Goal: Contribute content: Contribute content

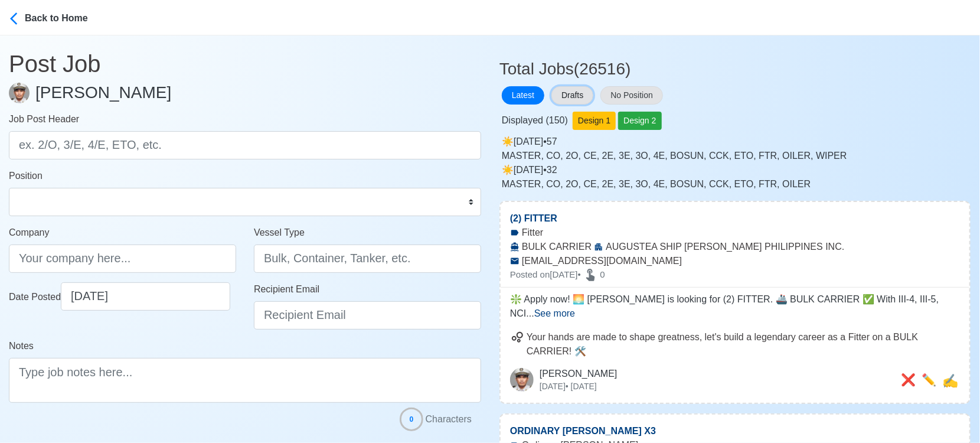
click at [574, 99] on button "Drafts" at bounding box center [572, 95] width 42 height 18
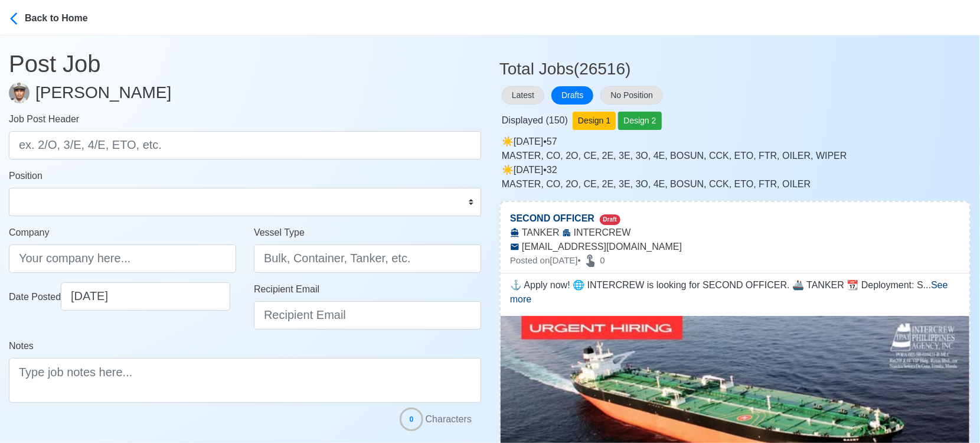
click at [745, 96] on div "Latest Drafts No Position" at bounding box center [734, 95] width 471 height 23
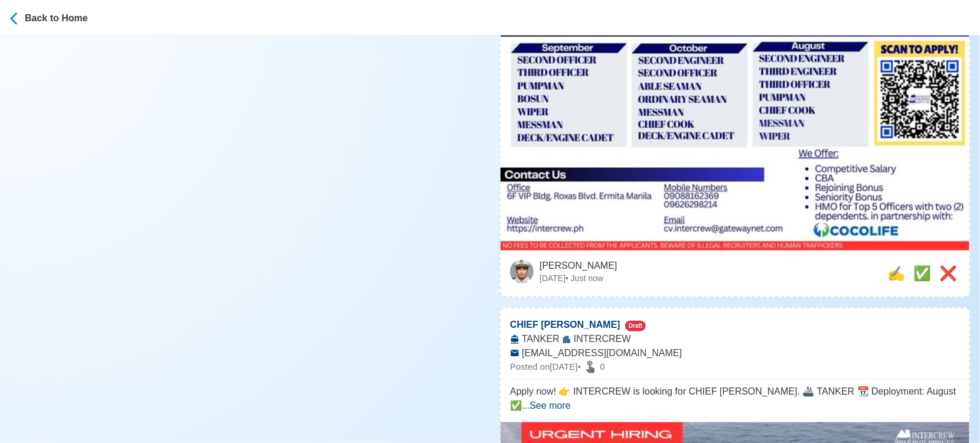
scroll to position [459, 0]
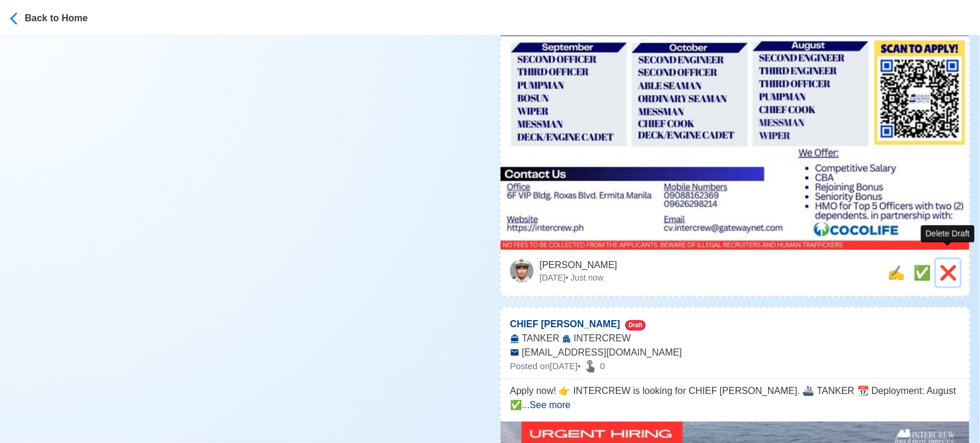
click at [949, 264] on span "❌" at bounding box center [948, 272] width 18 height 16
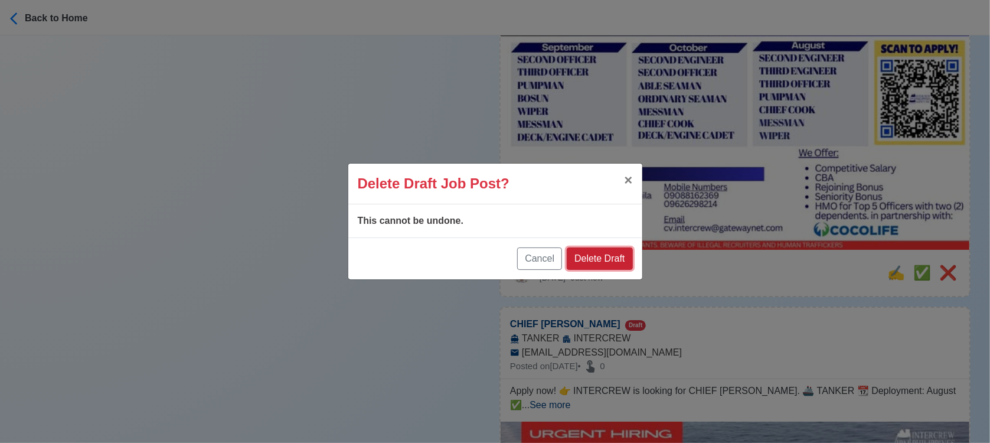
click at [584, 251] on button "Delete Draft" at bounding box center [600, 258] width 66 height 22
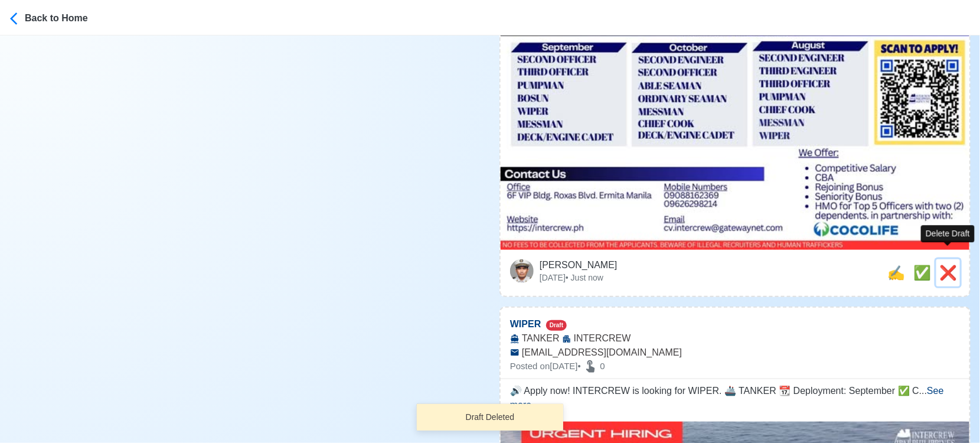
click at [953, 264] on span "❌" at bounding box center [948, 272] width 18 height 16
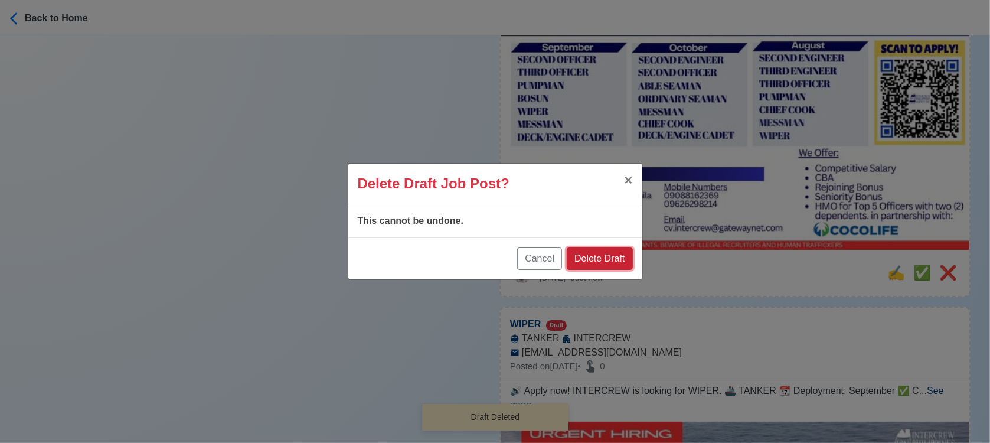
click at [617, 257] on button "Delete Draft" at bounding box center [600, 258] width 66 height 22
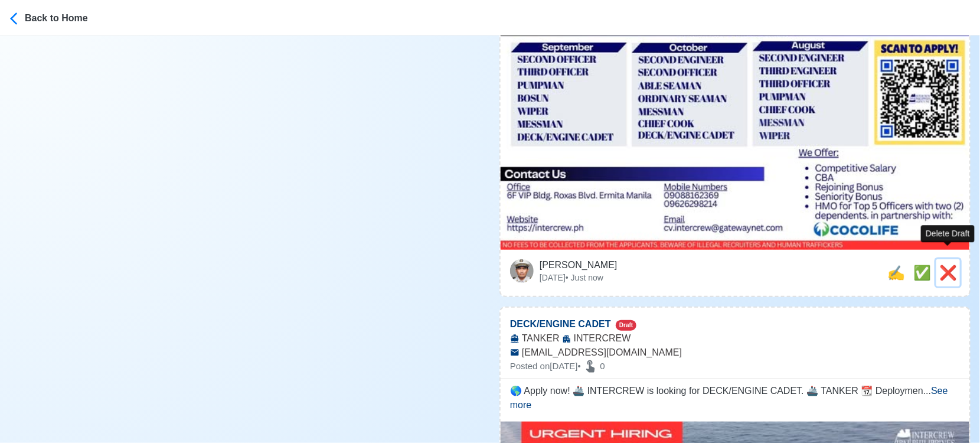
click at [951, 264] on span "❌" at bounding box center [948, 272] width 18 height 16
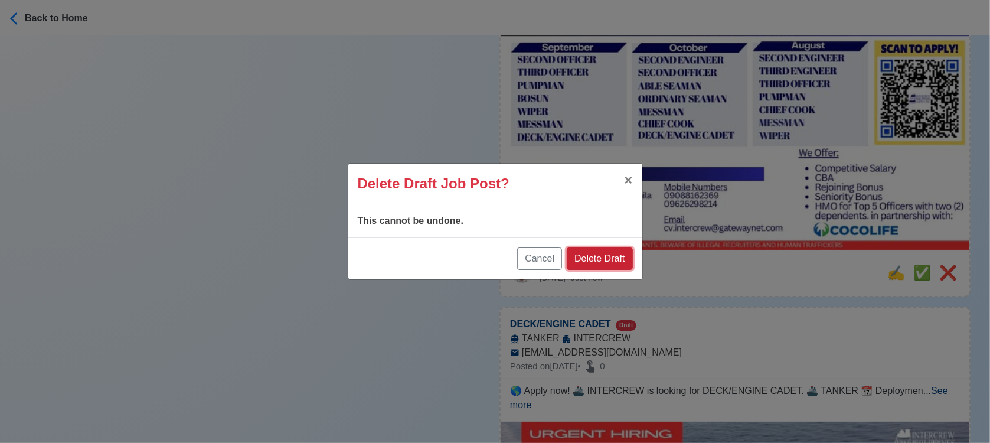
click at [611, 253] on button "Delete Draft" at bounding box center [600, 258] width 66 height 22
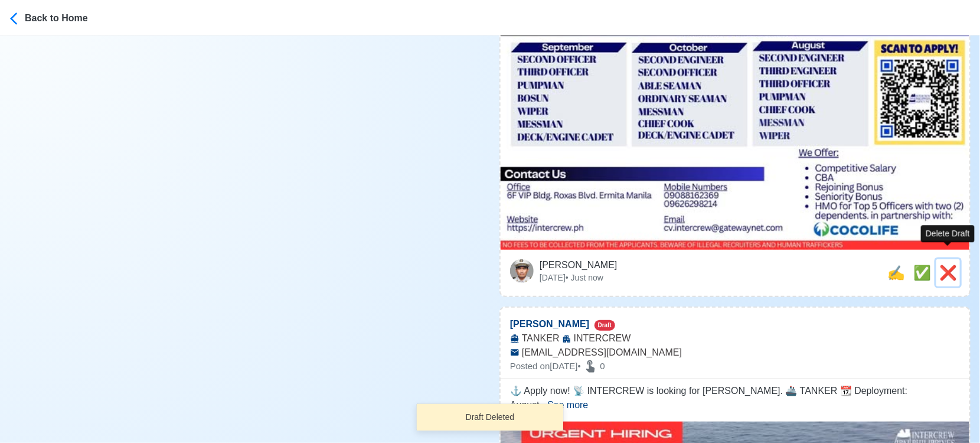
click at [950, 264] on span "❌" at bounding box center [948, 272] width 18 height 16
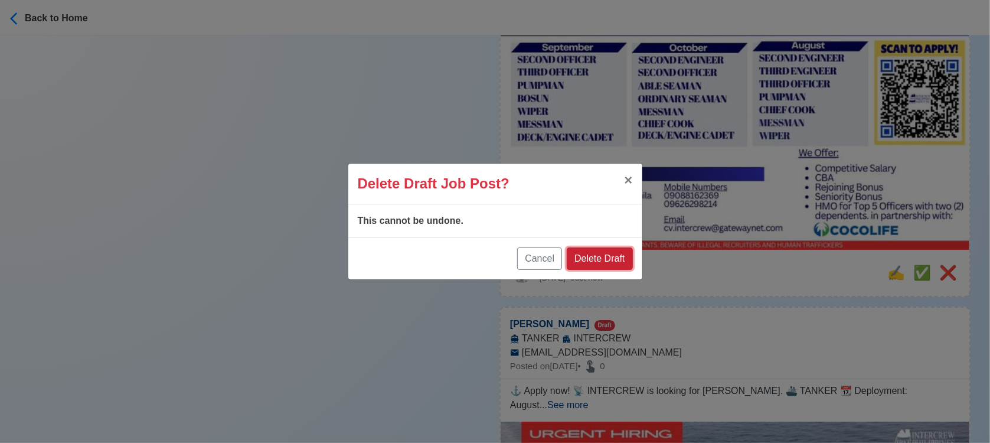
click at [600, 261] on button "Delete Draft" at bounding box center [600, 258] width 66 height 22
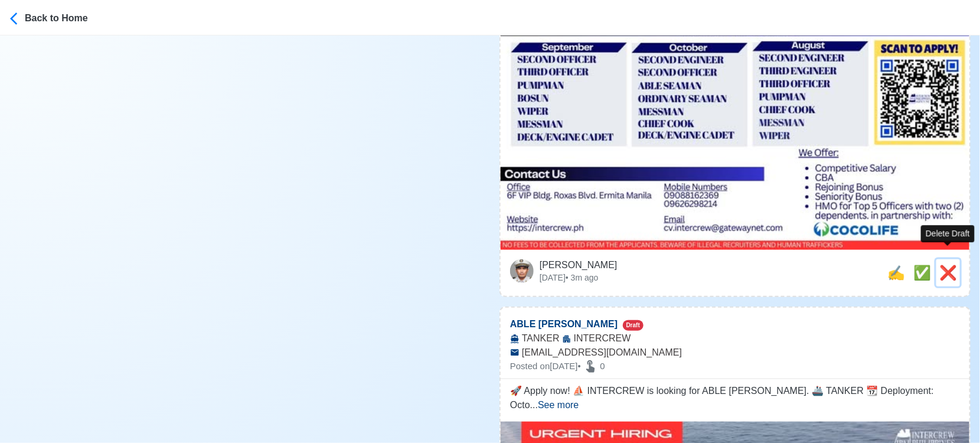
click at [946, 264] on span "❌" at bounding box center [948, 272] width 18 height 16
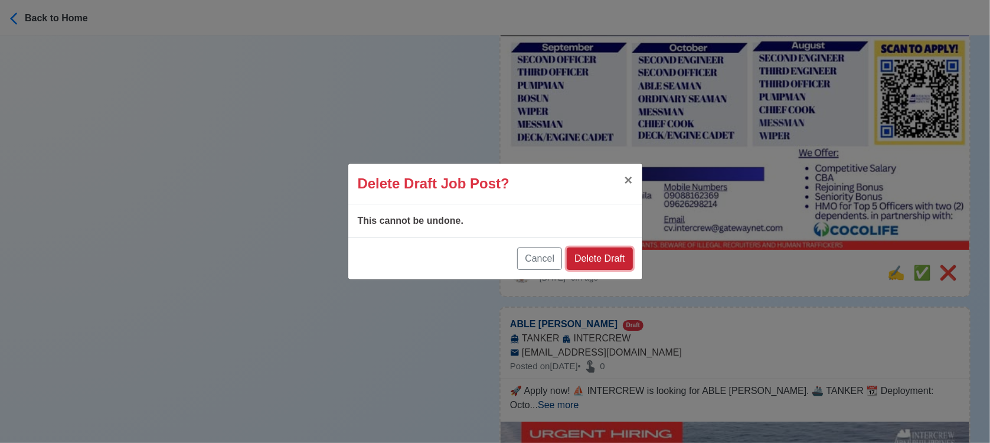
click at [620, 259] on button "Delete Draft" at bounding box center [600, 258] width 66 height 22
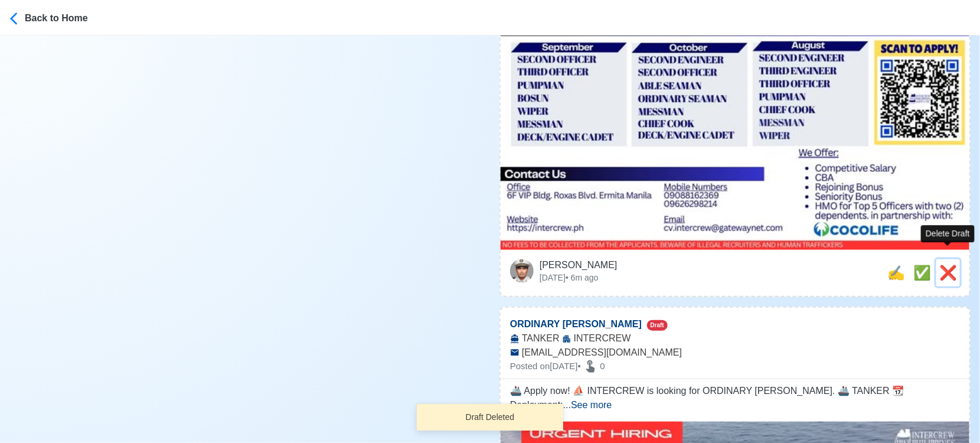
click at [951, 266] on span "❌" at bounding box center [948, 272] width 18 height 16
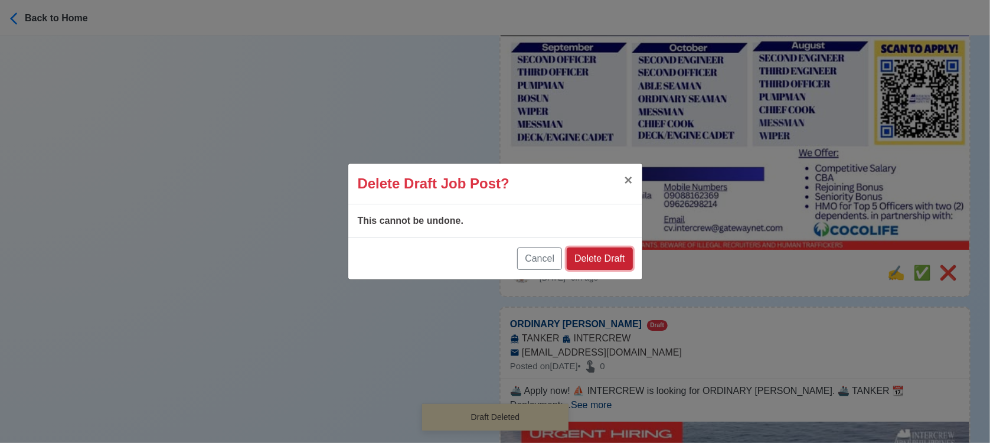
click at [591, 261] on button "Delete Draft" at bounding box center [600, 258] width 66 height 22
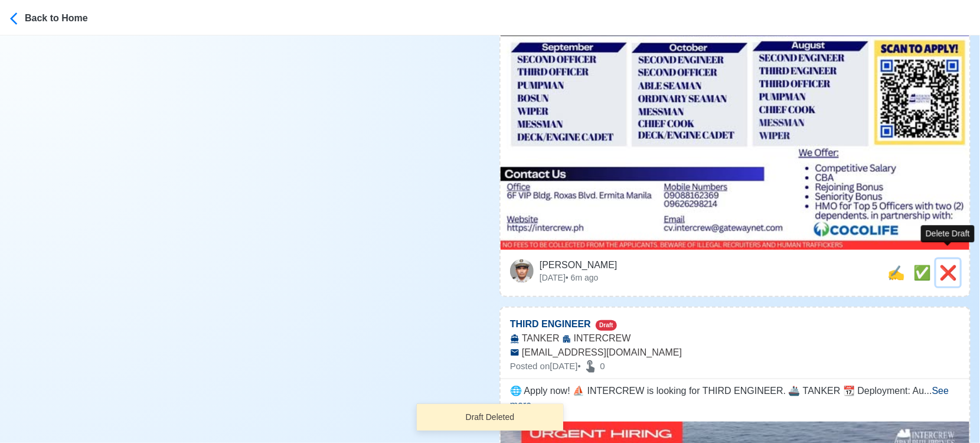
click at [957, 264] on span "❌" at bounding box center [948, 272] width 18 height 16
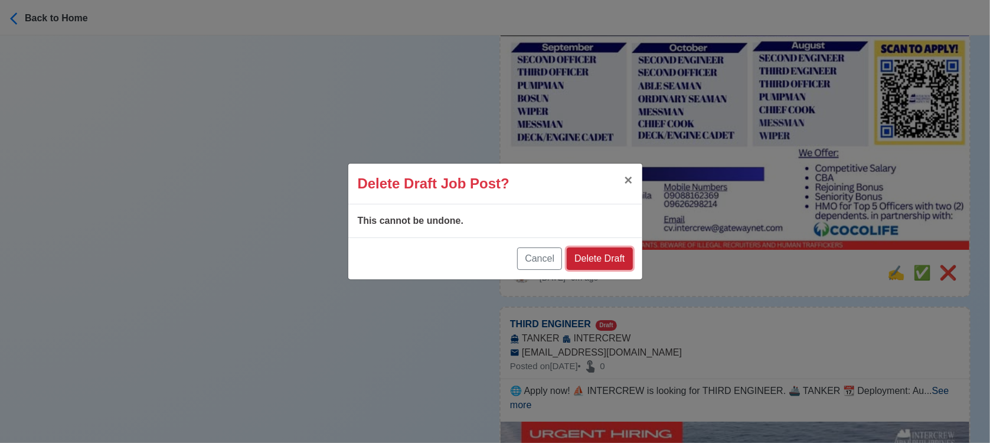
click at [615, 249] on button "Delete Draft" at bounding box center [600, 258] width 66 height 22
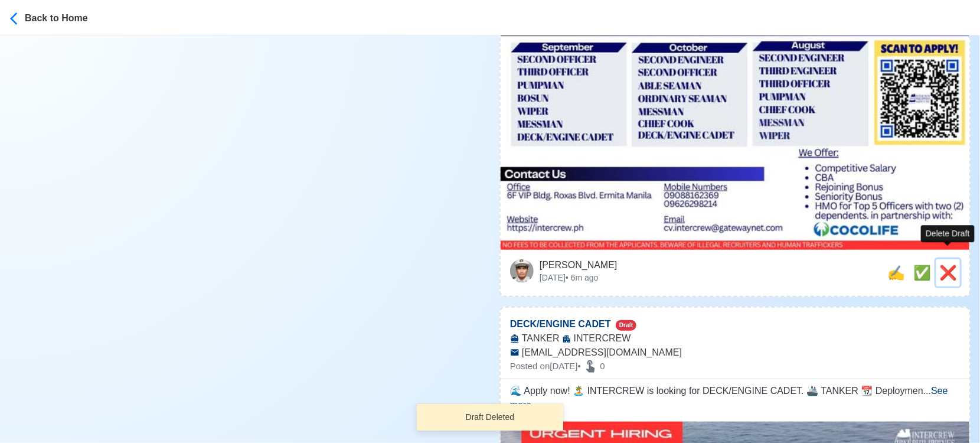
click at [949, 264] on span "❌" at bounding box center [948, 272] width 18 height 16
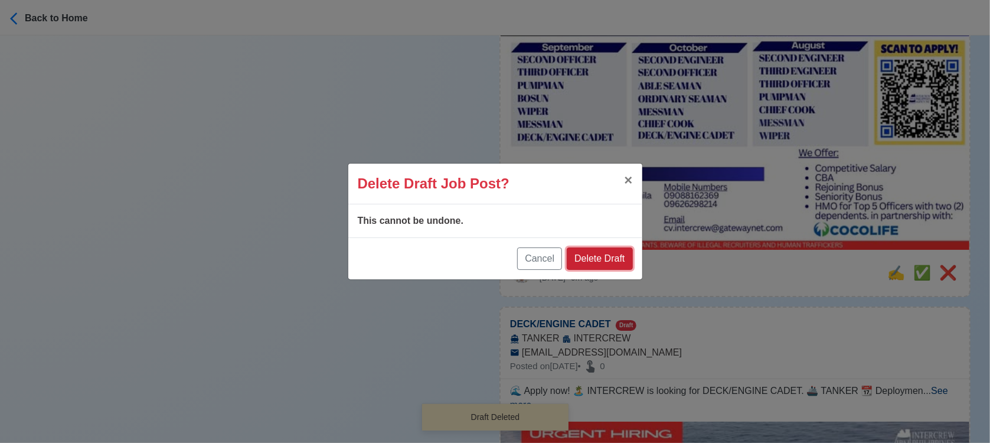
click at [594, 254] on button "Delete Draft" at bounding box center [600, 258] width 66 height 22
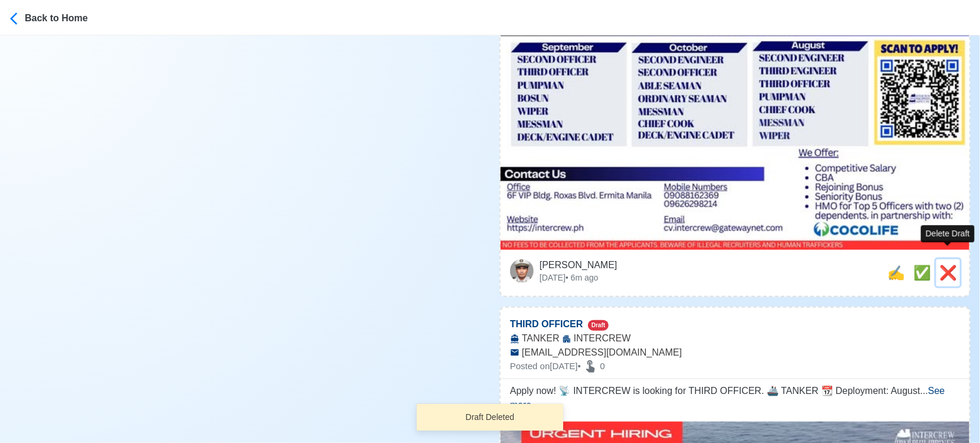
click at [944, 264] on span "❌" at bounding box center [948, 272] width 18 height 16
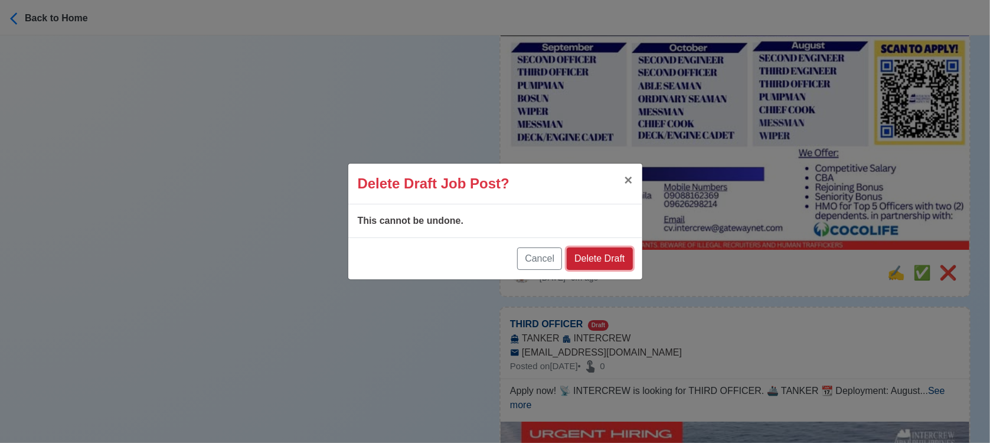
click at [618, 251] on button "Delete Draft" at bounding box center [600, 258] width 66 height 22
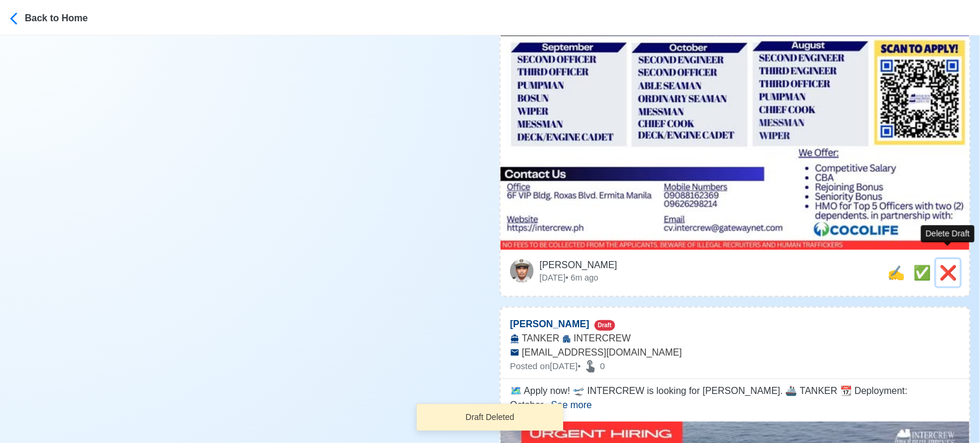
click at [953, 264] on span "❌" at bounding box center [948, 272] width 18 height 16
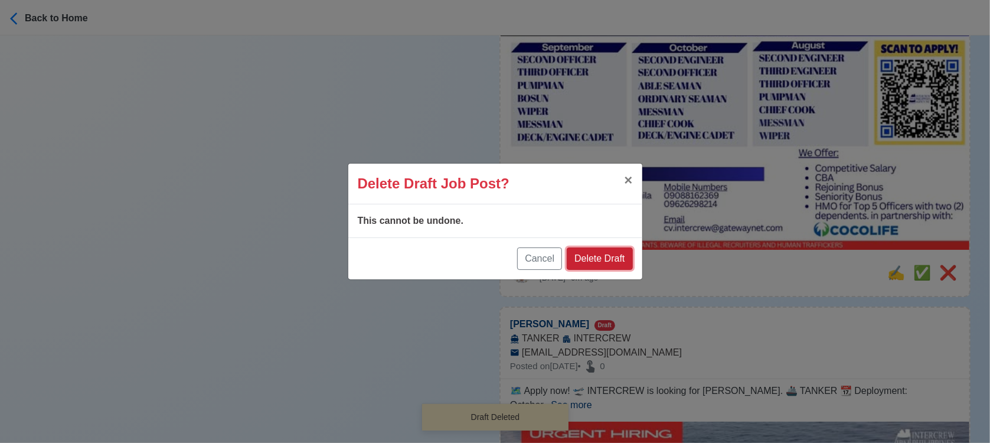
click at [607, 263] on button "Delete Draft" at bounding box center [600, 258] width 66 height 22
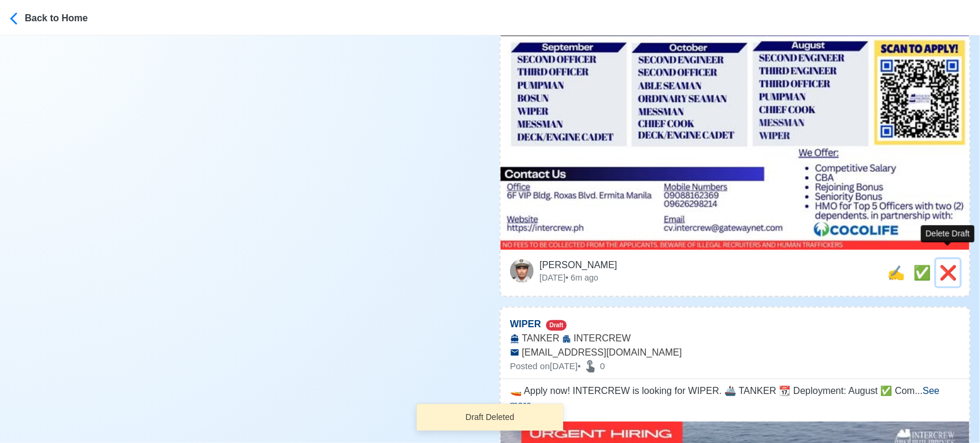
click at [953, 264] on span "❌" at bounding box center [948, 272] width 18 height 16
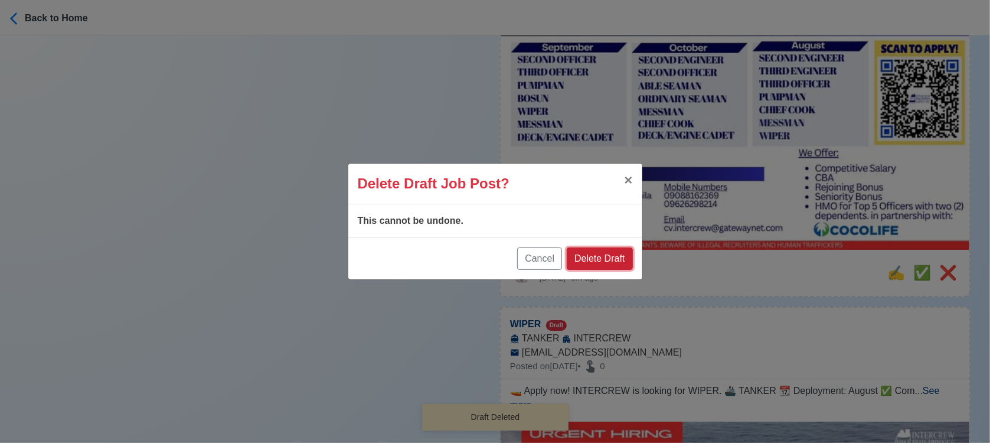
click at [622, 253] on button "Delete Draft" at bounding box center [600, 258] width 66 height 22
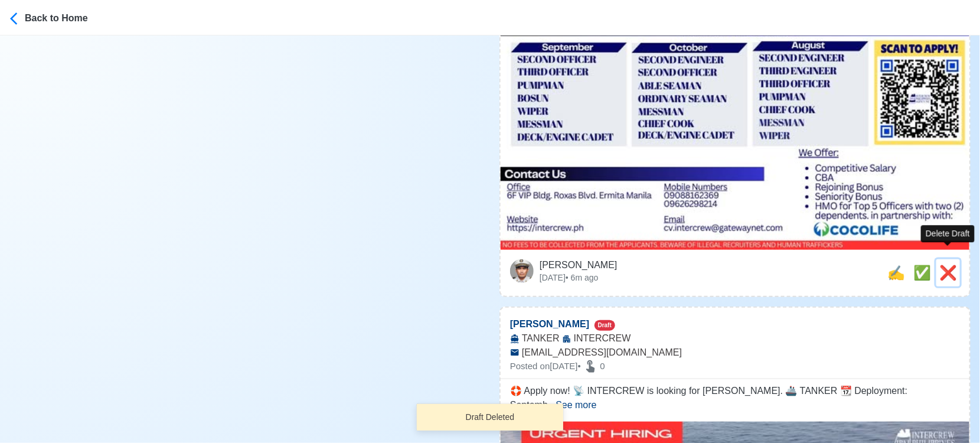
click at [946, 264] on span "❌" at bounding box center [948, 272] width 18 height 16
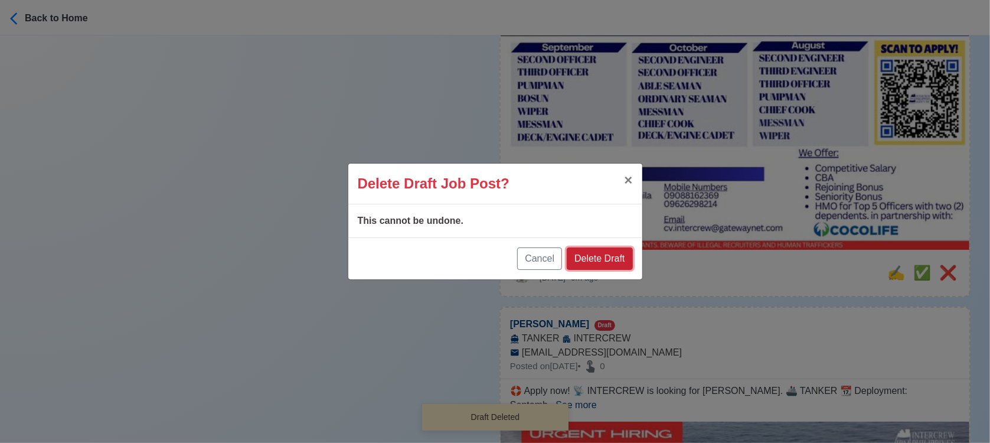
click at [606, 260] on button "Delete Draft" at bounding box center [600, 258] width 66 height 22
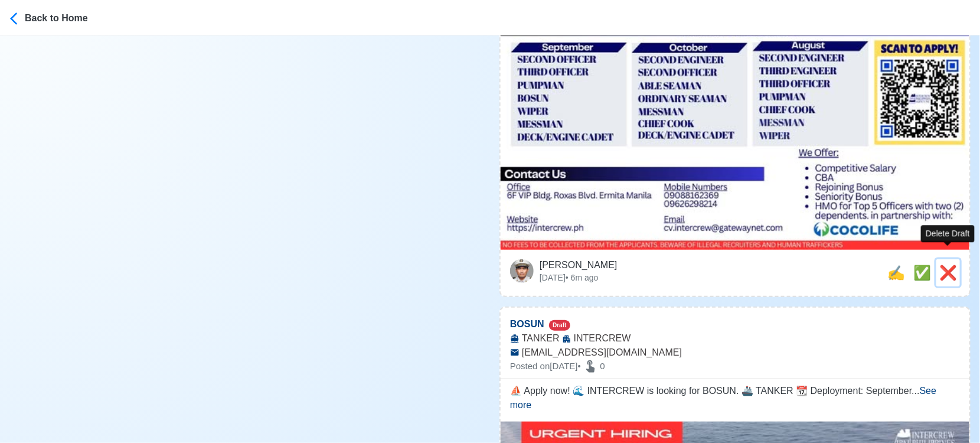
click at [945, 264] on span "❌" at bounding box center [948, 272] width 18 height 16
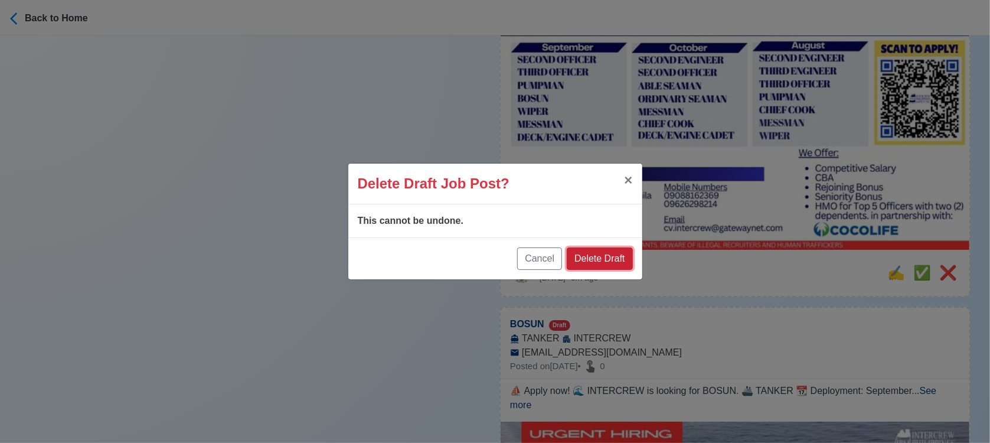
click at [611, 250] on button "Delete Draft" at bounding box center [600, 258] width 66 height 22
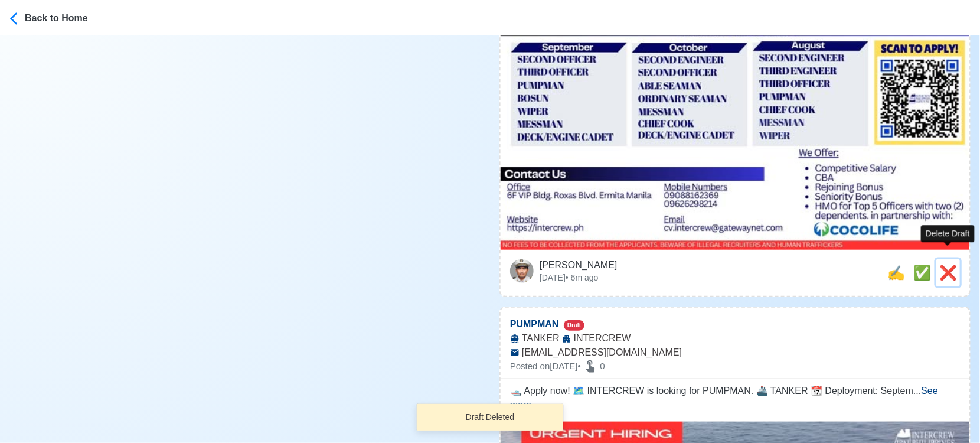
click at [945, 264] on span "❌" at bounding box center [948, 272] width 18 height 16
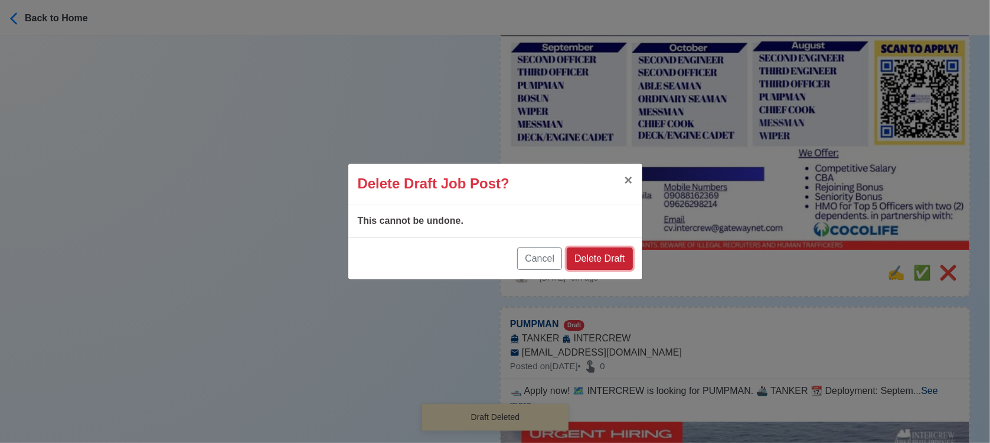
click at [617, 256] on button "Delete Draft" at bounding box center [600, 258] width 66 height 22
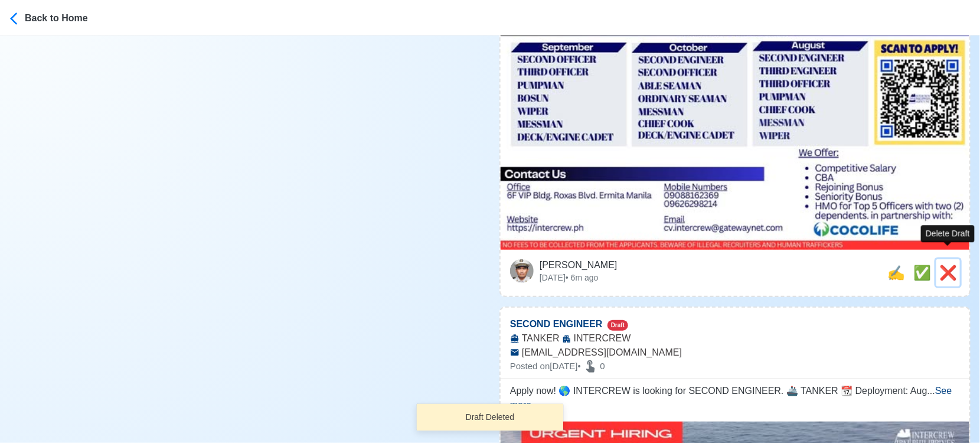
click at [946, 264] on span "❌" at bounding box center [948, 272] width 18 height 16
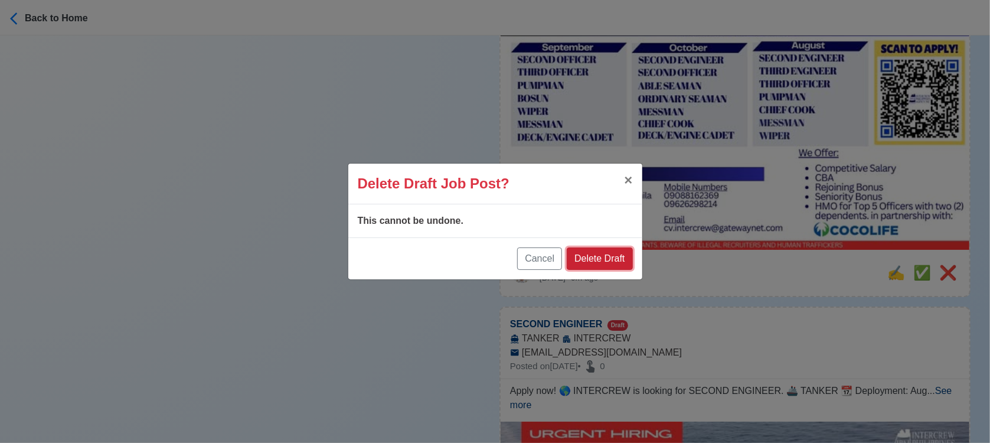
click at [595, 260] on button "Delete Draft" at bounding box center [600, 258] width 66 height 22
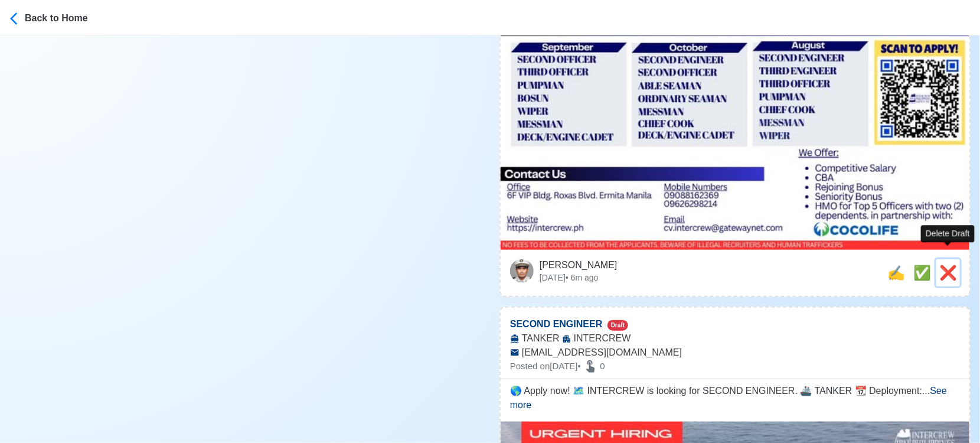
click at [951, 264] on span "❌" at bounding box center [948, 272] width 18 height 16
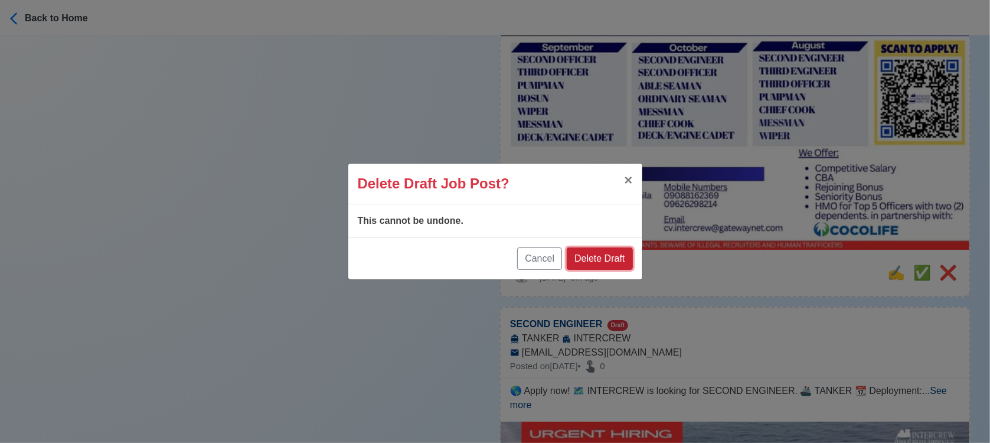
click at [599, 257] on button "Delete Draft" at bounding box center [600, 258] width 66 height 22
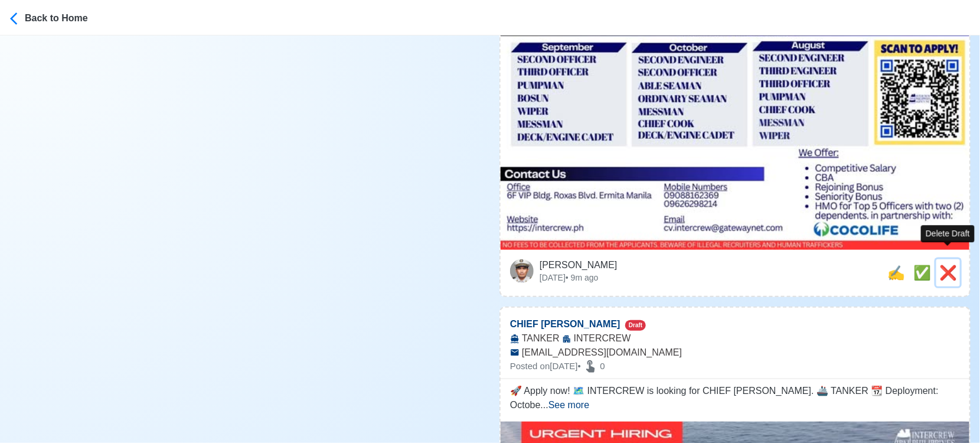
click at [949, 264] on span "❌" at bounding box center [948, 272] width 18 height 16
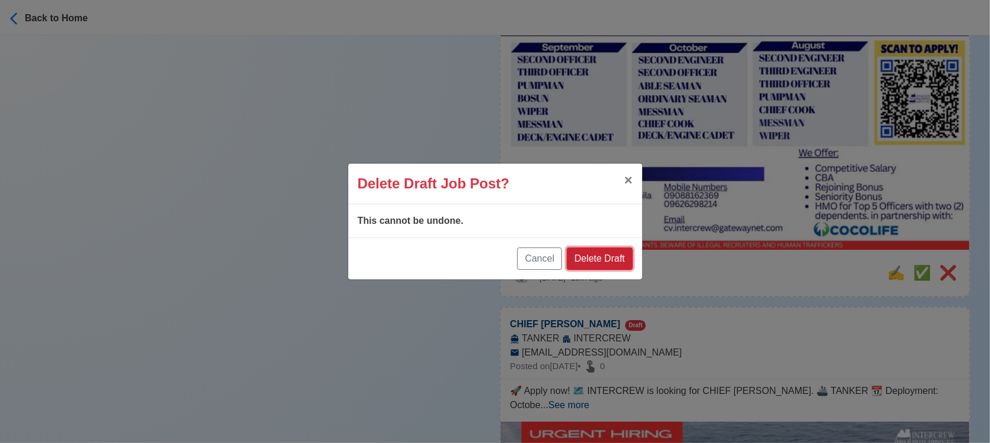
click at [614, 253] on button "Delete Draft" at bounding box center [600, 258] width 66 height 22
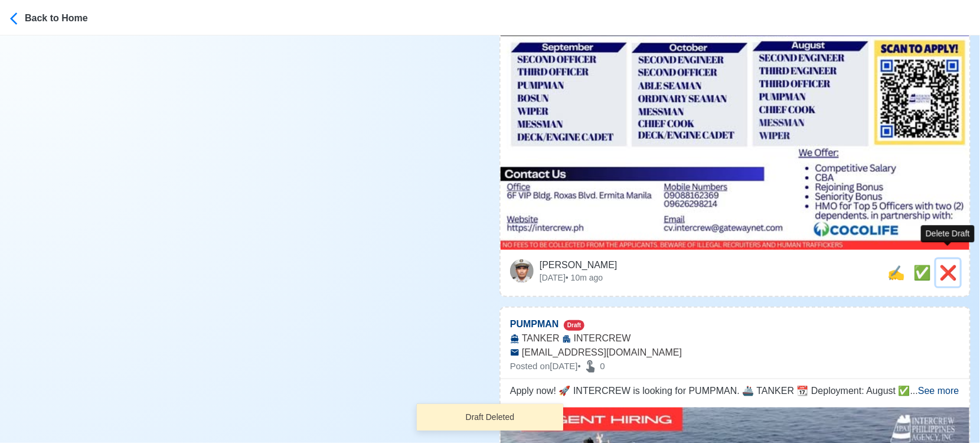
click at [945, 264] on span "❌" at bounding box center [948, 272] width 18 height 16
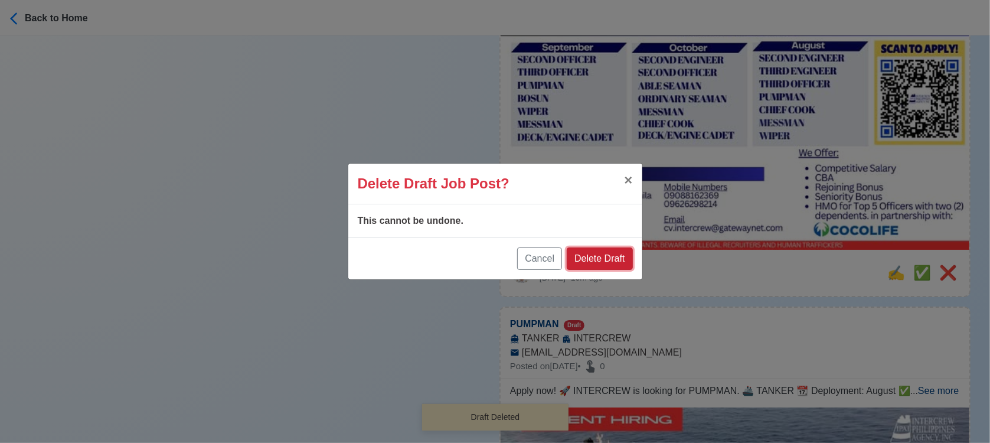
click at [603, 249] on button "Delete Draft" at bounding box center [600, 258] width 66 height 22
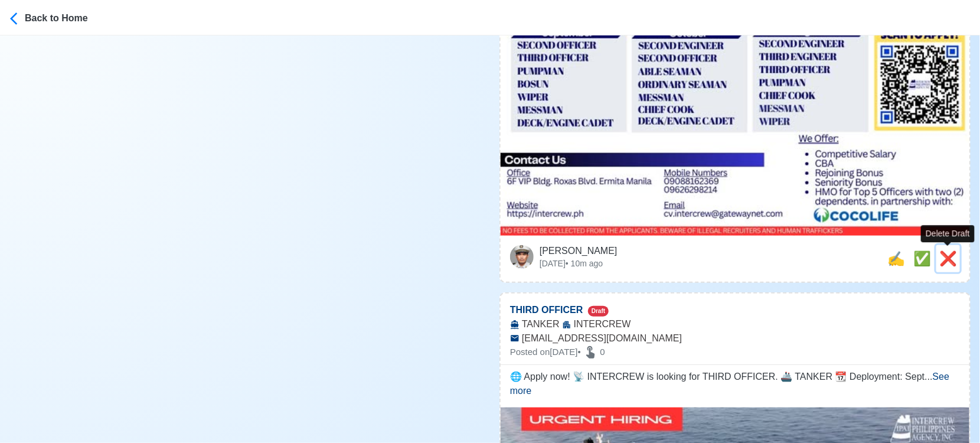
click at [949, 258] on span "❌" at bounding box center [948, 258] width 18 height 16
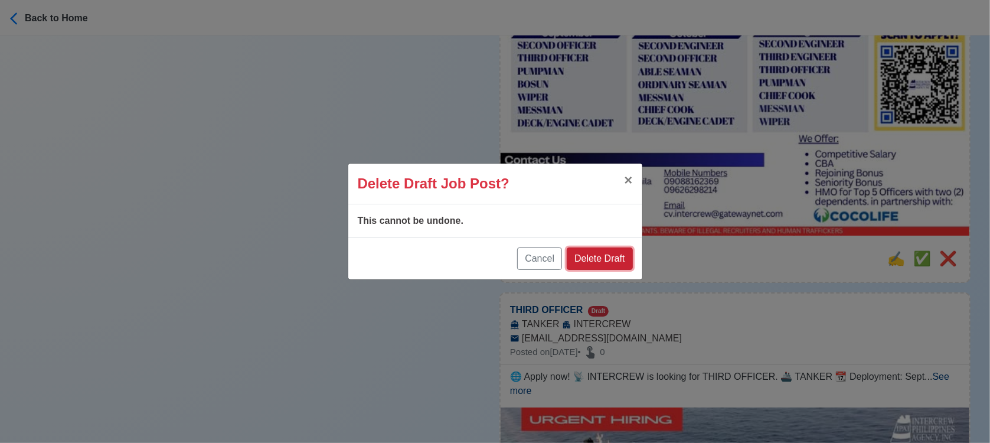
click at [596, 257] on button "Delete Draft" at bounding box center [600, 258] width 66 height 22
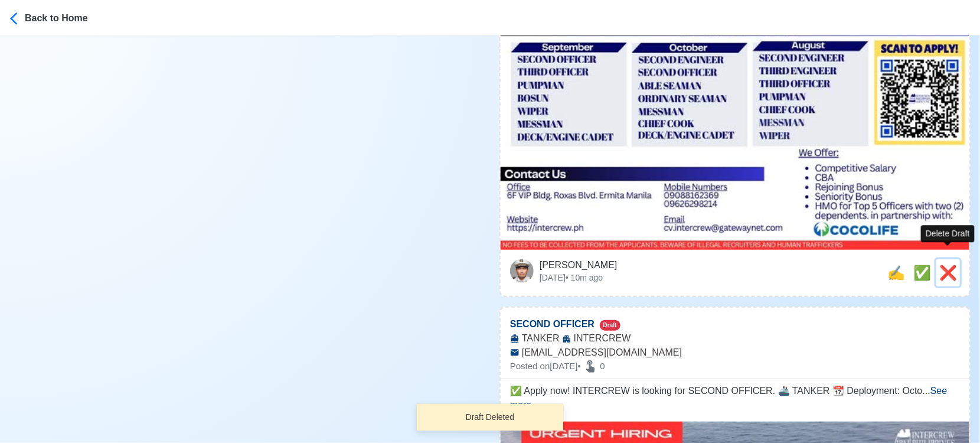
click at [945, 264] on span "❌" at bounding box center [948, 272] width 18 height 16
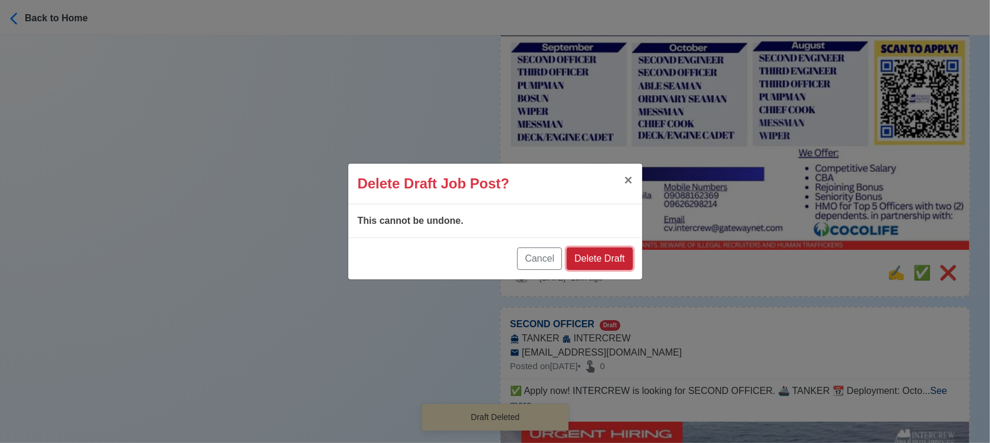
click at [601, 257] on button "Delete Draft" at bounding box center [600, 258] width 66 height 22
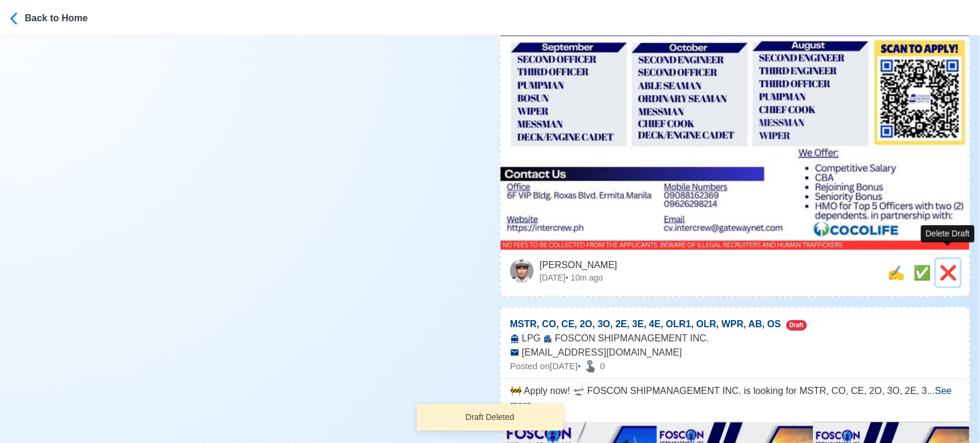
click at [941, 264] on span "❌" at bounding box center [948, 272] width 18 height 16
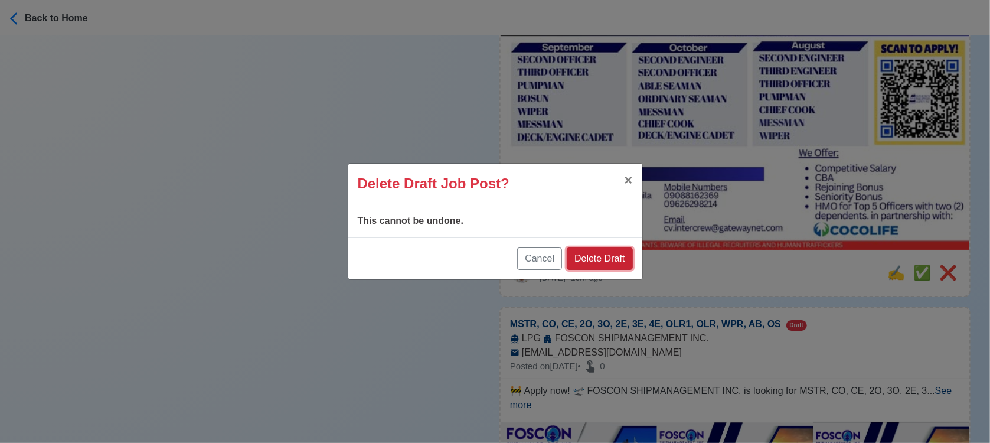
click at [600, 259] on button "Delete Draft" at bounding box center [600, 258] width 66 height 22
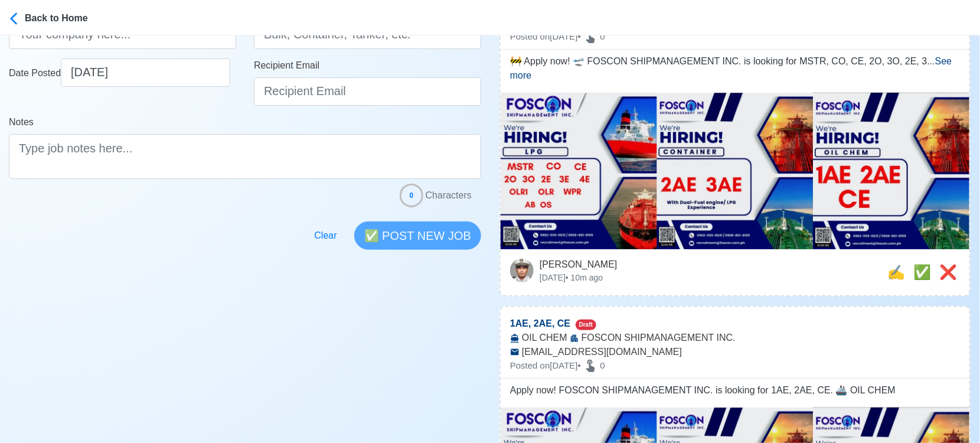
scroll to position [262, 0]
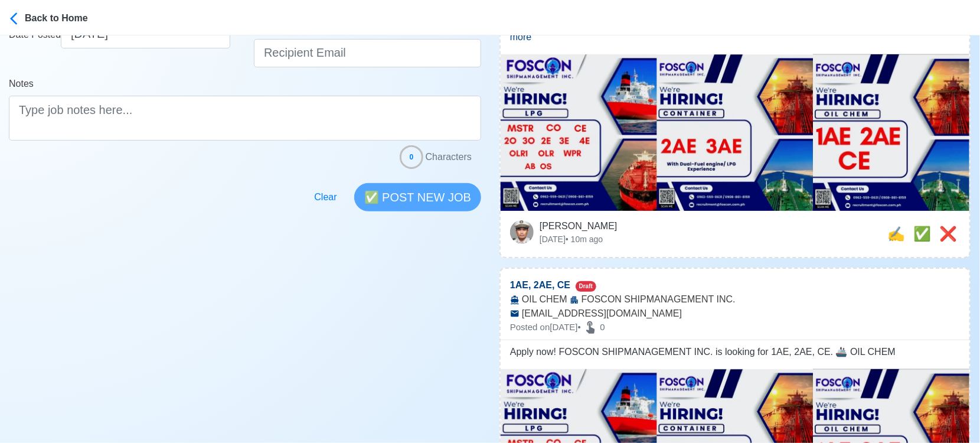
click at [575, 158] on img at bounding box center [735, 133] width 469 height 158
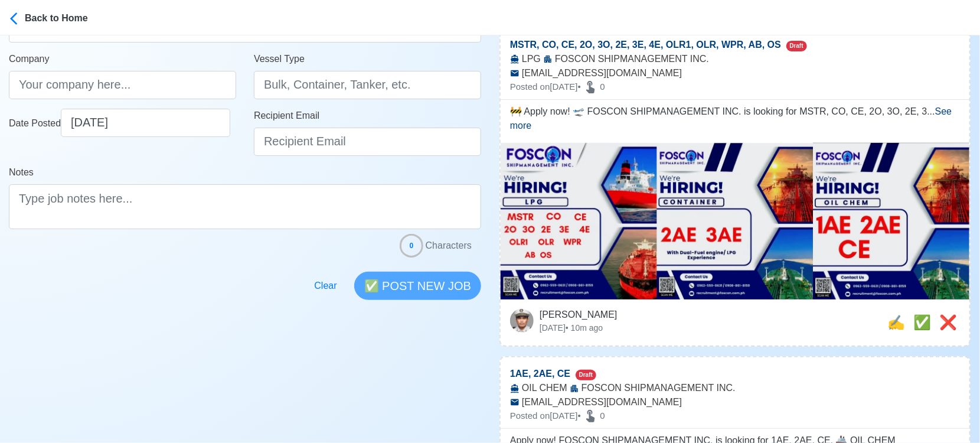
scroll to position [197, 0]
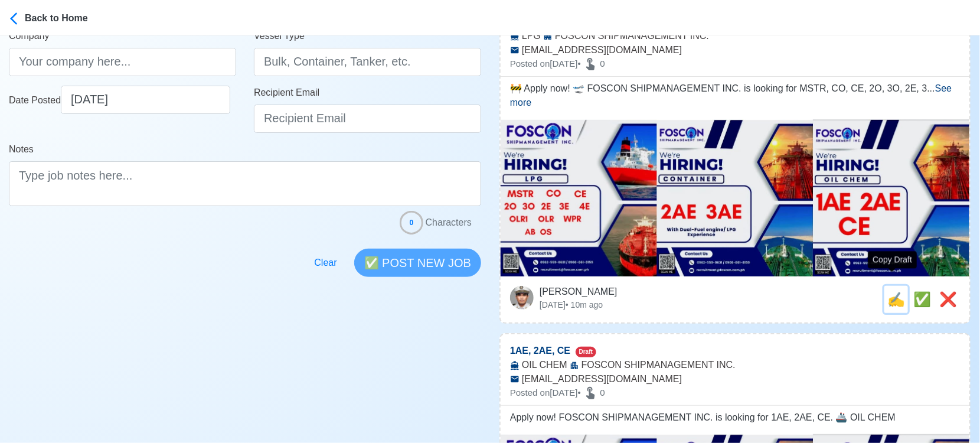
click at [887, 291] on span "✍️" at bounding box center [896, 299] width 18 height 16
type input "MSTR, CO, CE, 2O, 3O, 2E, 3E, 4E, OLR1, OLR, WPR, AB, OS"
type input "FOSCON SHIPMANAGEMENT INC."
type input "LPG"
type input "[EMAIL_ADDRESS][DOMAIN_NAME]"
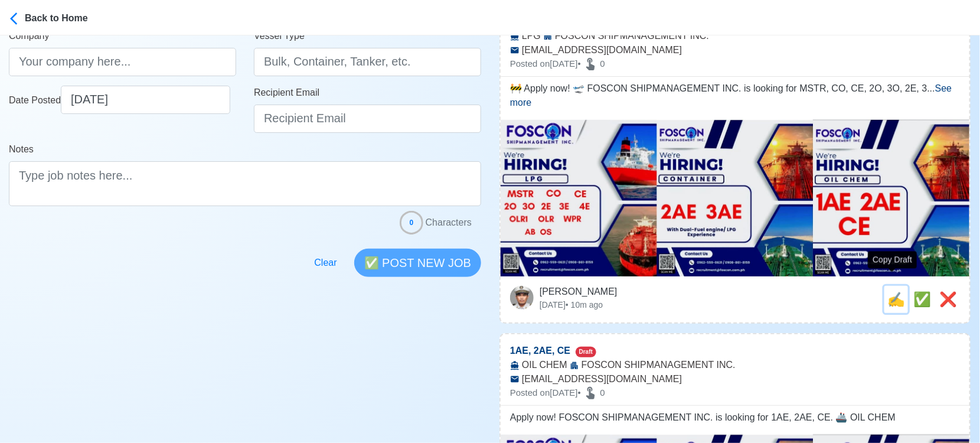
type textarea "🚧 Apply now! 🛫 FOSCON SHIPMANAGEMENT INC. is looking for MSTR, CO, CE, 2O, 3O, …"
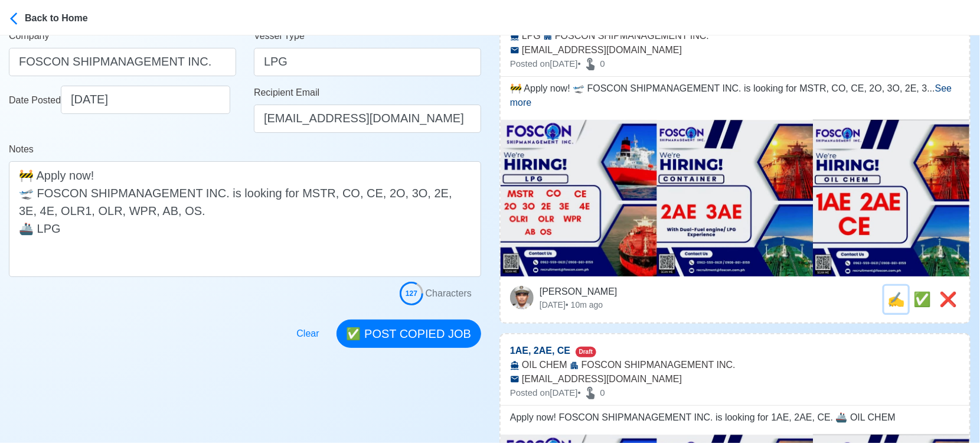
scroll to position [0, 0]
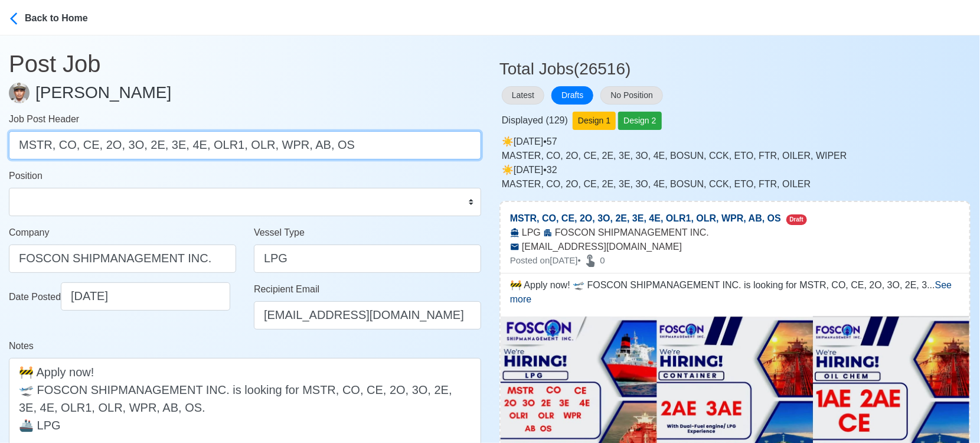
drag, startPoint x: 55, startPoint y: 140, endPoint x: 364, endPoint y: 136, distance: 308.7
click at [364, 136] on input "MSTR, CO, CE, 2O, 3O, 2E, 3E, 4E, OLR1, OLR, WPR, AB, OS" at bounding box center [245, 145] width 472 height 28
type input "MSTR"
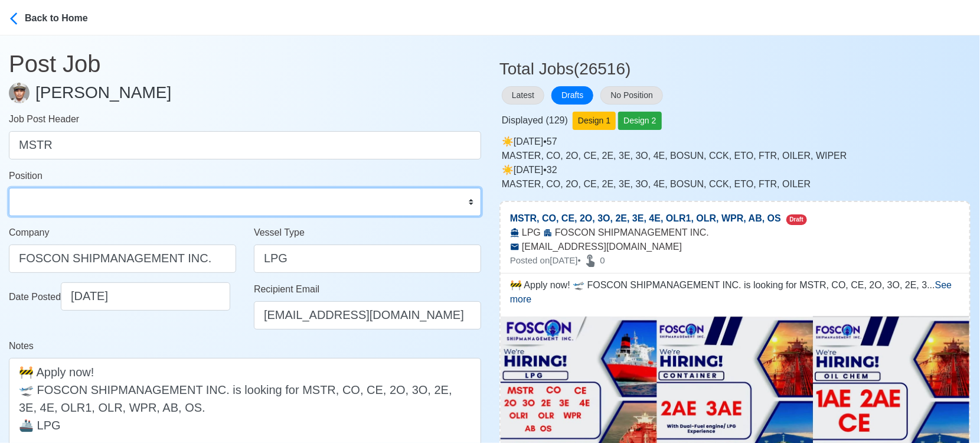
click at [64, 200] on select "Master Chief Officer 2nd Officer 3rd Officer Junior Officer Chief Engineer 2nd …" at bounding box center [245, 202] width 472 height 28
select select "Master"
click at [9, 188] on select "Master Chief Officer 2nd Officer 3rd Officer Junior Officer Chief Engineer 2nd …" at bounding box center [245, 202] width 472 height 28
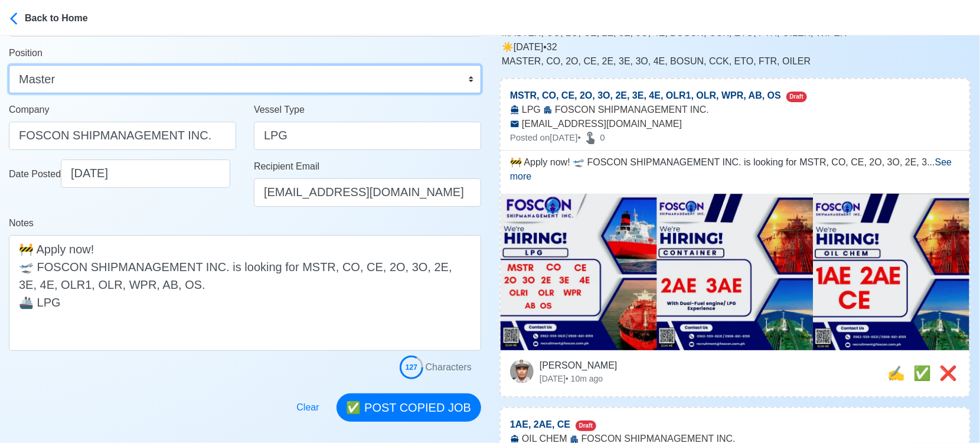
scroll to position [131, 0]
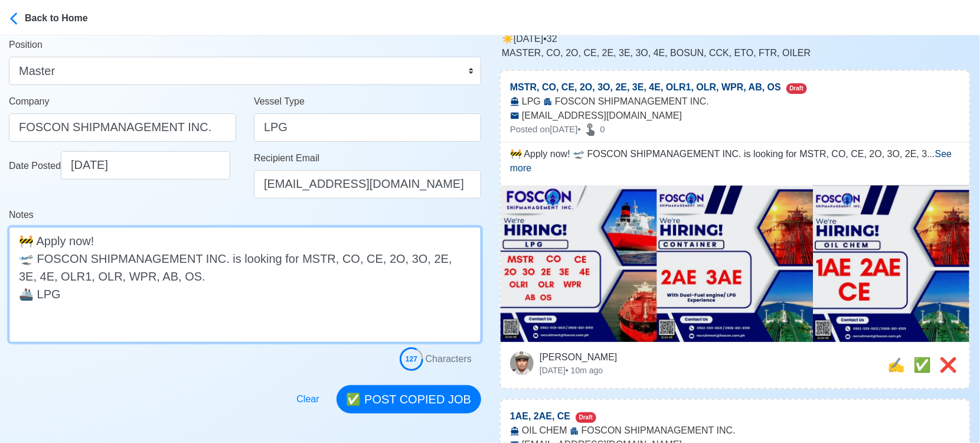
drag, startPoint x: 325, startPoint y: 261, endPoint x: 337, endPoint y: 281, distance: 23.3
click at [337, 281] on textarea "🚧 Apply now! 🛫 FOSCON SHIPMANAGEMENT INC. is looking for MSTR, CO, CE, 2O, 3O, …" at bounding box center [245, 285] width 472 height 116
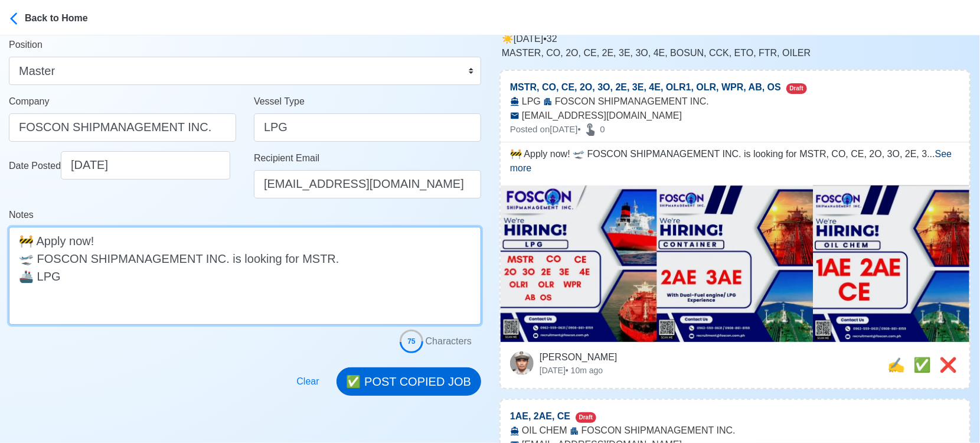
type textarea "🚧 Apply now! 🛫 FOSCON SHIPMANAGEMENT INC. is looking for MSTR. 🚢 LPG"
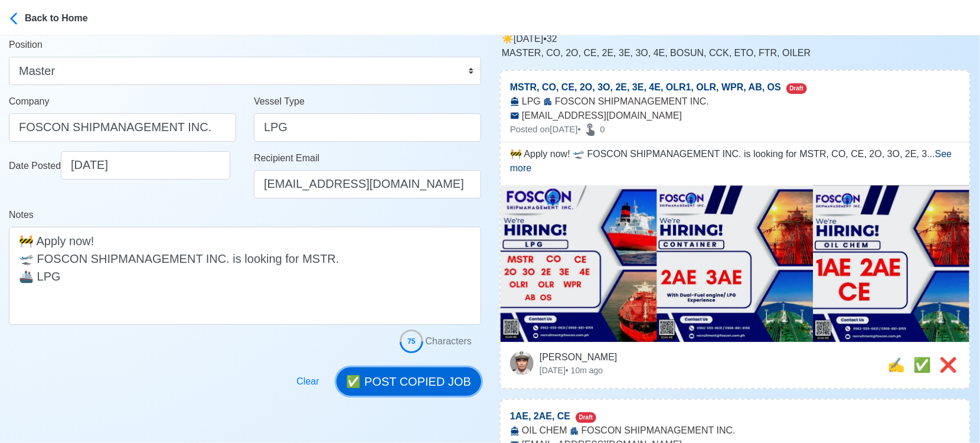
click at [447, 374] on button "✅ POST COPIED JOB" at bounding box center [408, 381] width 145 height 28
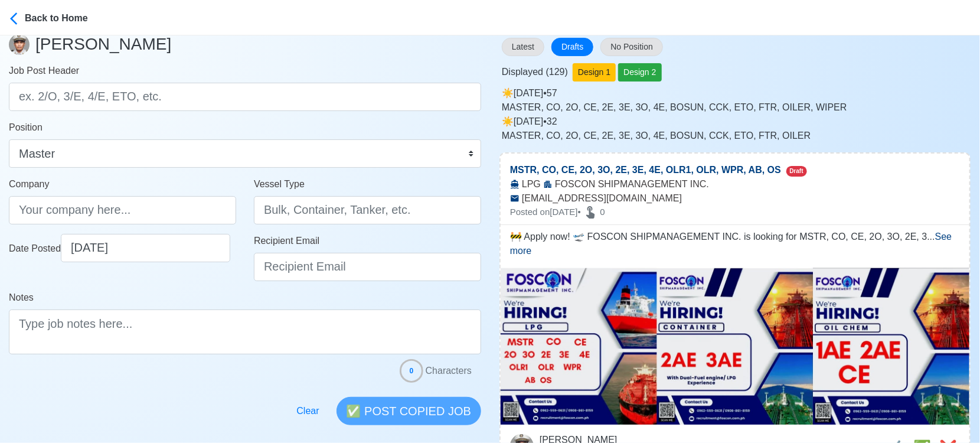
scroll to position [0, 0]
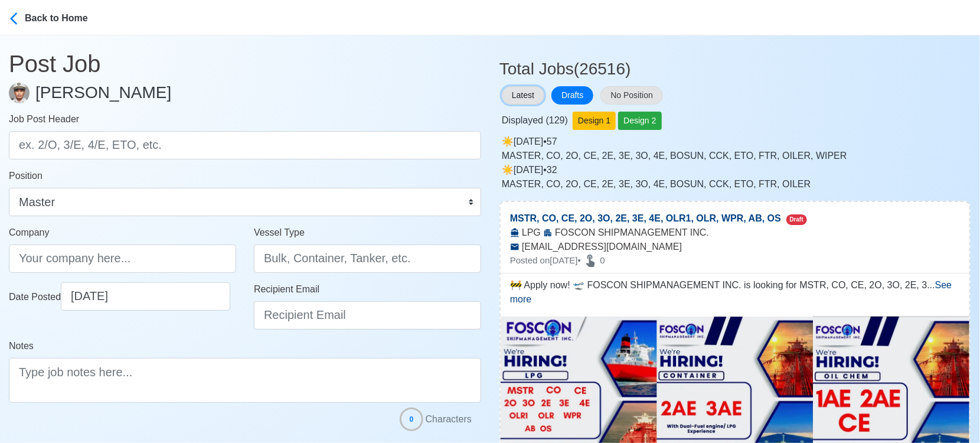
click at [525, 90] on button "Latest" at bounding box center [523, 95] width 42 height 18
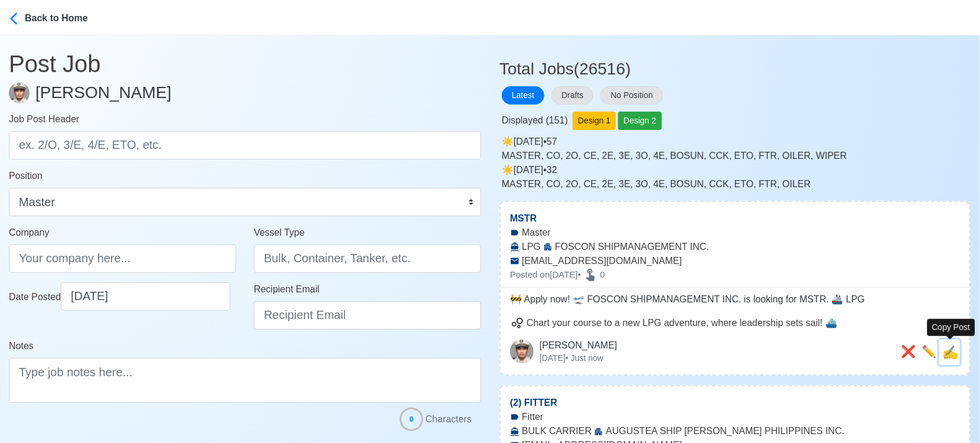
click at [954, 354] on span "✍️" at bounding box center [950, 352] width 16 height 15
type input "MSTR"
type input "FOSCON SHIPMANAGEMENT INC."
type input "LPG"
type input "[EMAIL_ADDRESS][DOMAIN_NAME]"
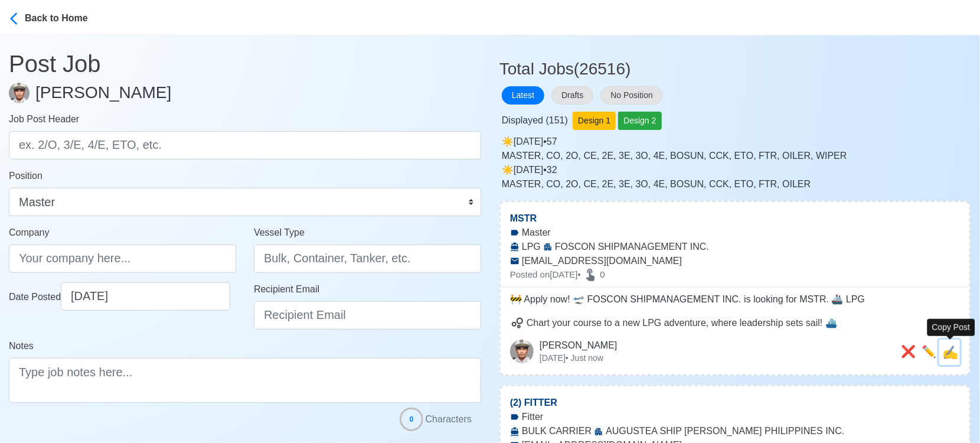
type textarea "🚧 Apply now! 🛫 FOSCON SHIPMANAGEMENT INC. is looking for MSTR. 🚢 LPG"
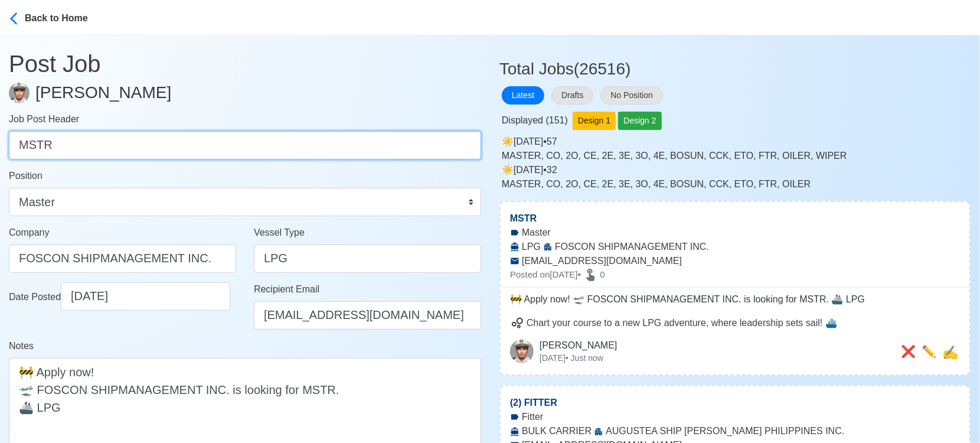
click at [99, 149] on input "MSTR" at bounding box center [245, 145] width 472 height 28
paste input "CO, CE, 2O, 3O, 2E, 3E, 4E, OLR1, OLR, WPR, AB, OS."
drag, startPoint x: 41, startPoint y: 142, endPoint x: 340, endPoint y: 178, distance: 300.9
click at [340, 178] on form "Job Post Header CO, CE, 2O, 3O, 2E, 3E, 4E, OLR1, OLR, WPR, AB, OS. Position Ma…" at bounding box center [245, 298] width 472 height 372
type input "CO"
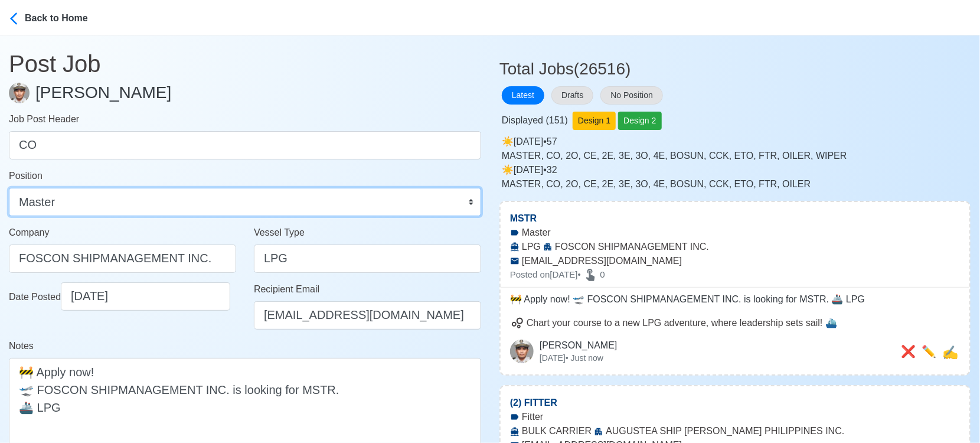
click at [284, 194] on select "Master Chief Officer 2nd Officer 3rd Officer Junior Officer Chief Engineer 2nd …" at bounding box center [245, 202] width 472 height 28
select select "Chief Officer"
click at [9, 188] on select "Master Chief Officer 2nd Officer 3rd Officer Junior Officer Chief Engineer 2nd …" at bounding box center [245, 202] width 472 height 28
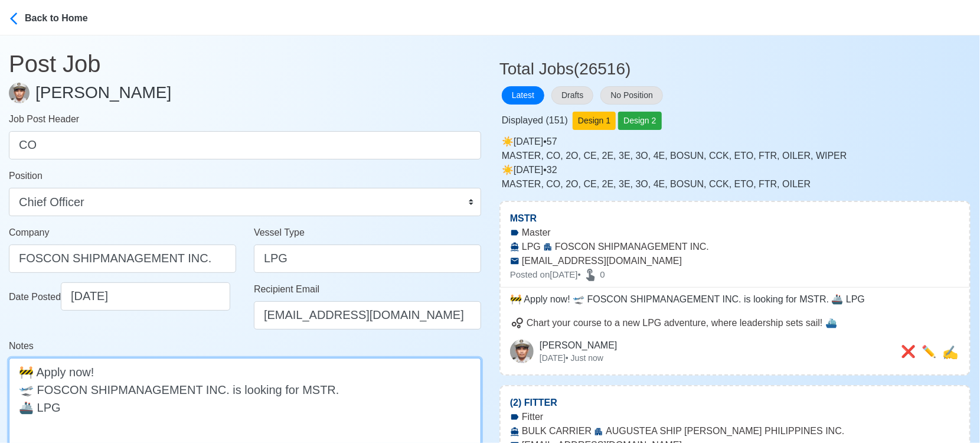
click at [308, 387] on textarea "🚧 Apply now! 🛫 FOSCON SHIPMANAGEMENT INC. is looking for MSTR. 🚢 LPG" at bounding box center [245, 407] width 472 height 98
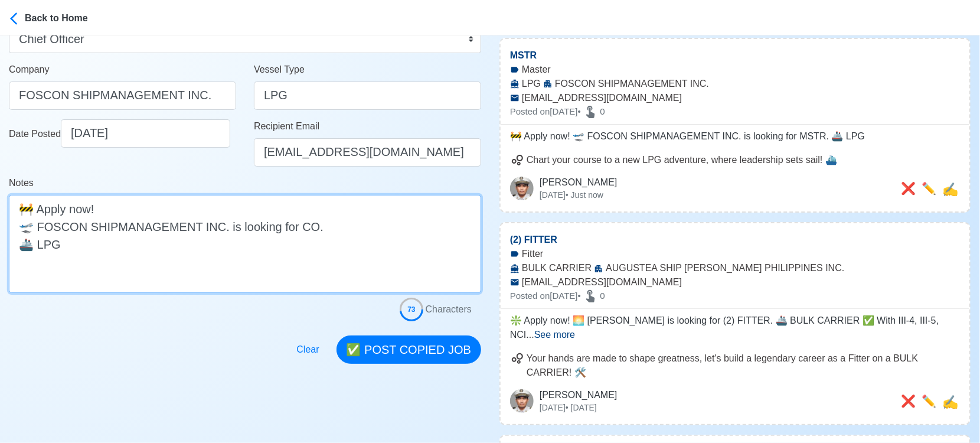
scroll to position [262, 0]
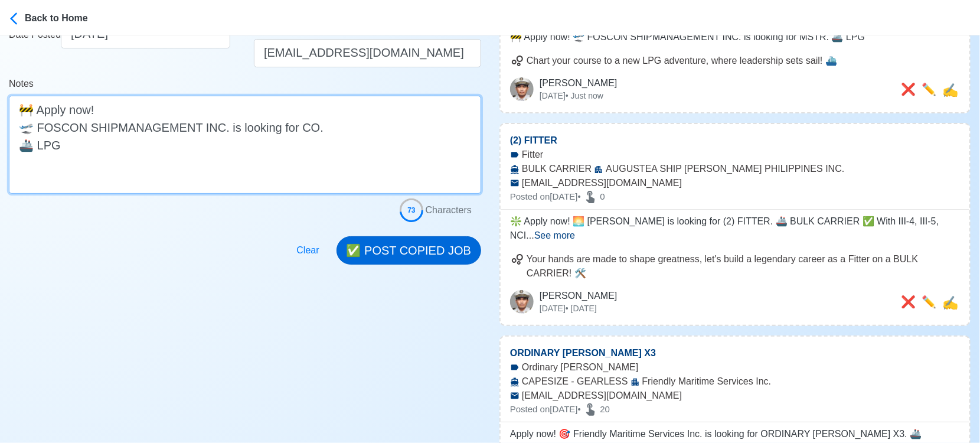
type textarea "🚧 Apply now! 🛫 FOSCON SHIPMANAGEMENT INC. is looking for CO. 🚢 LPG"
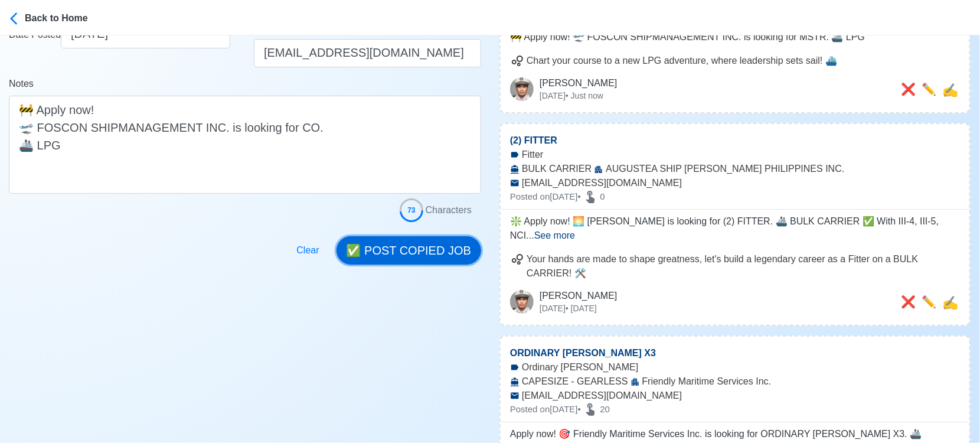
click at [410, 253] on button "✅ POST COPIED JOB" at bounding box center [408, 250] width 145 height 28
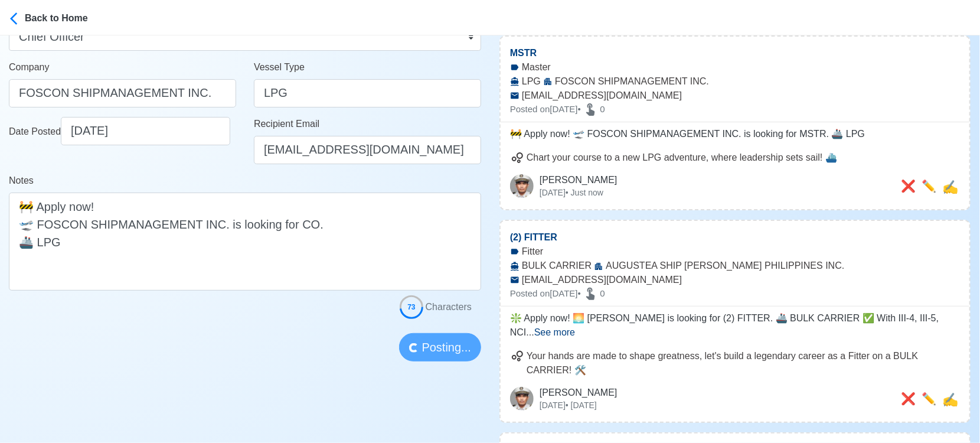
scroll to position [0, 0]
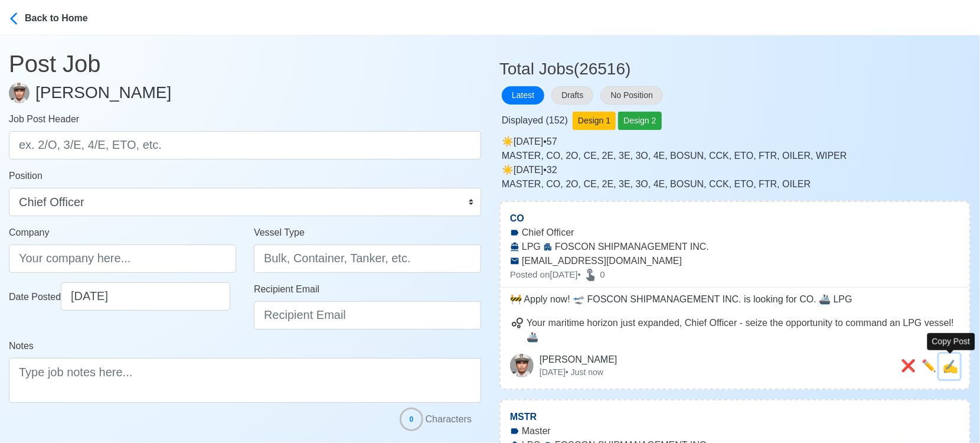
click at [952, 364] on span "✍️" at bounding box center [950, 366] width 16 height 15
type input "CO"
type input "FOSCON SHIPMANAGEMENT INC."
type input "LPG"
type input "[EMAIL_ADDRESS][DOMAIN_NAME]"
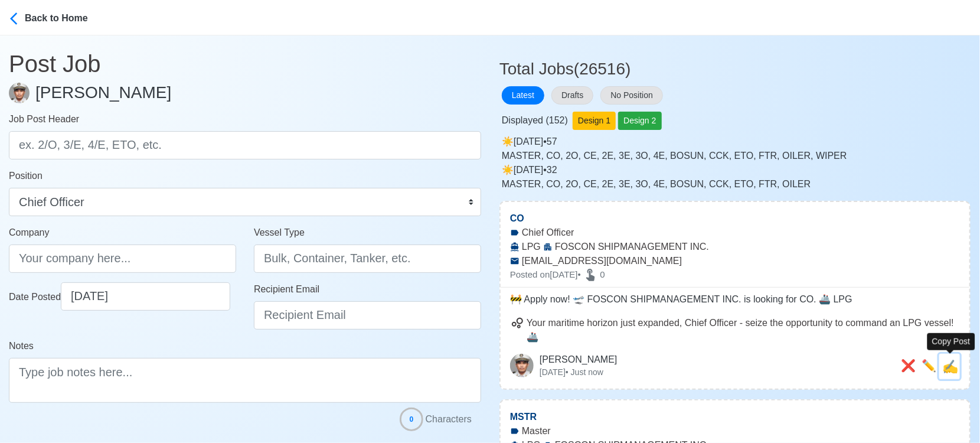
type textarea "🚧 Apply now! 🛫 FOSCON SHIPMANAGEMENT INC. is looking for CO. 🚢 LPG"
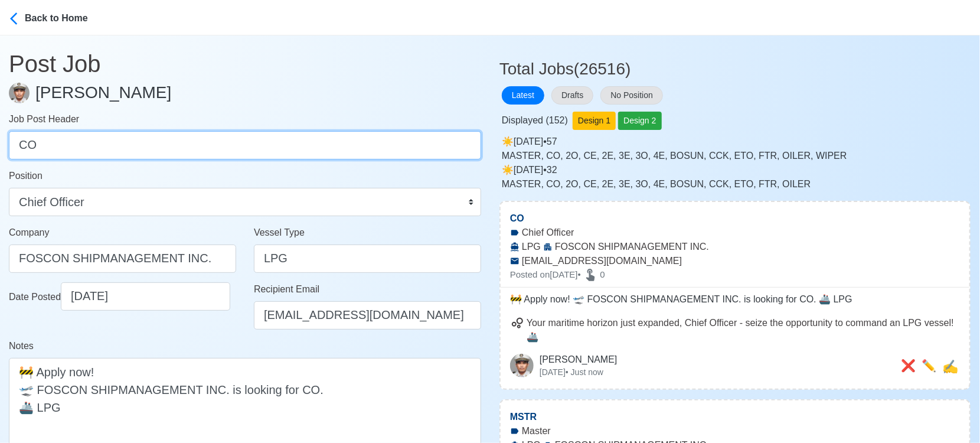
click at [216, 143] on input "CO" at bounding box center [245, 145] width 472 height 28
paste input "E, 2O, 3O, 2E, 3E, 4E, OLR1, OLR, WPR, AB, OS."
drag, startPoint x: 38, startPoint y: 142, endPoint x: 325, endPoint y: 151, distance: 287.0
click at [325, 151] on input "CE, 2O, 3O, 2E, 3E, 4E, OLR1, OLR, WPR, AB, OS." at bounding box center [245, 145] width 472 height 28
type input "CE"
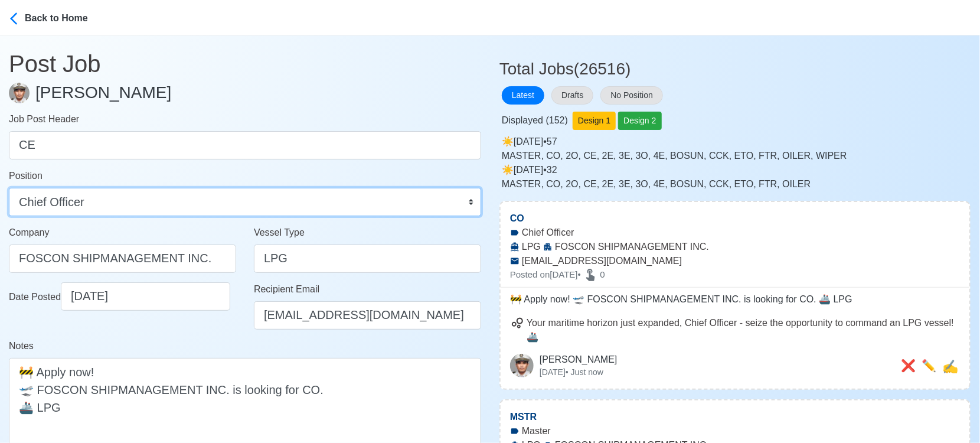
click at [204, 197] on select "Master Chief Officer 2nd Officer 3rd Officer Junior Officer Chief Engineer 2nd …" at bounding box center [245, 202] width 472 height 28
select select "Chief Engineer"
click at [9, 188] on select "Master Chief Officer 2nd Officer 3rd Officer Junior Officer Chief Engineer 2nd …" at bounding box center [245, 202] width 472 height 28
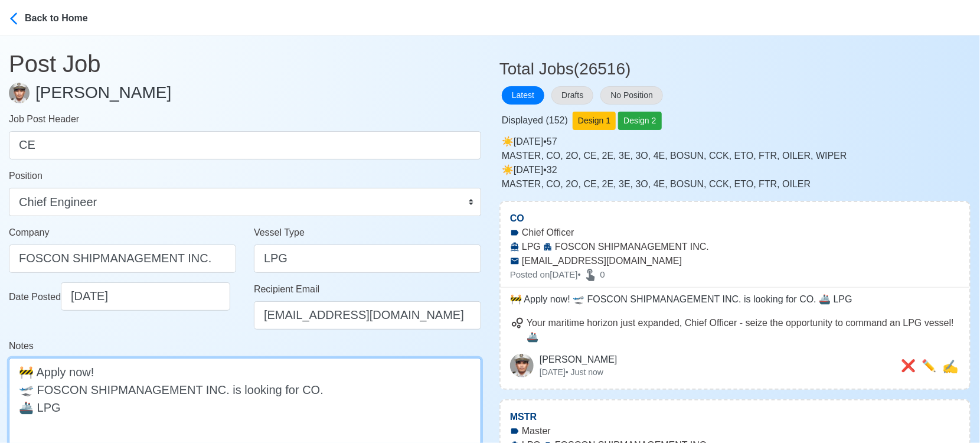
click at [306, 388] on textarea "🚧 Apply now! 🛫 FOSCON SHIPMANAGEMENT INC. is looking for CO. 🚢 LPG" at bounding box center [245, 407] width 472 height 98
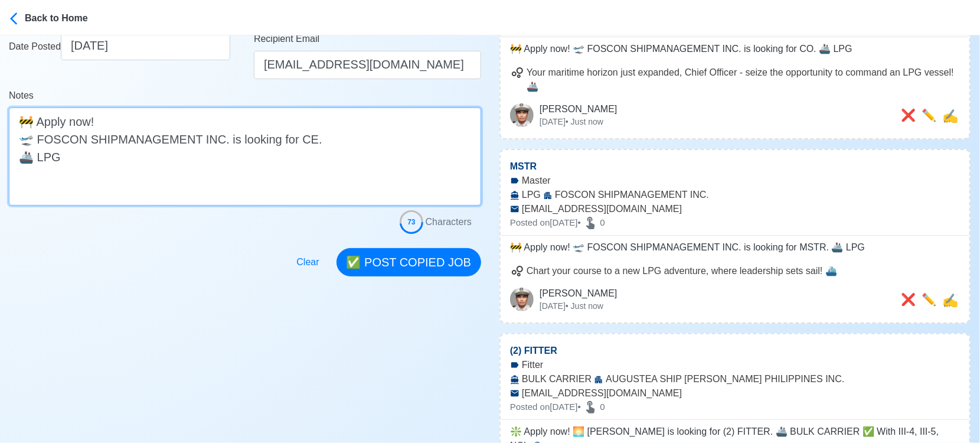
scroll to position [262, 0]
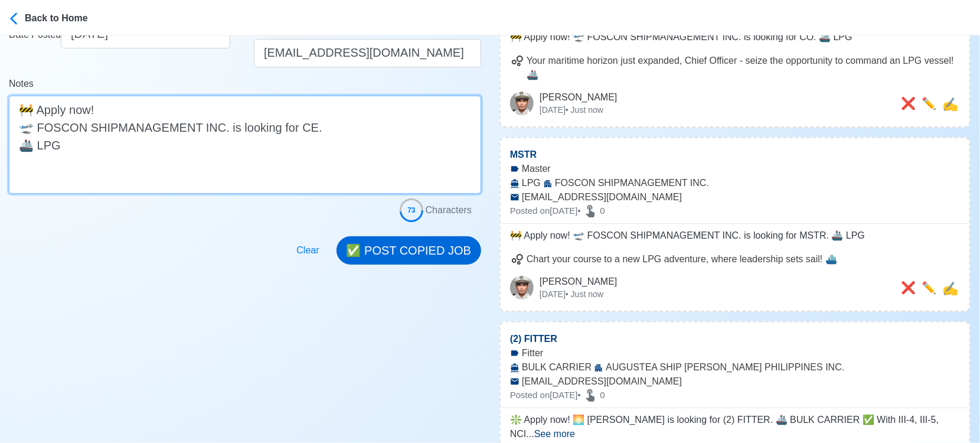
type textarea "🚧 Apply now! 🛫 FOSCON SHIPMANAGEMENT INC. is looking for CE. 🚢 LPG"
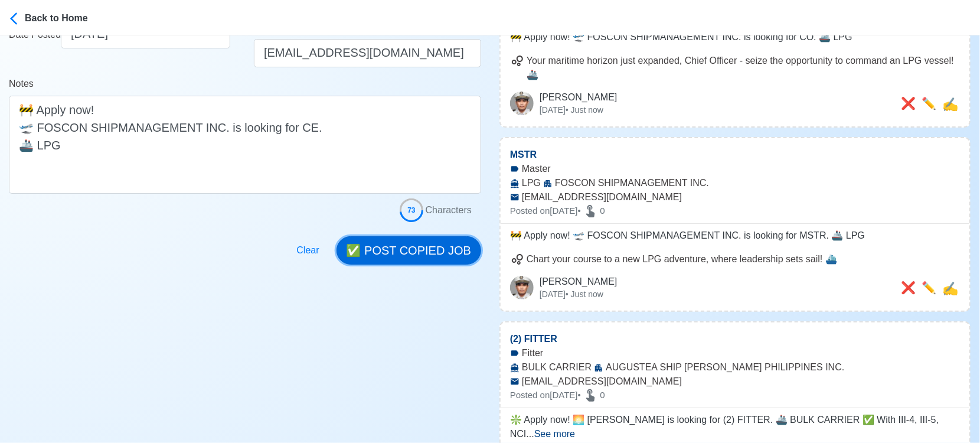
click at [415, 250] on button "✅ POST COPIED JOB" at bounding box center [408, 250] width 145 height 28
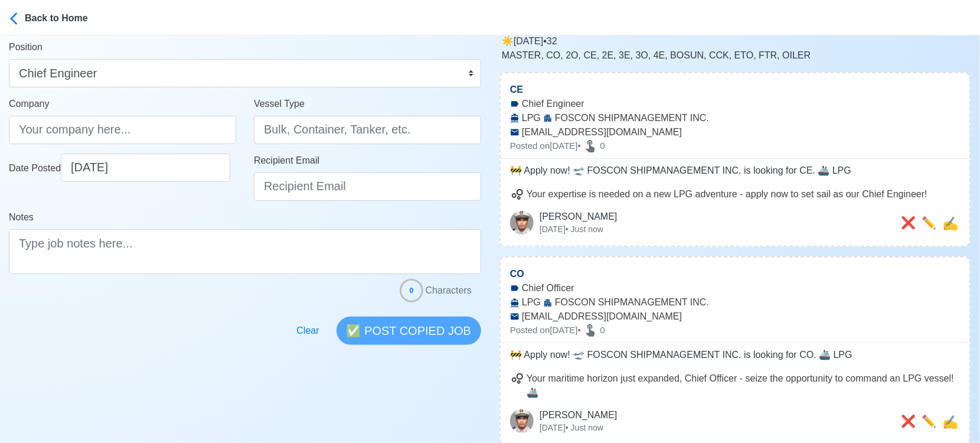
scroll to position [131, 0]
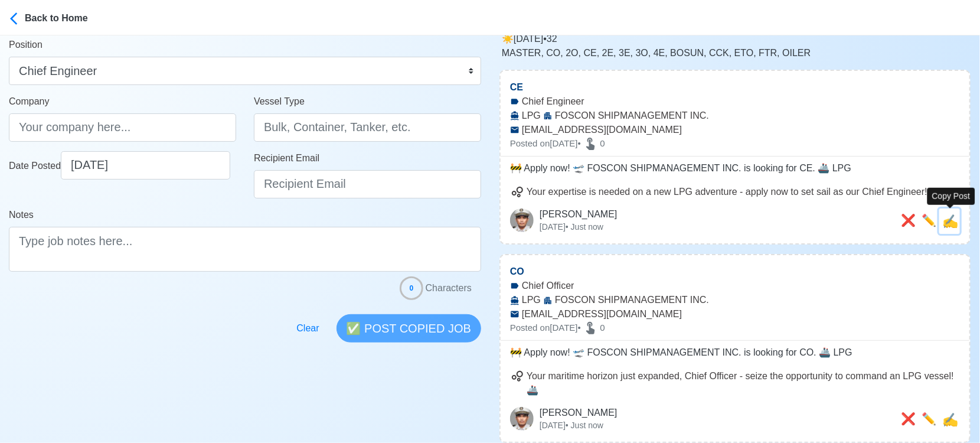
click at [957, 219] on span "✍️" at bounding box center [950, 221] width 16 height 15
type input "CE"
type input "FOSCON SHIPMANAGEMENT INC."
type input "LPG"
type input "[EMAIL_ADDRESS][DOMAIN_NAME]"
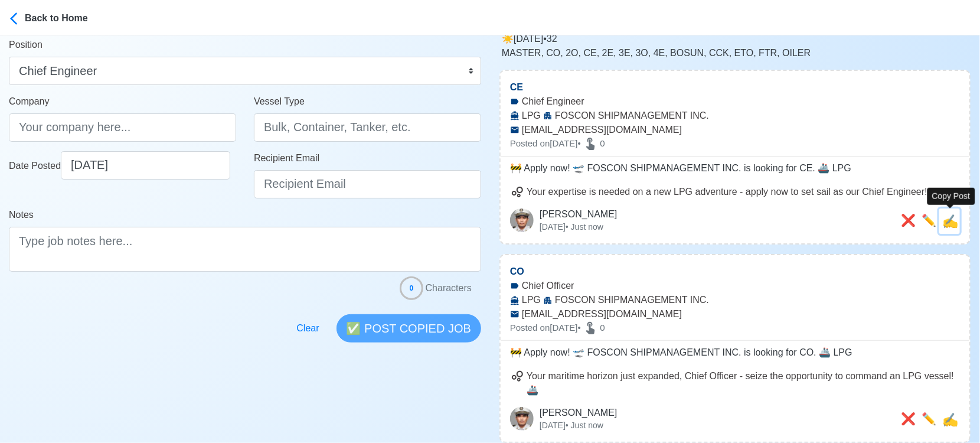
type textarea "🚧 Apply now! 🛫 FOSCON SHIPMANAGEMENT INC. is looking for CE. 🚢 LPG"
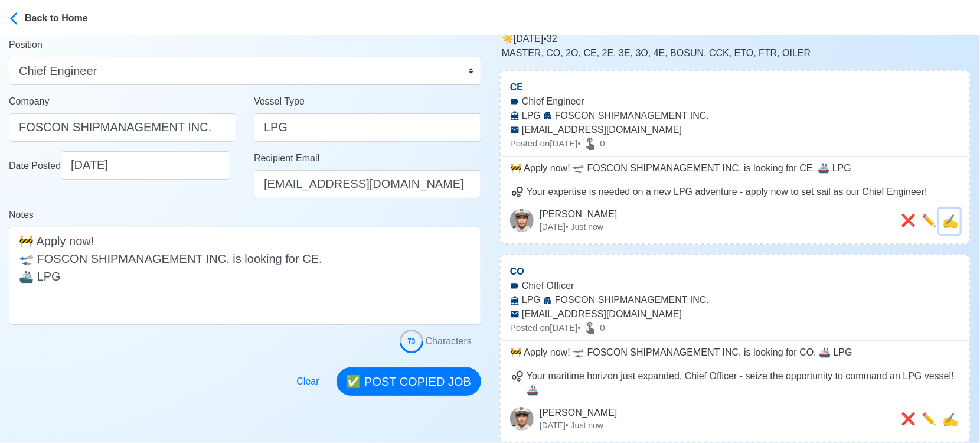
scroll to position [0, 0]
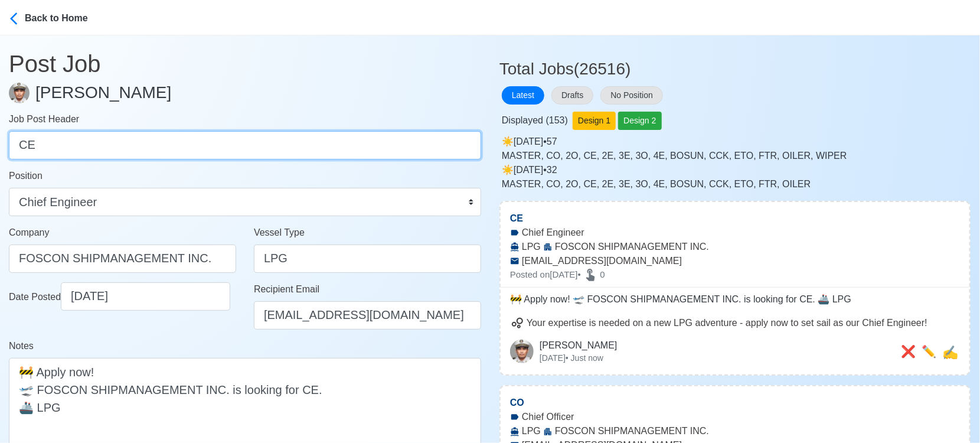
click at [53, 142] on input "CE" at bounding box center [245, 145] width 472 height 28
paste input "2O, 3O, 2E, 3E, 4E, OLR1, OLR, WPR, AB, OS."
drag, startPoint x: 41, startPoint y: 145, endPoint x: 279, endPoint y: 145, distance: 238.5
click at [279, 145] on input "2O, 3O, 2E, 3E, 4E, OLR1, OLR, WPR, AB, OS." at bounding box center [245, 145] width 472 height 28
type input "2O"
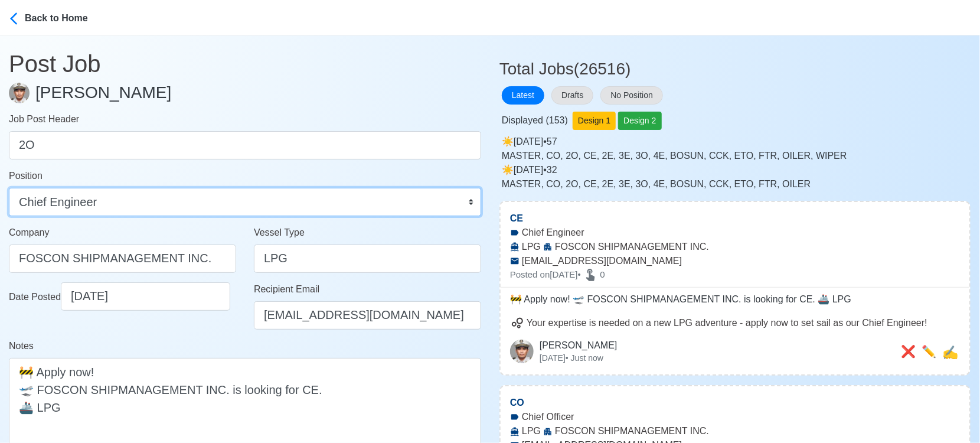
click at [236, 200] on select "Master Chief Officer 2nd Officer 3rd Officer Junior Officer Chief Engineer 2nd …" at bounding box center [245, 202] width 472 height 28
select select "2nd Officer"
click at [9, 188] on select "Master Chief Officer 2nd Officer 3rd Officer Junior Officer Chief Engineer 2nd …" at bounding box center [245, 202] width 472 height 28
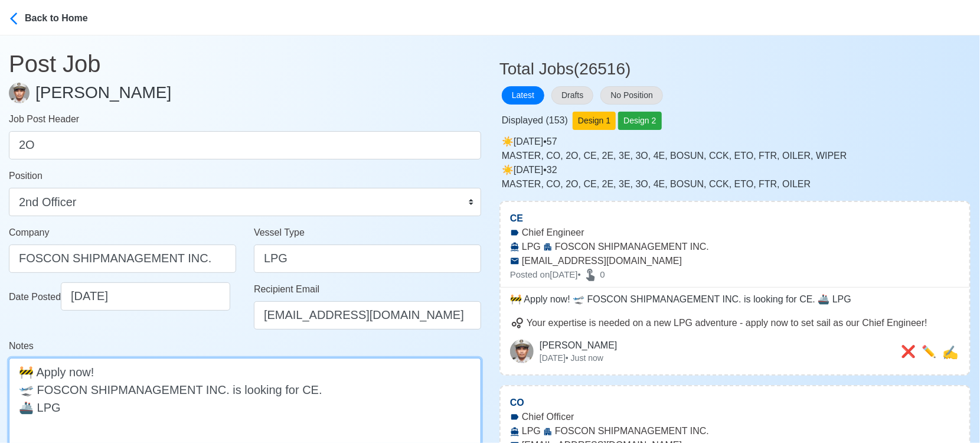
click at [294, 390] on textarea "🚧 Apply now! 🛫 FOSCON SHIPMANAGEMENT INC. is looking for CE. 🚢 LPG" at bounding box center [245, 407] width 472 height 98
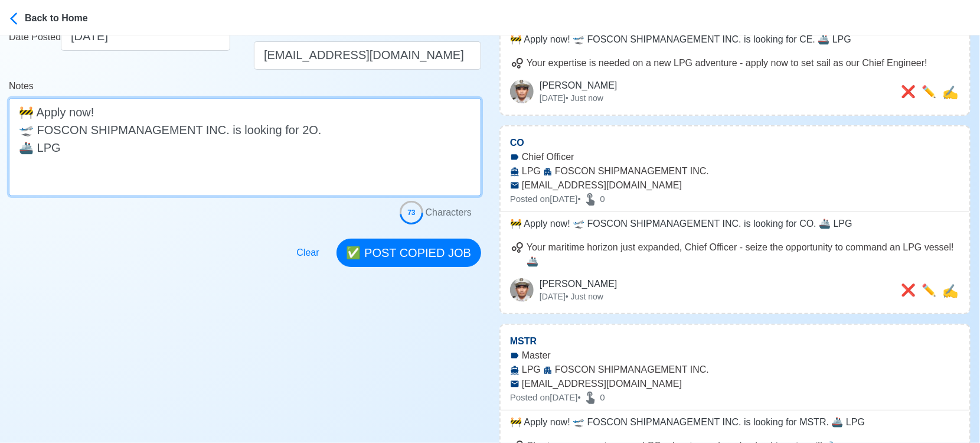
scroll to position [262, 0]
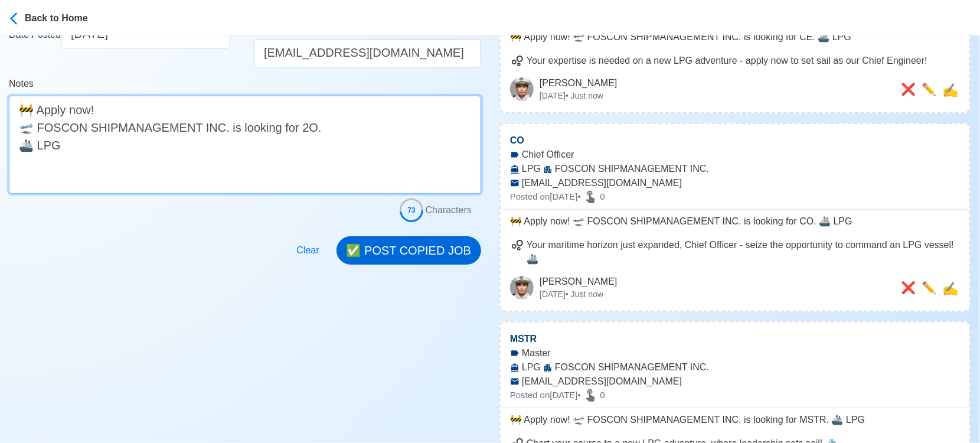
type textarea "🚧 Apply now! 🛫 FOSCON SHIPMANAGEMENT INC. is looking for 2O. 🚢 LPG"
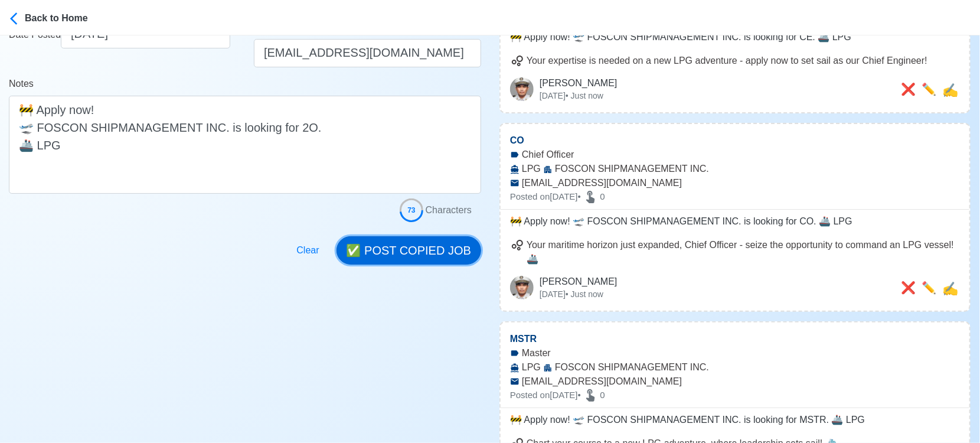
click at [431, 254] on button "✅ POST COPIED JOB" at bounding box center [408, 250] width 145 height 28
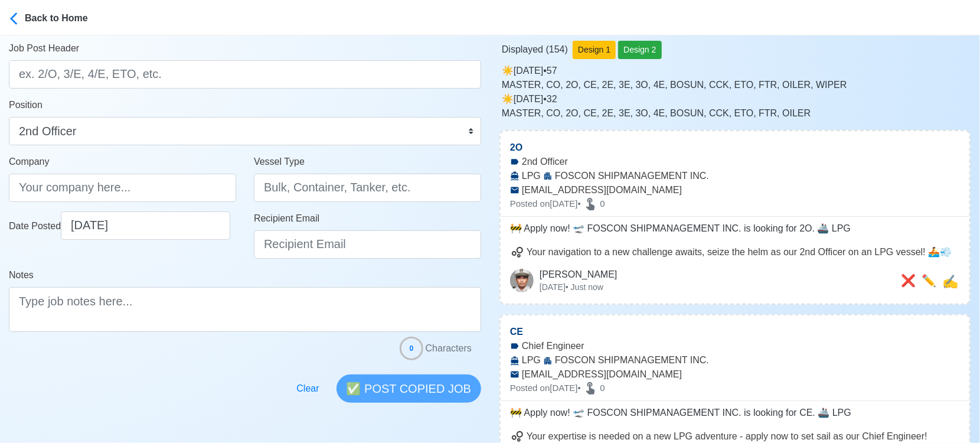
scroll to position [66, 0]
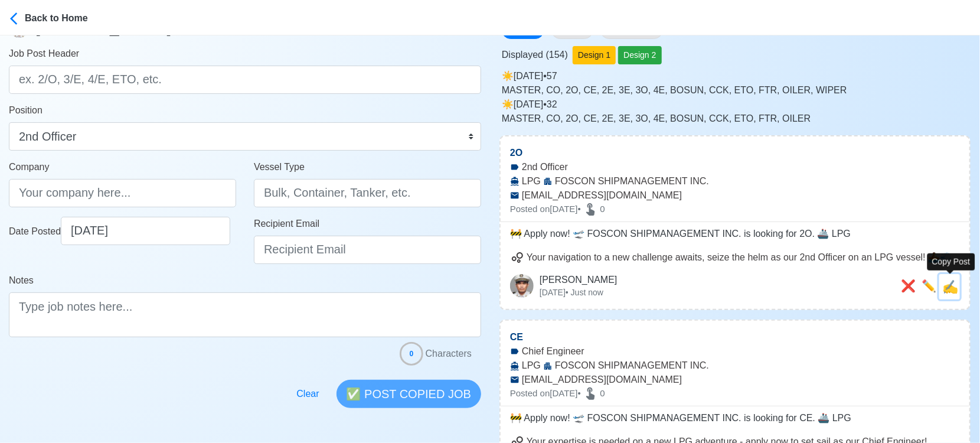
click at [956, 284] on span "✍️" at bounding box center [950, 286] width 16 height 15
type input "2O"
type input "FOSCON SHIPMANAGEMENT INC."
type input "LPG"
type input "[EMAIL_ADDRESS][DOMAIN_NAME]"
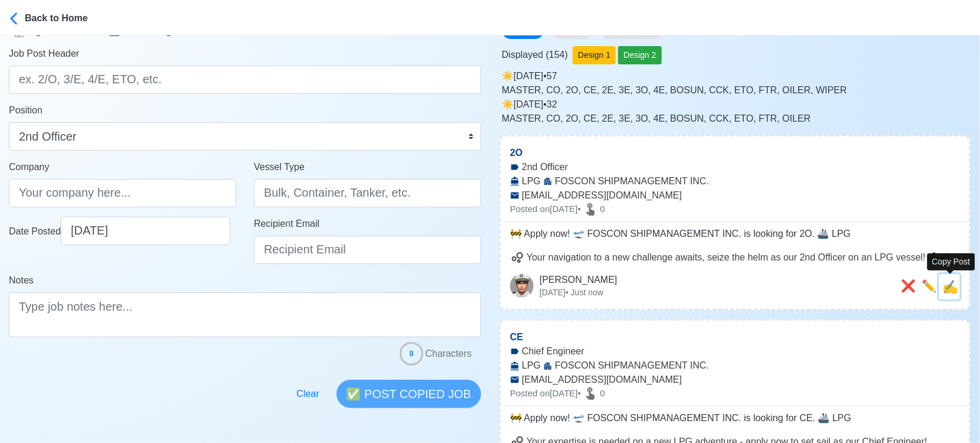
type textarea "🚧 Apply now! 🛫 FOSCON SHIPMANAGEMENT INC. is looking for 2O. 🚢 LPG"
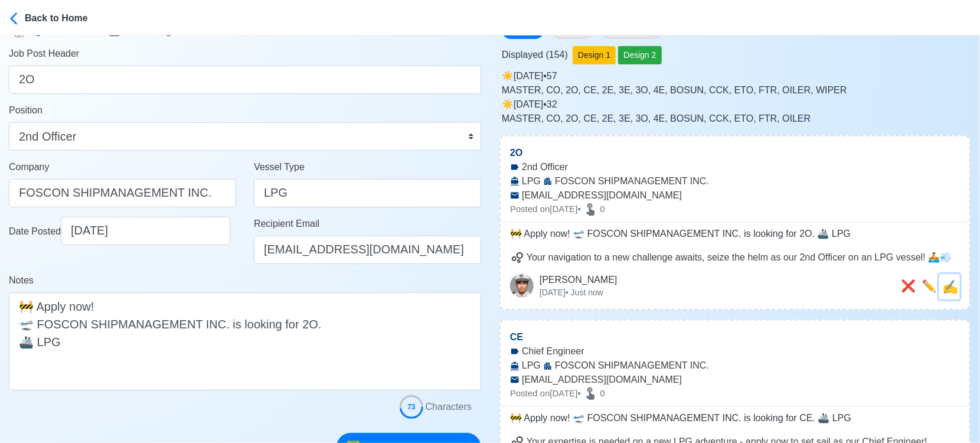
scroll to position [0, 0]
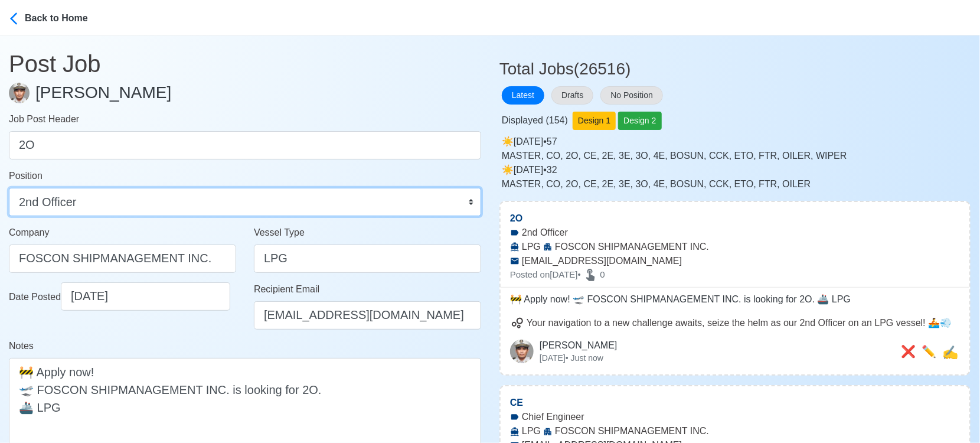
click at [132, 200] on select "Master Chief Officer 2nd Officer 3rd Officer Junior Officer Chief Engineer 2nd …" at bounding box center [245, 202] width 472 height 28
click at [231, 341] on div "Notes 🚧 Apply now! 🛫 FOSCON SHIPMANAGEMENT INC. is looking for 2O. 🚢 LPG" at bounding box center [245, 397] width 472 height 117
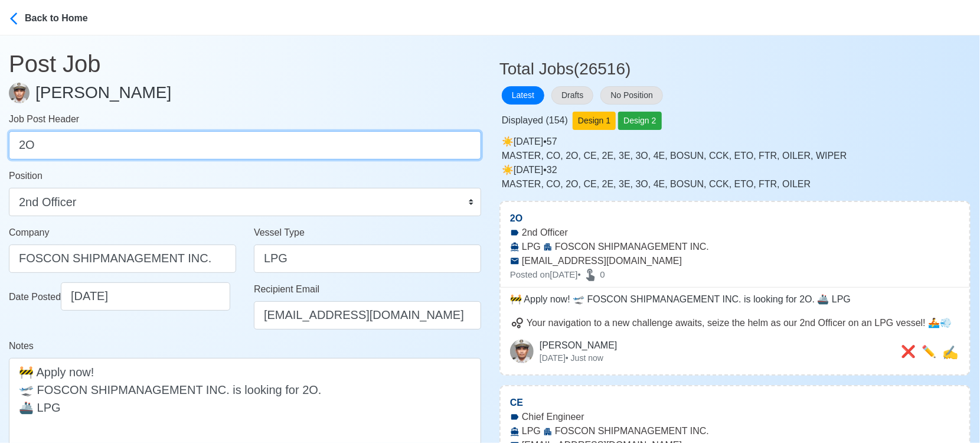
click at [99, 140] on input "2O" at bounding box center [245, 145] width 472 height 28
paste input "3O, 2E, 3E, 4E, OLR1, OLR, WPR, AB, OS."
drag, startPoint x: 40, startPoint y: 142, endPoint x: 286, endPoint y: 161, distance: 246.9
click at [286, 161] on form "Job Post Header 3O, 2E, 3E, 4E, OLR1, OLR, WPR, AB, OS. Position Master Chief O…" at bounding box center [245, 298] width 472 height 372
type input "3O"
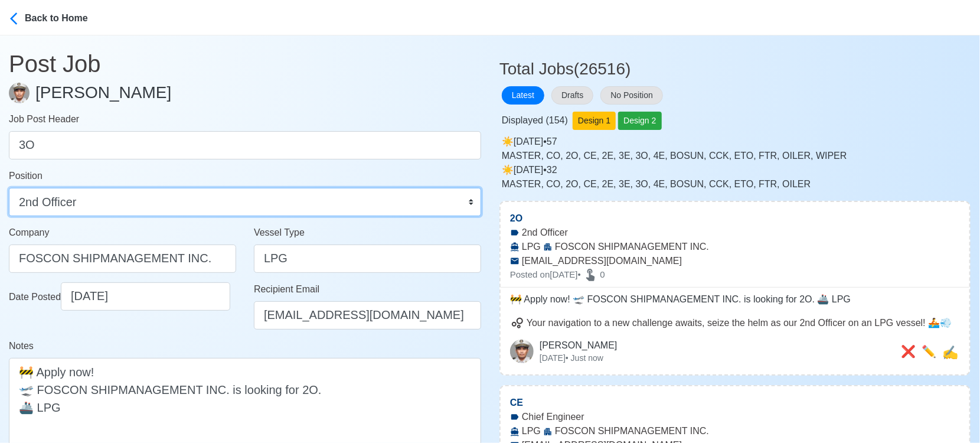
click at [244, 198] on select "Master Chief Officer 2nd Officer 3rd Officer Junior Officer Chief Engineer 2nd …" at bounding box center [245, 202] width 472 height 28
select select "3rd Officer"
click at [9, 188] on select "Master Chief Officer 2nd Officer 3rd Officer Junior Officer Chief Engineer 2nd …" at bounding box center [245, 202] width 472 height 28
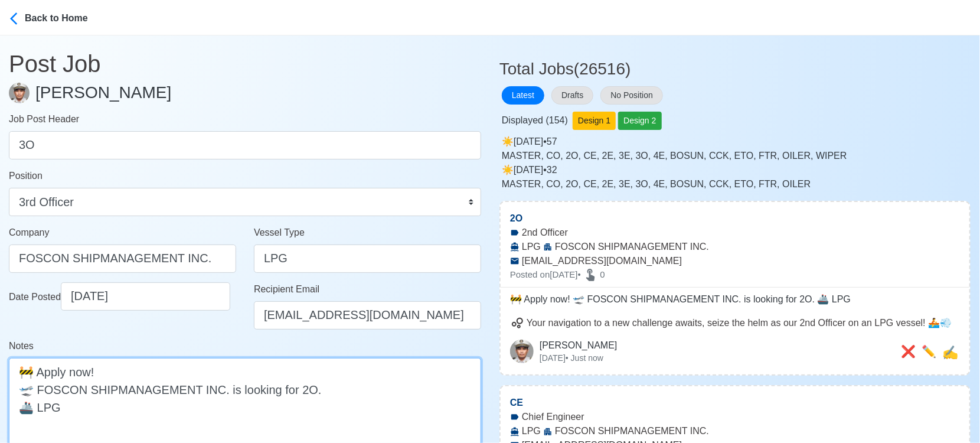
click at [296, 385] on textarea "🚧 Apply now! 🛫 FOSCON SHIPMANAGEMENT INC. is looking for 2O. 🚢 LPG" at bounding box center [245, 407] width 472 height 98
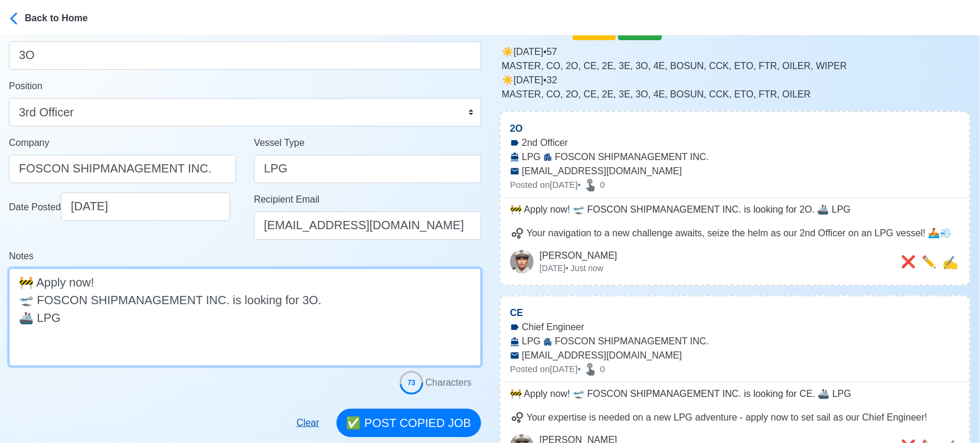
scroll to position [197, 0]
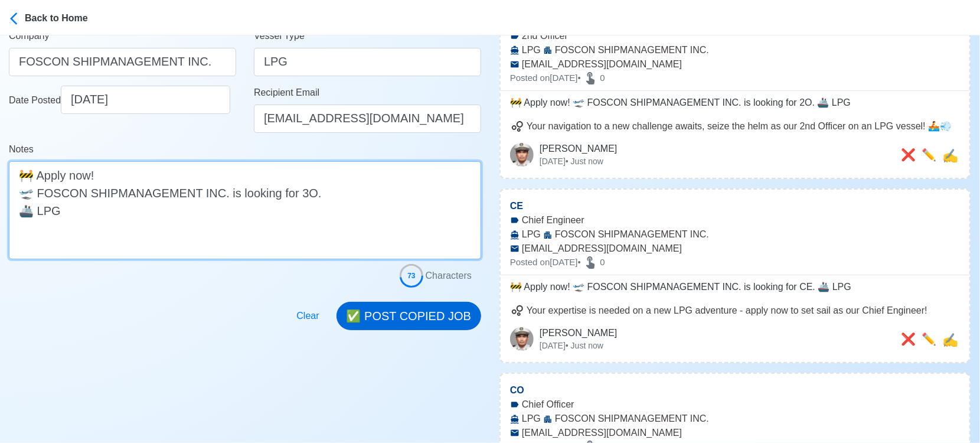
type textarea "🚧 Apply now! 🛫 FOSCON SHIPMANAGEMENT INC. is looking for 3O. 🚢 LPG"
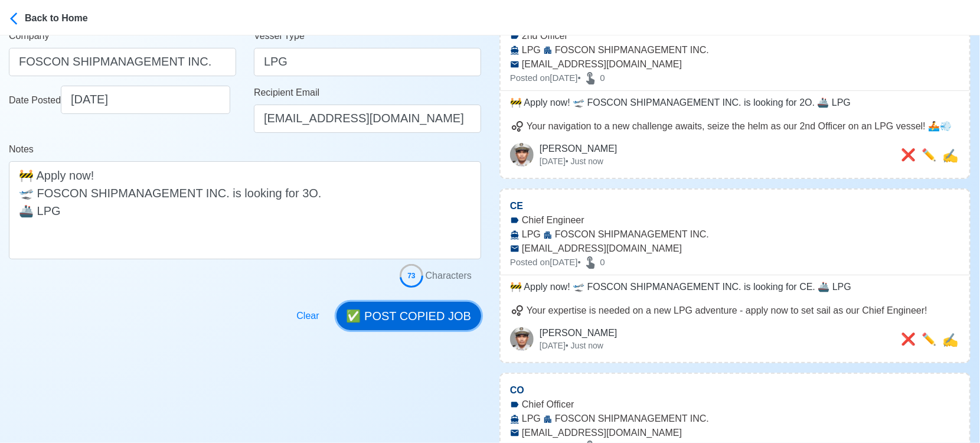
click at [391, 317] on button "✅ POST COPIED JOB" at bounding box center [408, 316] width 145 height 28
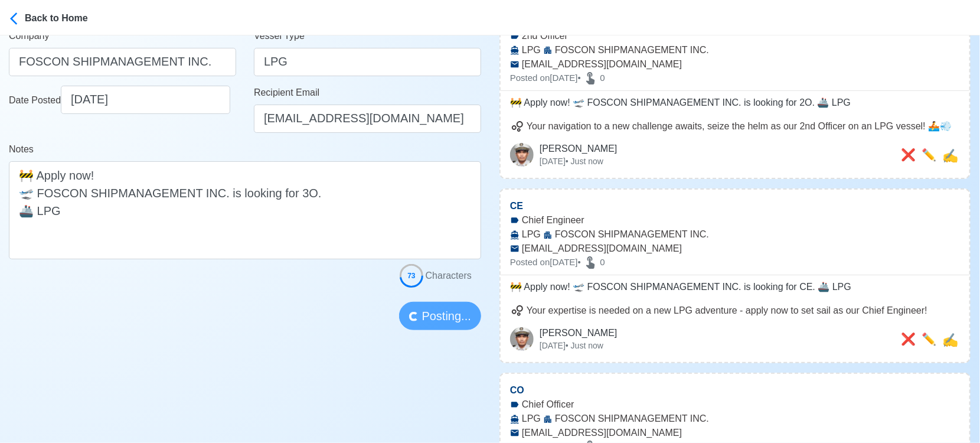
scroll to position [0, 0]
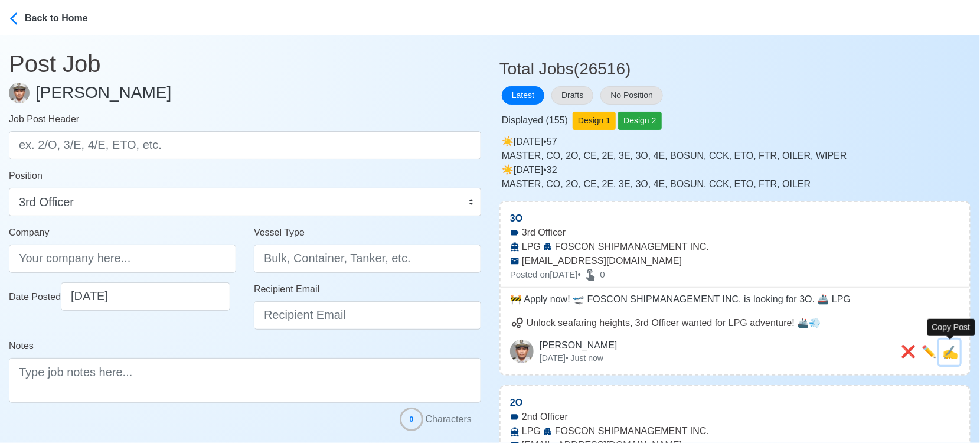
click at [952, 348] on span "✍️" at bounding box center [950, 352] width 16 height 15
type input "3O"
type input "FOSCON SHIPMANAGEMENT INC."
type input "LPG"
type input "[EMAIL_ADDRESS][DOMAIN_NAME]"
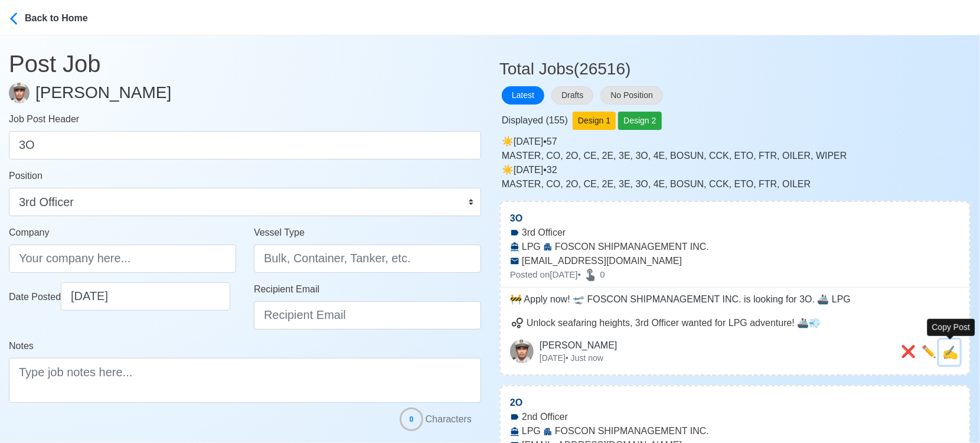
type textarea "🚧 Apply now! 🛫 FOSCON SHIPMANAGEMENT INC. is looking for 3O. 🚢 LPG"
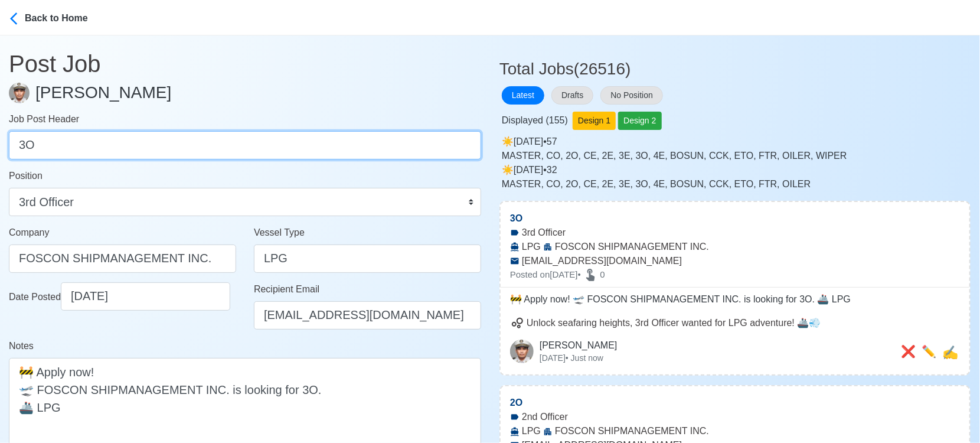
click at [123, 148] on input "3O" at bounding box center [245, 145] width 472 height 28
paste input "2E, 3E, 4E, OLR1, OLR, WPR, AB, OS."
drag, startPoint x: 38, startPoint y: 146, endPoint x: 305, endPoint y: 167, distance: 267.6
click at [305, 167] on form "Job Post Header 2E, 3E, 4E, OLR1, OLR, WPR, AB, OS. Position Master Chief Offic…" at bounding box center [245, 298] width 472 height 372
type input "2E"
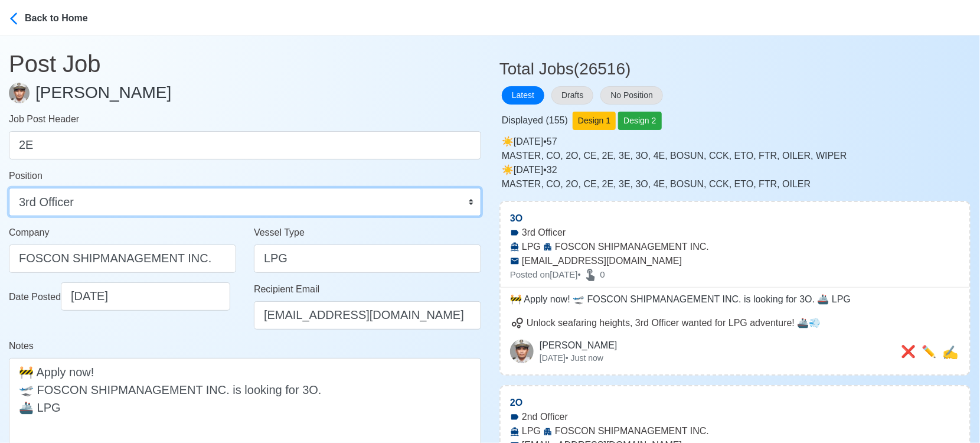
click at [231, 201] on select "Master Chief Officer 2nd Officer 3rd Officer Junior Officer Chief Engineer 2nd …" at bounding box center [245, 202] width 472 height 28
select select "2nd Engineer"
click at [9, 188] on select "Master Chief Officer 2nd Officer 3rd Officer Junior Officer Chief Engineer 2nd …" at bounding box center [245, 202] width 472 height 28
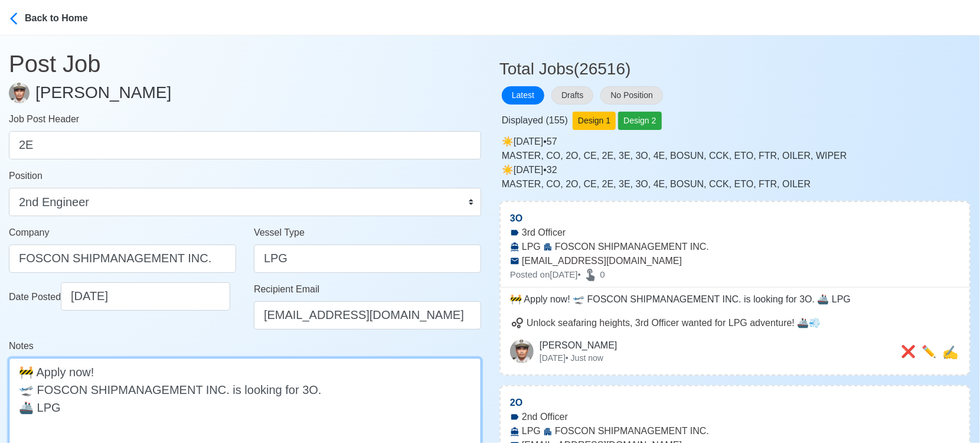
click at [297, 388] on textarea "🚧 Apply now! 🛫 FOSCON SHIPMANAGEMENT INC. is looking for 3O. 🚢 LPG" at bounding box center [245, 407] width 472 height 98
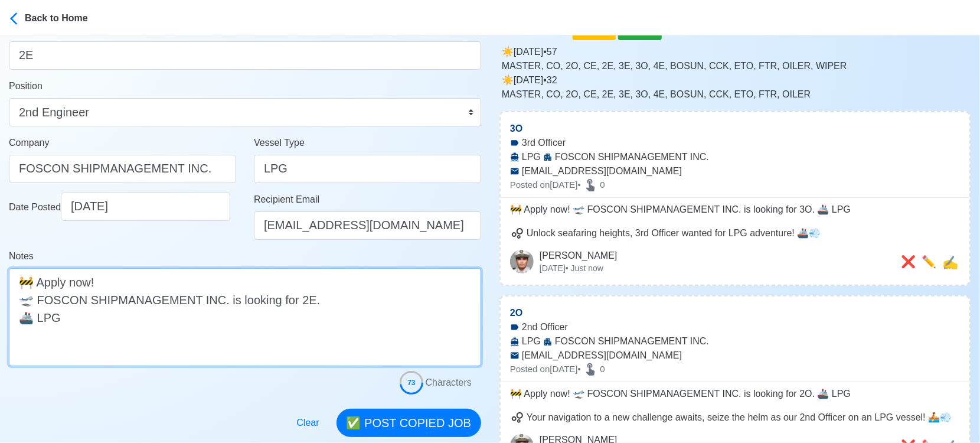
scroll to position [197, 0]
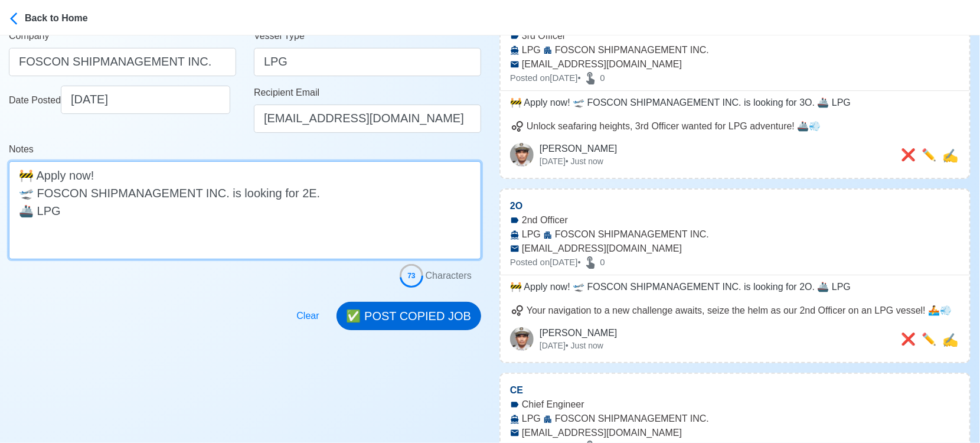
type textarea "🚧 Apply now! 🛫 FOSCON SHIPMANAGEMENT INC. is looking for 2E. 🚢 LPG"
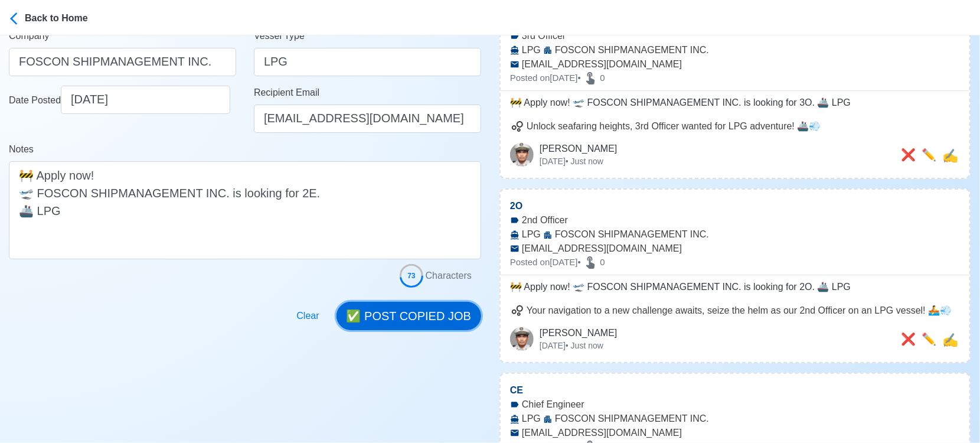
click at [397, 320] on button "✅ POST COPIED JOB" at bounding box center [408, 316] width 145 height 28
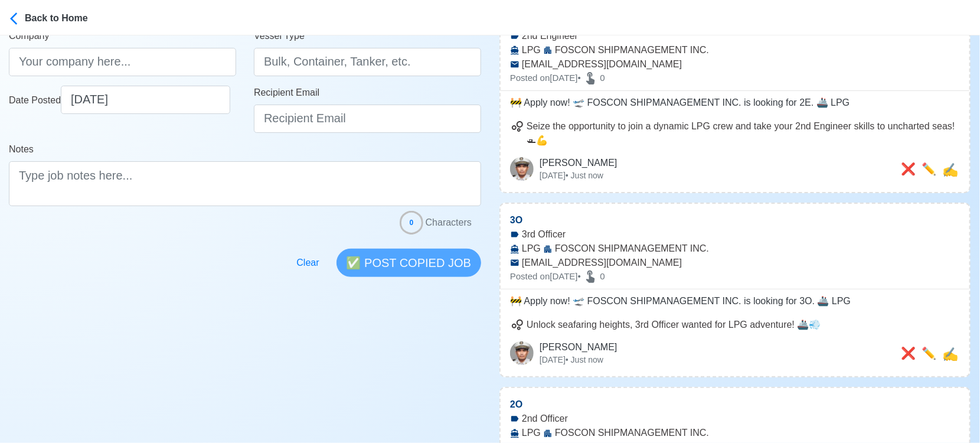
scroll to position [0, 0]
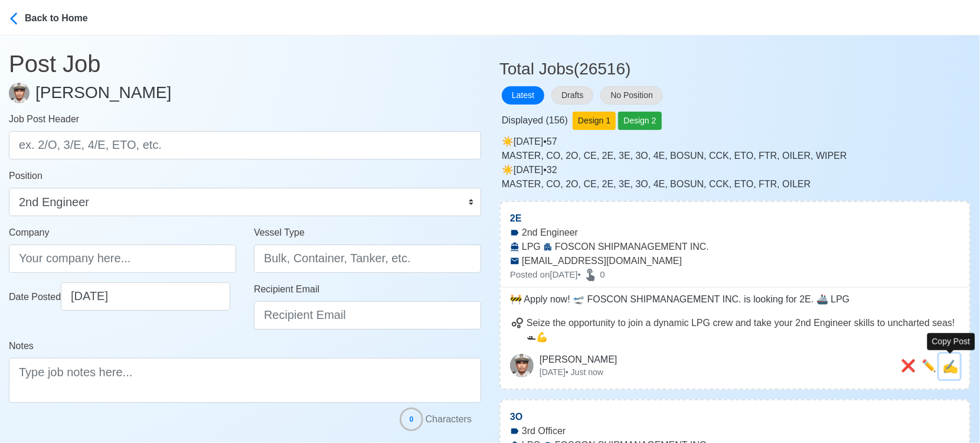
click at [957, 369] on span "✍️" at bounding box center [950, 366] width 16 height 15
type input "2E"
type input "FOSCON SHIPMANAGEMENT INC."
type input "LPG"
type input "[EMAIL_ADDRESS][DOMAIN_NAME]"
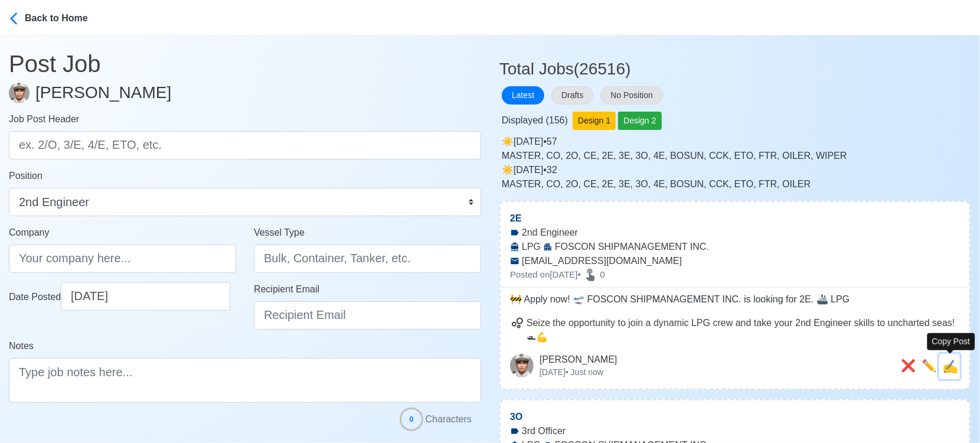
type textarea "🚧 Apply now! 🛫 FOSCON SHIPMANAGEMENT INC. is looking for 2E. 🚢 LPG"
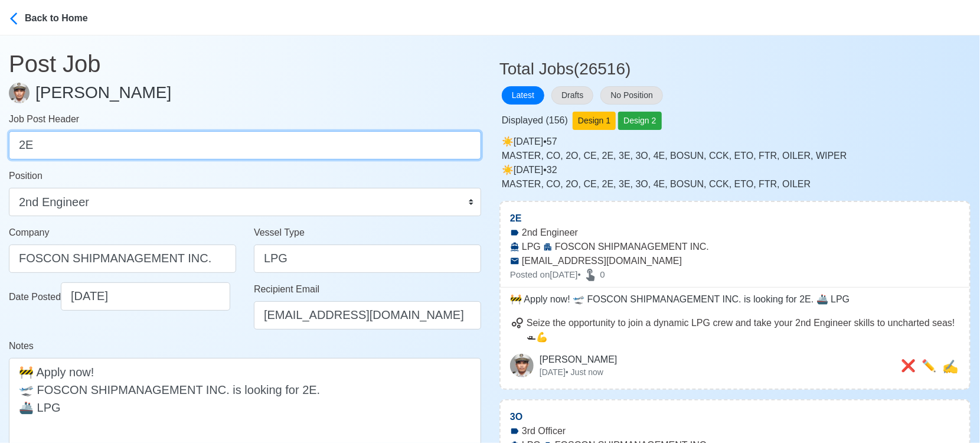
click at [253, 151] on input "2E" at bounding box center [245, 145] width 472 height 28
paste input "3E, 4E, OLR1, OLR, WPR, AB, OS."
drag, startPoint x: 38, startPoint y: 145, endPoint x: 323, endPoint y: 152, distance: 285.2
click at [323, 152] on input "3E, 4E, OLR1, OLR, WPR, AB, OS." at bounding box center [245, 145] width 472 height 28
type input "3E"
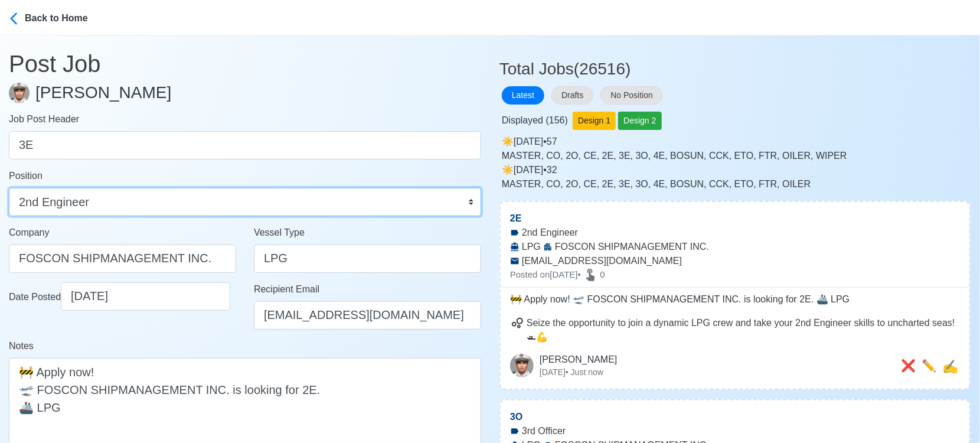
click at [212, 201] on select "Master Chief Officer 2nd Officer 3rd Officer Junior Officer Chief Engineer 2nd …" at bounding box center [245, 202] width 472 height 28
select select "3rd Engineer"
click at [9, 188] on select "Master Chief Officer 2nd Officer 3rd Officer Junior Officer Chief Engineer 2nd …" at bounding box center [245, 202] width 472 height 28
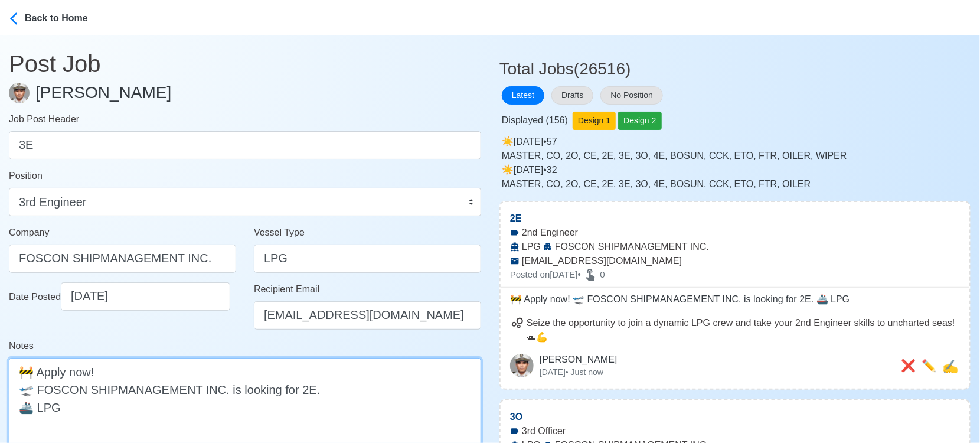
click at [297, 388] on textarea "🚧 Apply now! 🛫 FOSCON SHIPMANAGEMENT INC. is looking for 2E. 🚢 LPG" at bounding box center [245, 407] width 472 height 98
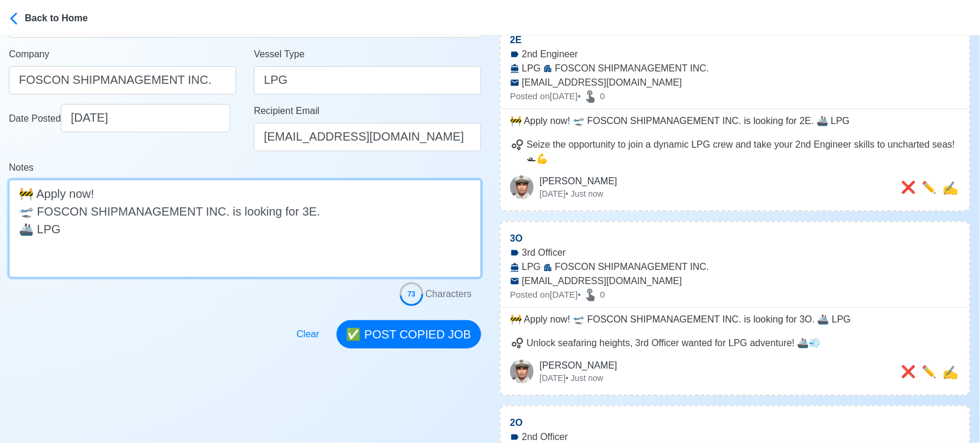
scroll to position [197, 0]
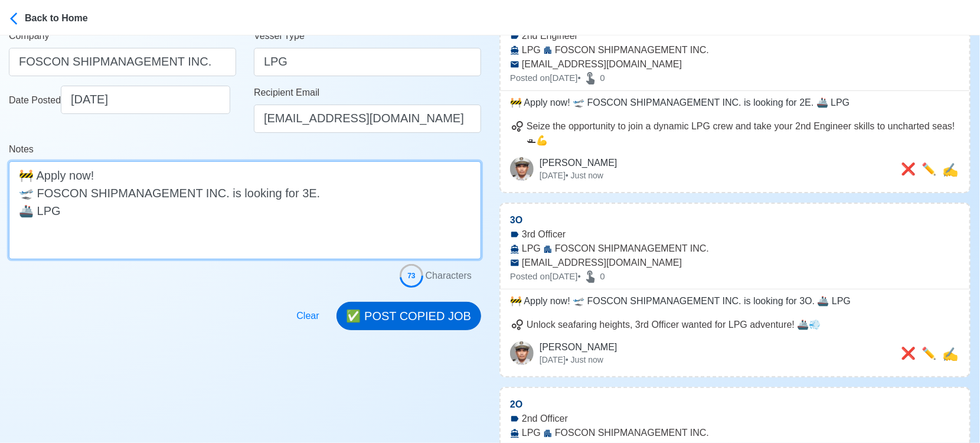
type textarea "🚧 Apply now! 🛫 FOSCON SHIPMANAGEMENT INC. is looking for 3E. 🚢 LPG"
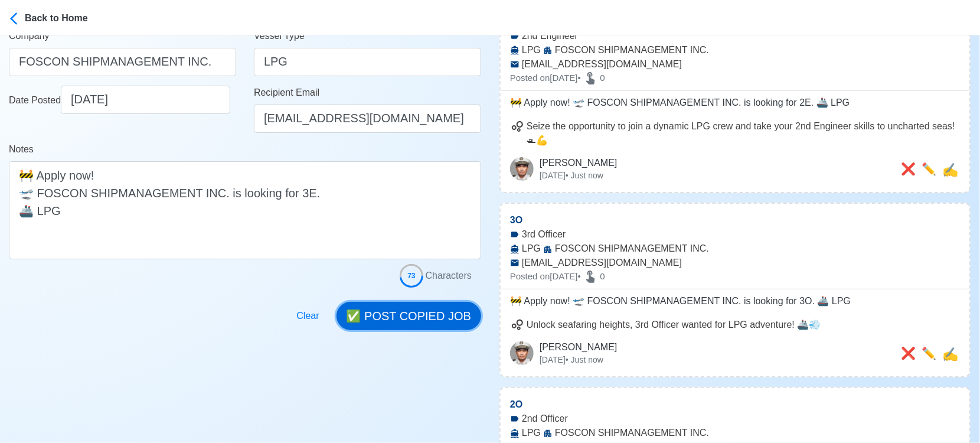
click at [432, 313] on button "✅ POST COPIED JOB" at bounding box center [408, 316] width 145 height 28
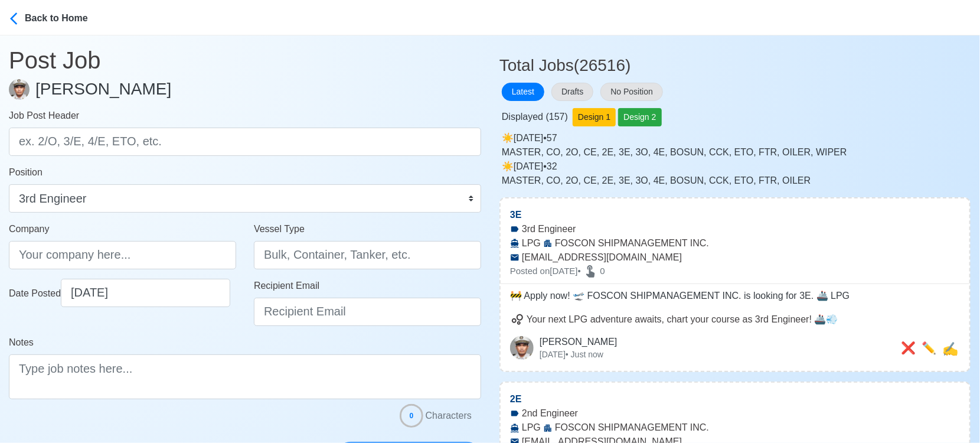
scroll to position [0, 0]
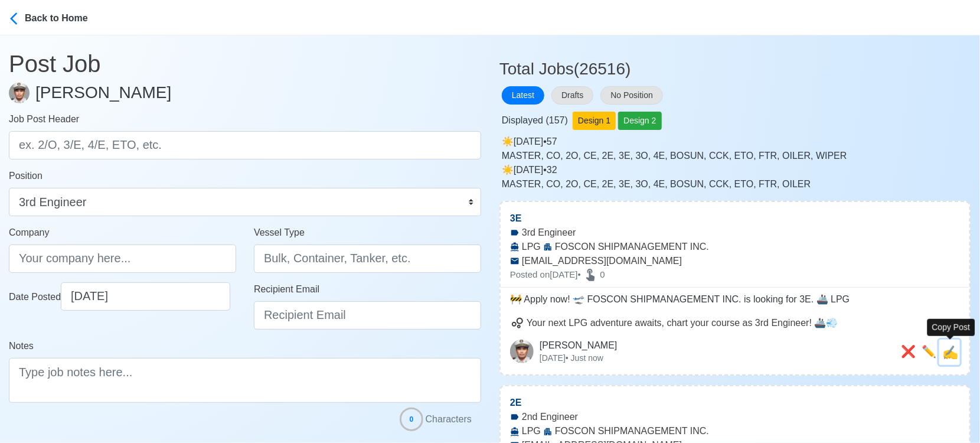
click at [950, 352] on span "✍️" at bounding box center [950, 352] width 16 height 15
type input "3E"
type input "FOSCON SHIPMANAGEMENT INC."
type input "LPG"
type input "[EMAIL_ADDRESS][DOMAIN_NAME]"
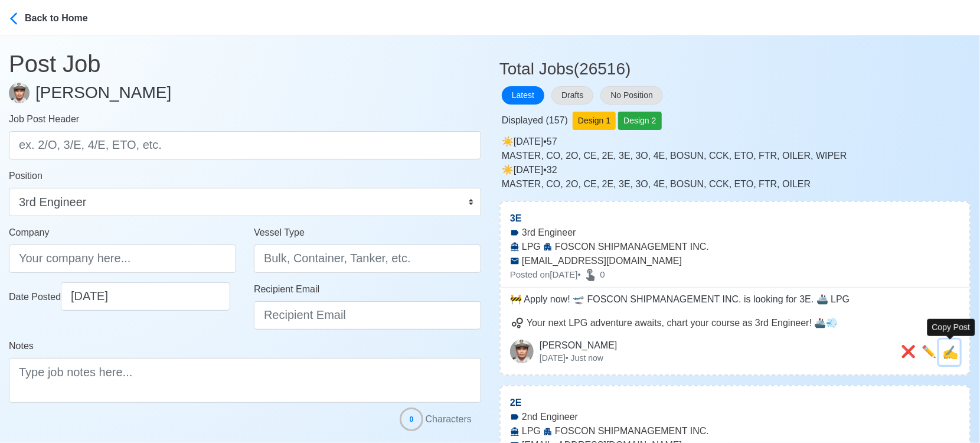
type textarea "🚧 Apply now! 🛫 FOSCON SHIPMANAGEMENT INC. is looking for 3E. 🚢 LPG"
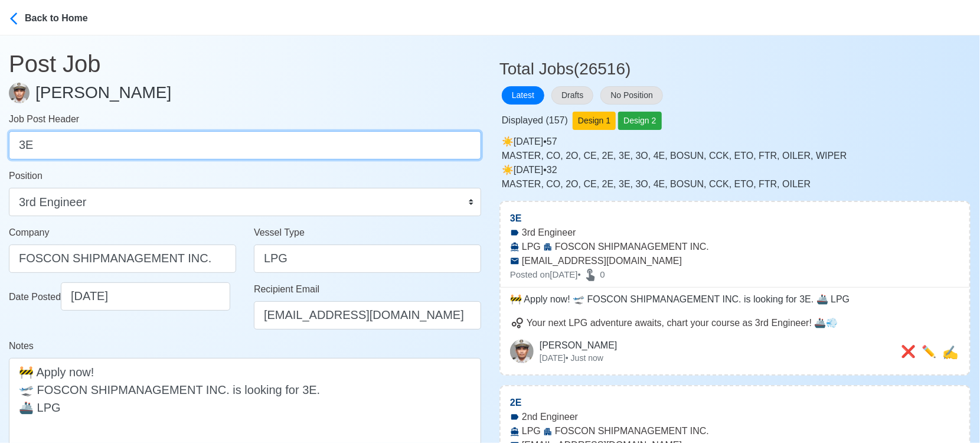
click at [286, 137] on input "3E" at bounding box center [245, 145] width 472 height 28
paste input "4E, OLR1, OLR, WPR, AB, OS."
drag, startPoint x: 37, startPoint y: 144, endPoint x: 300, endPoint y: 156, distance: 263.5
click at [300, 156] on input "4E, OLR1, OLR, WPR, AB, OS." at bounding box center [245, 145] width 472 height 28
type input "4E"
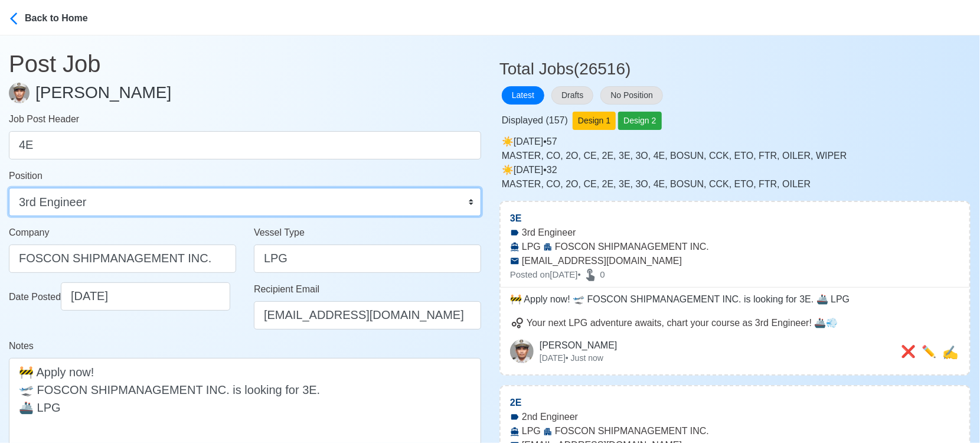
click at [216, 207] on select "Master Chief Officer 2nd Officer 3rd Officer Junior Officer Chief Engineer 2nd …" at bounding box center [245, 202] width 472 height 28
select select "4th Engineer"
click at [9, 188] on select "Master Chief Officer 2nd Officer 3rd Officer Junior Officer Chief Engineer 2nd …" at bounding box center [245, 202] width 472 height 28
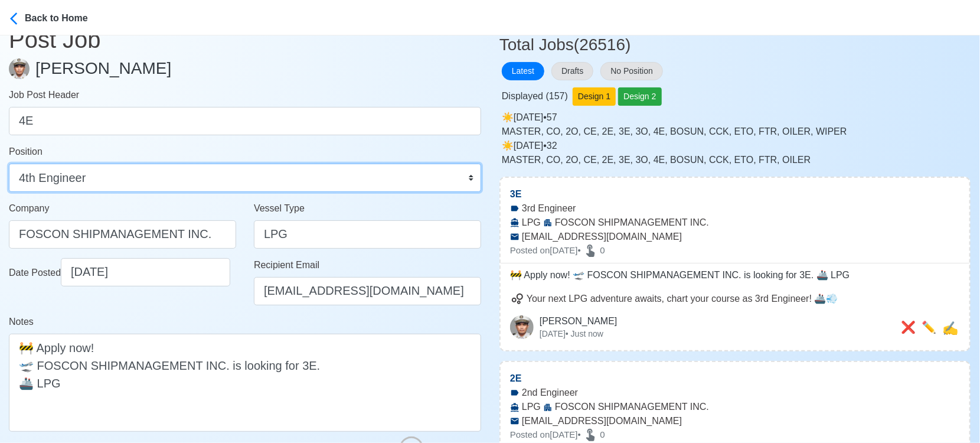
scroll to position [66, 0]
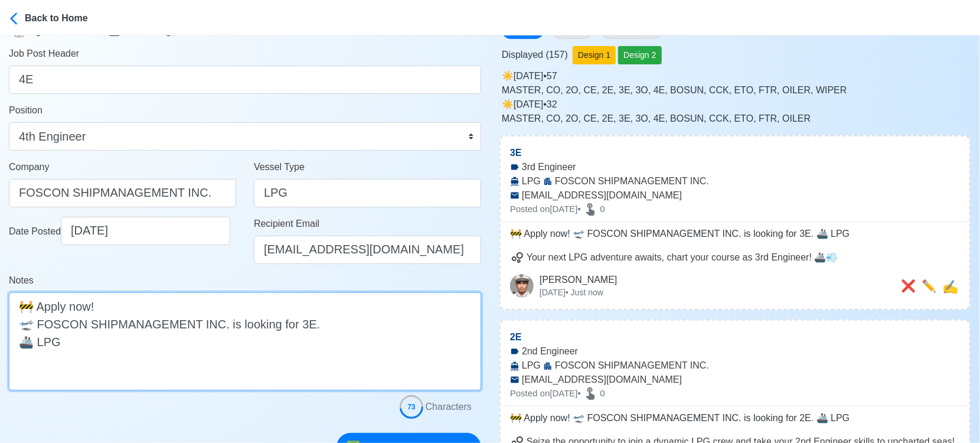
click at [297, 324] on textarea "🚧 Apply now! 🛫 FOSCON SHIPMANAGEMENT INC. is looking for 3E. 🚢 LPG" at bounding box center [245, 341] width 472 height 98
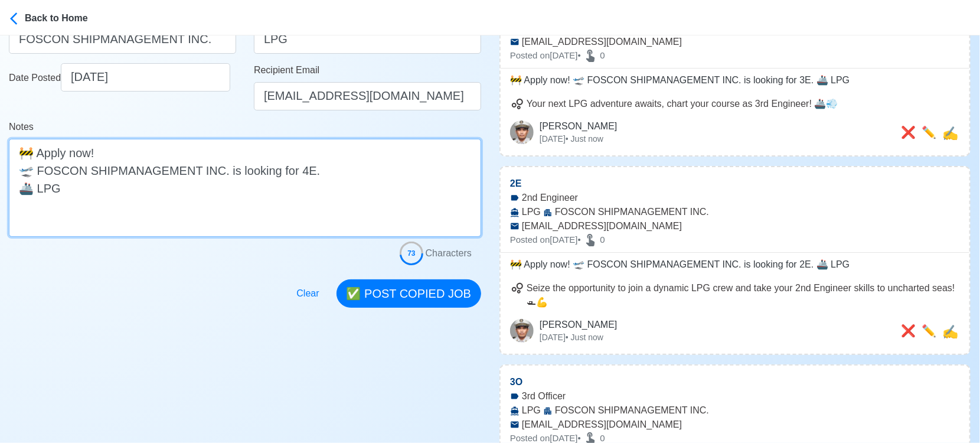
scroll to position [262, 0]
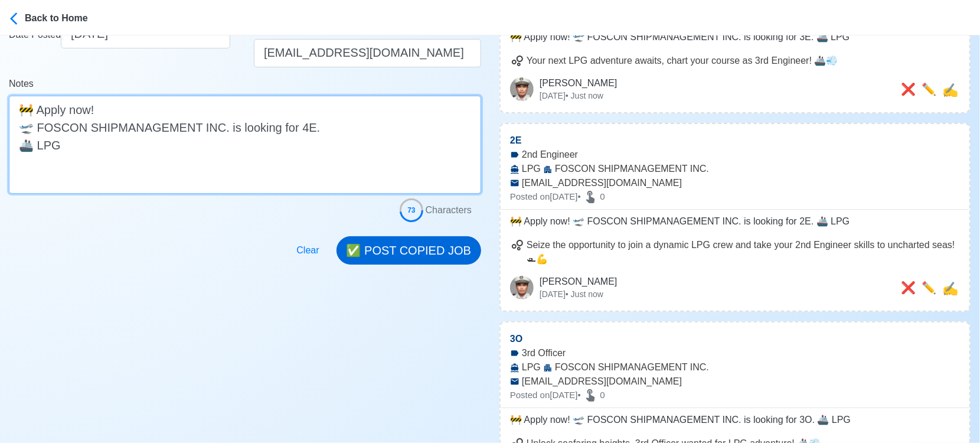
type textarea "🚧 Apply now! 🛫 FOSCON SHIPMANAGEMENT INC. is looking for 4E. 🚢 LPG"
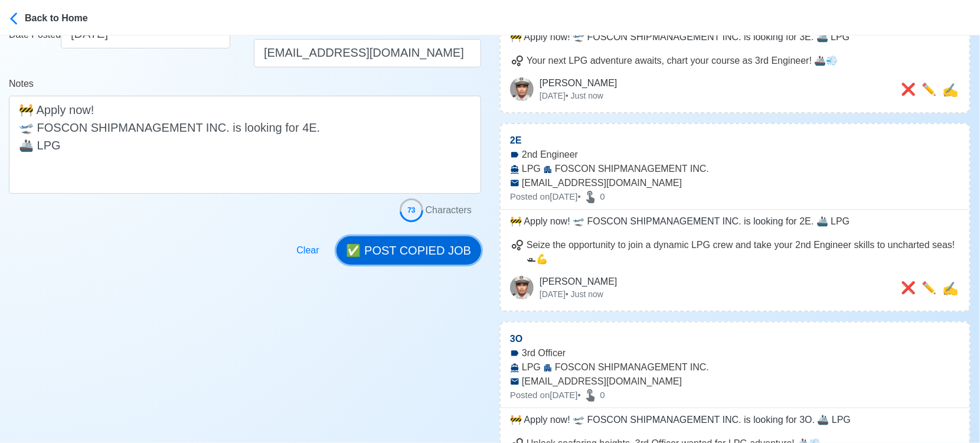
click at [408, 251] on button "✅ POST COPIED JOB" at bounding box center [408, 250] width 145 height 28
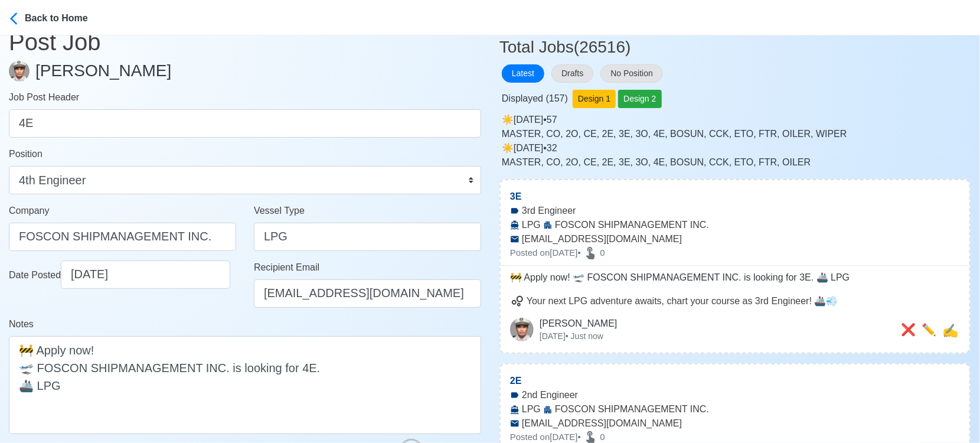
scroll to position [0, 0]
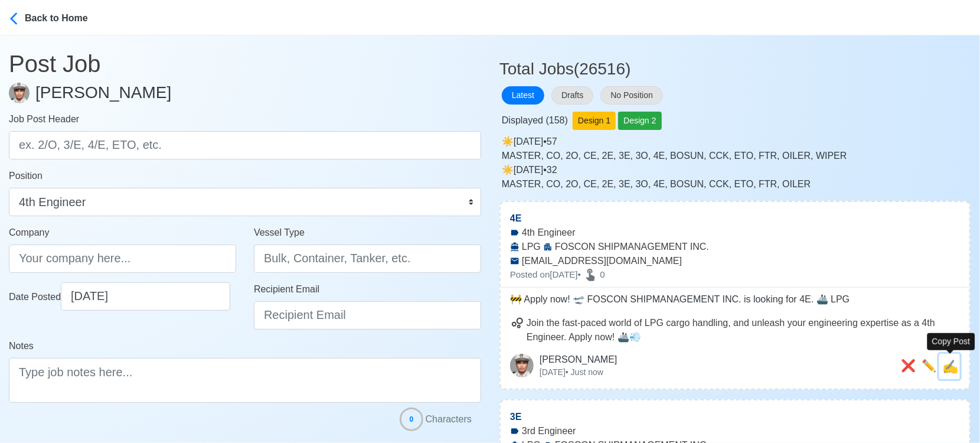
click at [949, 370] on span "✍️" at bounding box center [950, 366] width 16 height 15
type input "4E"
type input "FOSCON SHIPMANAGEMENT INC."
type input "LPG"
type input "[EMAIL_ADDRESS][DOMAIN_NAME]"
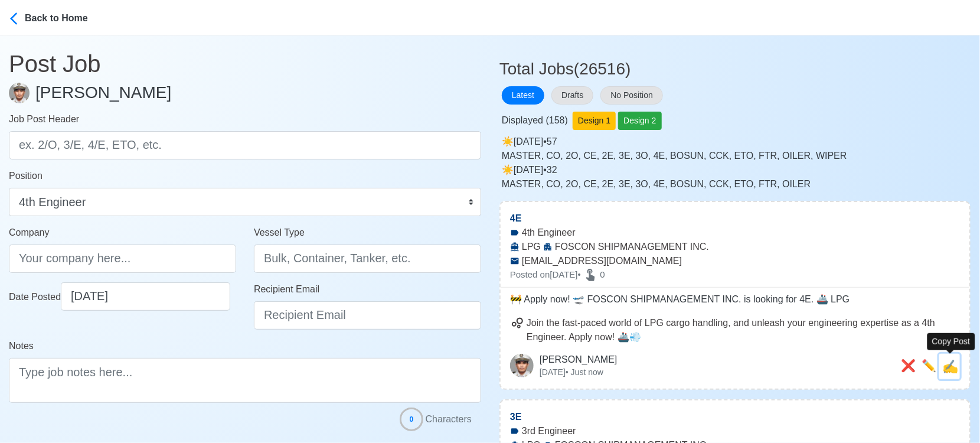
type textarea "🚧 Apply now! 🛫 FOSCON SHIPMANAGEMENT INC. is looking for 4E. 🚢 LPG"
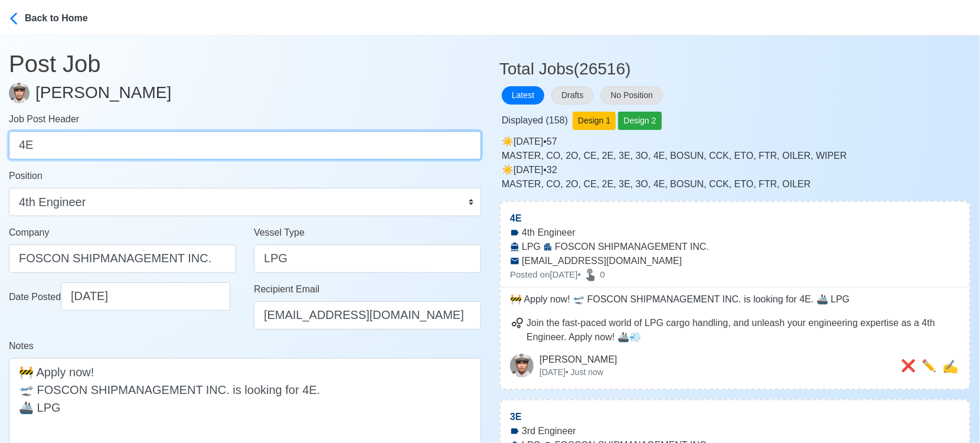
click at [158, 152] on input "4E" at bounding box center [245, 145] width 472 height 28
paste input "OLR1, OLR, WPR, AB, OS."
click at [57, 140] on input "OLR1, OLR, WPR, AB, OS." at bounding box center [245, 145] width 472 height 28
drag, startPoint x: 54, startPoint y: 145, endPoint x: 277, endPoint y: 149, distance: 223.1
click at [277, 149] on input "OLR1, OLR, WPR, AB, OS." at bounding box center [245, 145] width 472 height 28
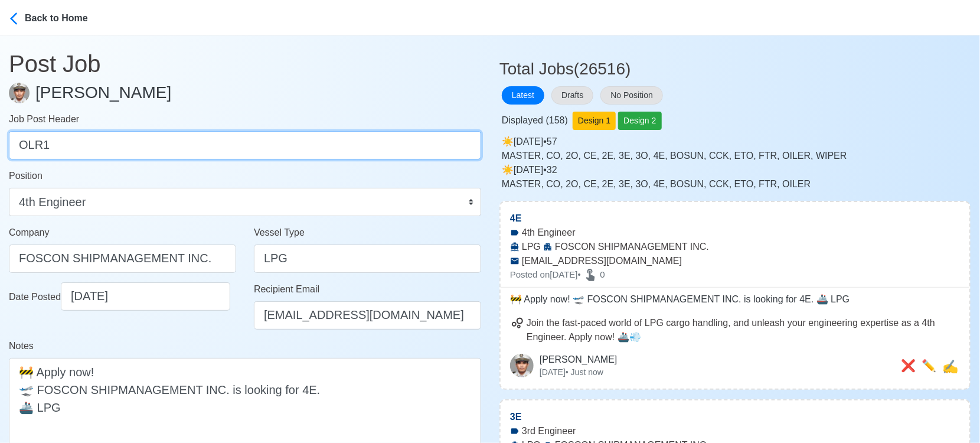
type input "OLR1"
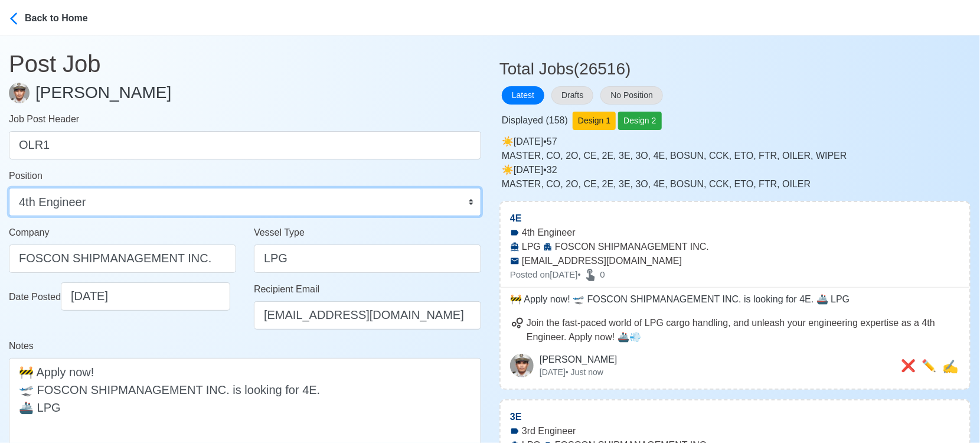
click at [245, 201] on select "Master Chief Officer 2nd Officer 3rd Officer Junior Officer Chief Engineer 2nd …" at bounding box center [245, 202] width 472 height 28
select select "Oiler"
click at [9, 188] on select "Master Chief Officer 2nd Officer 3rd Officer Junior Officer Chief Engineer 2nd …" at bounding box center [245, 202] width 472 height 28
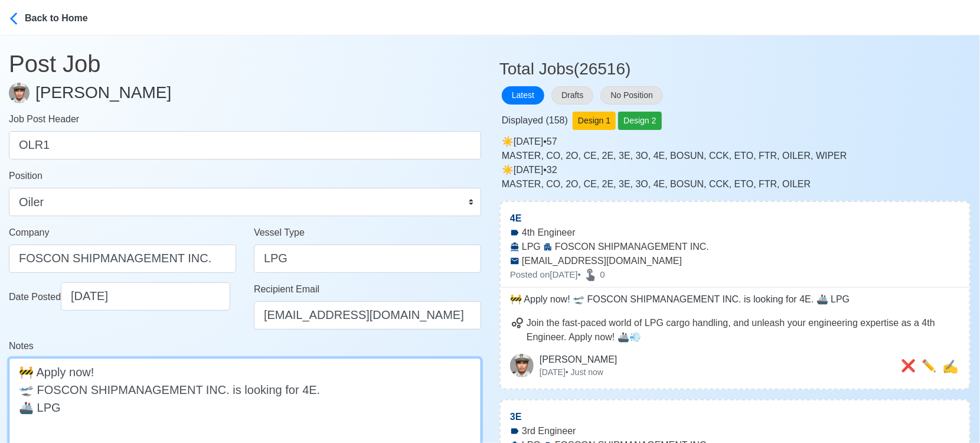
click at [293, 390] on textarea "🚧 Apply now! 🛫 FOSCON SHIPMANAGEMENT INC. is looking for 4E. 🚢 LPG" at bounding box center [245, 407] width 472 height 98
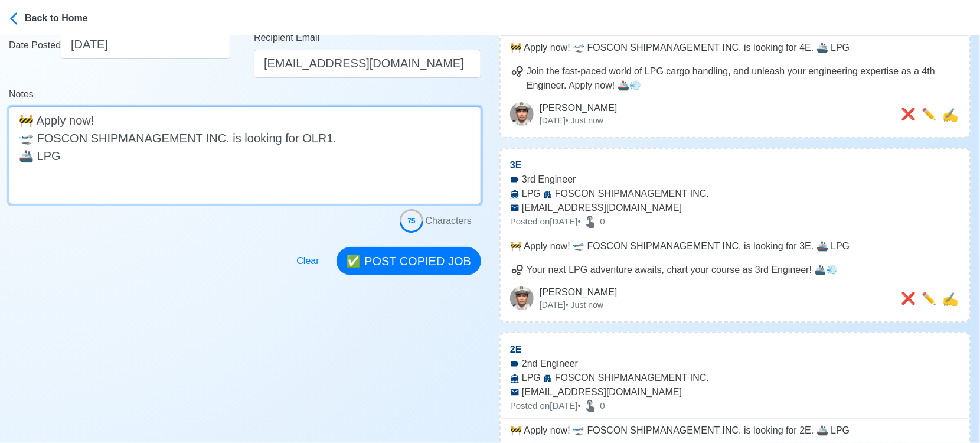
scroll to position [262, 0]
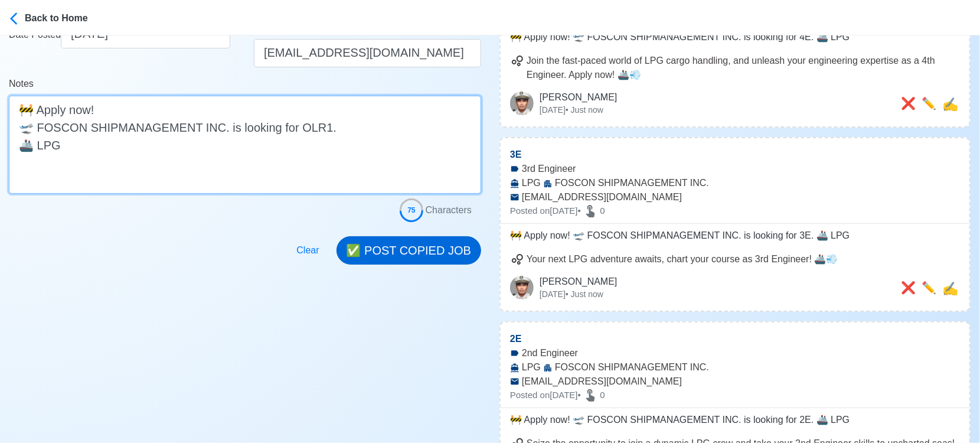
type textarea "🚧 Apply now! 🛫 FOSCON SHIPMANAGEMENT INC. is looking for OLR1. 🚢 LPG"
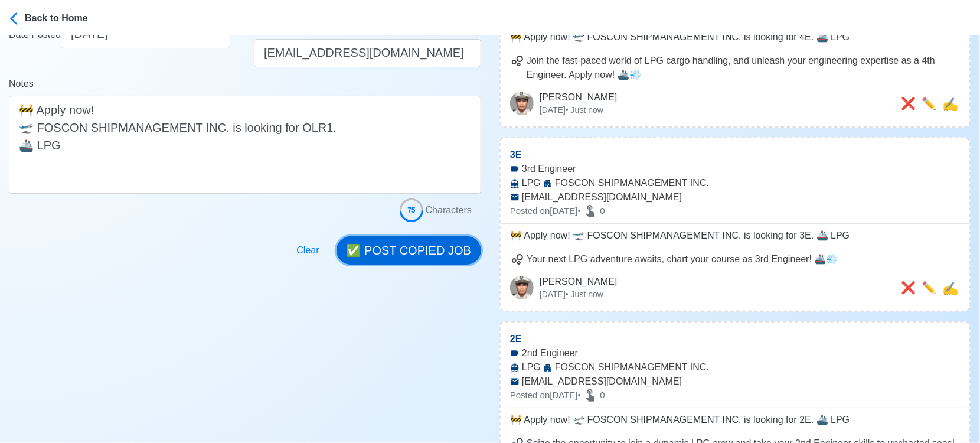
click at [456, 243] on button "✅ POST COPIED JOB" at bounding box center [408, 250] width 145 height 28
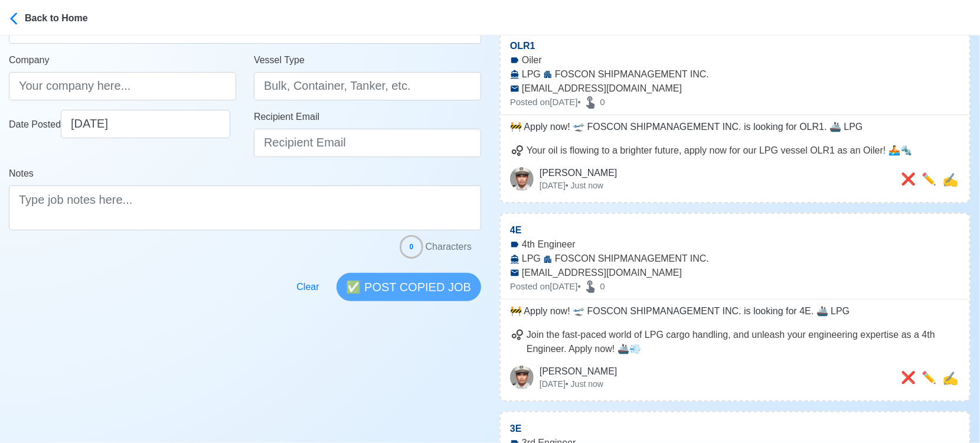
scroll to position [66, 0]
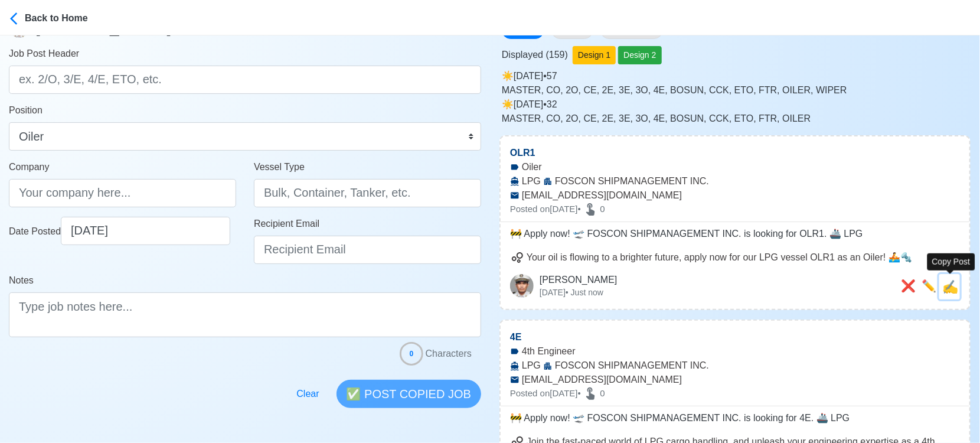
click at [947, 286] on span "✍️" at bounding box center [950, 286] width 16 height 15
type input "OLR1"
type input "FOSCON SHIPMANAGEMENT INC."
type input "LPG"
type input "[EMAIL_ADDRESS][DOMAIN_NAME]"
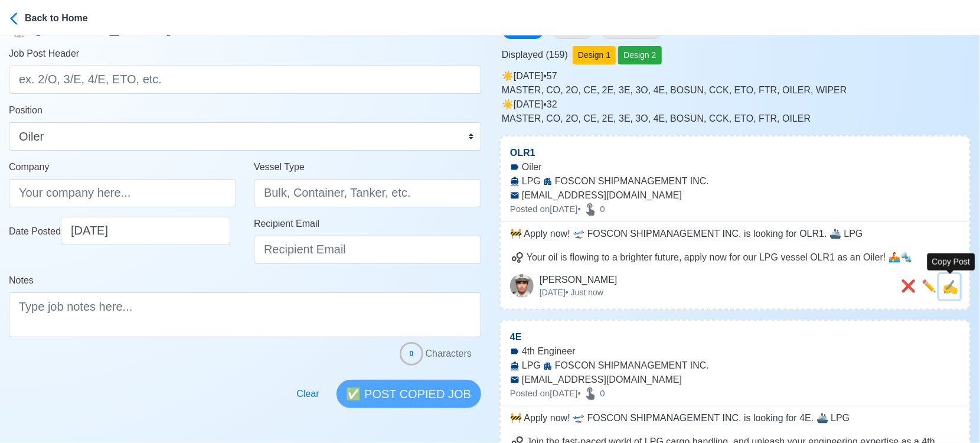
type textarea "🚧 Apply now! 🛫 FOSCON SHIPMANAGEMENT INC. is looking for OLR1. 🚢 LPG"
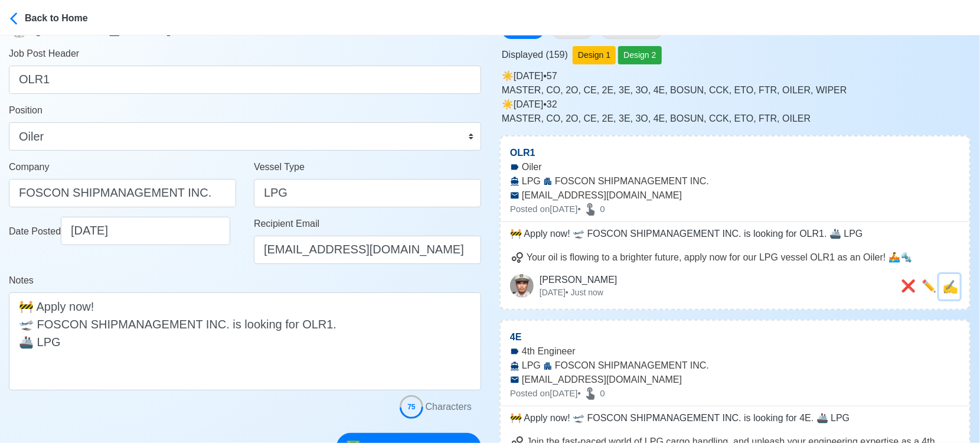
scroll to position [0, 0]
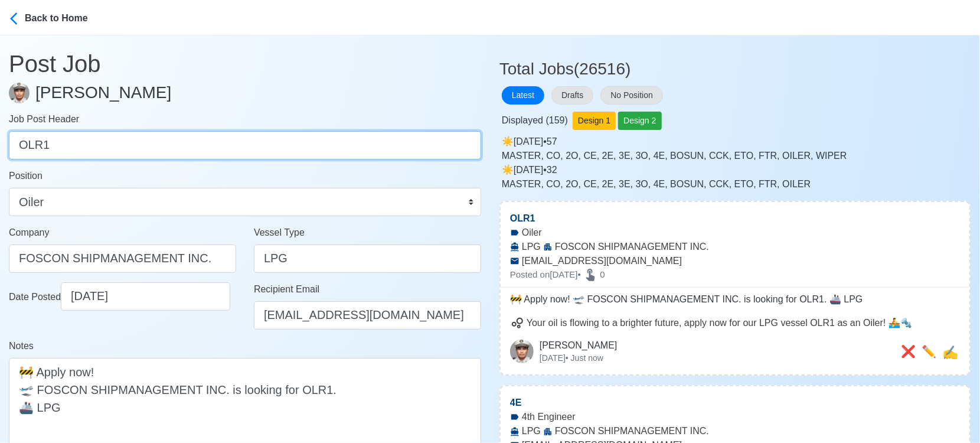
click at [162, 136] on input "OLR1" at bounding box center [245, 145] width 472 height 28
paste input ", WPR, AB, OS."
drag, startPoint x: 45, startPoint y: 140, endPoint x: 136, endPoint y: 150, distance: 91.4
click at [136, 150] on input "OLR, WPR, AB, OS." at bounding box center [245, 145] width 472 height 28
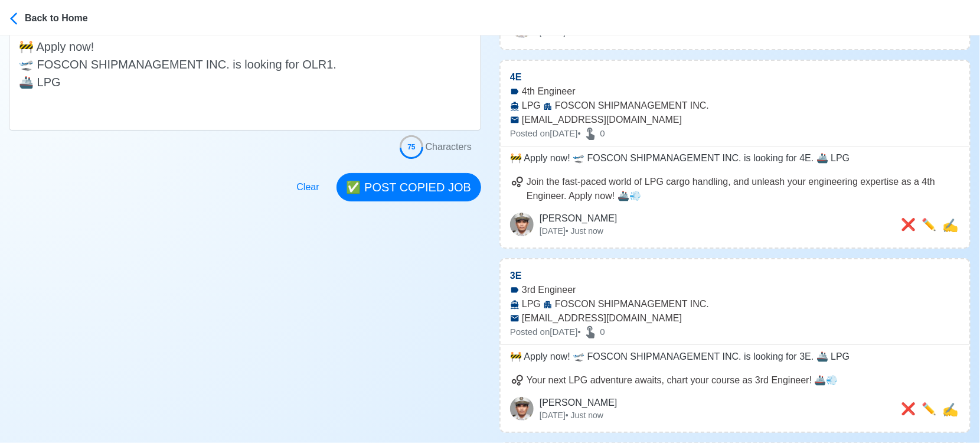
scroll to position [328, 0]
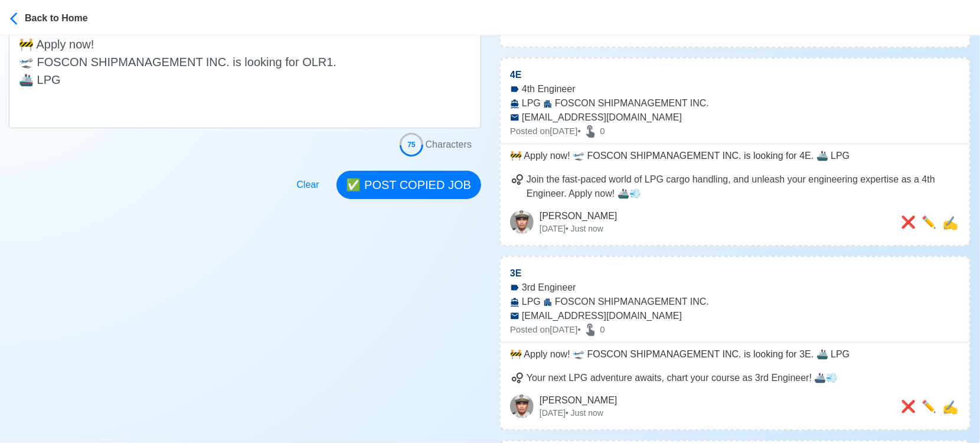
type input "OLR"
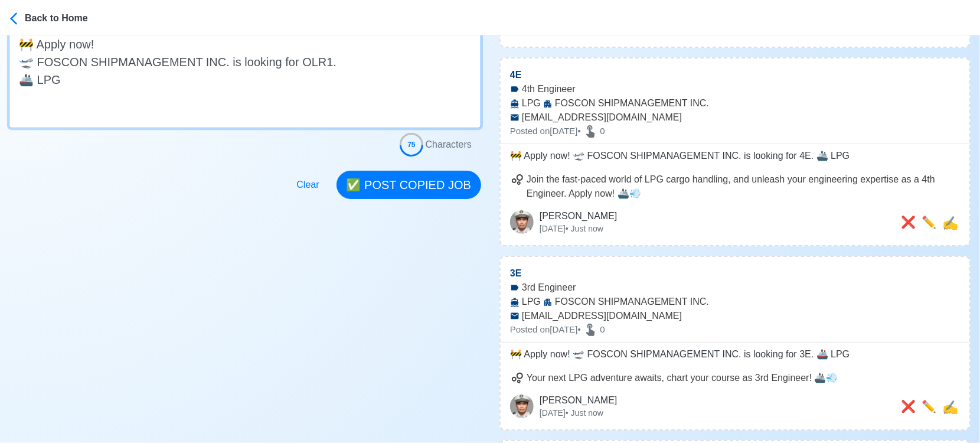
click at [316, 64] on textarea "🚧 Apply now! 🛫 FOSCON SHIPMANAGEMENT INC. is looking for OLR1. 🚢 LPG" at bounding box center [245, 79] width 472 height 98
type textarea "🚧 Apply now! 🛫 FOSCON SHIPMANAGEMENT INC. is looking for OLR. 🚢 LPG"
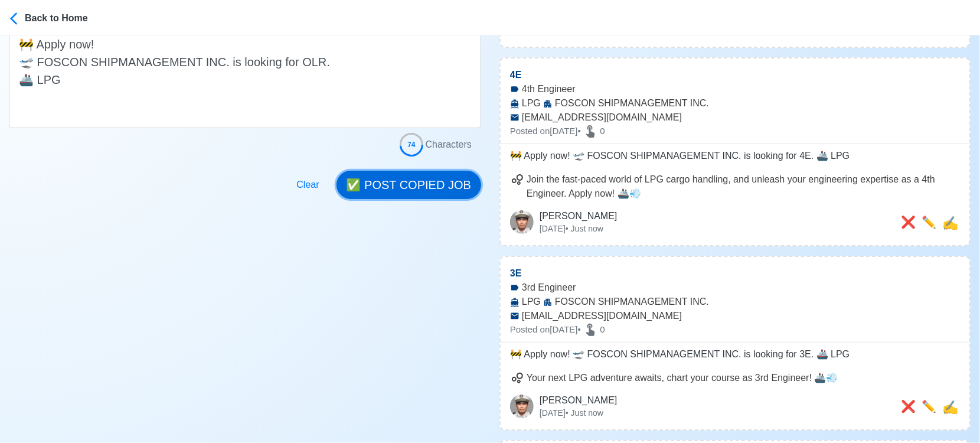
click at [429, 179] on button "✅ POST COPIED JOB" at bounding box center [408, 185] width 145 height 28
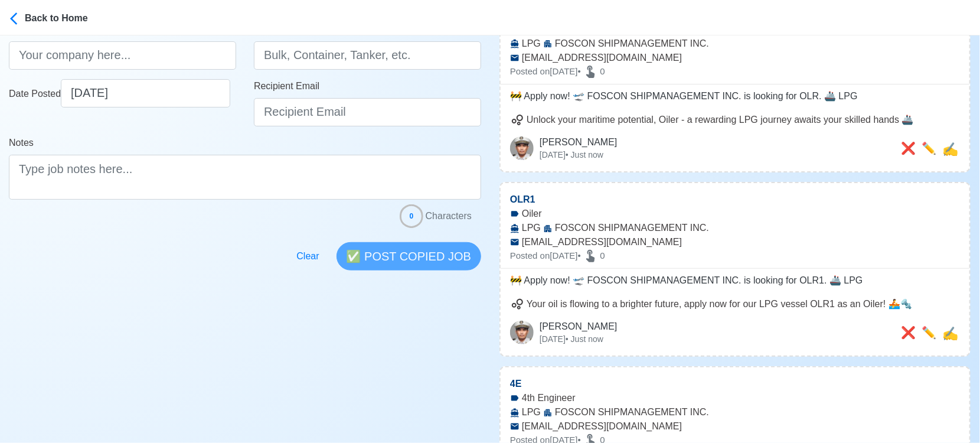
scroll to position [0, 0]
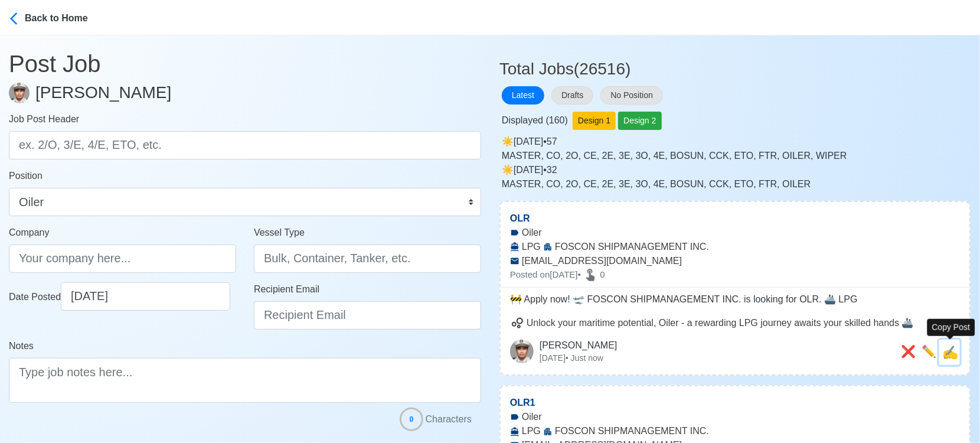
click at [944, 349] on span "✍️" at bounding box center [950, 352] width 16 height 15
type input "OLR"
type input "FOSCON SHIPMANAGEMENT INC."
type input "LPG"
type input "[EMAIL_ADDRESS][DOMAIN_NAME]"
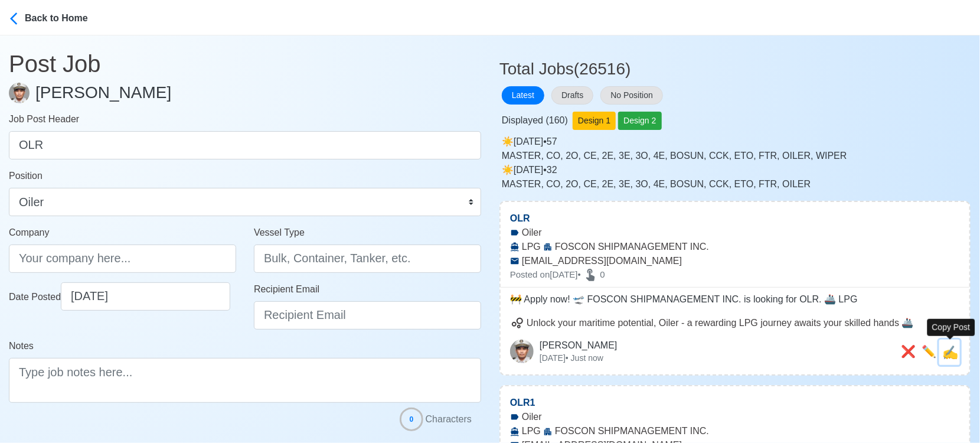
type textarea "🚧 Apply now! 🛫 FOSCON SHIPMANAGEMENT INC. is looking for OLR. 🚢 LPG"
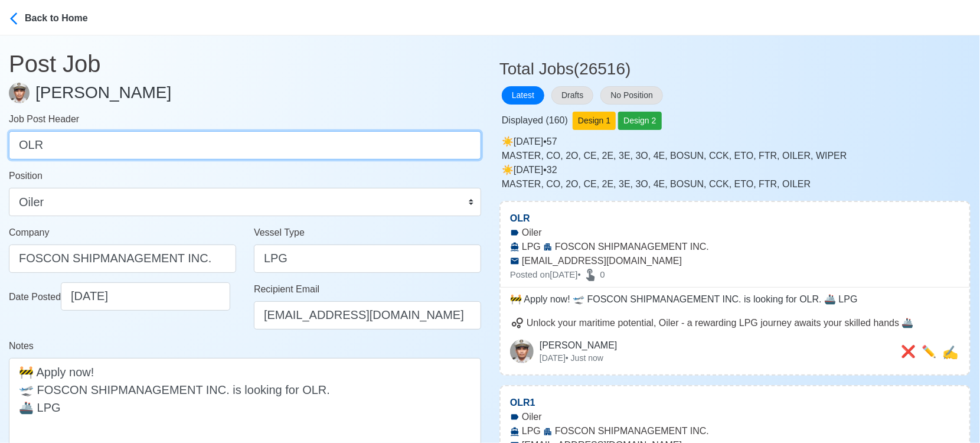
click at [289, 140] on input "OLR" at bounding box center [245, 145] width 472 height 28
paste input "WPR, AB, OS."
drag, startPoint x: 46, startPoint y: 146, endPoint x: 125, endPoint y: 145, distance: 79.1
click at [125, 145] on input "WPR, AB, OS." at bounding box center [245, 145] width 472 height 28
type input "WPR"
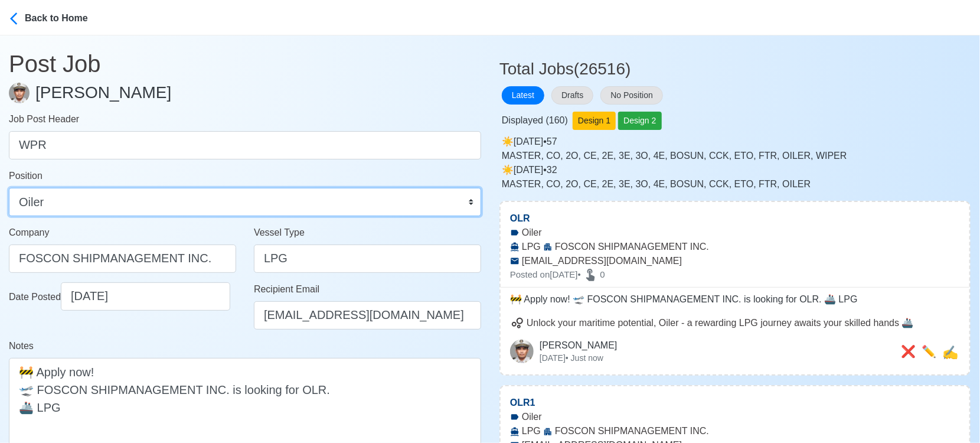
click at [200, 201] on select "Master Chief Officer 2nd Officer 3rd Officer Junior Officer Chief Engineer 2nd …" at bounding box center [245, 202] width 472 height 28
select select "Wiper"
click at [9, 188] on select "Master Chief Officer 2nd Officer 3rd Officer Junior Officer Chief Engineer 2nd …" at bounding box center [245, 202] width 472 height 28
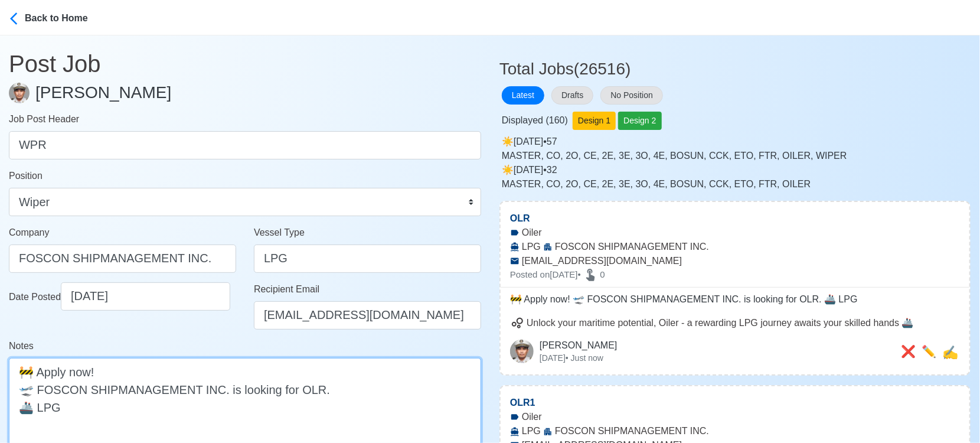
click at [298, 386] on textarea "🚧 Apply now! 🛫 FOSCON SHIPMANAGEMENT INC. is looking for OLR. 🚢 LPG" at bounding box center [245, 407] width 472 height 98
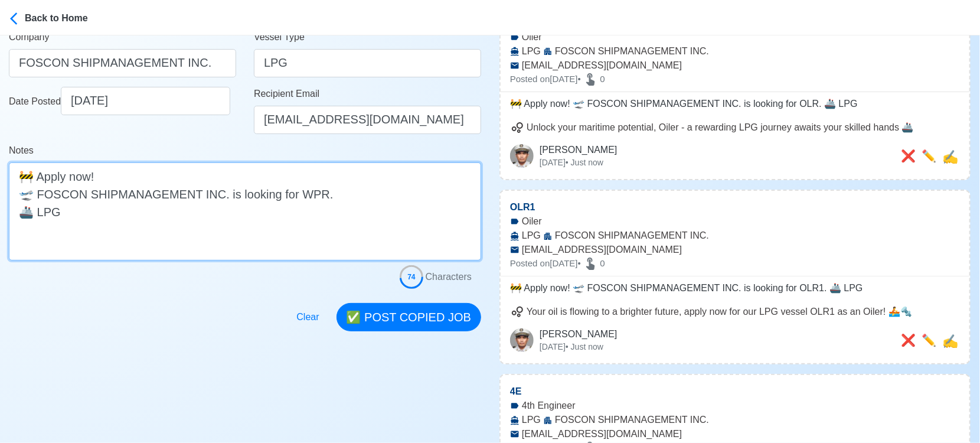
scroll to position [262, 0]
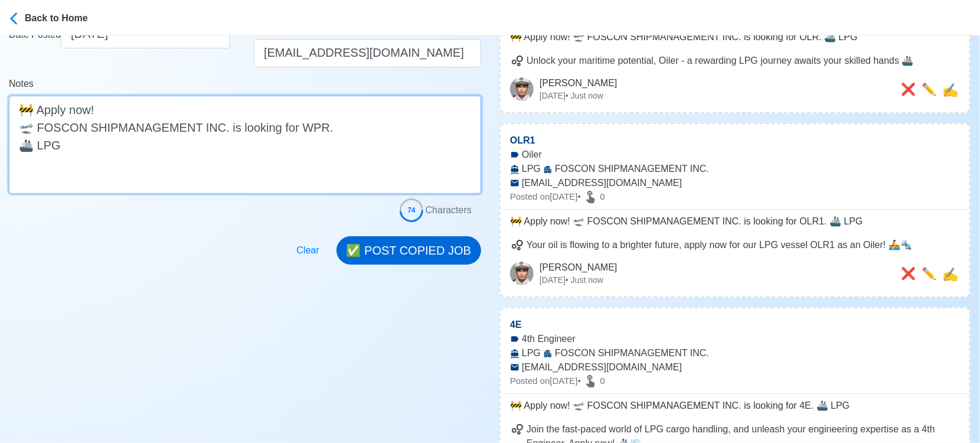
type textarea "🚧 Apply now! 🛫 FOSCON SHIPMANAGEMENT INC. is looking for WPR. 🚢 LPG"
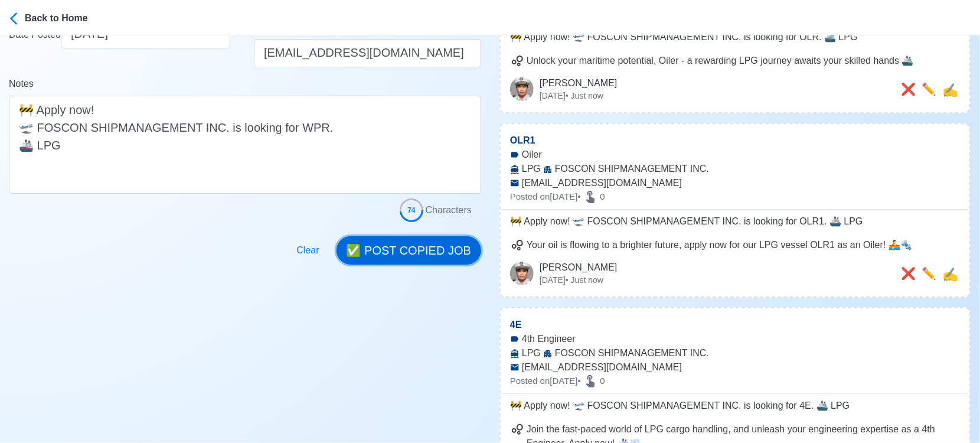
click at [406, 249] on button "✅ POST COPIED JOB" at bounding box center [408, 250] width 145 height 28
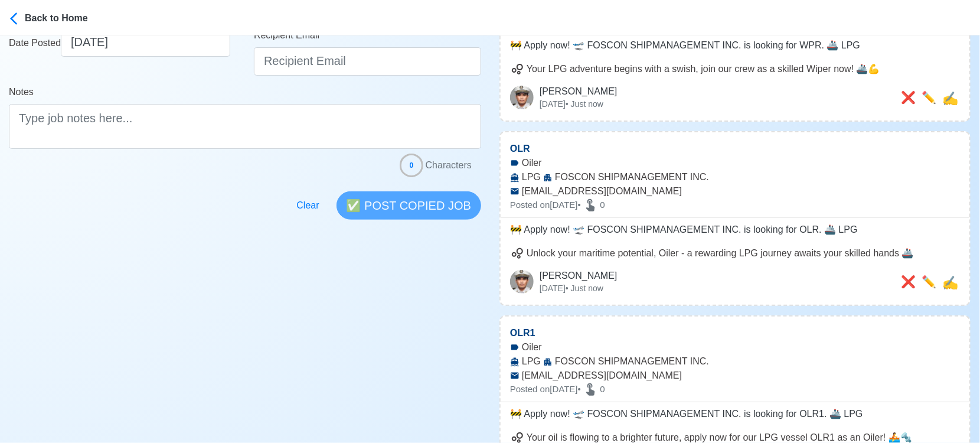
scroll to position [0, 0]
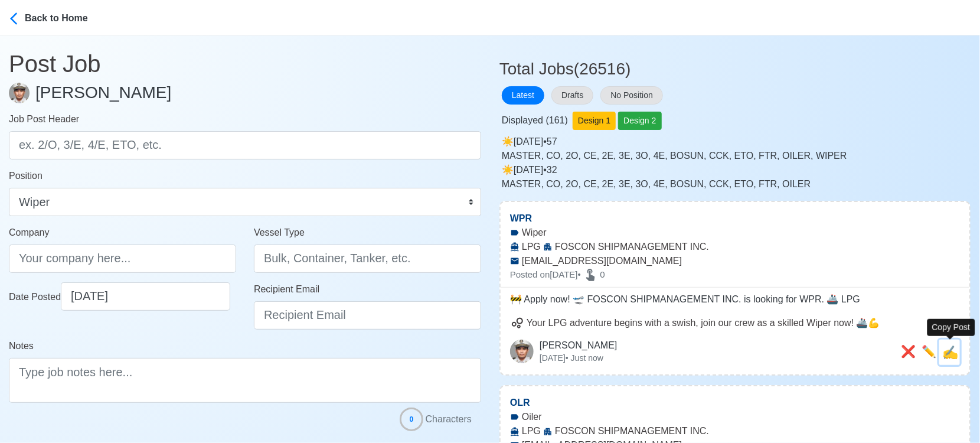
click at [953, 352] on span "✍️" at bounding box center [950, 352] width 16 height 15
type input "WPR"
type input "FOSCON SHIPMANAGEMENT INC."
type input "LPG"
type input "[EMAIL_ADDRESS][DOMAIN_NAME]"
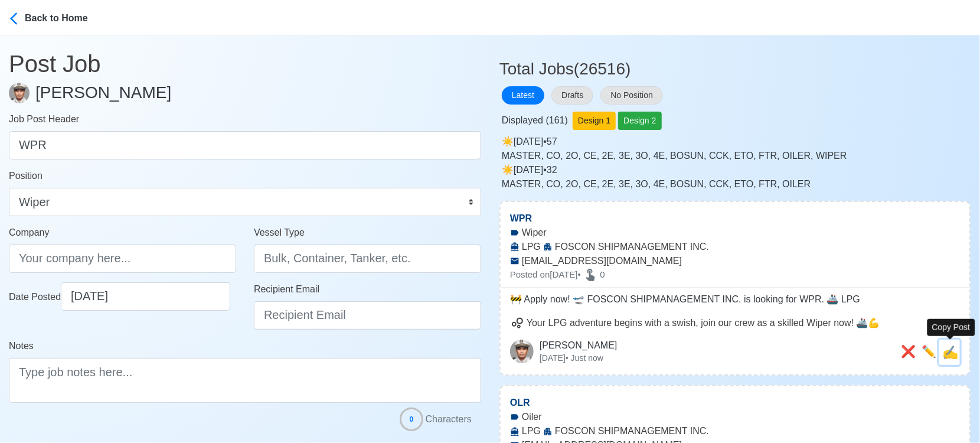
type textarea "🚧 Apply now! 🛫 FOSCON SHIPMANAGEMENT INC. is looking for WPR. 🚢 LPG"
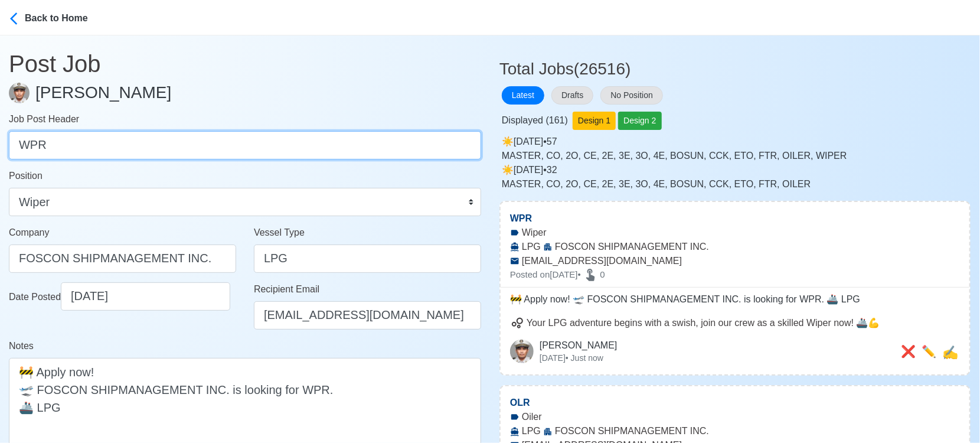
click at [306, 146] on input "WPR" at bounding box center [245, 145] width 472 height 28
paste input "AB, OS."
drag, startPoint x: 45, startPoint y: 145, endPoint x: 57, endPoint y: 145, distance: 11.8
click at [57, 145] on input "AB, OS." at bounding box center [245, 145] width 472 height 28
type input "AB"
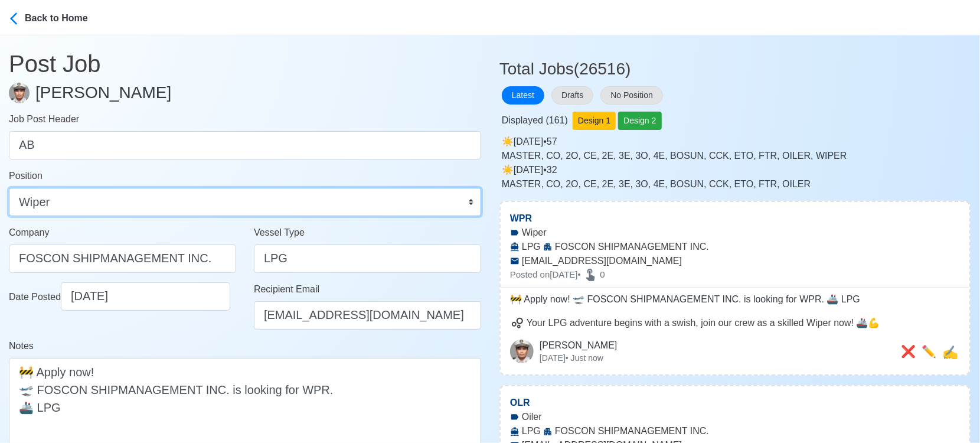
click at [56, 207] on select "Master Chief Officer 2nd Officer 3rd Officer Junior Officer Chief Engineer 2nd …" at bounding box center [245, 202] width 472 height 28
select select "[PERSON_NAME]"
click at [9, 188] on select "Master Chief Officer 2nd Officer 3rd Officer Junior Officer Chief Engineer 2nd …" at bounding box center [245, 202] width 472 height 28
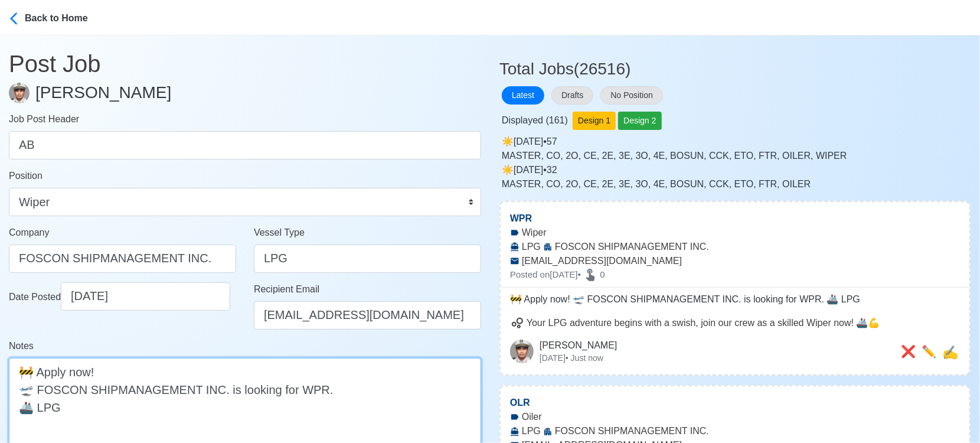
click at [304, 387] on textarea "🚧 Apply now! 🛫 FOSCON SHIPMANAGEMENT INC. is looking for WPR. 🚢 LPG" at bounding box center [245, 407] width 472 height 98
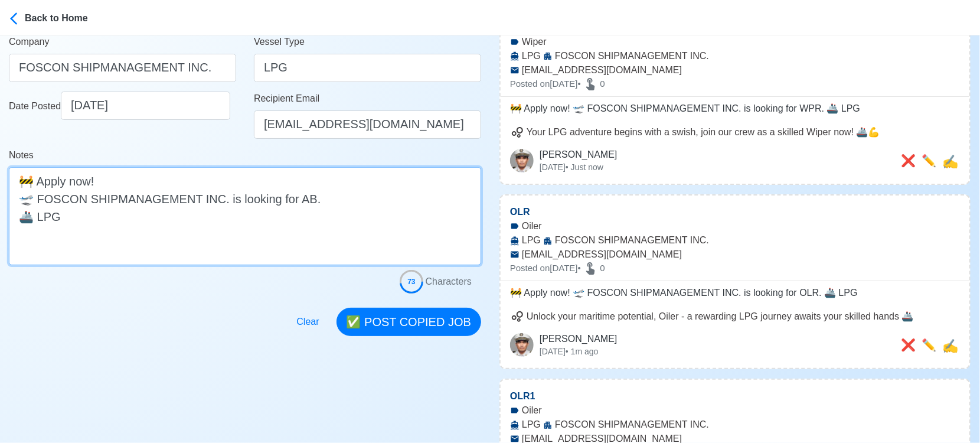
scroll to position [197, 0]
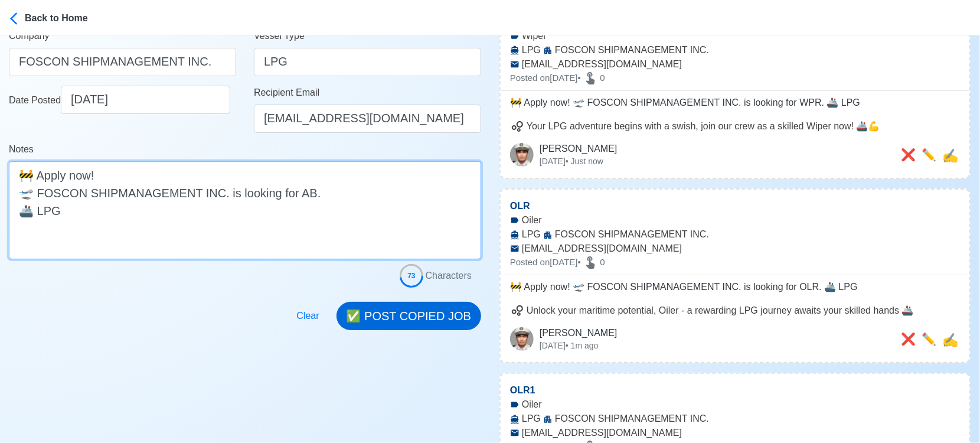
type textarea "🚧 Apply now! 🛫 FOSCON SHIPMANAGEMENT INC. is looking for AB. 🚢 LPG"
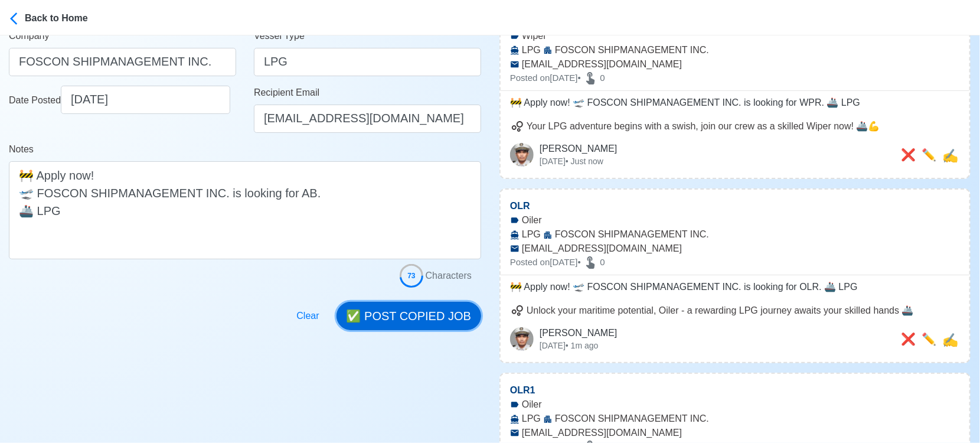
click at [408, 310] on button "✅ POST COPIED JOB" at bounding box center [408, 316] width 145 height 28
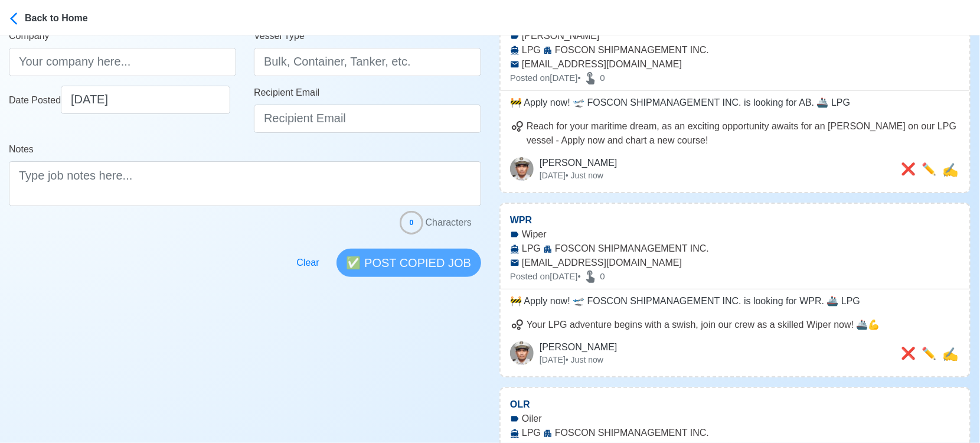
scroll to position [0, 0]
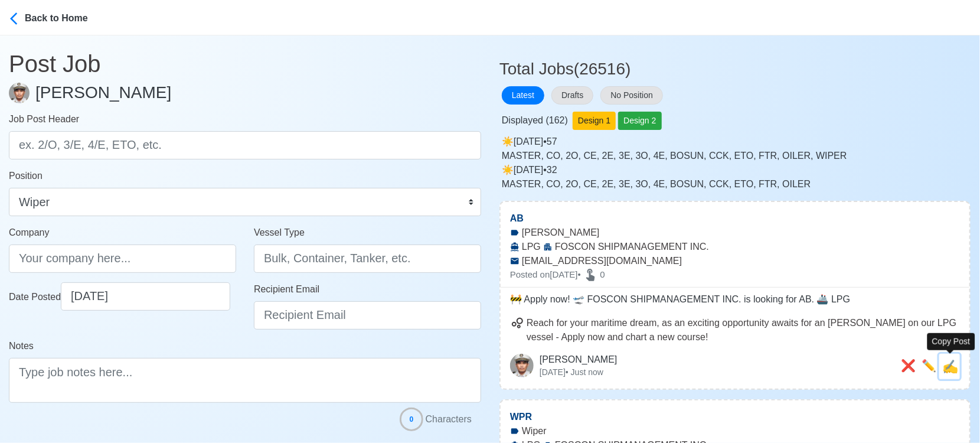
click at [955, 366] on span "✍️" at bounding box center [950, 366] width 16 height 15
type input "AB"
type input "FOSCON SHIPMANAGEMENT INC."
type input "LPG"
type input "[EMAIL_ADDRESS][DOMAIN_NAME]"
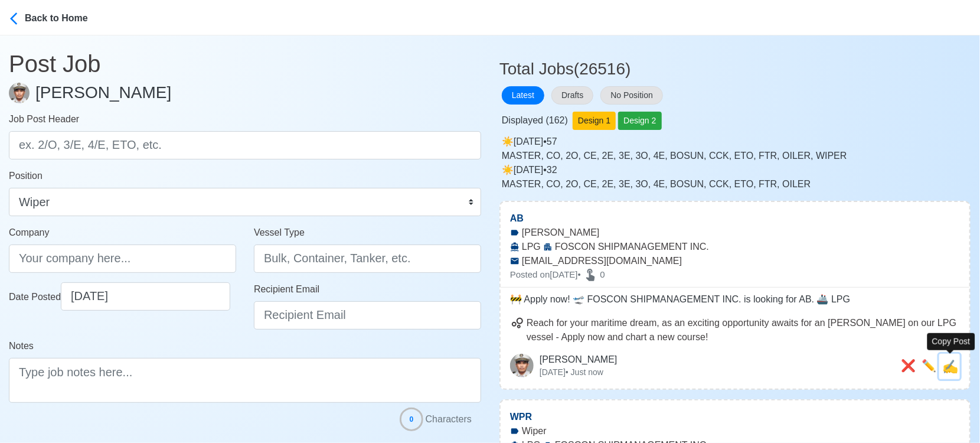
type textarea "🚧 Apply now! 🛫 FOSCON SHIPMANAGEMENT INC. is looking for AB. 🚢 LPG"
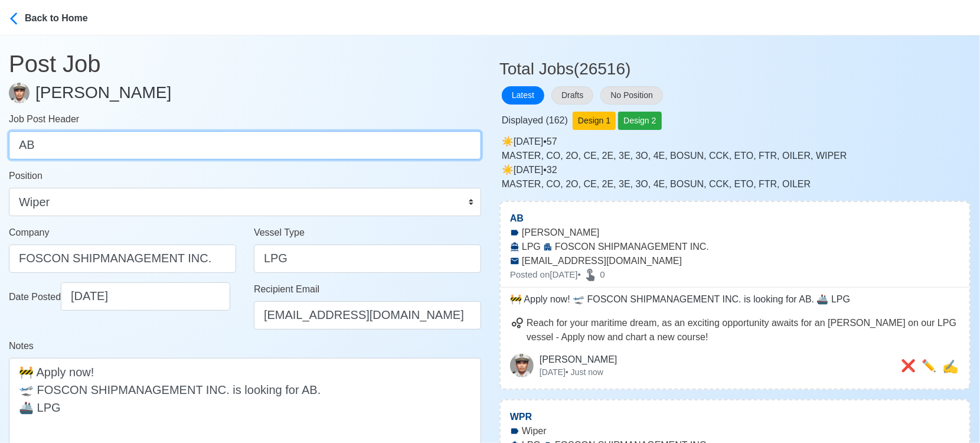
click at [273, 138] on input "AB" at bounding box center [245, 145] width 472 height 28
paste input "OS"
type input "OS"
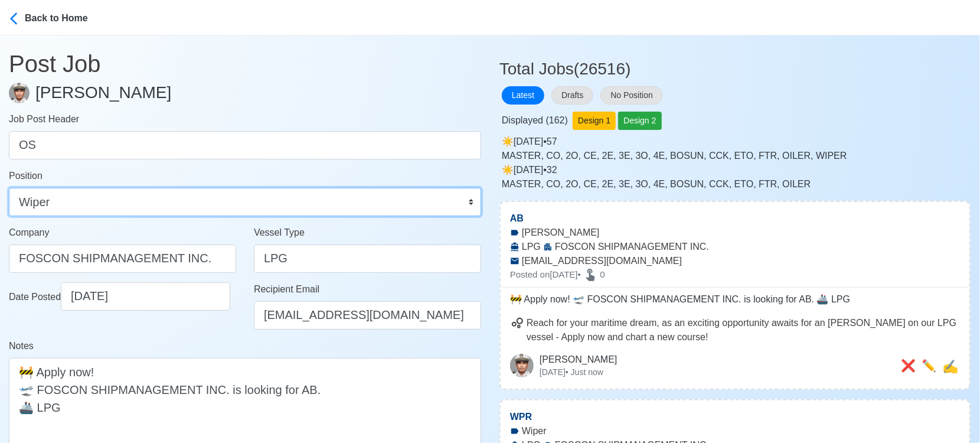
click at [123, 202] on select "Master Chief Officer 2nd Officer 3rd Officer Junior Officer Chief Engineer 2nd …" at bounding box center [245, 202] width 472 height 28
select select "Ordinary [PERSON_NAME]"
click at [9, 188] on select "Master Chief Officer 2nd Officer 3rd Officer Junior Officer Chief Engineer 2nd …" at bounding box center [245, 202] width 472 height 28
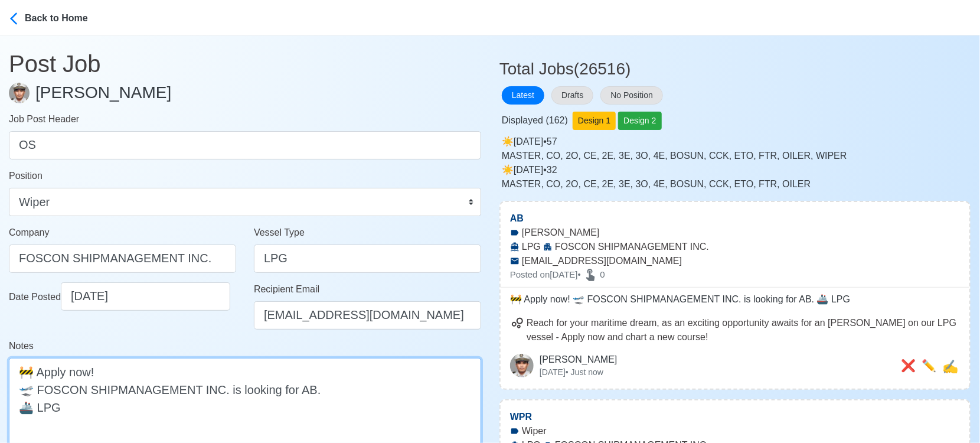
click at [295, 388] on textarea "🚧 Apply now! 🛫 FOSCON SHIPMANAGEMENT INC. is looking for AB. 🚢 LPG" at bounding box center [245, 407] width 472 height 98
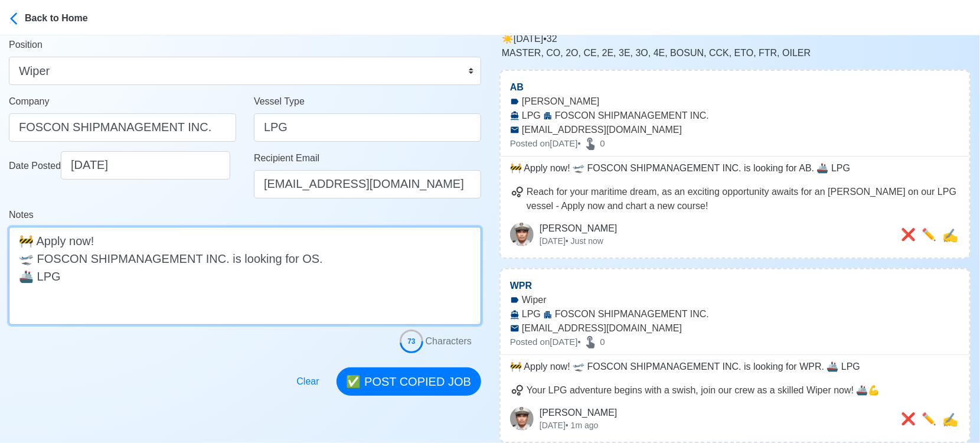
scroll to position [262, 0]
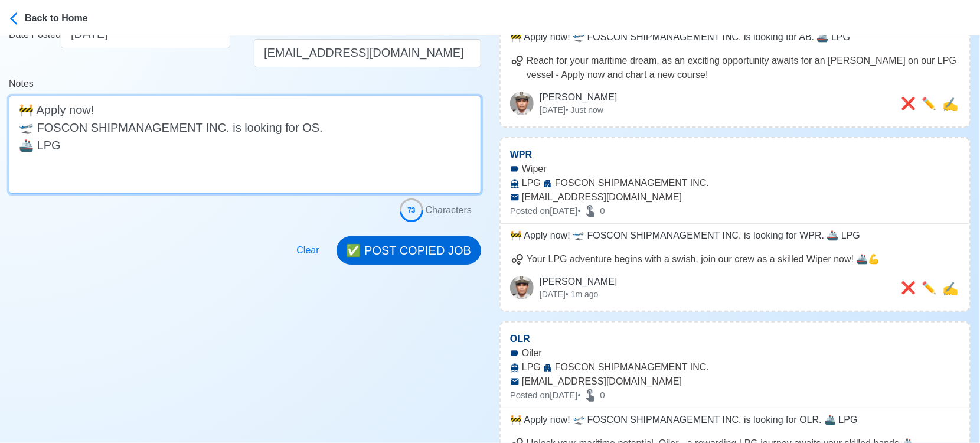
type textarea "🚧 Apply now! 🛫 FOSCON SHIPMANAGEMENT INC. is looking for OS. 🚢 LPG"
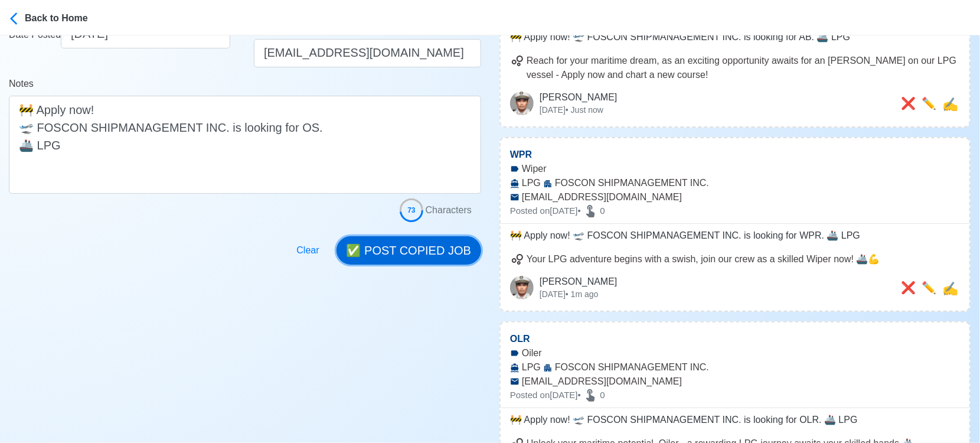
click at [426, 250] on button "✅ POST COPIED JOB" at bounding box center [408, 250] width 145 height 28
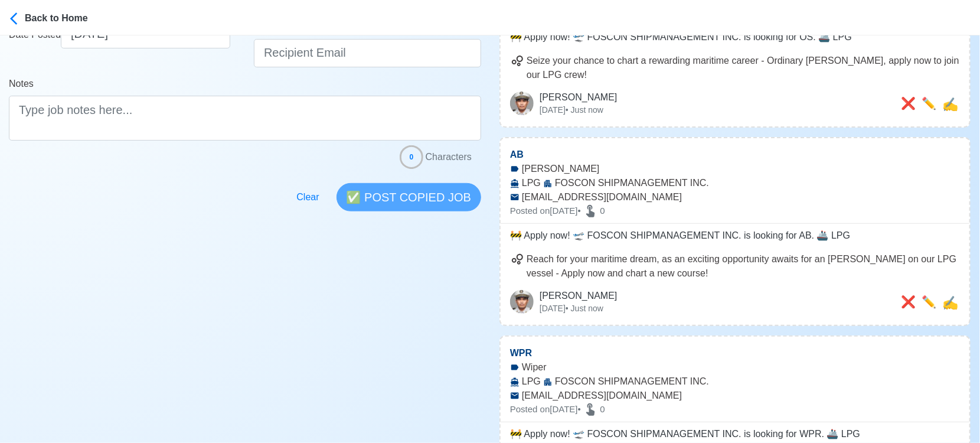
scroll to position [0, 0]
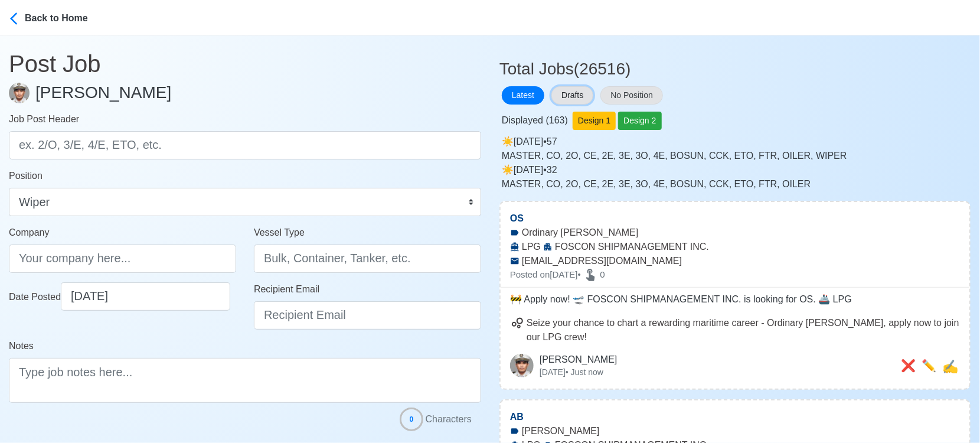
click at [585, 95] on button "Drafts" at bounding box center [572, 95] width 42 height 18
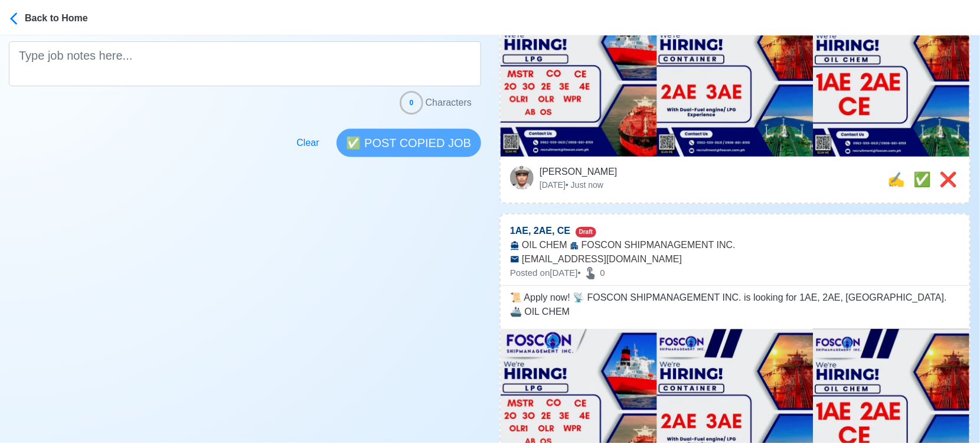
scroll to position [393, 0]
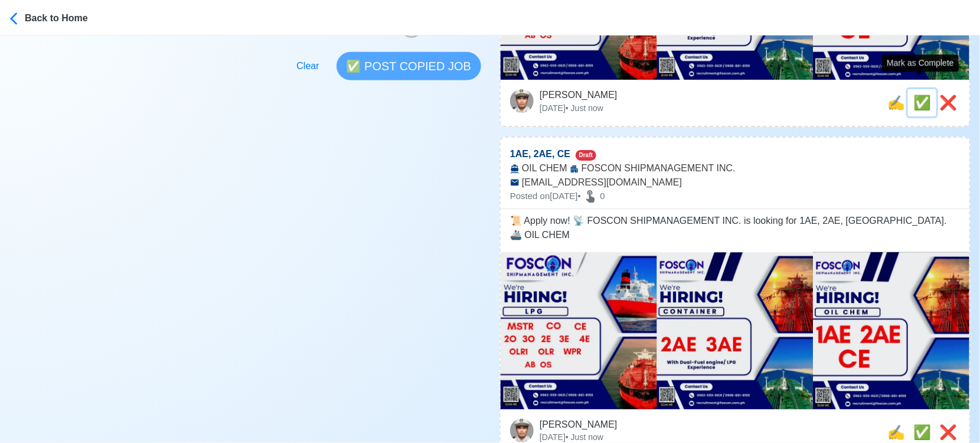
click at [920, 94] on span "✅" at bounding box center [922, 102] width 18 height 16
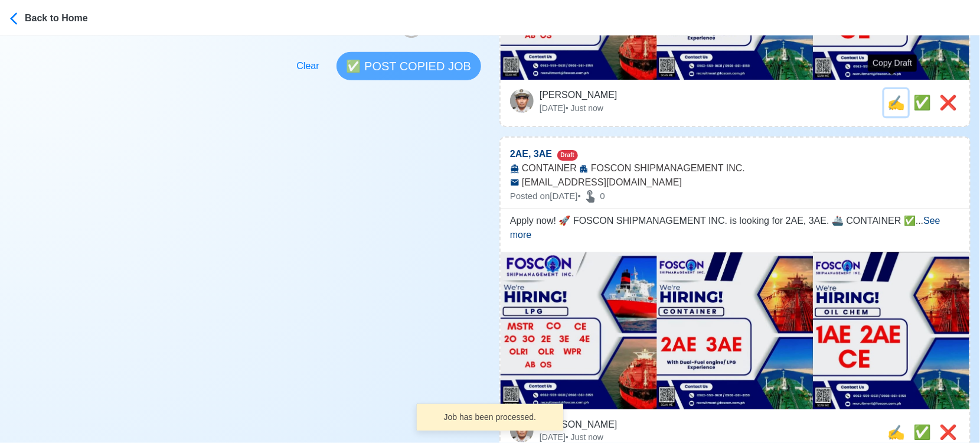
click at [888, 94] on span "✍️" at bounding box center [896, 102] width 18 height 16
type input "1AE, 2AE, CE"
select select
type input "FOSCON SHIPMANAGEMENT INC."
type input "OIL CHEM"
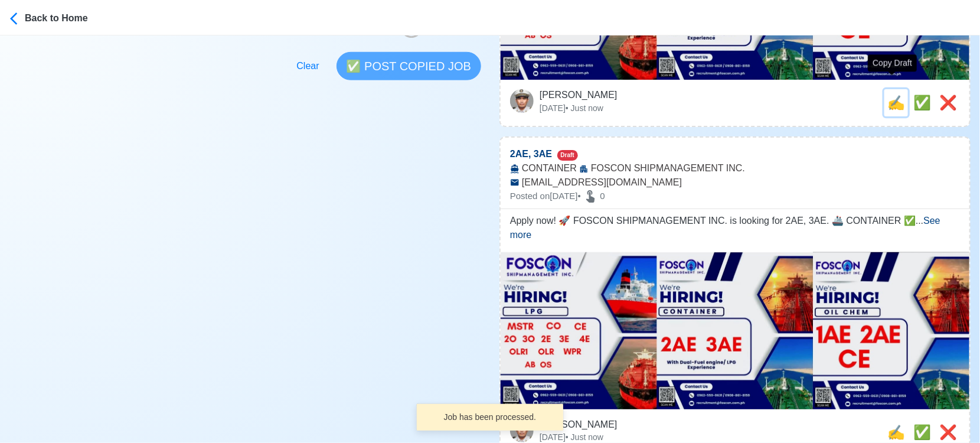
type input "[EMAIL_ADDRESS][DOMAIN_NAME]"
type textarea "📜 Apply now! 📡 FOSCON SHIPMANAGEMENT INC. is looking for 1AE, 2AE, CE. 🚢 OIL CH…"
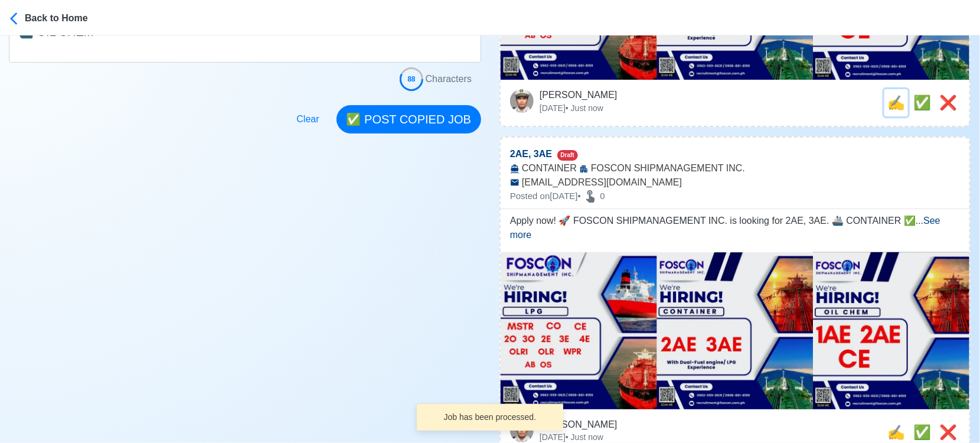
scroll to position [0, 0]
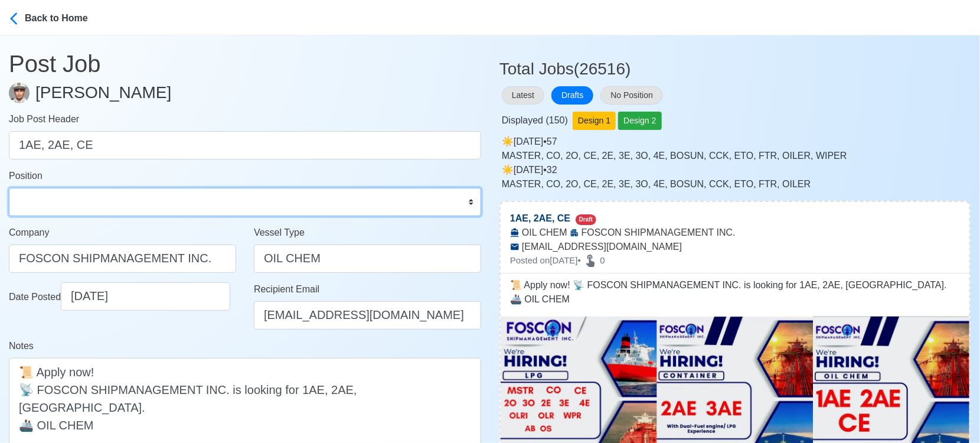
click at [249, 201] on select "Master Chief Officer 2nd Officer 3rd Officer Junior Officer Chief Engineer 2nd …" at bounding box center [245, 202] width 472 height 28
select select "1st Assistant Engineer"
click at [9, 188] on select "Master Chief Officer 2nd Officer 3rd Officer Junior Officer Chief Engineer 2nd …" at bounding box center [245, 202] width 472 height 28
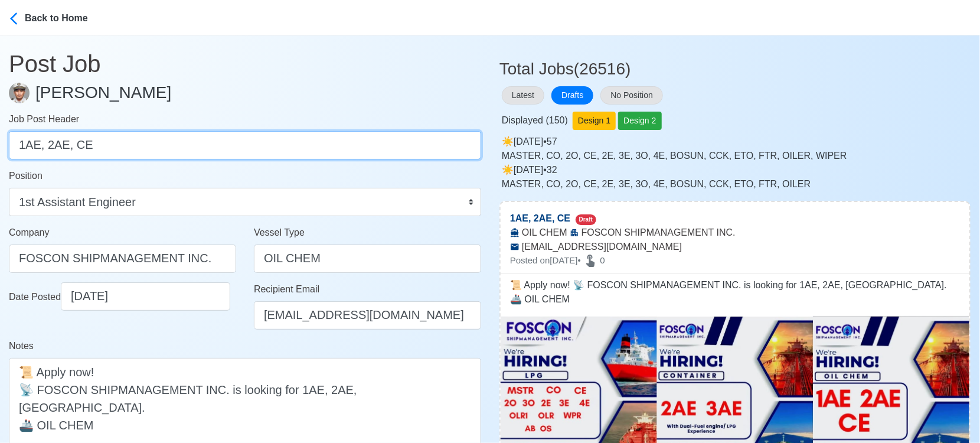
drag, startPoint x: 46, startPoint y: 142, endPoint x: 111, endPoint y: 143, distance: 64.9
click at [111, 143] on input "1AE, 2AE, CE" at bounding box center [245, 145] width 472 height 28
type input "1AE"
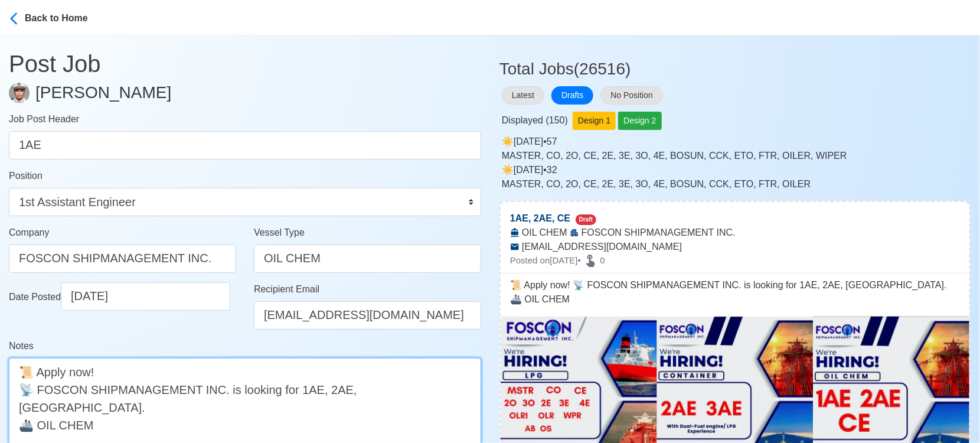
drag, startPoint x: 315, startPoint y: 391, endPoint x: 354, endPoint y: 384, distance: 40.2
click at [354, 384] on textarea "📜 Apply now! 📡 FOSCON SHIPMANAGEMENT INC. is looking for 1AE, 2AE, CE. 🚢 OIL CH…" at bounding box center [245, 407] width 472 height 98
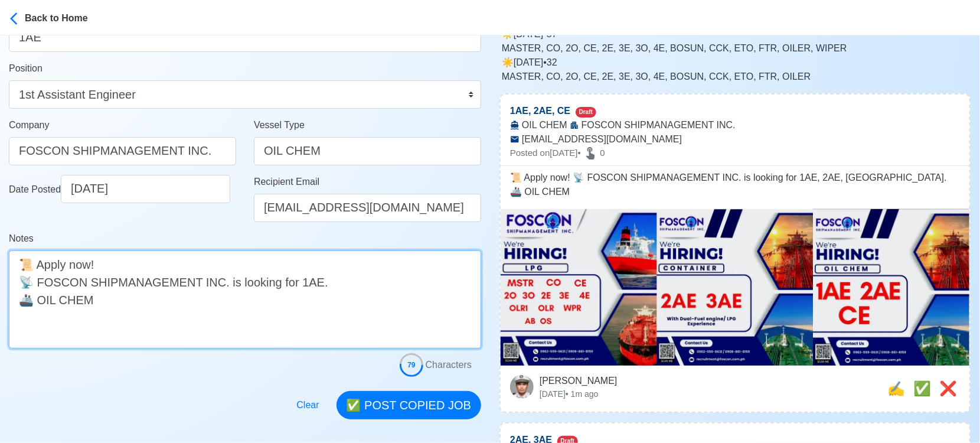
scroll to position [131, 0]
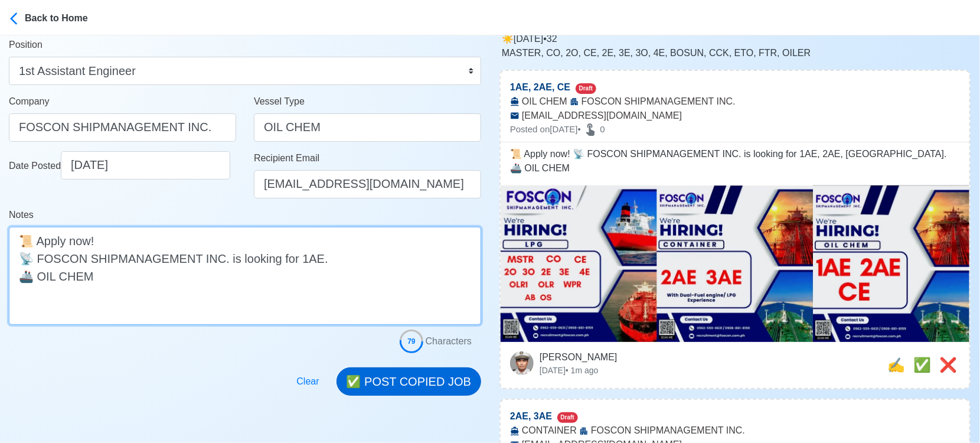
type textarea "📜 Apply now! 📡 FOSCON SHIPMANAGEMENT INC. is looking for 1AE. 🚢 OIL CHEM"
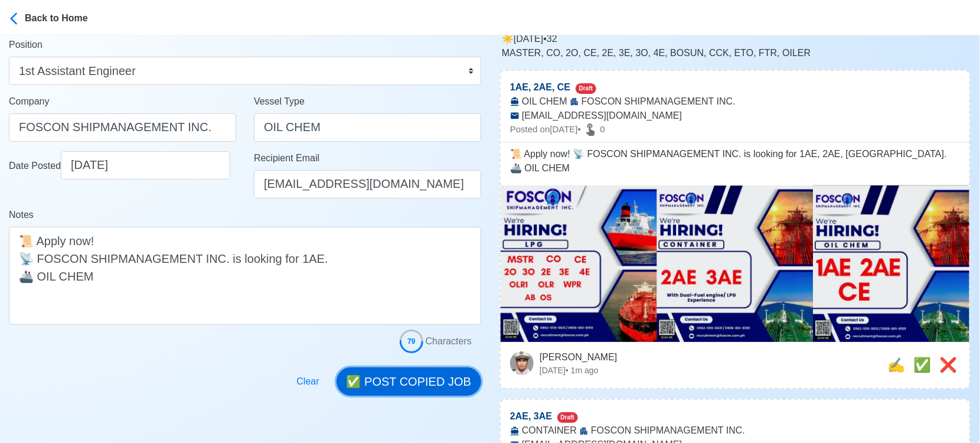
click at [406, 380] on button "✅ POST COPIED JOB" at bounding box center [408, 381] width 145 height 28
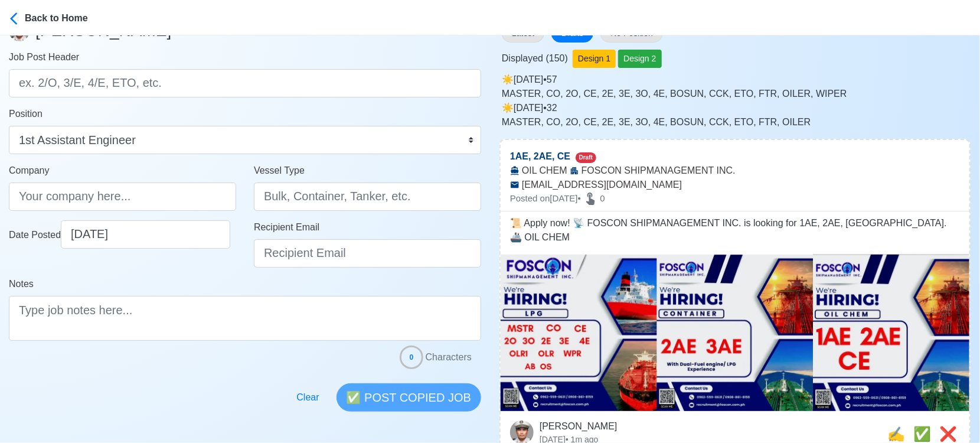
scroll to position [0, 0]
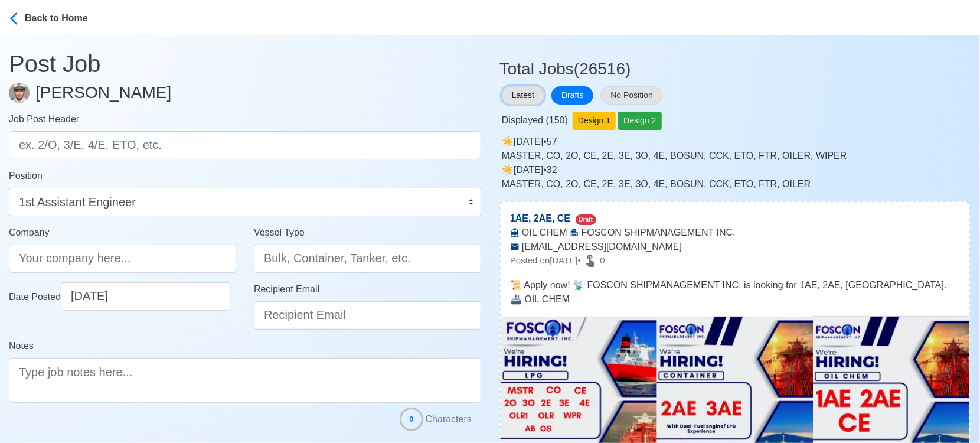
click at [529, 94] on button "Latest" at bounding box center [523, 95] width 42 height 18
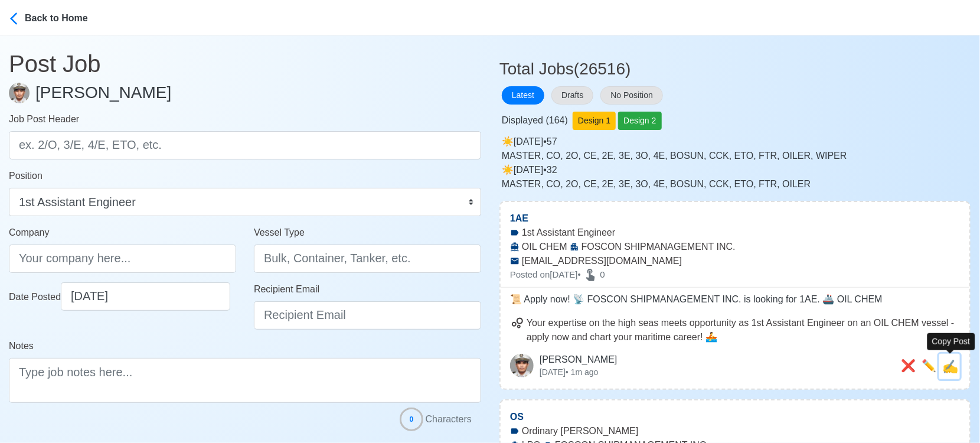
click at [954, 365] on span "✍️" at bounding box center [950, 366] width 16 height 15
type input "1AE"
type input "FOSCON SHIPMANAGEMENT INC."
type input "OIL CHEM"
type input "[EMAIL_ADDRESS][DOMAIN_NAME]"
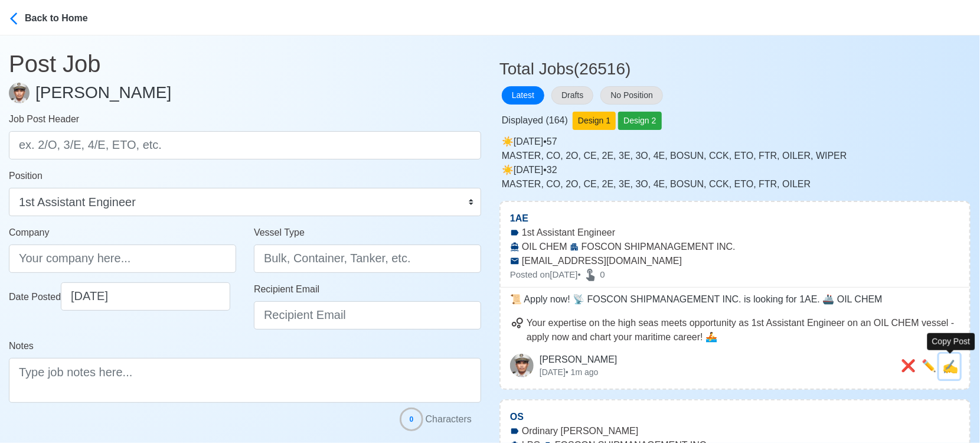
type textarea "📜 Apply now! 📡 FOSCON SHIPMANAGEMENT INC. is looking for 1AE. 🚢 OIL CHEM"
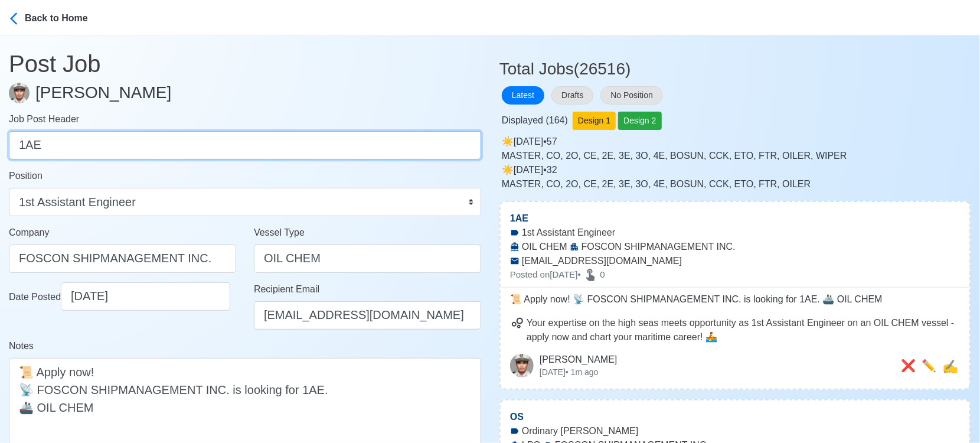
click at [277, 146] on input "1AE" at bounding box center [245, 145] width 472 height 28
paste input "2AE, C"
drag, startPoint x: 63, startPoint y: 140, endPoint x: 46, endPoint y: 141, distance: 17.1
click at [46, 141] on input "2AE, CE" at bounding box center [245, 145] width 472 height 28
type input "2AE"
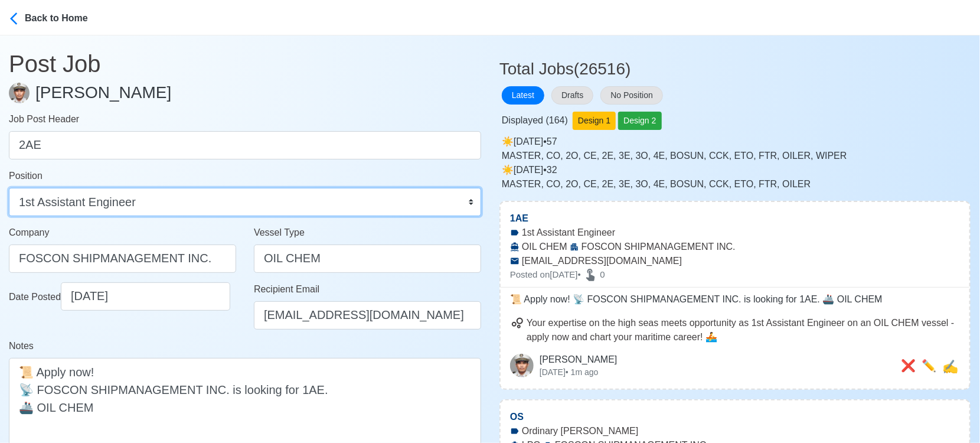
click at [152, 207] on select "Master Chief Officer 2nd Officer 3rd Officer Junior Officer Chief Engineer 2nd …" at bounding box center [245, 202] width 472 height 28
select select "2nd Assistant Engineer"
click at [9, 188] on select "Master Chief Officer 2nd Officer 3rd Officer Junior Officer Chief Engineer 2nd …" at bounding box center [245, 202] width 472 height 28
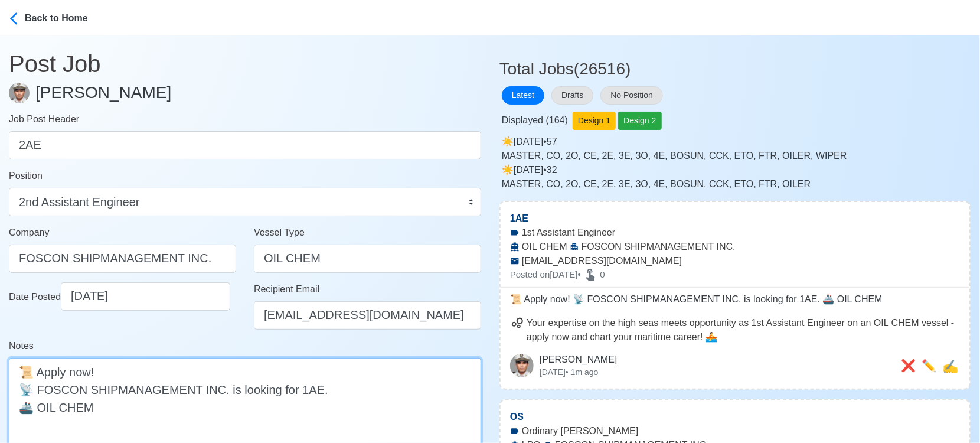
click at [297, 389] on textarea "📜 Apply now! 📡 FOSCON SHIPMANAGEMENT INC. is looking for 1AE. 🚢 OIL CHEM" at bounding box center [245, 407] width 472 height 98
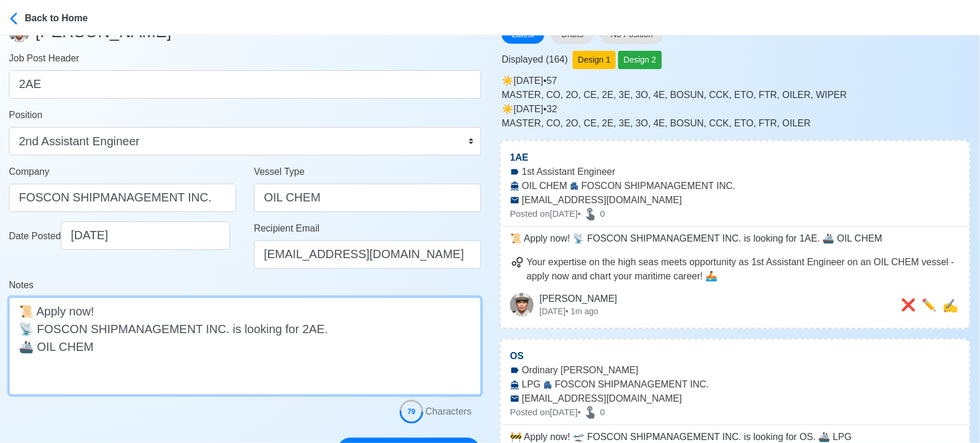
scroll to position [197, 0]
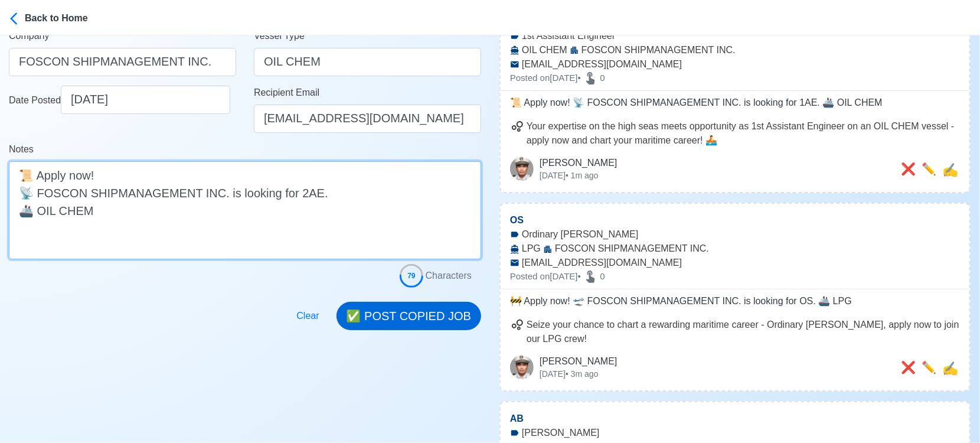
type textarea "📜 Apply now! 📡 FOSCON SHIPMANAGEMENT INC. is looking for 2AE. 🚢 OIL CHEM"
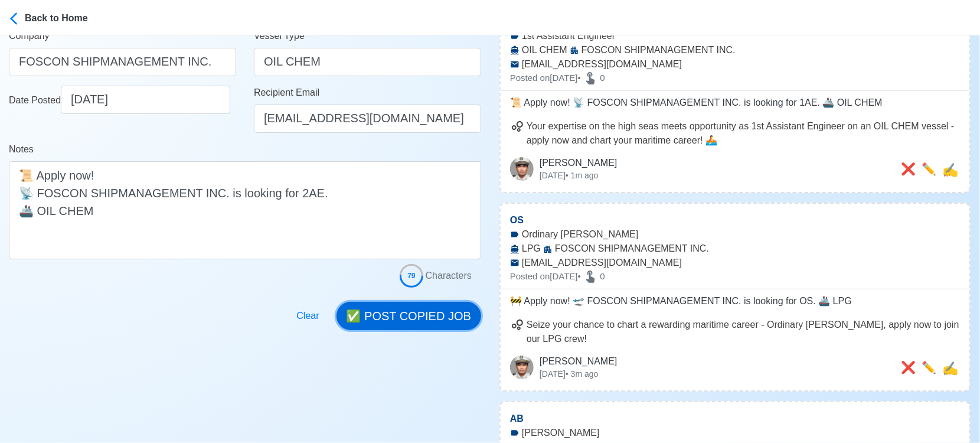
click at [416, 312] on button "✅ POST COPIED JOB" at bounding box center [408, 316] width 145 height 28
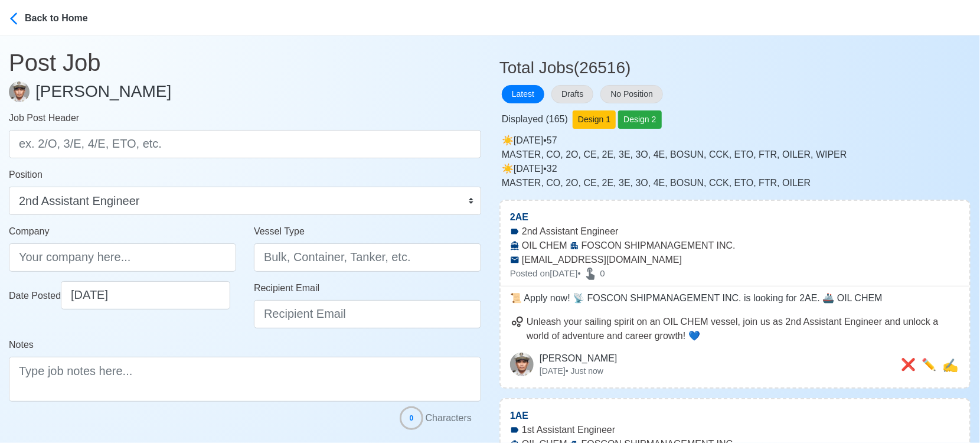
scroll to position [0, 0]
click at [953, 367] on span "✍️" at bounding box center [950, 366] width 16 height 15
type input "2AE"
type input "FOSCON SHIPMANAGEMENT INC."
type input "OIL CHEM"
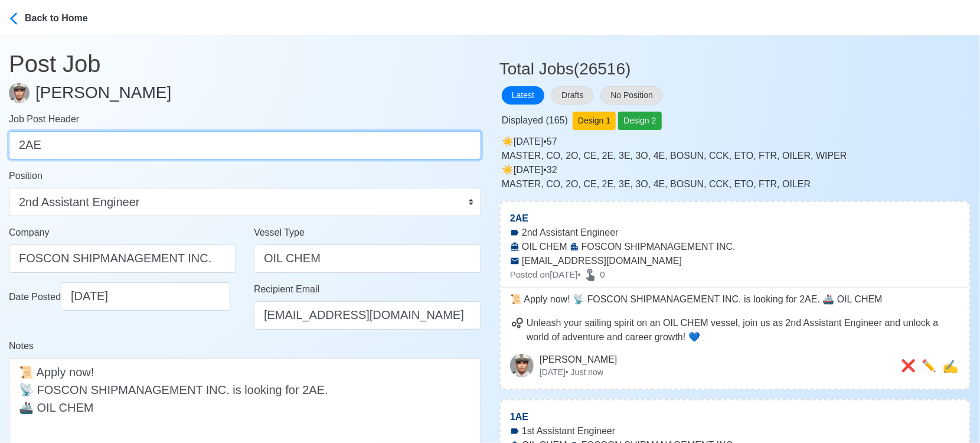
click at [259, 145] on input "2AE" at bounding box center [245, 145] width 472 height 28
paste input "C"
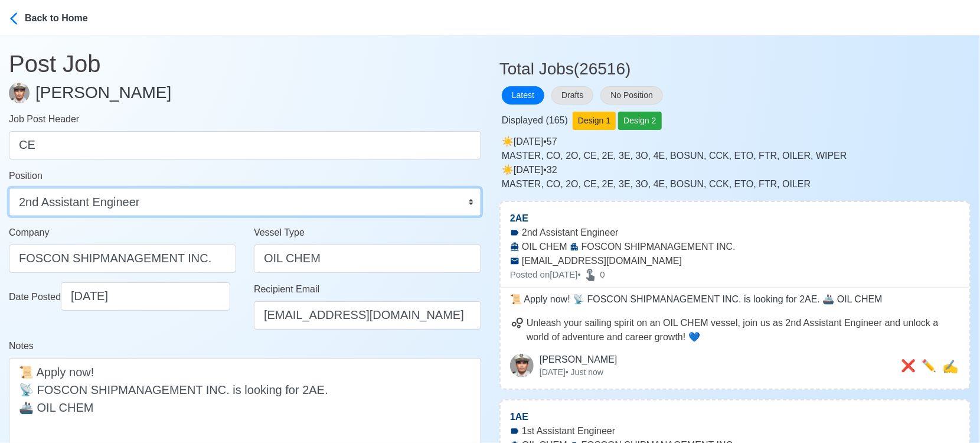
click at [208, 205] on select "Master Chief Officer 2nd Officer 3rd Officer Junior Officer Chief Engineer 2nd …" at bounding box center [245, 202] width 472 height 28
click at [9, 188] on select "Master Chief Officer 2nd Officer 3rd Officer Junior Officer Chief Engineer 2nd …" at bounding box center [245, 202] width 472 height 28
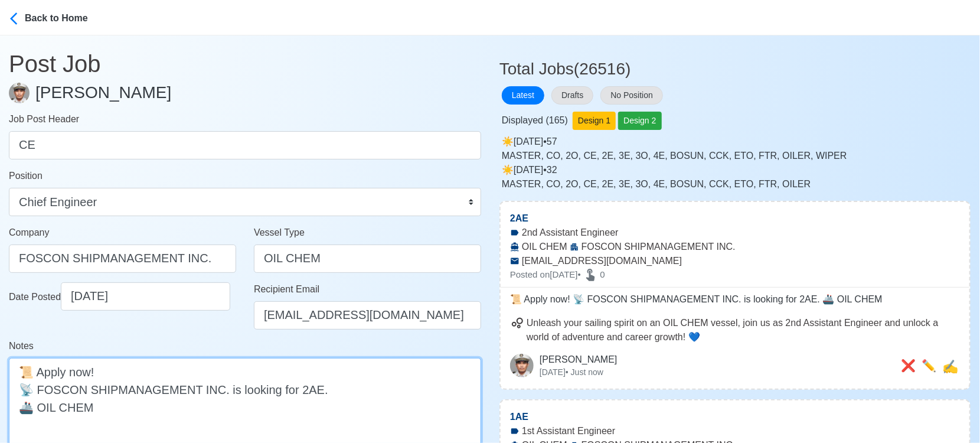
drag, startPoint x: 303, startPoint y: 390, endPoint x: 292, endPoint y: 390, distance: 11.8
click at [292, 390] on textarea "📜 Apply now! 📡 FOSCON SHIPMANAGEMENT INC. is looking for 2AE. 🚢 OIL CHEM" at bounding box center [245, 407] width 472 height 98
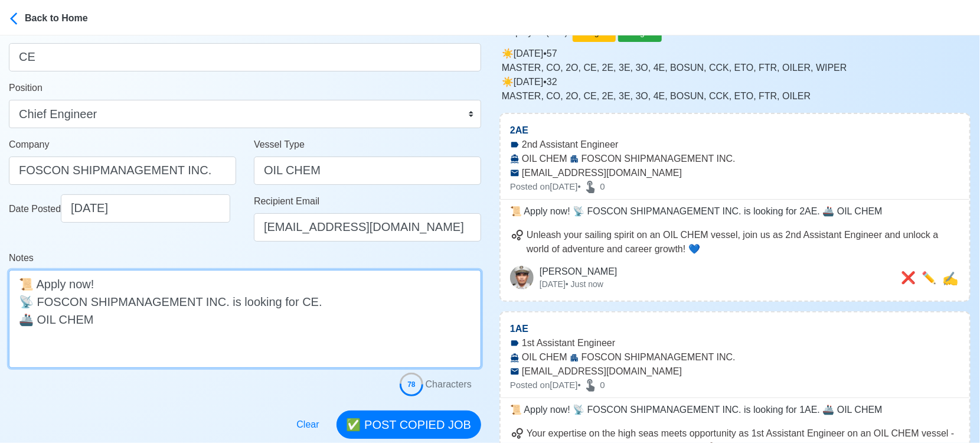
scroll to position [197, 0]
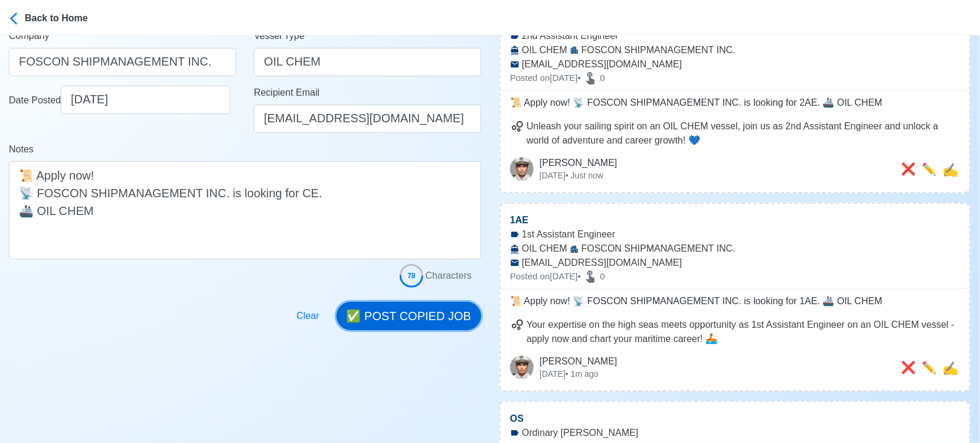
click at [427, 319] on button "✅ POST COPIED JOB" at bounding box center [408, 316] width 145 height 28
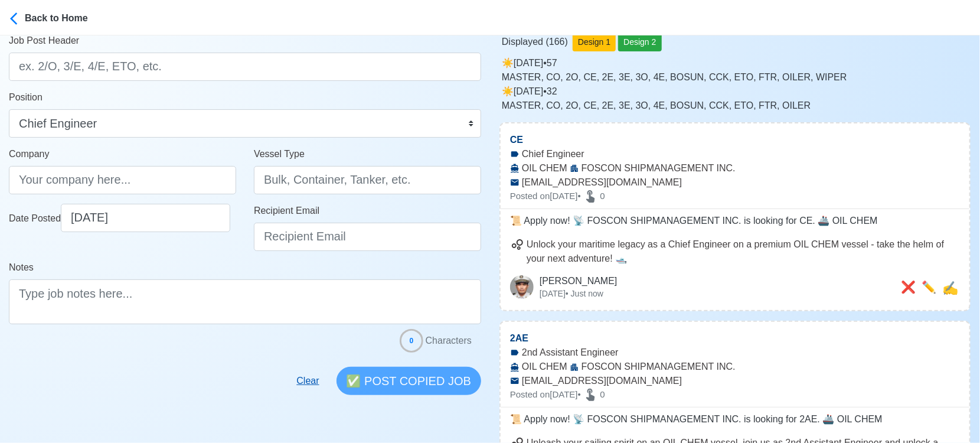
scroll to position [0, 0]
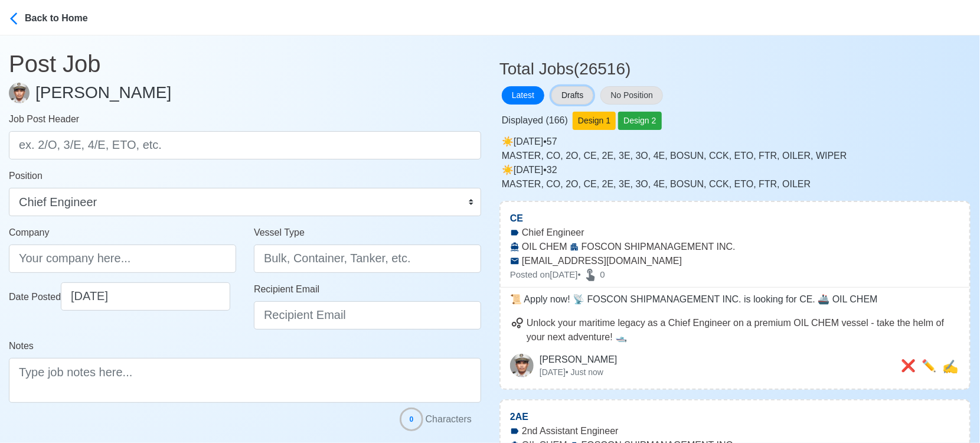
click at [581, 96] on button "Drafts" at bounding box center [572, 95] width 42 height 18
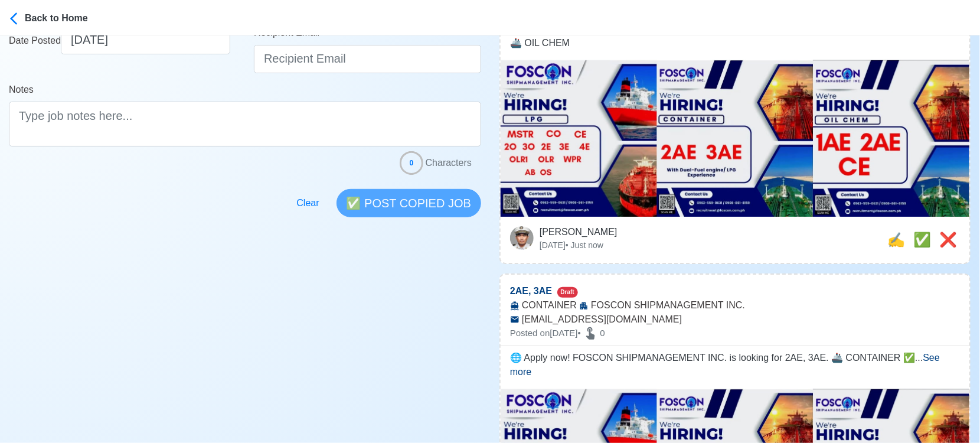
scroll to position [262, 0]
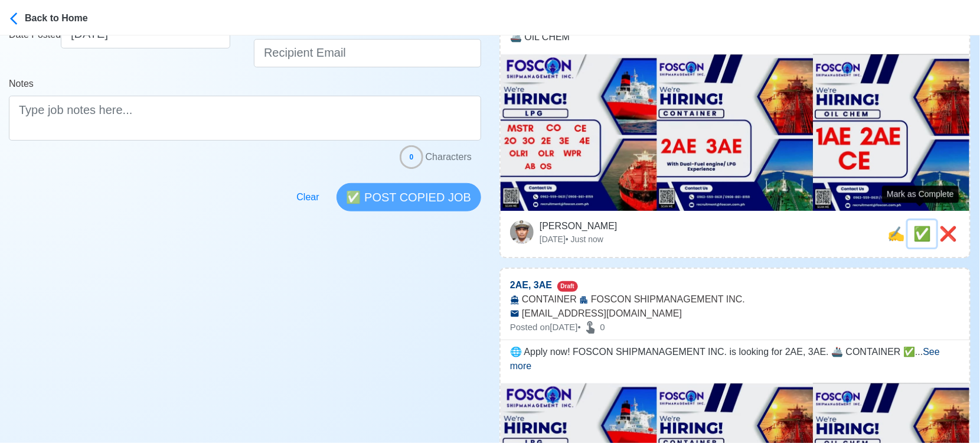
click at [913, 225] on span "✅" at bounding box center [922, 233] width 18 height 16
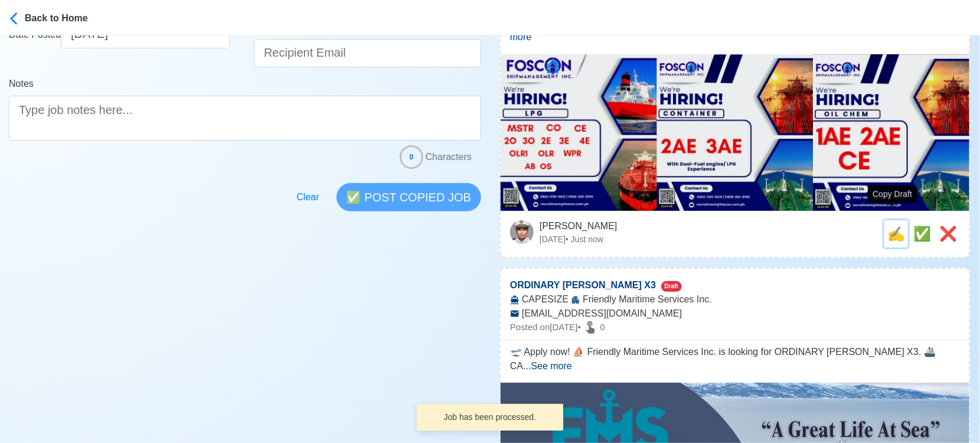
click at [894, 225] on span "✍️" at bounding box center [896, 233] width 18 height 16
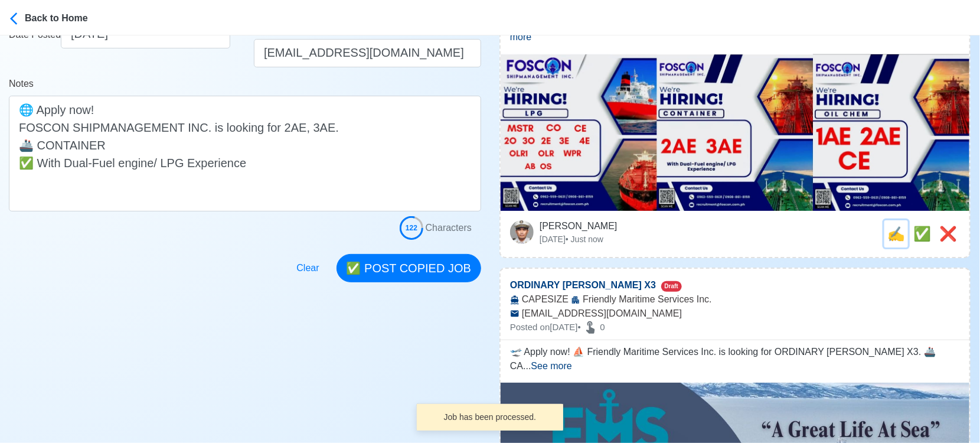
scroll to position [0, 0]
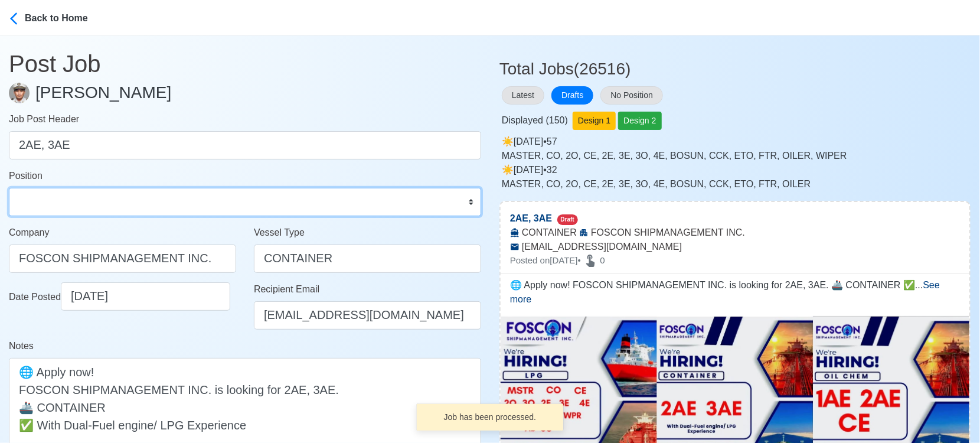
click at [61, 206] on select "Master Chief Officer 2nd Officer 3rd Officer Junior Officer Chief Engineer 2nd …" at bounding box center [245, 202] width 472 height 28
click at [9, 188] on select "Master Chief Officer 2nd Officer 3rd Officer Junior Officer Chief Engineer 2nd …" at bounding box center [245, 202] width 472 height 28
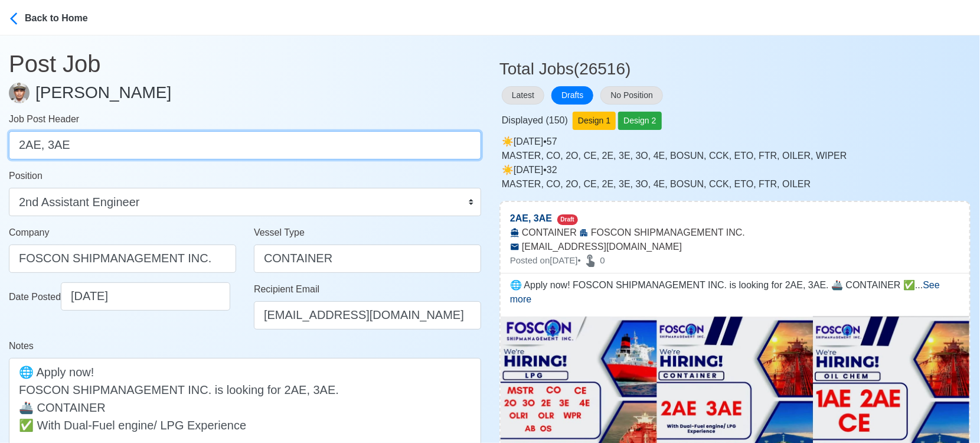
click at [57, 146] on input "2AE, 3AE" at bounding box center [245, 145] width 472 height 28
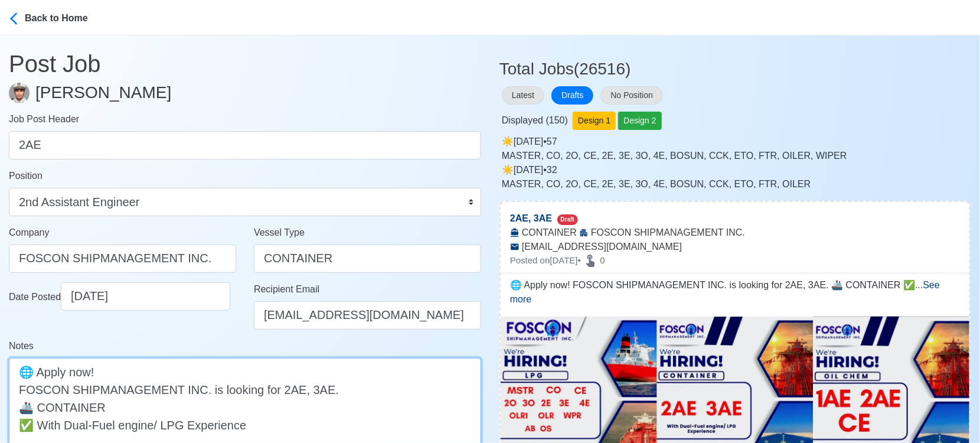
click at [309, 388] on textarea "🌐 Apply now! FOSCON SHIPMANAGEMENT INC. is looking for 2AE, 3AE. 🚢 CONTAINER ✅ …" at bounding box center [245, 416] width 472 height 116
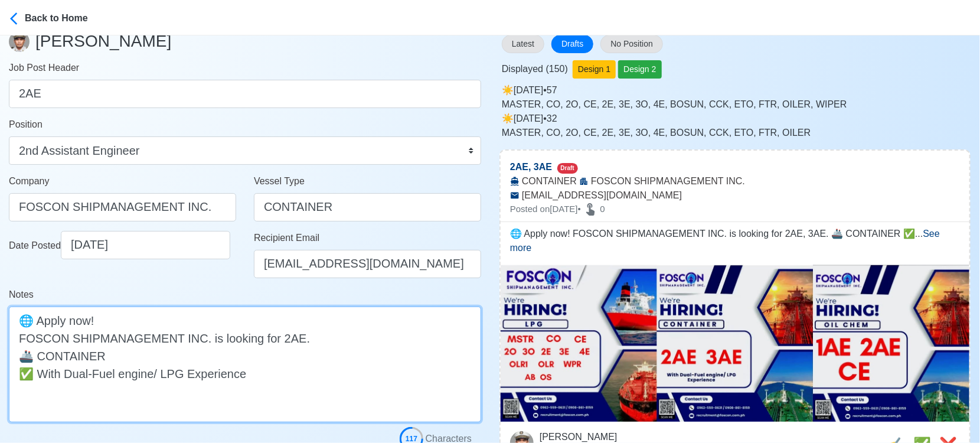
scroll to position [131, 0]
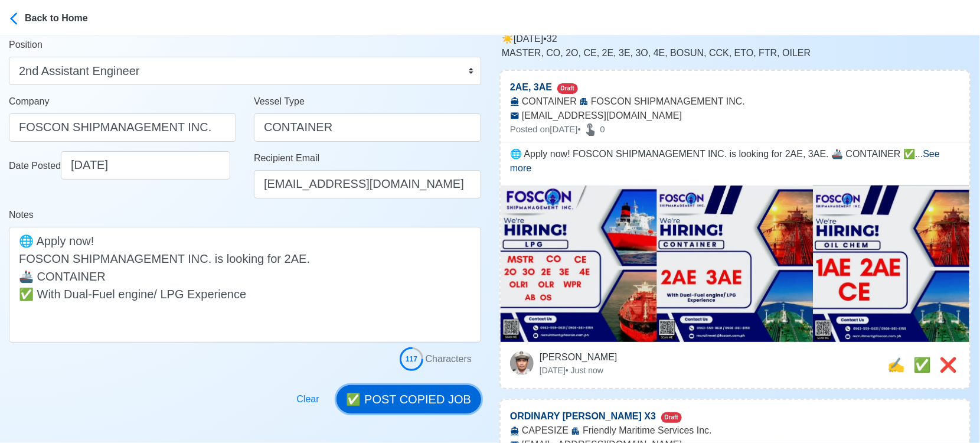
click at [415, 395] on button "✅ POST COPIED JOB" at bounding box center [408, 399] width 145 height 28
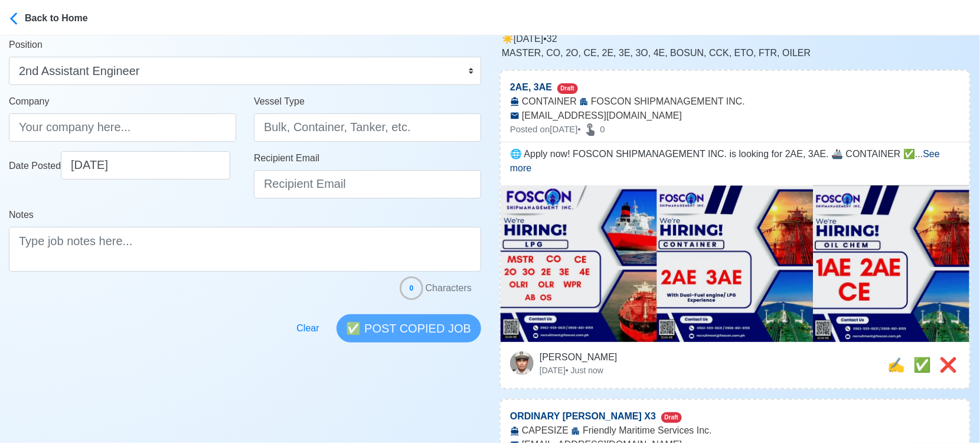
scroll to position [0, 0]
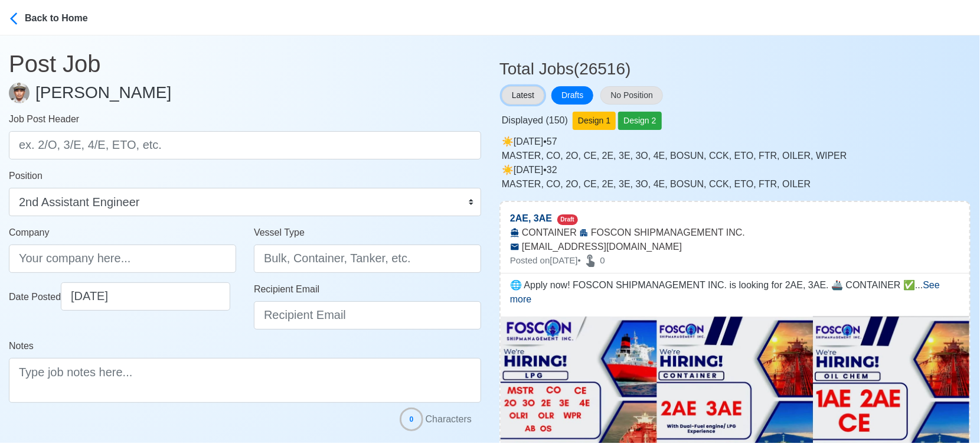
click at [516, 93] on button "Latest" at bounding box center [523, 95] width 42 height 18
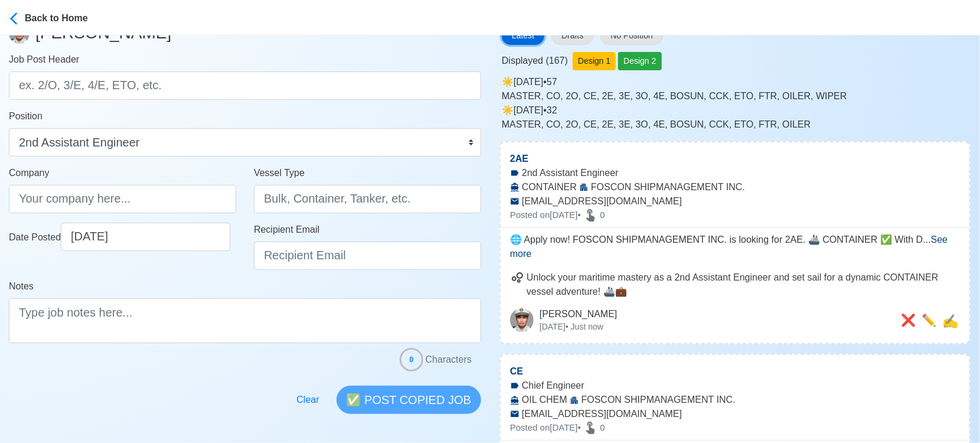
scroll to position [131, 0]
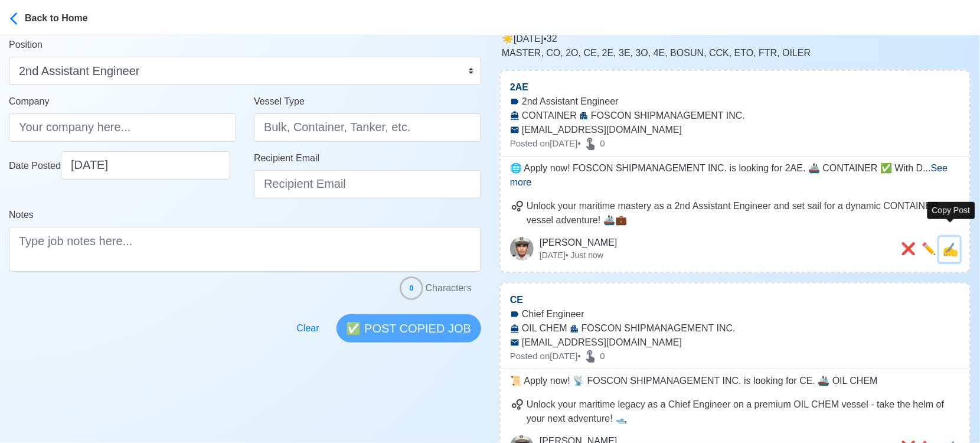
click at [949, 242] on span "✍️" at bounding box center [950, 249] width 16 height 15
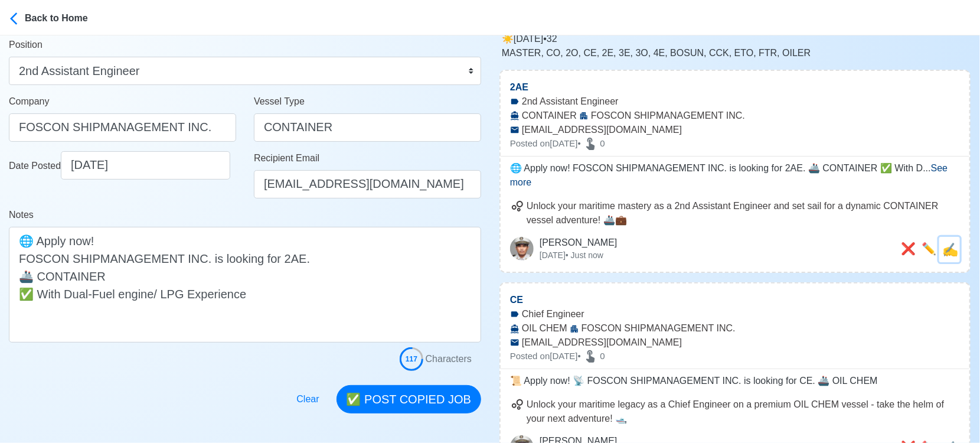
scroll to position [0, 0]
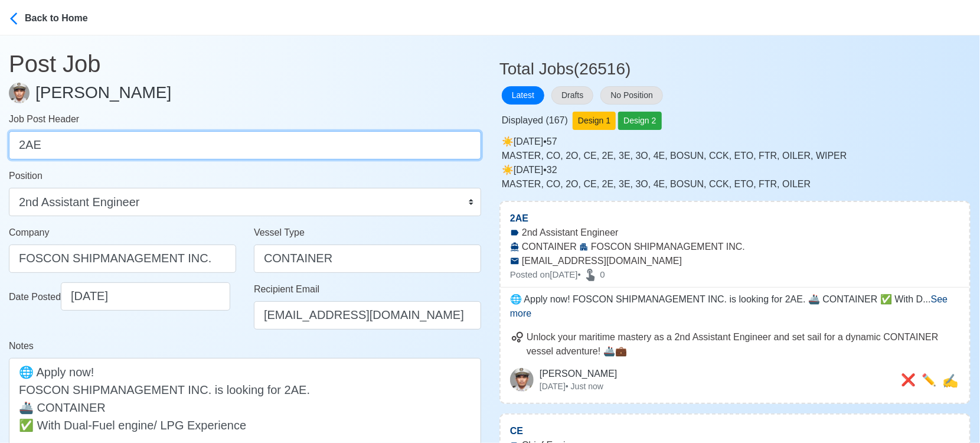
click at [270, 150] on input "2AE" at bounding box center [245, 145] width 472 height 28
paste input "3"
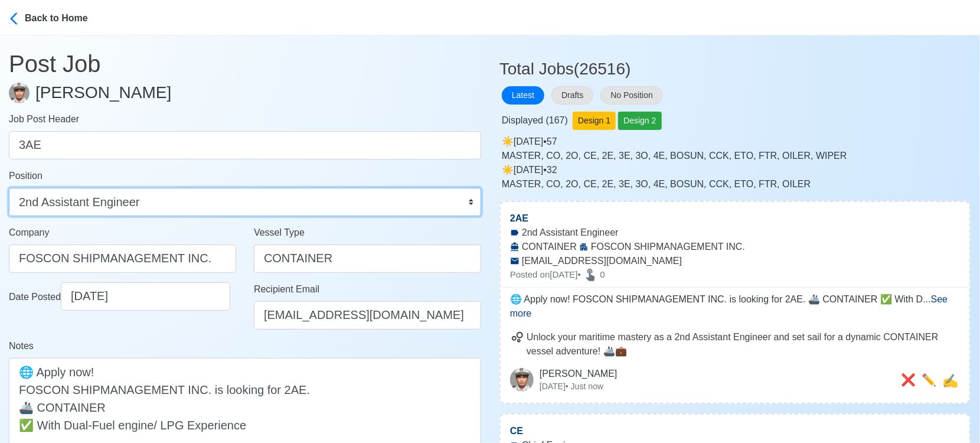
click at [107, 207] on select "Master Chief Officer 2nd Officer 3rd Officer Junior Officer Chief Engineer 2nd …" at bounding box center [245, 202] width 472 height 28
click at [9, 188] on select "Master Chief Officer 2nd Officer 3rd Officer Junior Officer Chief Engineer 2nd …" at bounding box center [245, 202] width 472 height 28
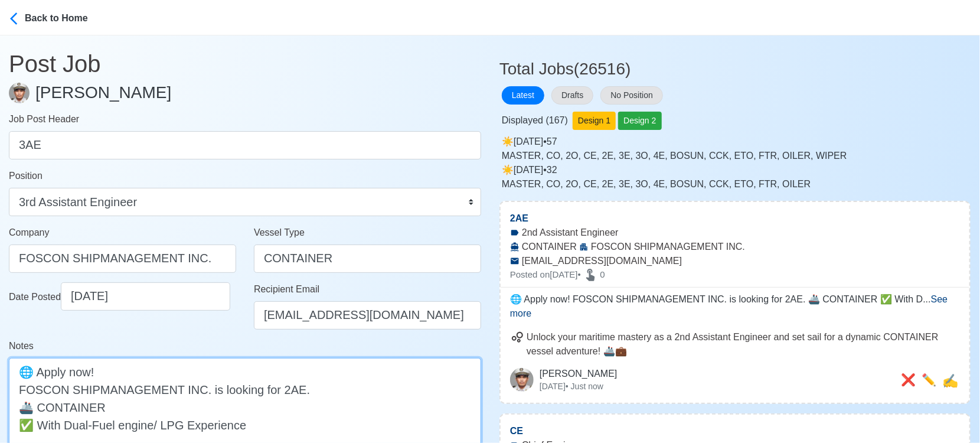
click at [277, 390] on textarea "🌐 Apply now! FOSCON SHIPMANAGEMENT INC. is looking for 2AE. 🚢 CONTAINER ✅ With …" at bounding box center [245, 416] width 472 height 116
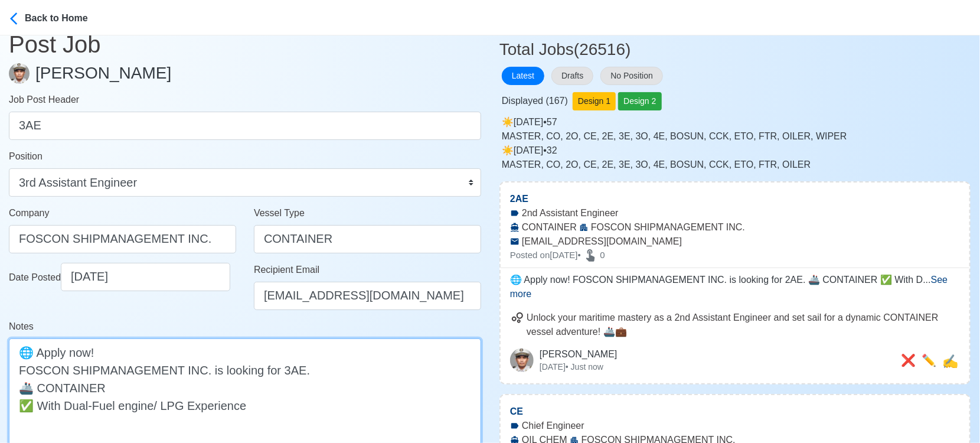
scroll to position [262, 0]
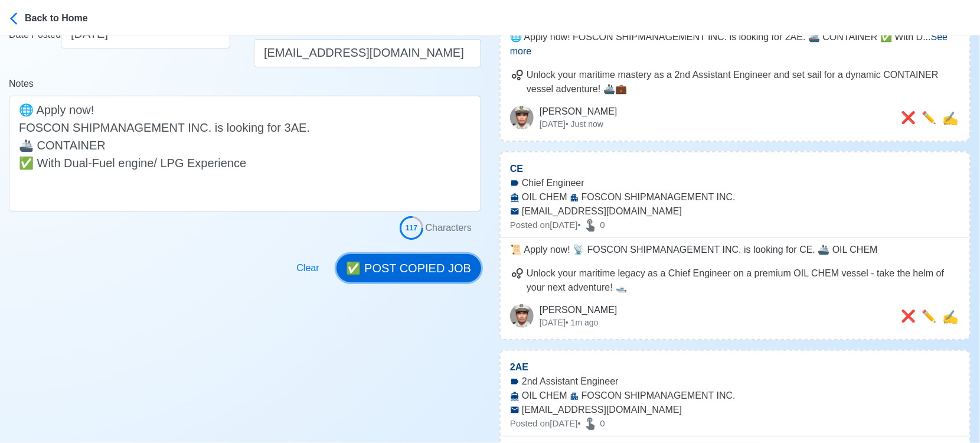
click at [458, 254] on button "✅ POST COPIED JOB" at bounding box center [408, 268] width 145 height 28
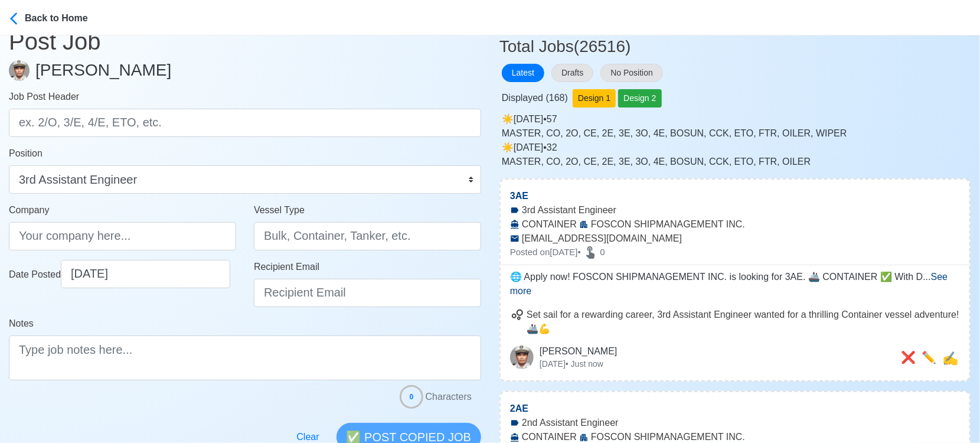
scroll to position [0, 0]
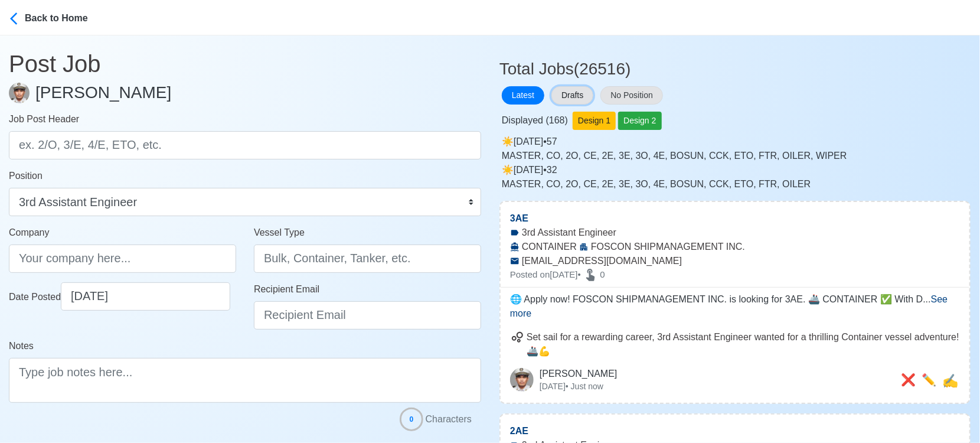
click at [581, 90] on button "Drafts" at bounding box center [572, 95] width 42 height 18
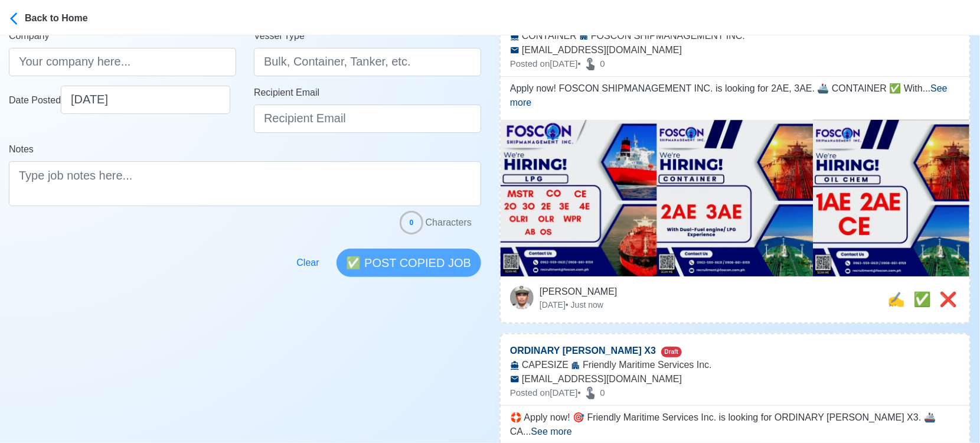
scroll to position [328, 0]
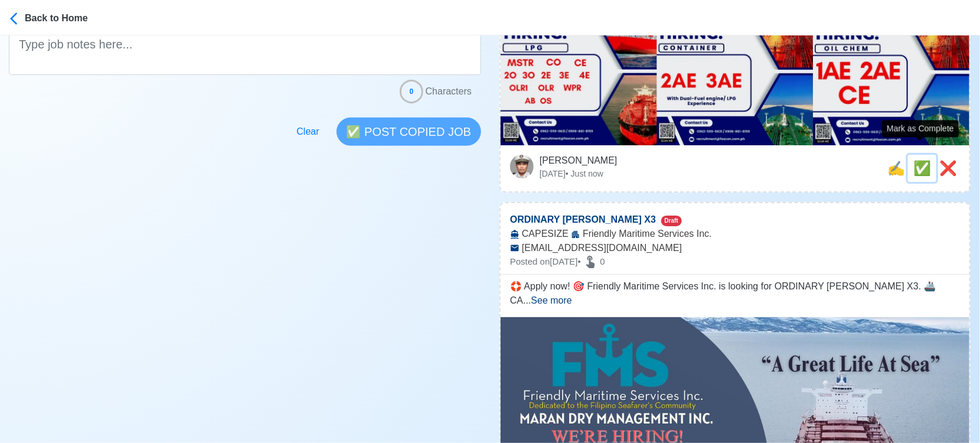
click at [913, 160] on span "✅" at bounding box center [922, 168] width 18 height 16
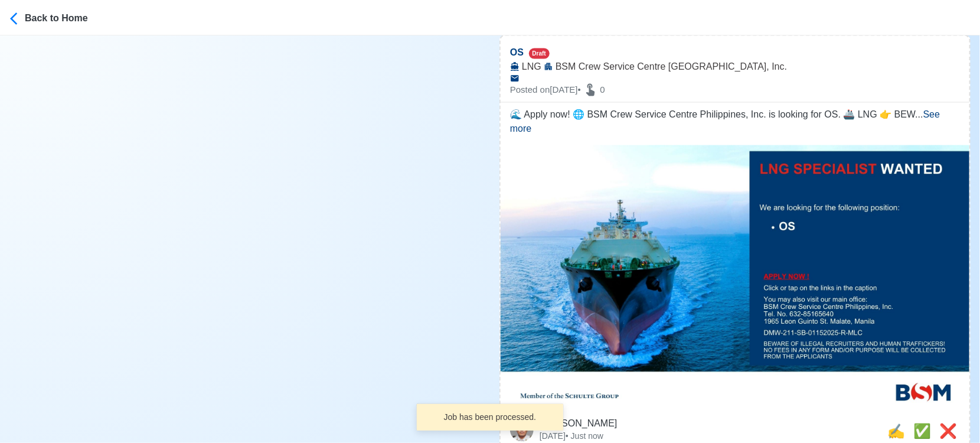
scroll to position [918, 0]
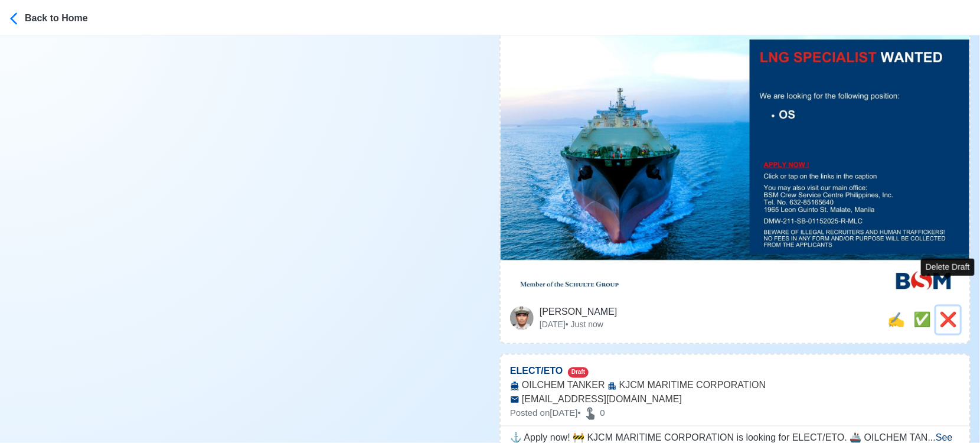
click at [949, 312] on span "❌" at bounding box center [948, 320] width 18 height 16
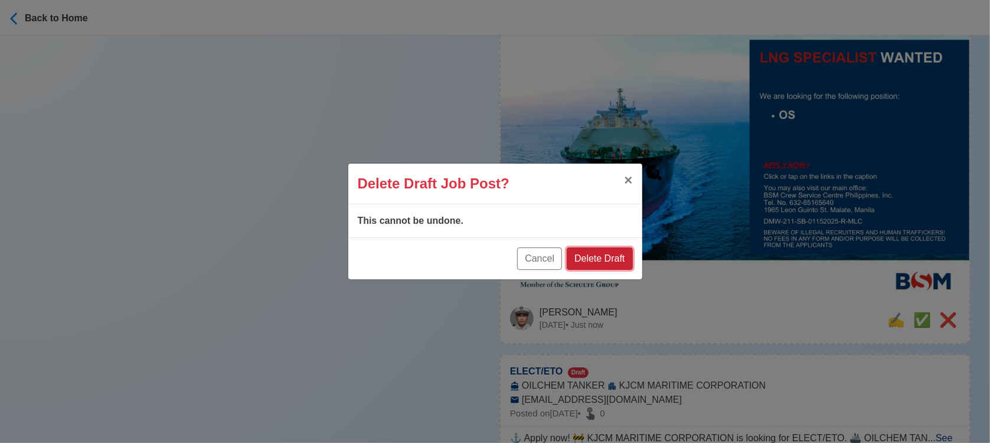
click at [614, 254] on button "Delete Draft" at bounding box center [600, 258] width 66 height 22
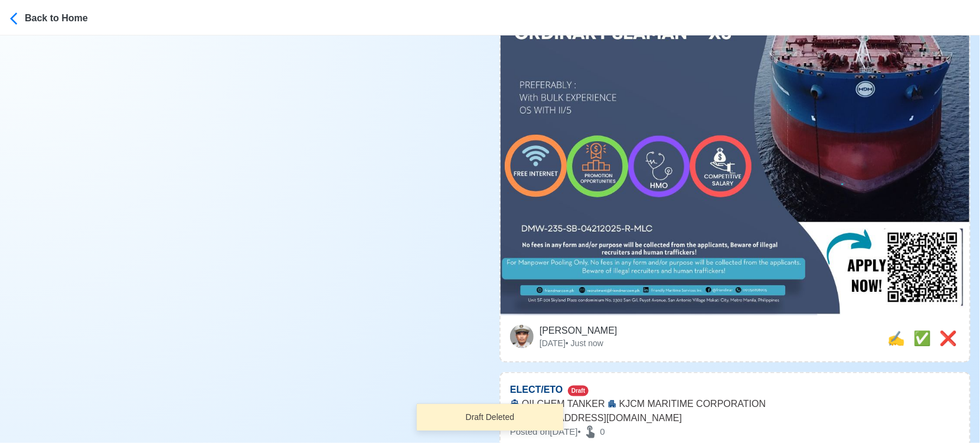
scroll to position [590, 0]
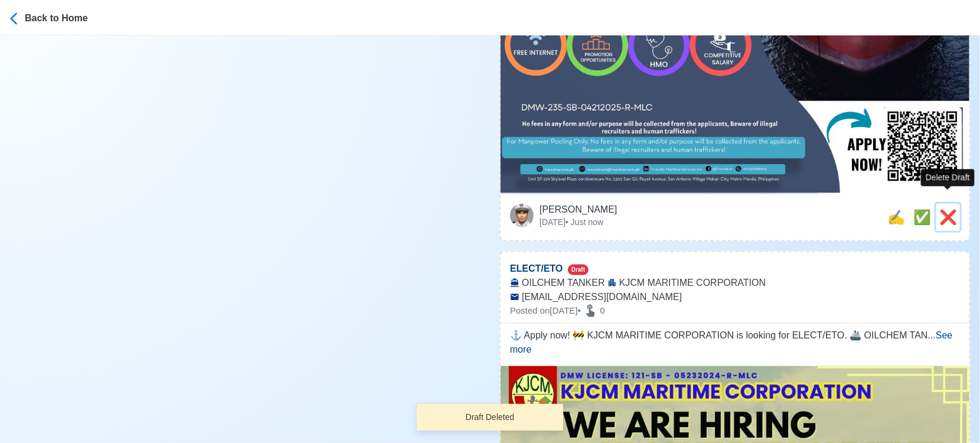
click at [940, 209] on span "❌" at bounding box center [948, 217] width 18 height 16
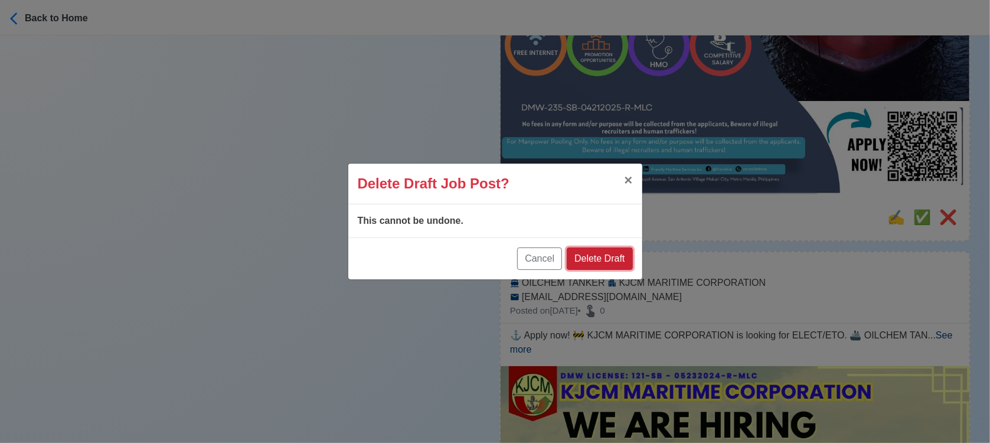
click at [614, 263] on button "Delete Draft" at bounding box center [600, 258] width 66 height 22
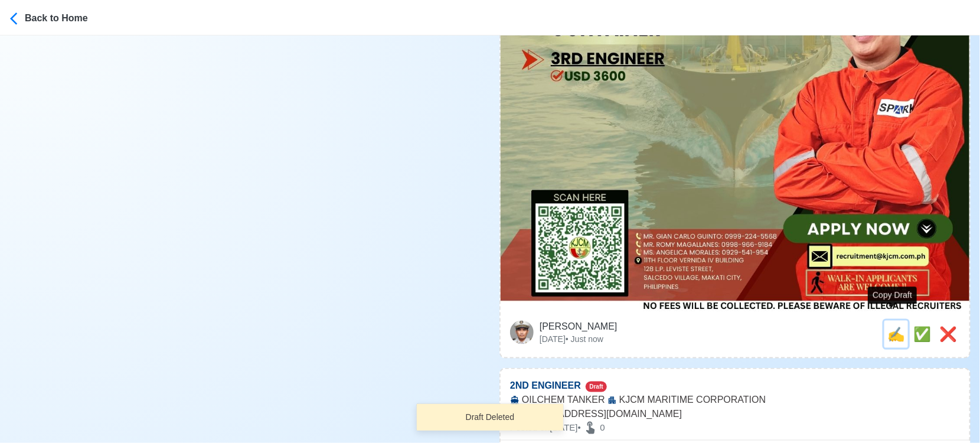
click at [888, 326] on span "✍️" at bounding box center [896, 334] width 18 height 16
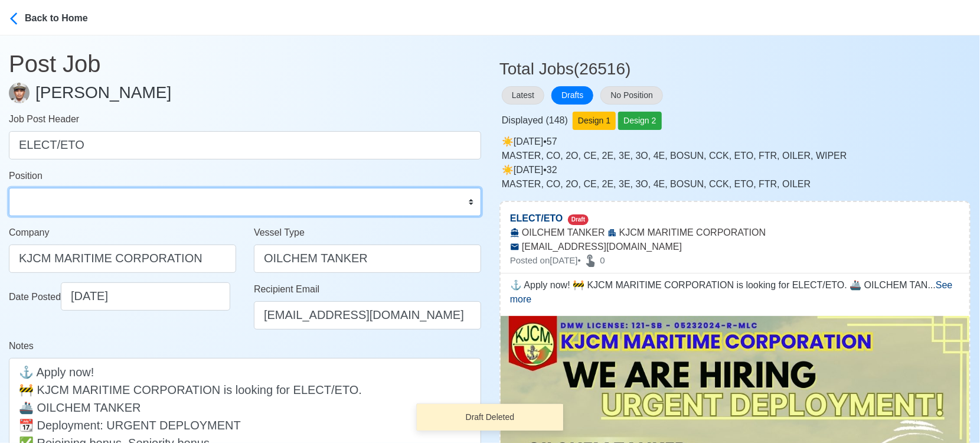
click at [108, 197] on select "Master Chief Officer 2nd Officer 3rd Officer Junior Officer Chief Engineer 2nd …" at bounding box center [245, 202] width 472 height 28
click at [9, 188] on select "Master Chief Officer 2nd Officer 3rd Officer Junior Officer Chief Engineer 2nd …" at bounding box center [245, 202] width 472 height 28
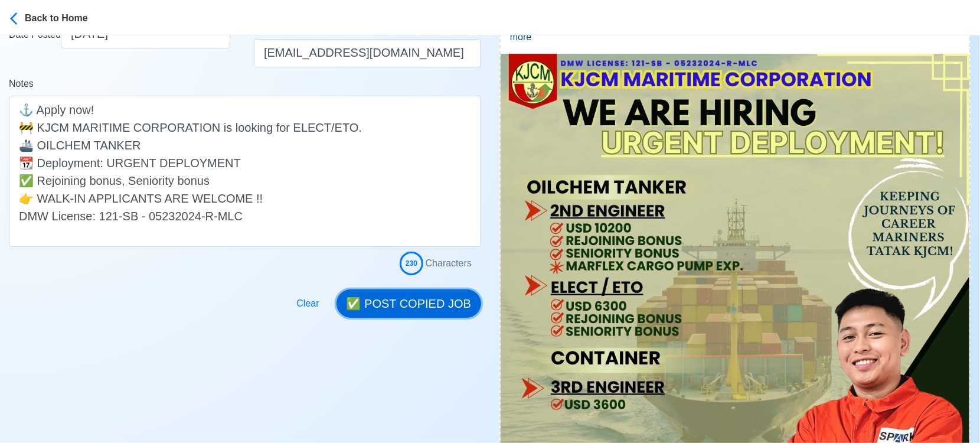
click at [453, 293] on button "✅ POST COPIED JOB" at bounding box center [408, 303] width 145 height 28
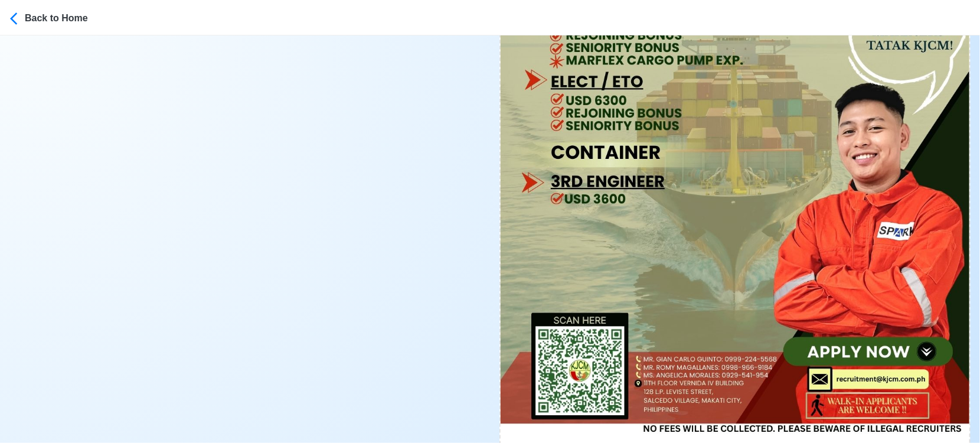
scroll to position [590, 0]
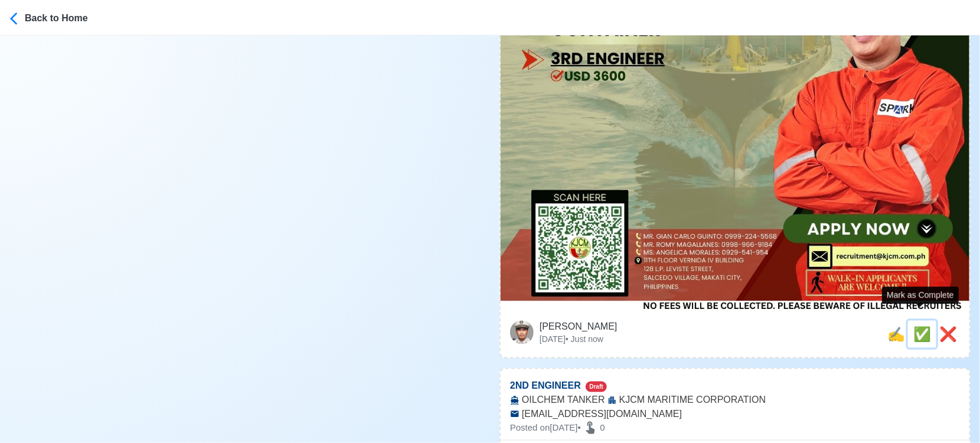
click at [922, 326] on span "✅" at bounding box center [922, 334] width 18 height 16
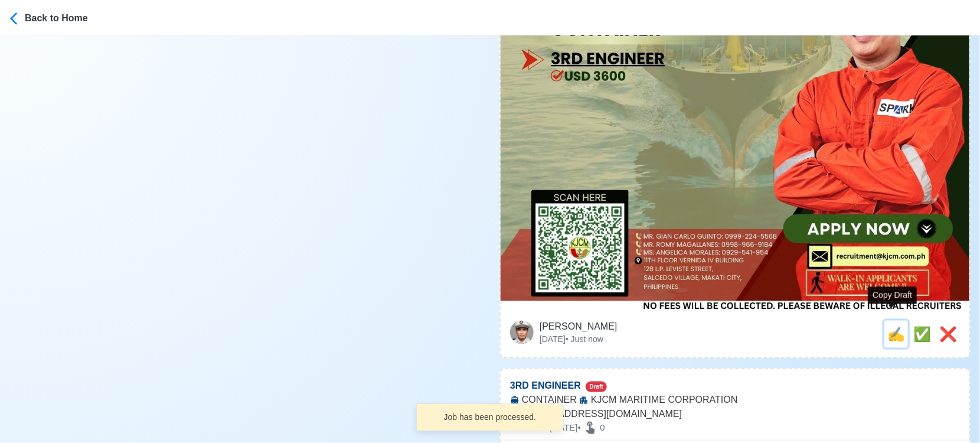
click at [892, 326] on span "✍️" at bounding box center [896, 334] width 18 height 16
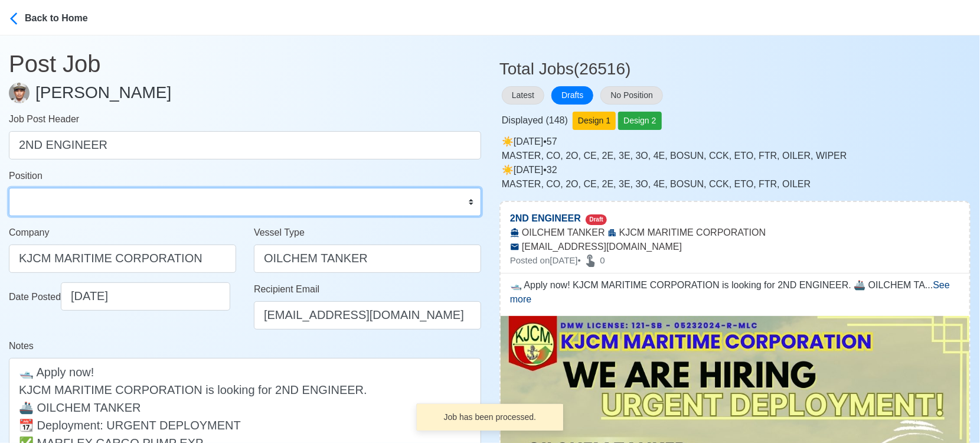
click at [109, 206] on select "Master Chief Officer 2nd Officer 3rd Officer Junior Officer Chief Engineer 2nd …" at bounding box center [245, 202] width 472 height 28
click at [9, 188] on select "Master Chief Officer 2nd Officer 3rd Officer Junior Officer Chief Engineer 2nd …" at bounding box center [245, 202] width 472 height 28
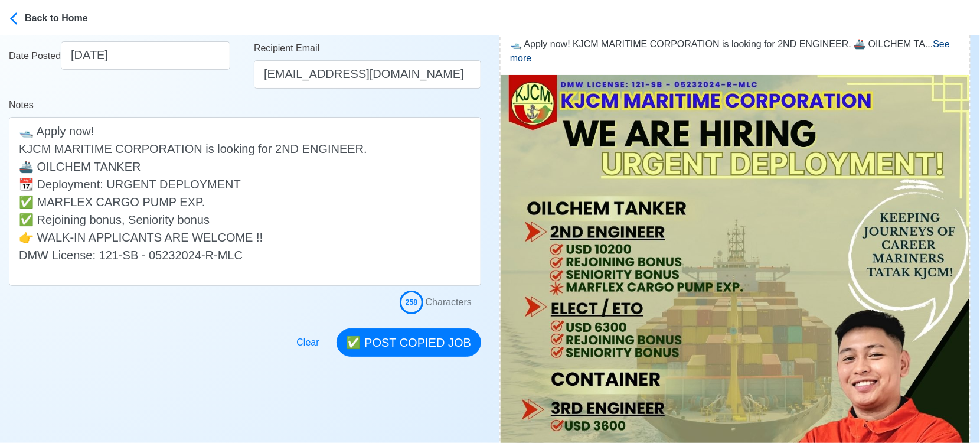
scroll to position [262, 0]
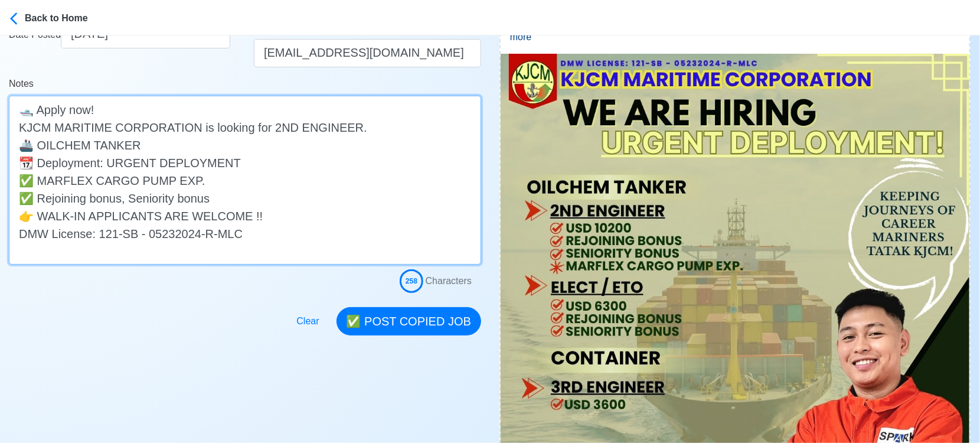
click at [341, 126] on textarea "🛥️ Apply now! KJCM MARITIME CORPORATION is looking for 2ND ENGINEER. 🚢 OILCHEM …" at bounding box center [245, 180] width 472 height 169
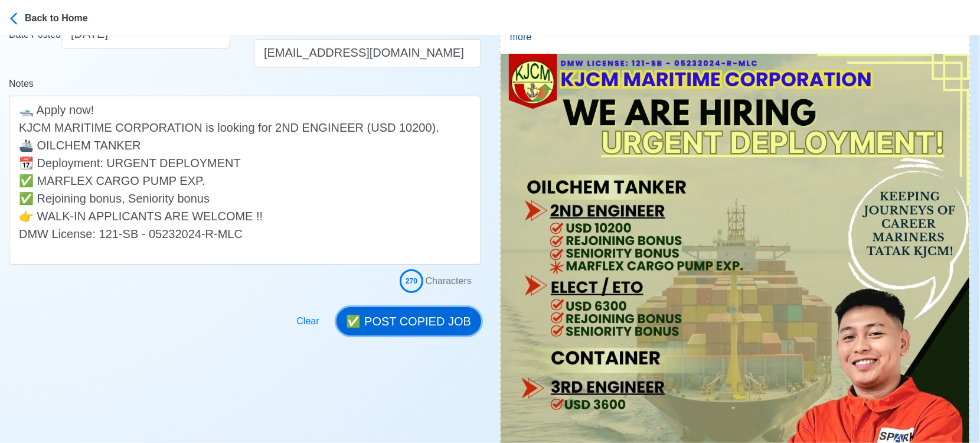
click at [424, 325] on button "✅ POST COPIED JOB" at bounding box center [408, 321] width 145 height 28
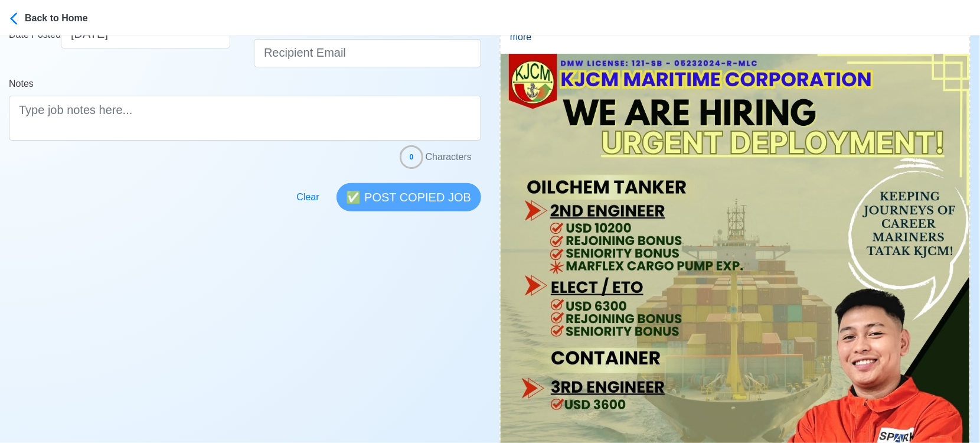
scroll to position [590, 0]
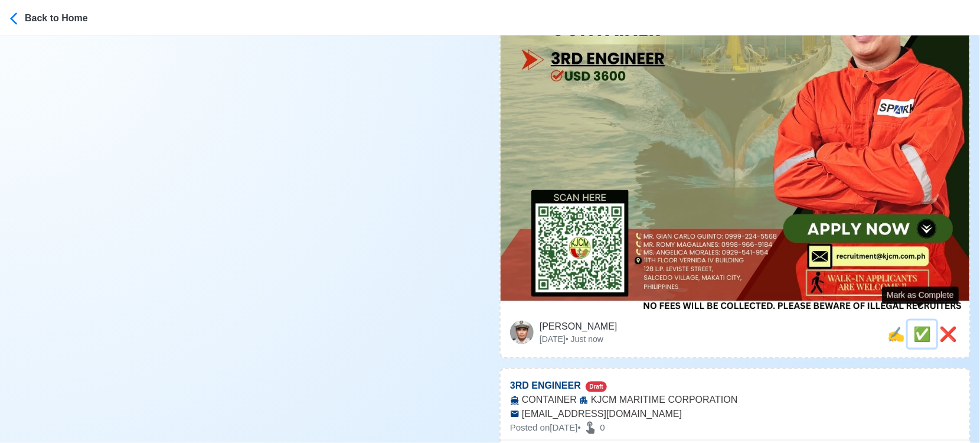
click at [916, 326] on span "✅" at bounding box center [922, 334] width 18 height 16
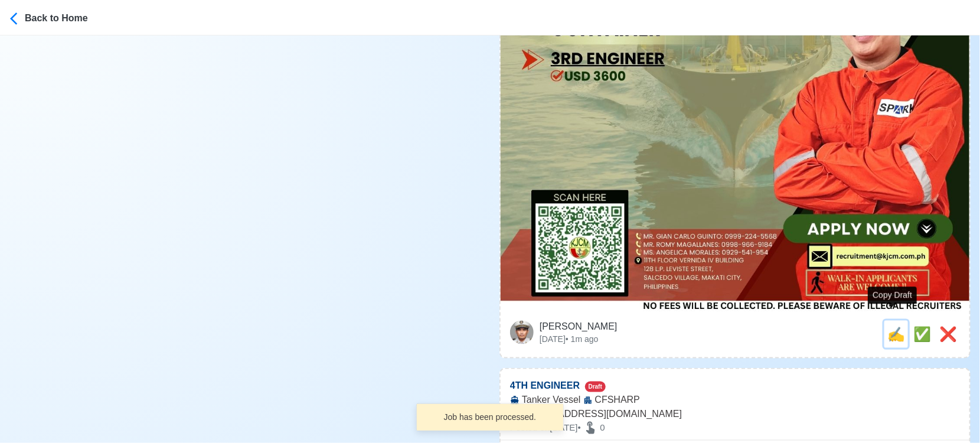
click at [894, 326] on span "✍️" at bounding box center [896, 334] width 18 height 16
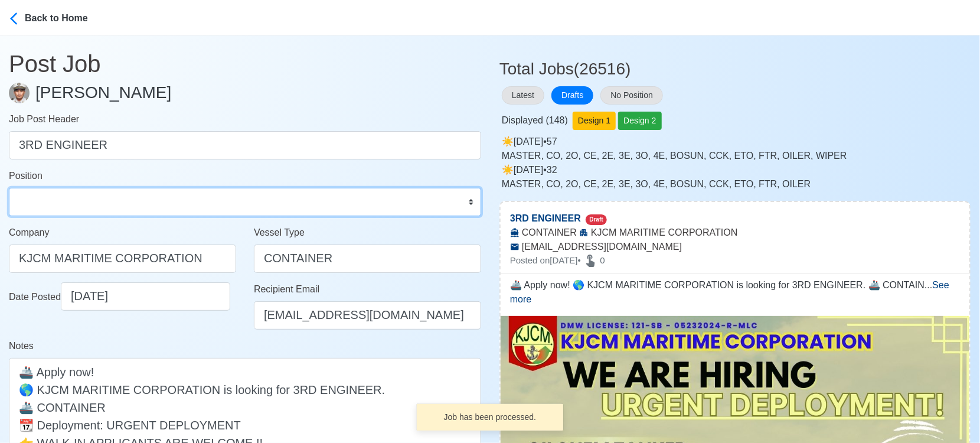
click at [64, 201] on select "Master Chief Officer 2nd Officer 3rd Officer Junior Officer Chief Engineer 2nd …" at bounding box center [245, 202] width 472 height 28
click at [9, 188] on select "Master Chief Officer 2nd Officer 3rd Officer Junior Officer Chief Engineer 2nd …" at bounding box center [245, 202] width 472 height 28
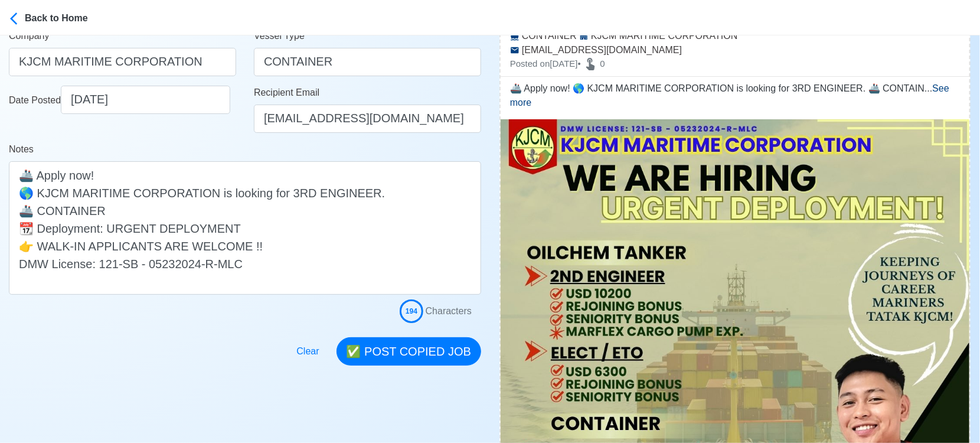
scroll to position [262, 0]
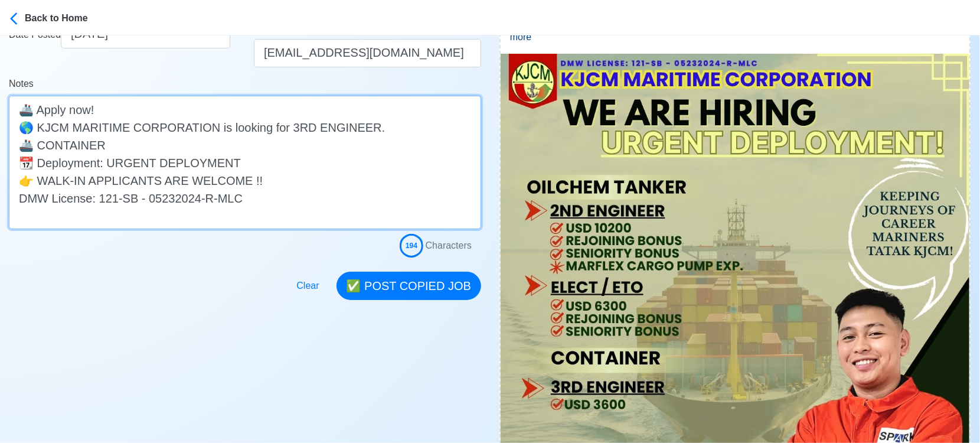
click at [361, 130] on textarea "🚢 Apply now! 🌎 KJCM MARITIME CORPORATION is looking for 3RD ENGINEER. 🚢 CONTAIN…" at bounding box center [245, 162] width 472 height 133
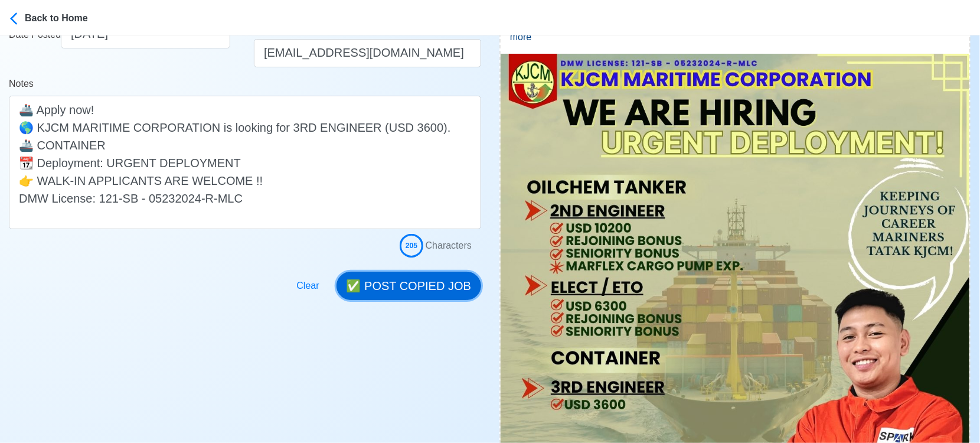
click at [440, 281] on button "✅ POST COPIED JOB" at bounding box center [408, 286] width 145 height 28
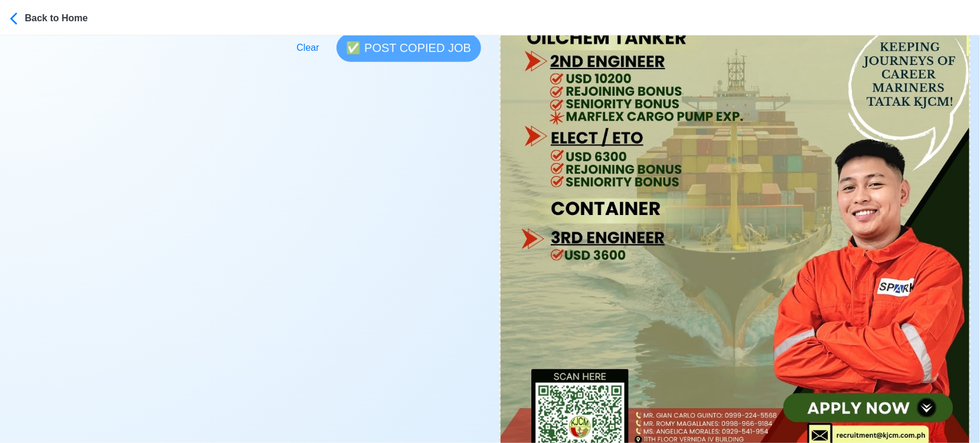
scroll to position [524, 0]
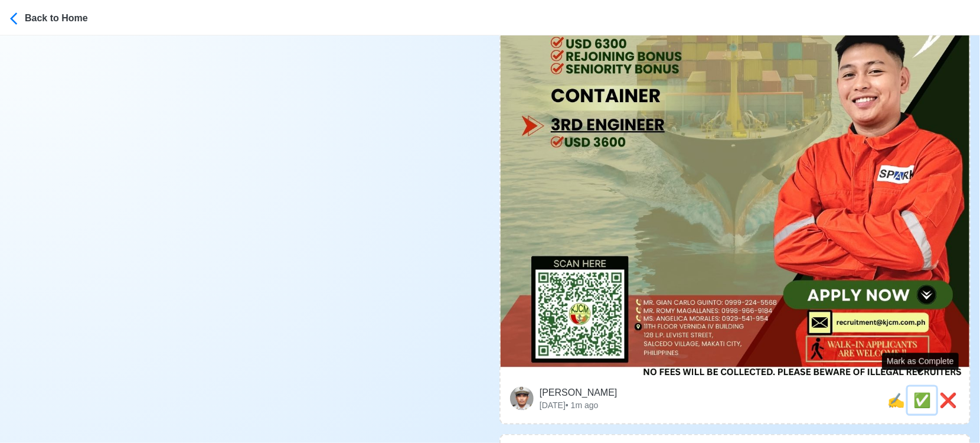
click at [922, 392] on span "✅" at bounding box center [922, 400] width 18 height 16
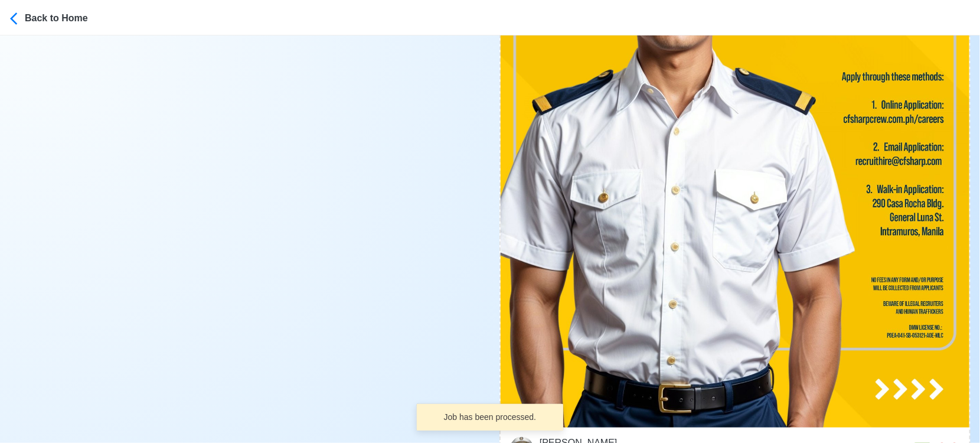
scroll to position [721, 0]
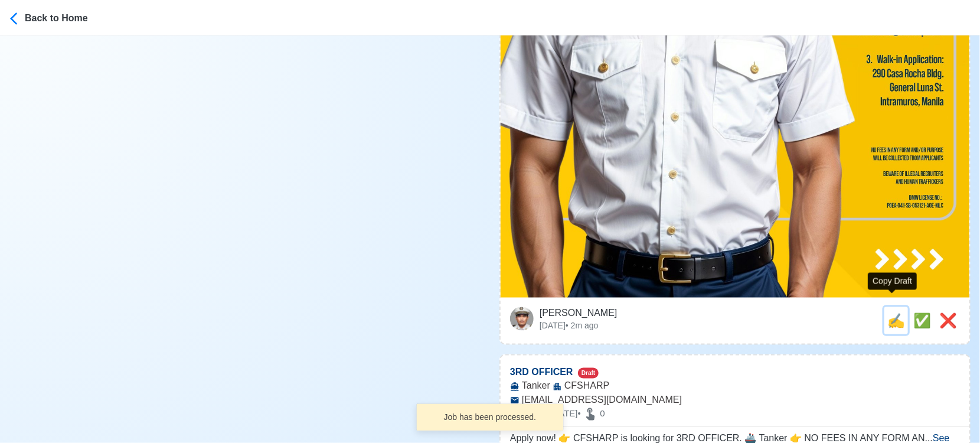
click at [889, 312] on span "✍️" at bounding box center [896, 320] width 18 height 16
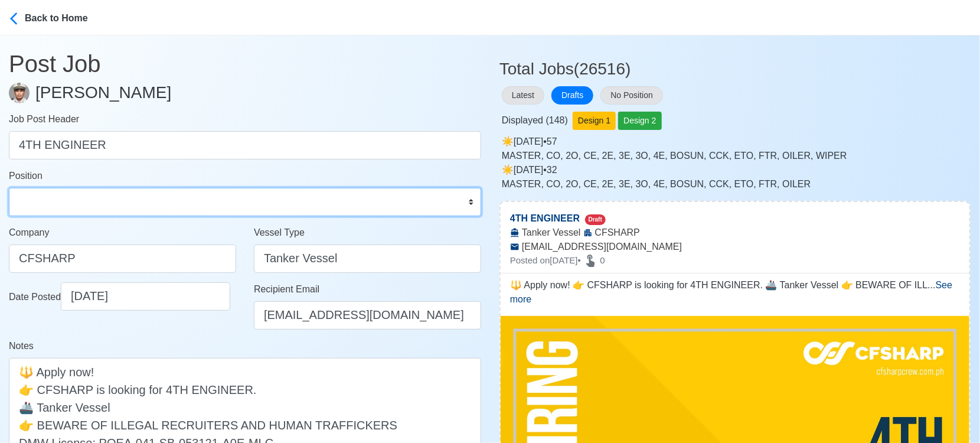
click at [92, 204] on select "Master Chief Officer 2nd Officer 3rd Officer Junior Officer Chief Engineer 2nd …" at bounding box center [245, 202] width 472 height 28
click at [9, 188] on select "Master Chief Officer 2nd Officer 3rd Officer Junior Officer Chief Engineer 2nd …" at bounding box center [245, 202] width 472 height 28
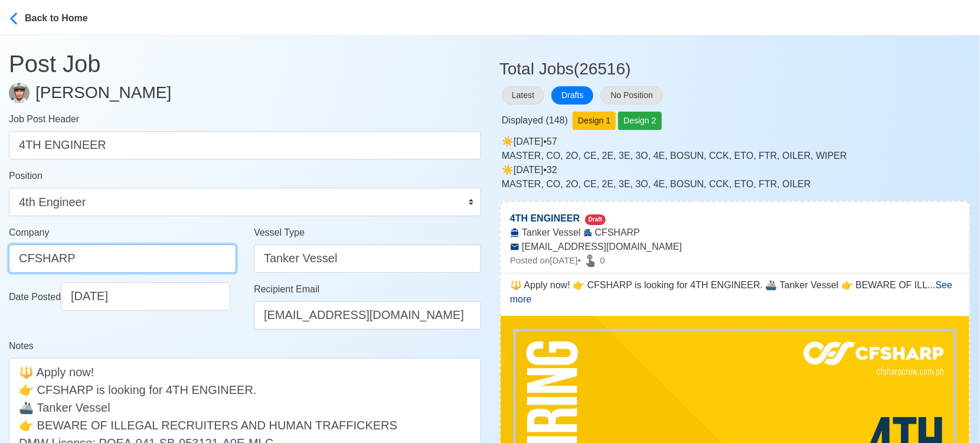
click at [128, 244] on input "CFSHARP" at bounding box center [122, 258] width 227 height 28
click at [31, 257] on input "CFSHARP" at bounding box center [122, 258] width 227 height 28
click at [105, 260] on input "CF SHARP" at bounding box center [122, 258] width 227 height 28
drag, startPoint x: 165, startPoint y: 251, endPoint x: -17, endPoint y: 254, distance: 182.4
click at [0, 254] on html "Back to Home Post Job Jeyner Gil Job Post Header 4TH ENGINEER Position Master C…" at bounding box center [490, 221] width 980 height 443
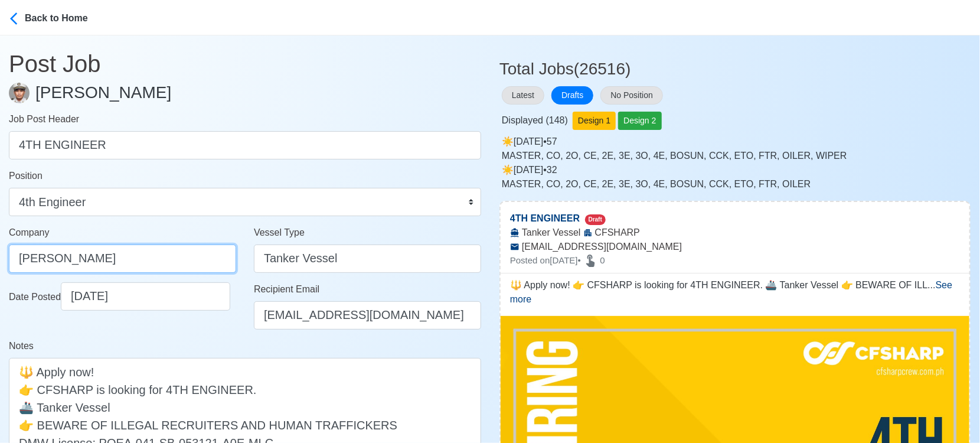
paste input "CREW MANAGEMENT INC"
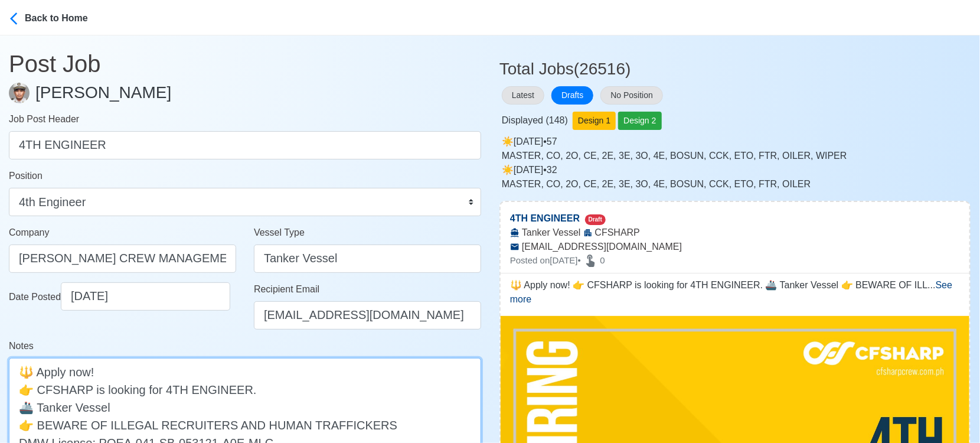
click at [49, 386] on textarea "🔱 Apply now! 👉 CFSHARP is looking for 4TH ENGINEER. 🚢 Tanker Vessel 👉 BEWARE OF…" at bounding box center [245, 416] width 472 height 116
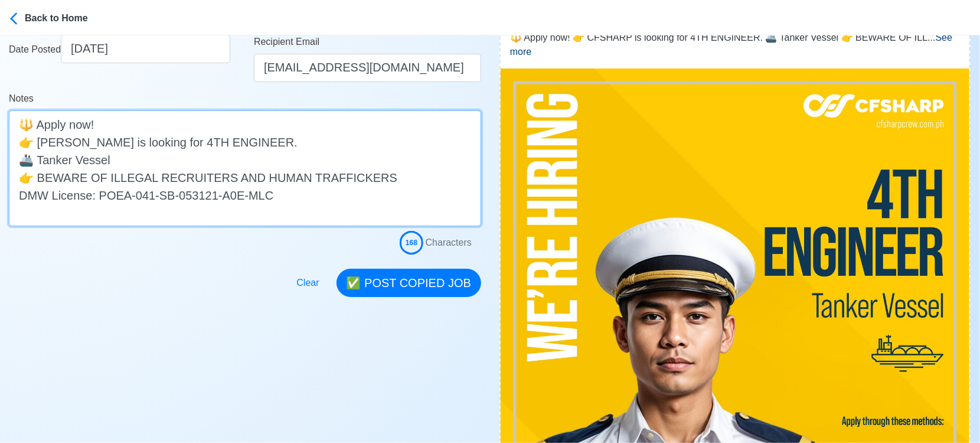
scroll to position [262, 0]
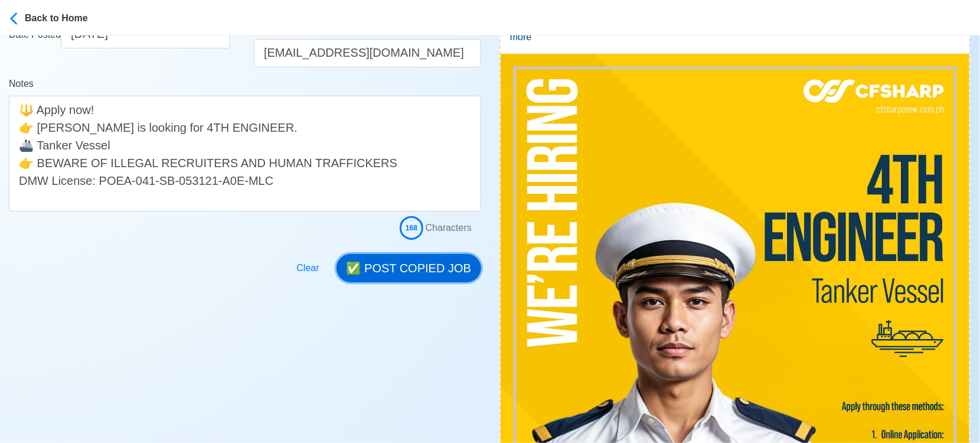
click at [424, 268] on button "✅ POST COPIED JOB" at bounding box center [408, 268] width 145 height 28
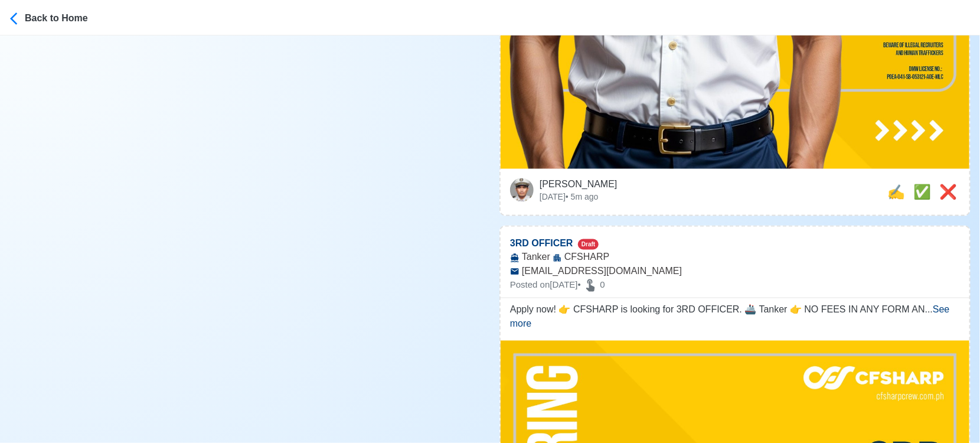
scroll to position [852, 0]
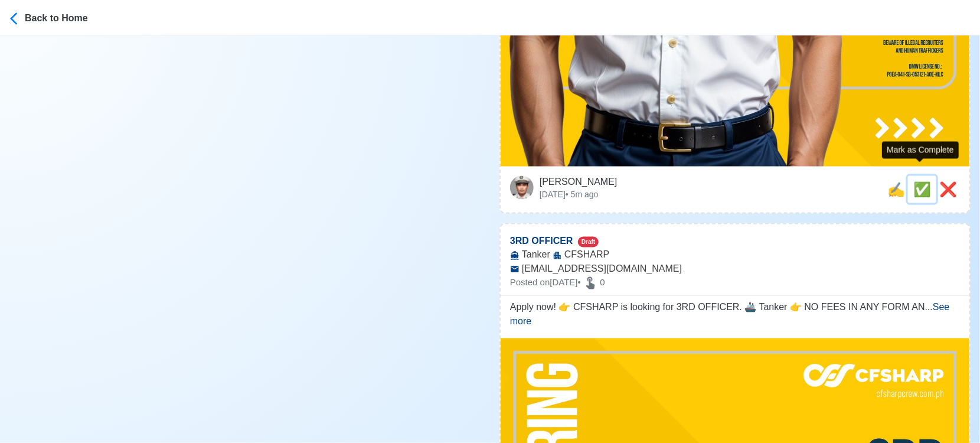
click at [915, 181] on span "✅" at bounding box center [922, 189] width 18 height 16
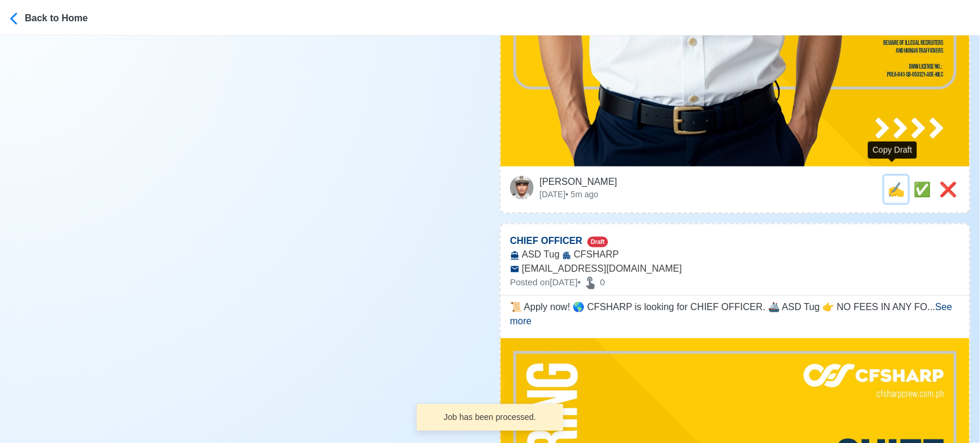
click at [894, 181] on span "✍️" at bounding box center [896, 189] width 18 height 16
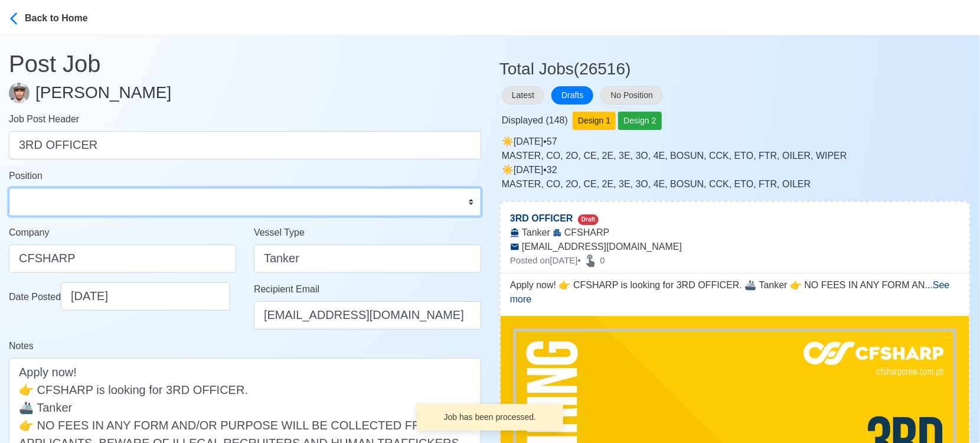
click at [126, 197] on select "Master Chief Officer 2nd Officer 3rd Officer Junior Officer Chief Engineer 2nd …" at bounding box center [245, 202] width 472 height 28
click at [9, 188] on select "Master Chief Officer 2nd Officer 3rd Officer Junior Officer Chief Engineer 2nd …" at bounding box center [245, 202] width 472 height 28
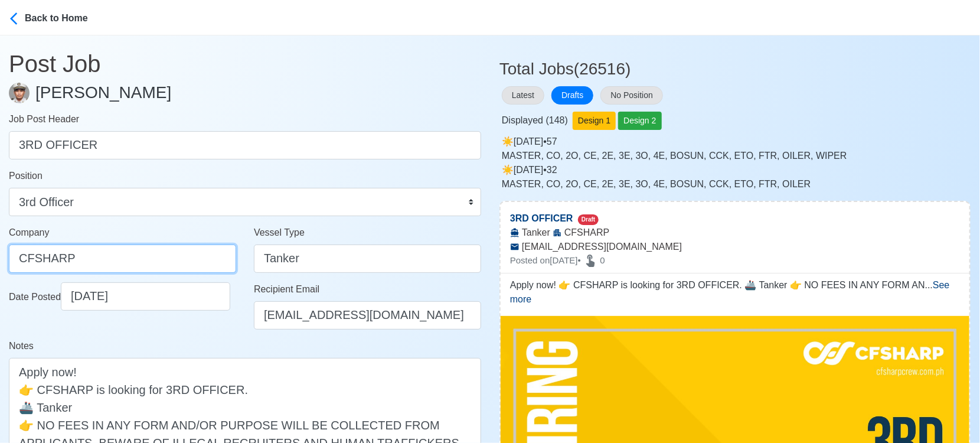
drag, startPoint x: 91, startPoint y: 254, endPoint x: -9, endPoint y: 256, distance: 99.8
click at [0, 256] on html "Back to Home Post Job Jeyner Gil Job Post Header 3RD OFFICER Position Master Ch…" at bounding box center [490, 221] width 980 height 443
paste input "SHARP CREW MANAGEMENT INC"
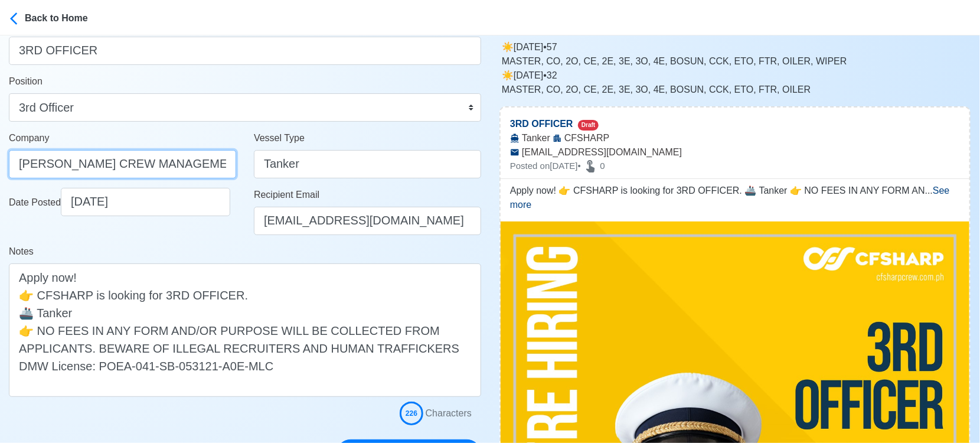
scroll to position [197, 0]
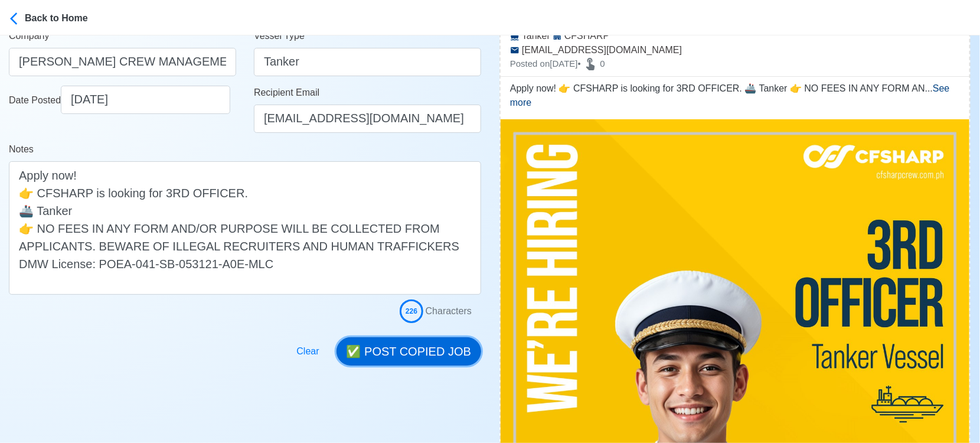
click at [411, 346] on button "✅ POST COPIED JOB" at bounding box center [408, 351] width 145 height 28
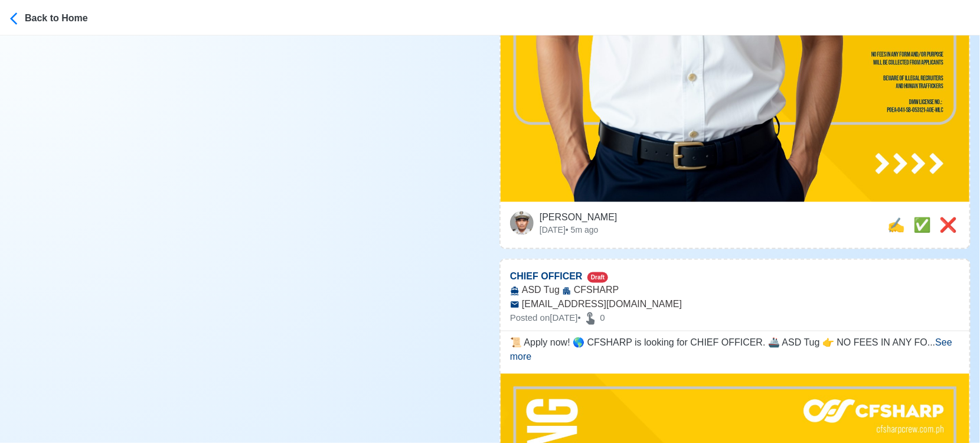
scroll to position [918, 0]
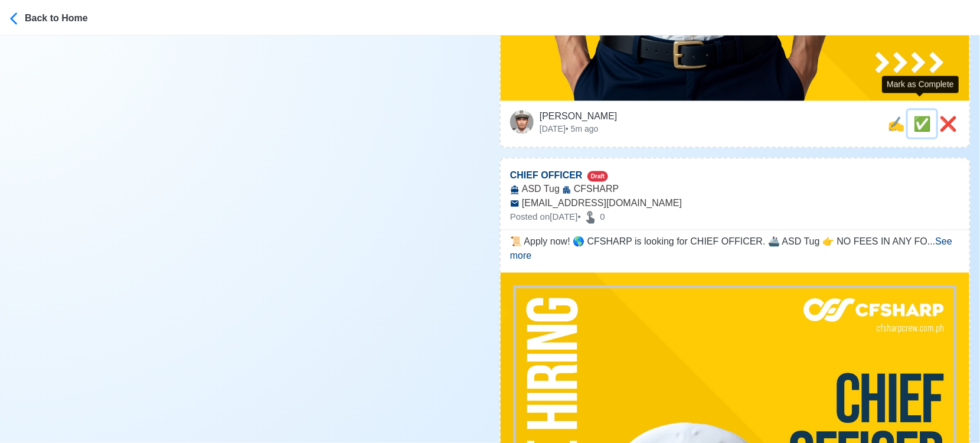
click at [920, 116] on span "✅" at bounding box center [922, 124] width 18 height 16
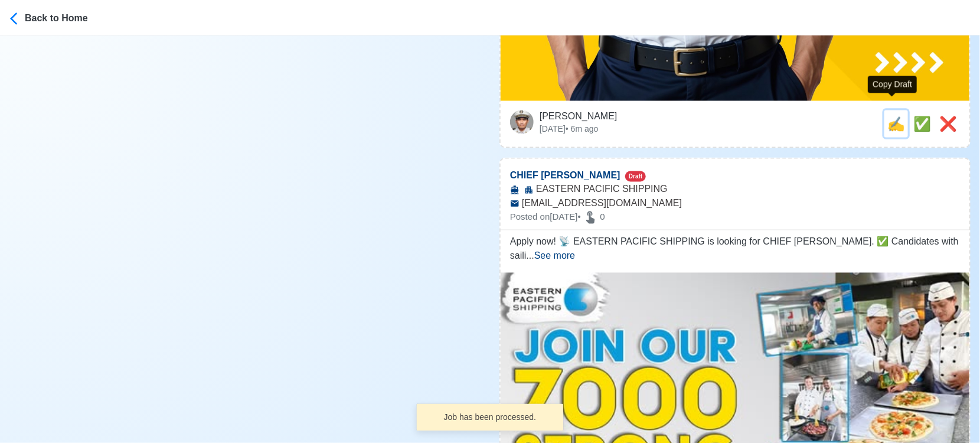
click at [893, 116] on span "✍️" at bounding box center [896, 124] width 18 height 16
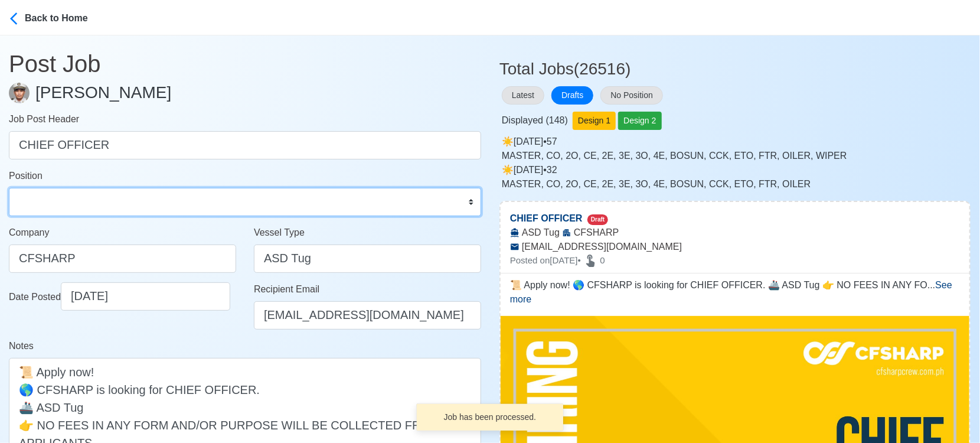
drag, startPoint x: 156, startPoint y: 198, endPoint x: 151, endPoint y: 189, distance: 11.1
click at [156, 198] on select "Master Chief Officer 2nd Officer 3rd Officer Junior Officer Chief Engineer 2nd …" at bounding box center [245, 202] width 472 height 28
click at [9, 188] on select "Master Chief Officer 2nd Officer 3rd Officer Junior Officer Chief Engineer 2nd …" at bounding box center [245, 202] width 472 height 28
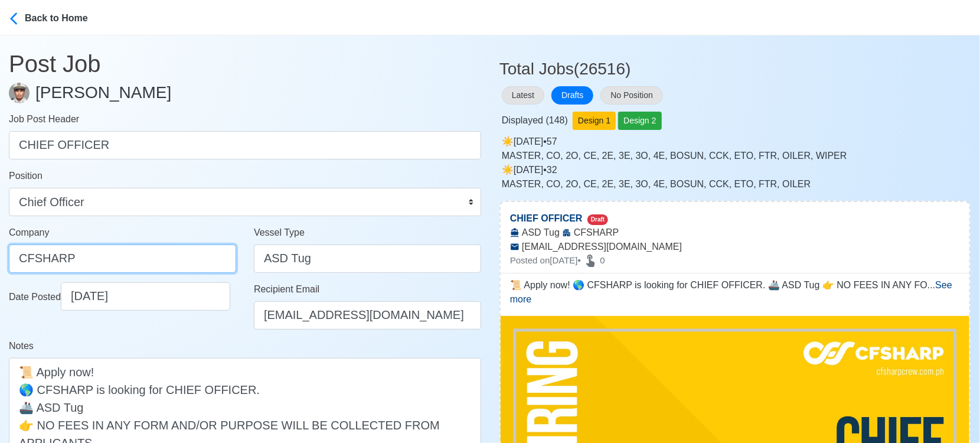
drag, startPoint x: 139, startPoint y: 244, endPoint x: 9, endPoint y: 255, distance: 130.3
click at [9, 255] on input "CFSHARP" at bounding box center [122, 258] width 227 height 28
paste input "SHARP CREW MANAGEMENT INC"
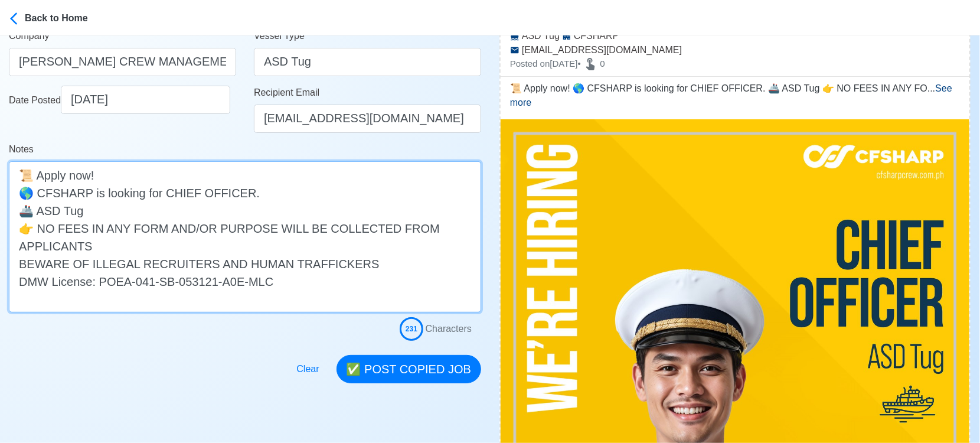
click at [50, 193] on textarea "📜 Apply now! 🌎 CFSHARP is looking for CHIEF OFFICER. 🚢 ASD Tug 👉 NO FEES IN ANY…" at bounding box center [245, 236] width 472 height 151
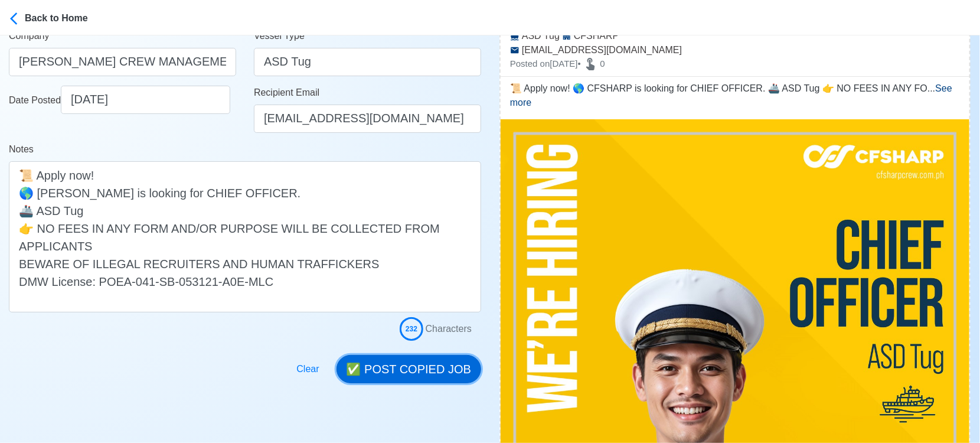
click at [419, 364] on button "✅ POST COPIED JOB" at bounding box center [408, 369] width 145 height 28
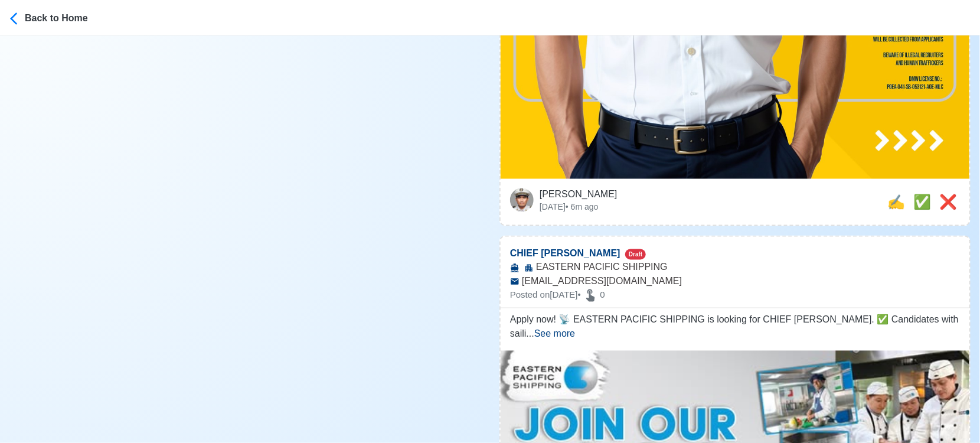
scroll to position [918, 0]
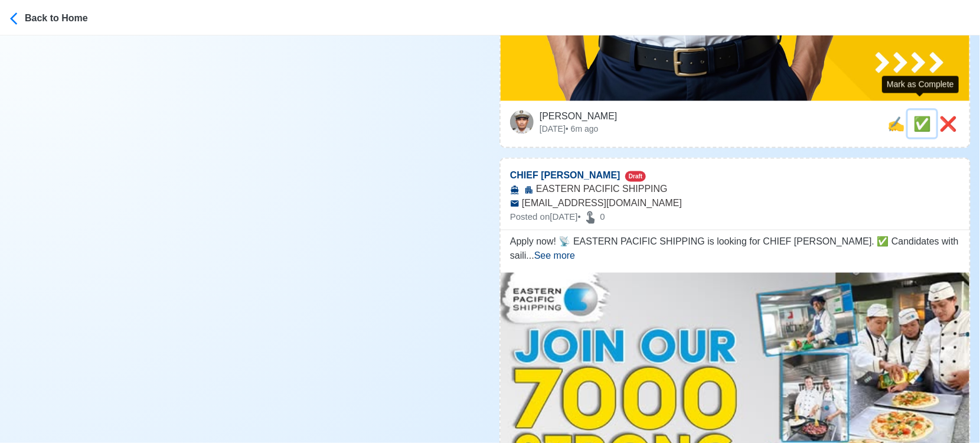
click at [917, 116] on span "✅" at bounding box center [922, 124] width 18 height 16
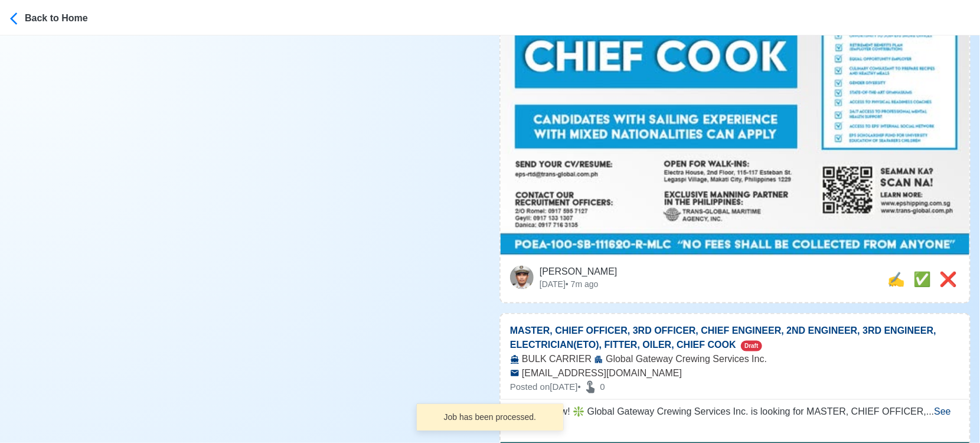
scroll to position [656, 0]
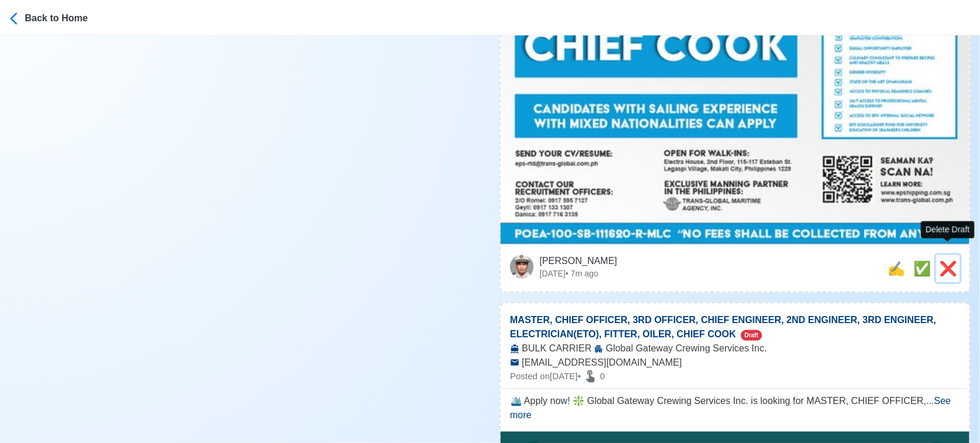
click at [957, 260] on span "❌" at bounding box center [948, 268] width 18 height 16
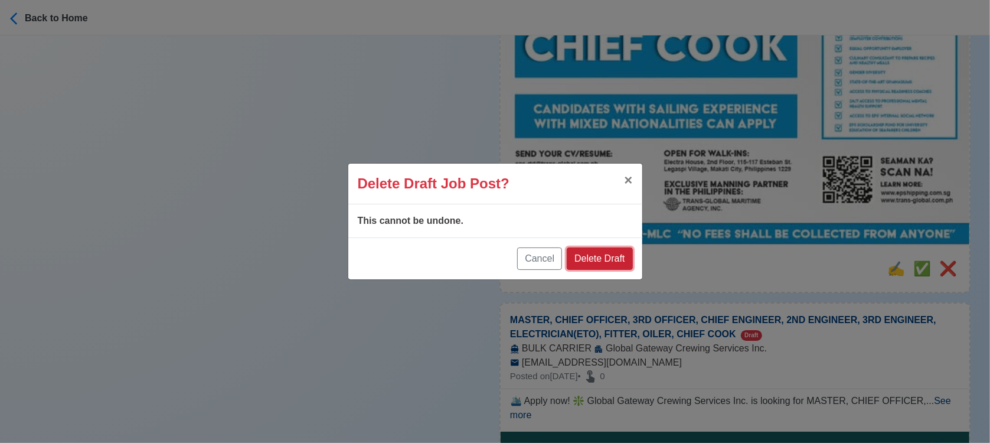
click at [619, 257] on button "Delete Draft" at bounding box center [600, 258] width 66 height 22
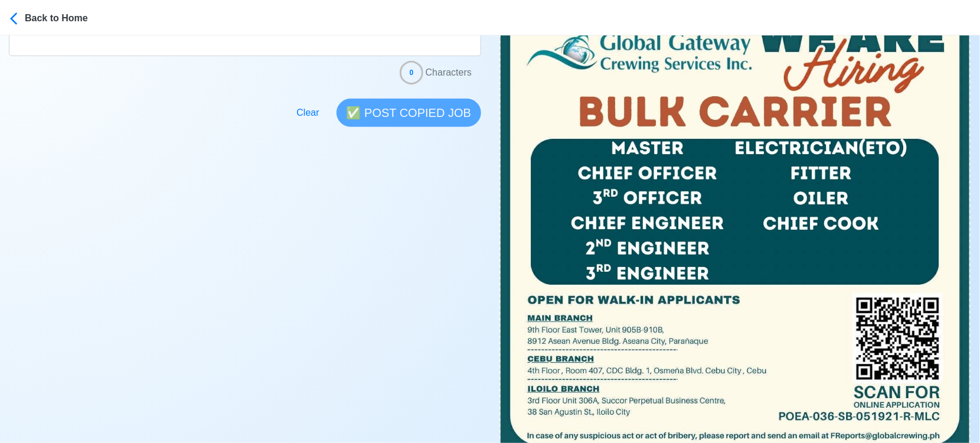
scroll to position [459, 0]
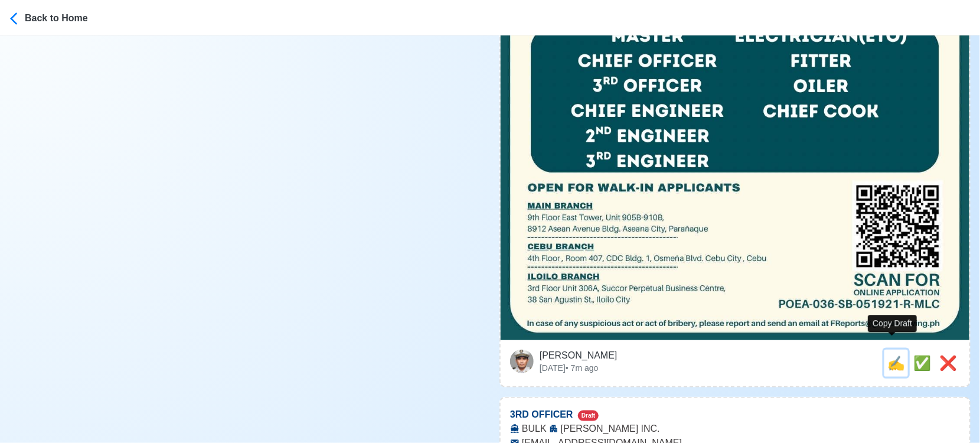
click at [888, 355] on span "✍️" at bounding box center [896, 363] width 18 height 16
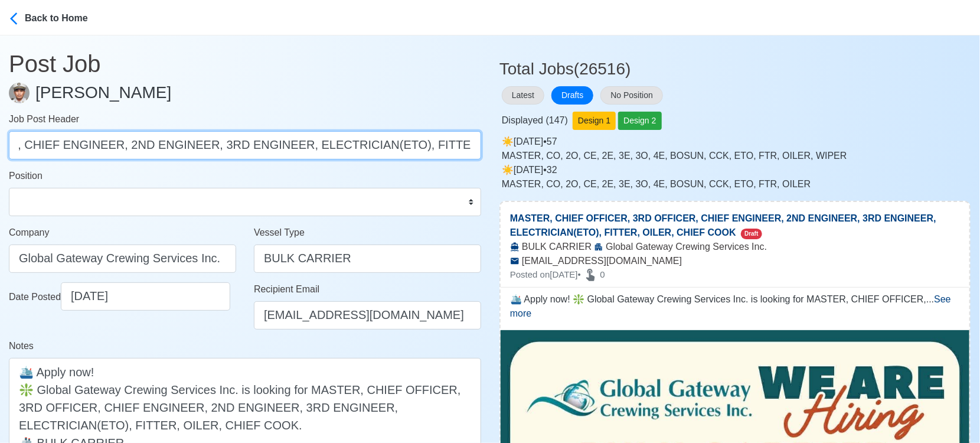
scroll to position [0, 263]
drag, startPoint x: 69, startPoint y: 148, endPoint x: 565, endPoint y: 175, distance: 496.6
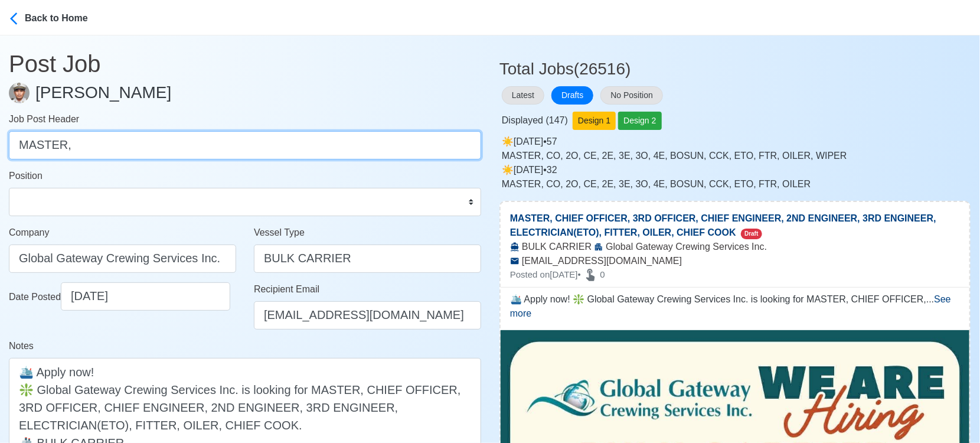
scroll to position [0, 0]
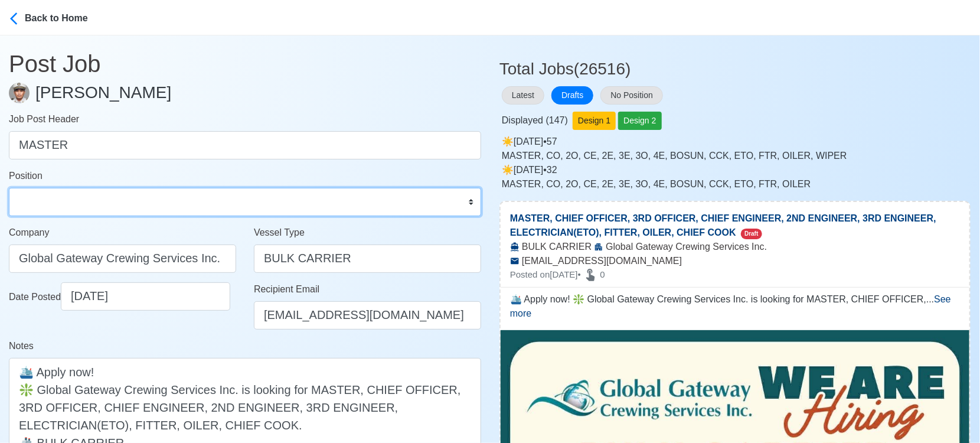
click at [416, 204] on select "Master Chief Officer 2nd Officer 3rd Officer Junior Officer Chief Engineer 2nd …" at bounding box center [245, 202] width 472 height 28
click at [9, 188] on select "Master Chief Officer 2nd Officer 3rd Officer Junior Officer Chief Engineer 2nd …" at bounding box center [245, 202] width 472 height 28
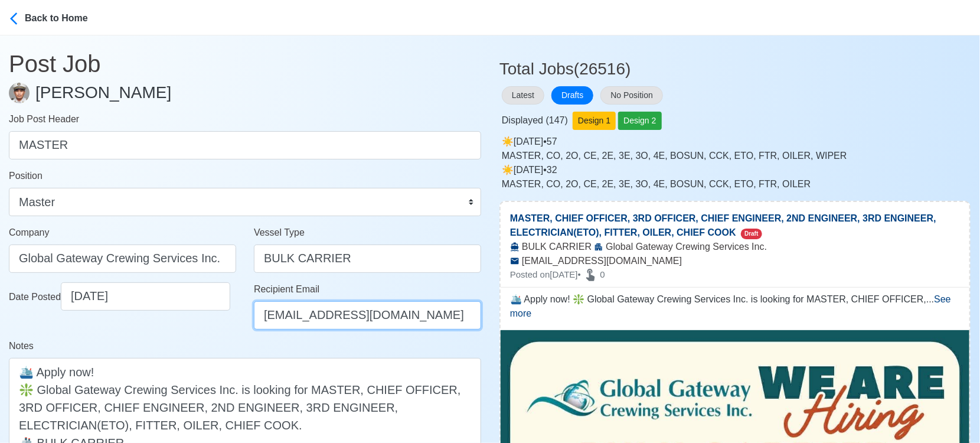
click at [287, 315] on input "FReports@globalcrewing.ph" at bounding box center [367, 315] width 227 height 28
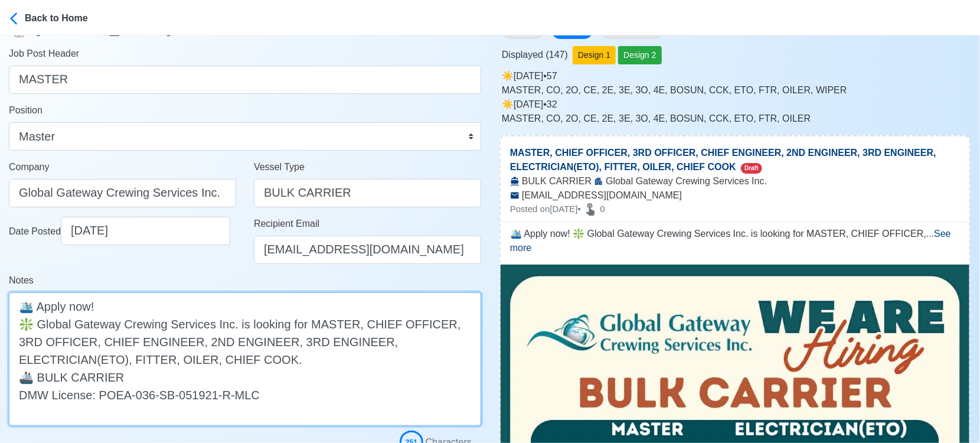
drag, startPoint x: 347, startPoint y: 325, endPoint x: 423, endPoint y: 354, distance: 81.7
click at [423, 354] on textarea "🛳️ Apply now! ❇️ Global Gateway Crewing Services Inc. is looking for MASTER, CH…" at bounding box center [245, 358] width 472 height 133
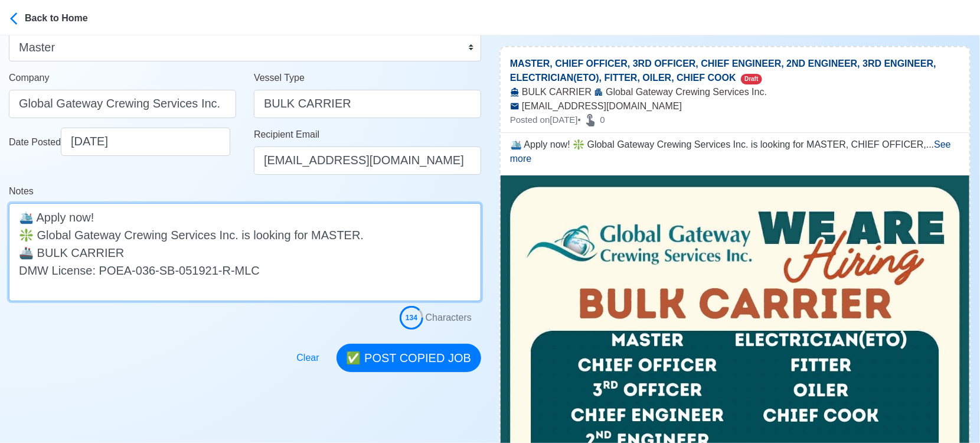
scroll to position [197, 0]
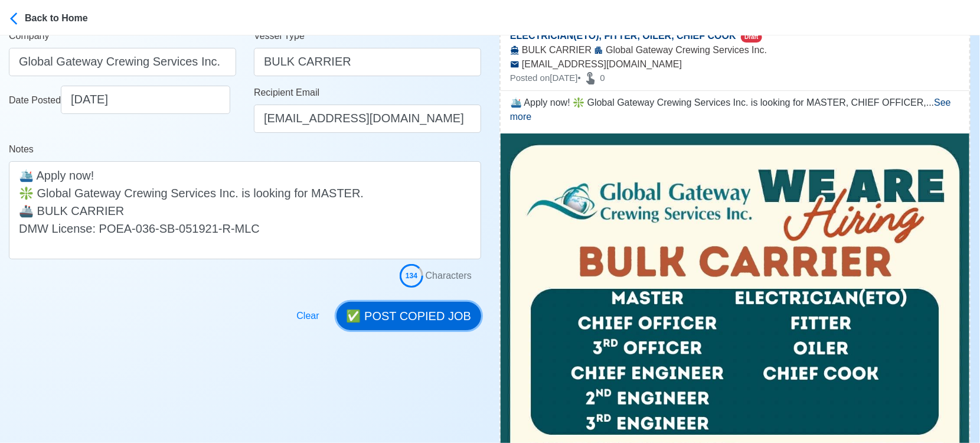
click at [441, 313] on button "✅ POST COPIED JOB" at bounding box center [408, 316] width 145 height 28
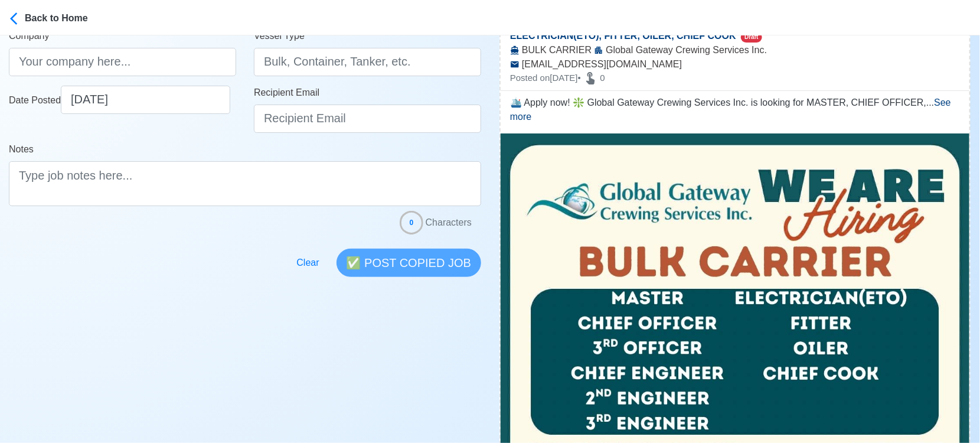
scroll to position [0, 0]
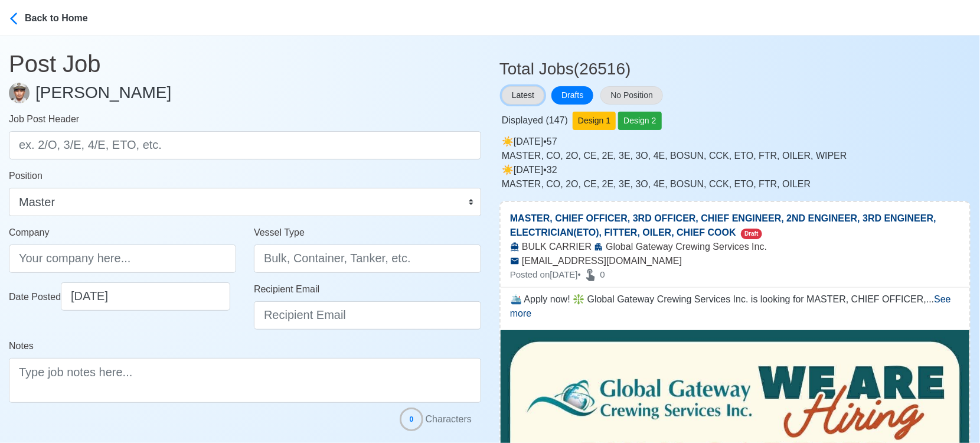
click at [518, 93] on button "Latest" at bounding box center [523, 95] width 42 height 18
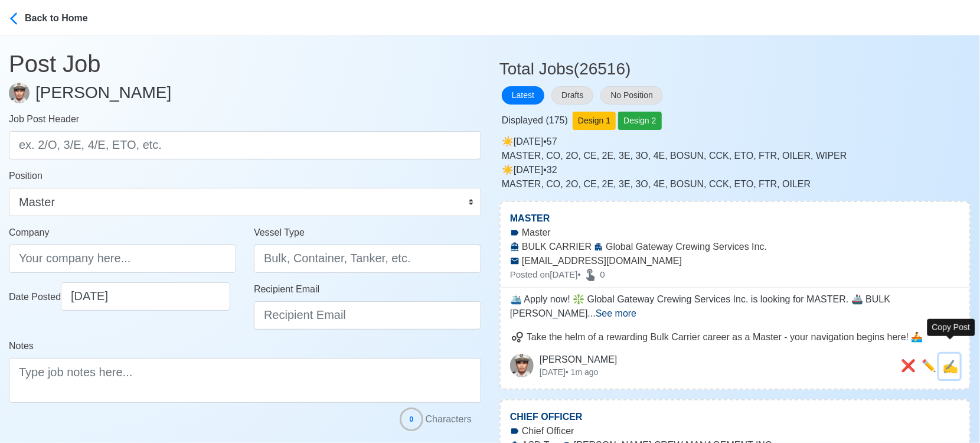
click at [954, 359] on span "✍️" at bounding box center [950, 366] width 16 height 15
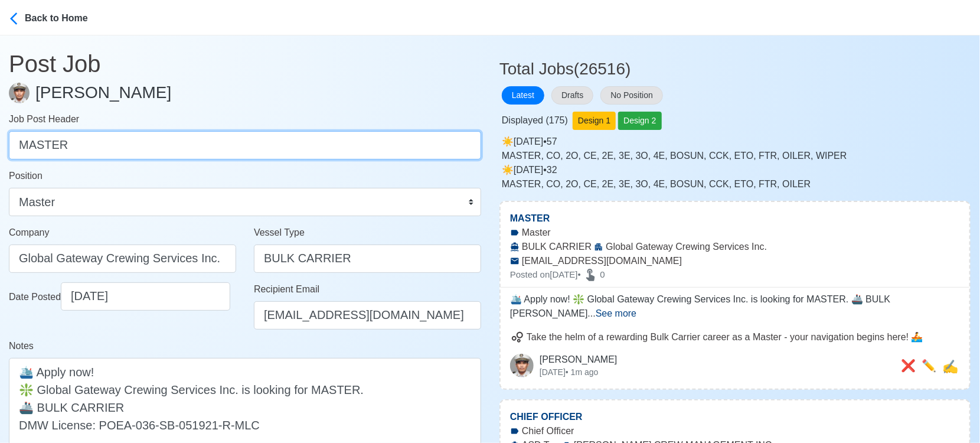
drag, startPoint x: 90, startPoint y: 147, endPoint x: -17, endPoint y: 148, distance: 107.4
click at [0, 148] on html "Back to Home Post Job Jeyner Gil Job Post Header MASTER Position Master Chief O…" at bounding box center [490, 221] width 980 height 443
paste input "CHIEF OFFICER, 3RD OFFICER, CHIEF ENGINEER, 2ND ENGINEER, 3RD ENGINEER, ELECTRI…"
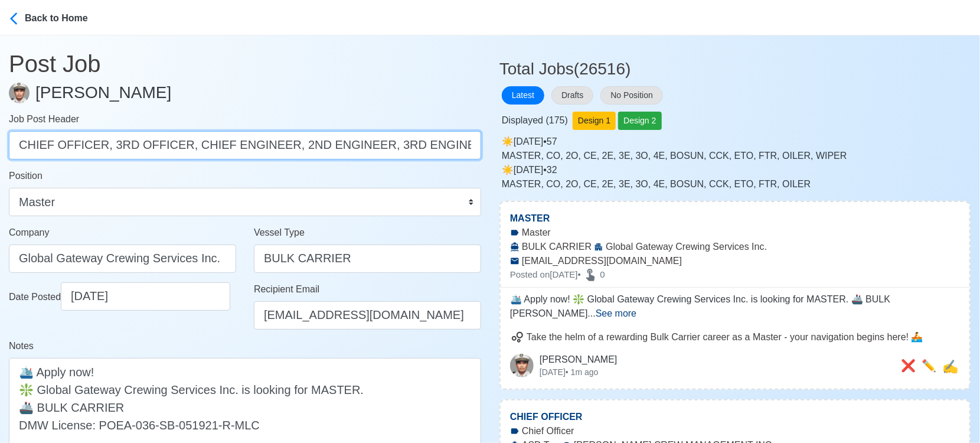
scroll to position [0, 214]
drag, startPoint x: 100, startPoint y: 146, endPoint x: 576, endPoint y: 145, distance: 475.7
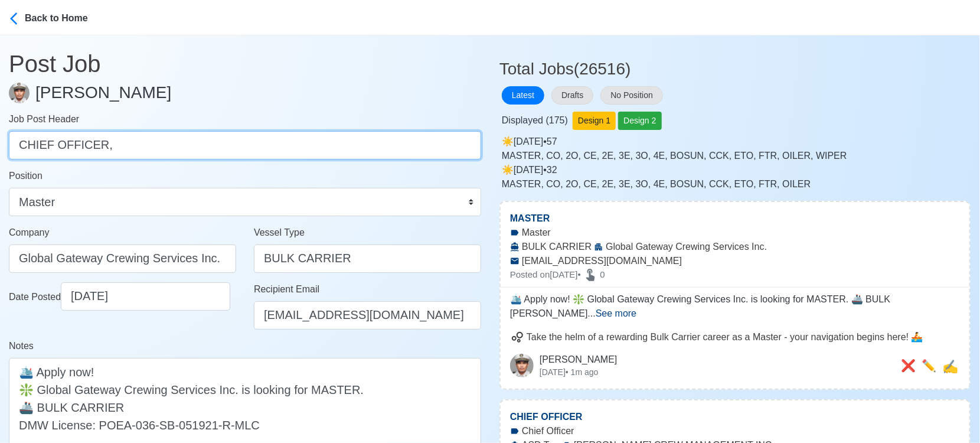
scroll to position [0, 0]
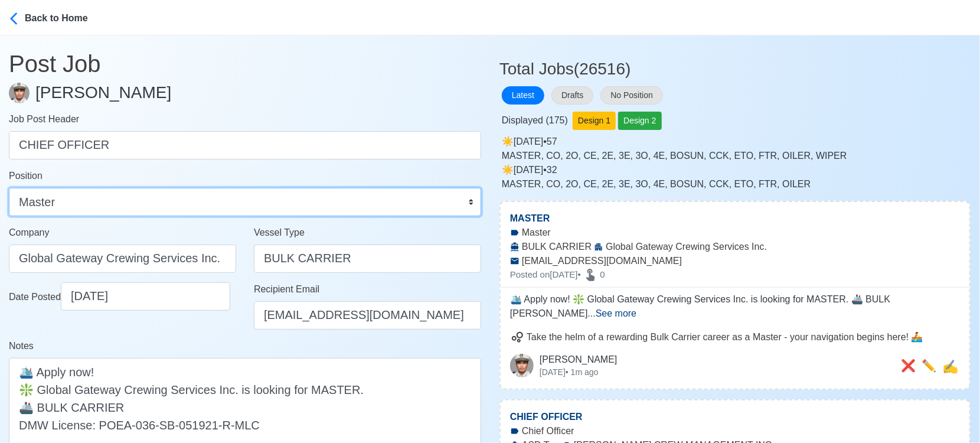
click at [429, 204] on select "Master Chief Officer 2nd Officer 3rd Officer Junior Officer Chief Engineer 2nd …" at bounding box center [245, 202] width 472 height 28
click at [9, 188] on select "Master Chief Officer 2nd Officer 3rd Officer Junior Officer Chief Engineer 2nd …" at bounding box center [245, 202] width 472 height 28
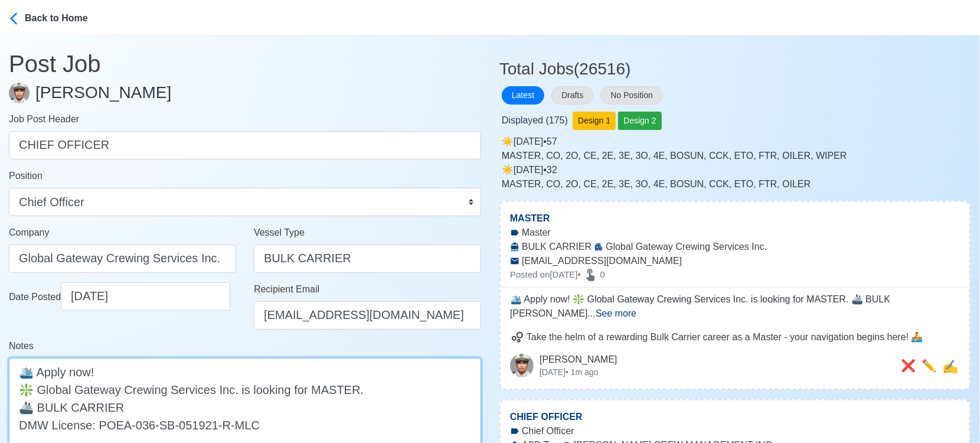
click at [335, 393] on textarea "🛳️ Apply now! ❇️ Global Gateway Crewing Services Inc. is looking for MASTER. 🚢 …" at bounding box center [245, 407] width 472 height 98
click at [349, 387] on textarea "🛳️ Apply now! ❇️ Global Gateway Crewing Services Inc. is looking for CHIEF PFFI…" at bounding box center [245, 407] width 472 height 98
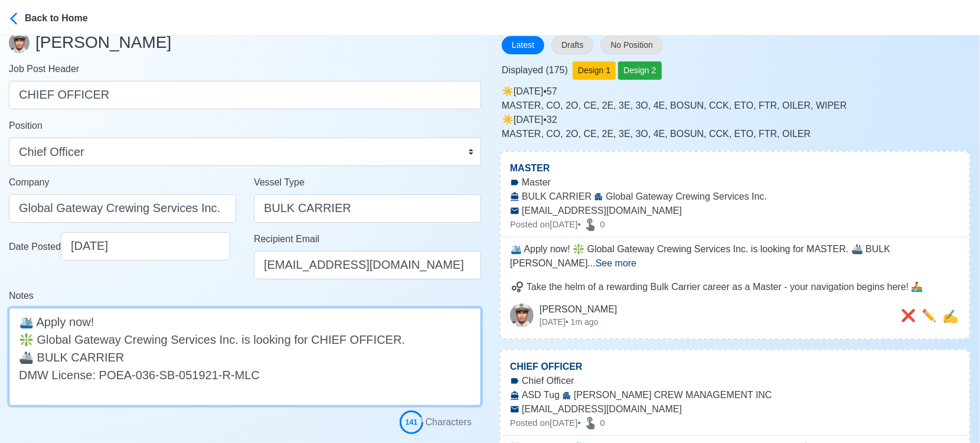
scroll to position [131, 0]
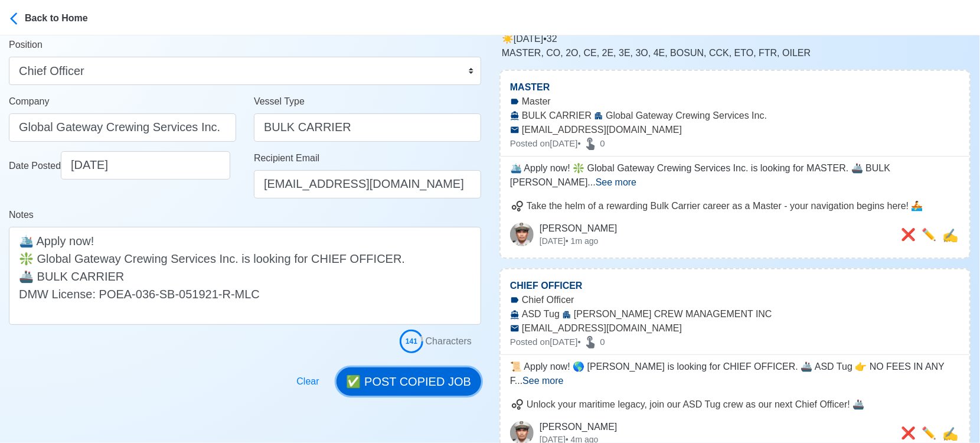
click at [380, 381] on button "✅ POST COPIED JOB" at bounding box center [408, 381] width 145 height 28
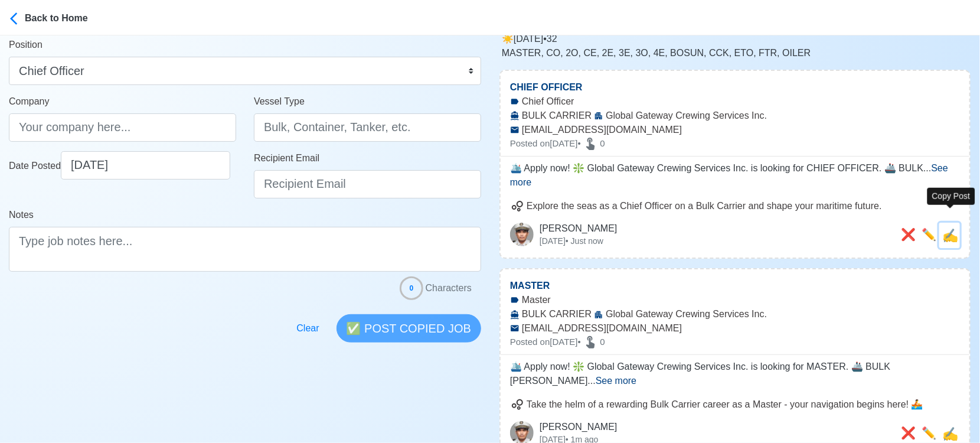
click at [954, 228] on span "✍️" at bounding box center [950, 235] width 16 height 15
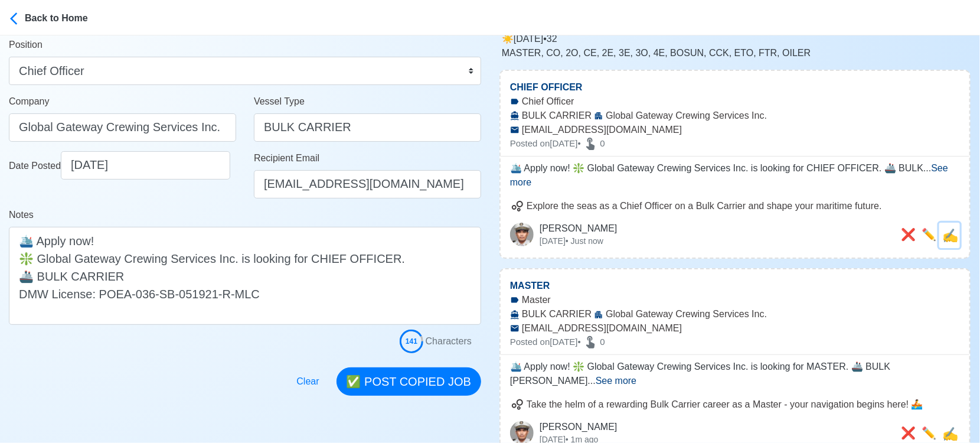
scroll to position [0, 0]
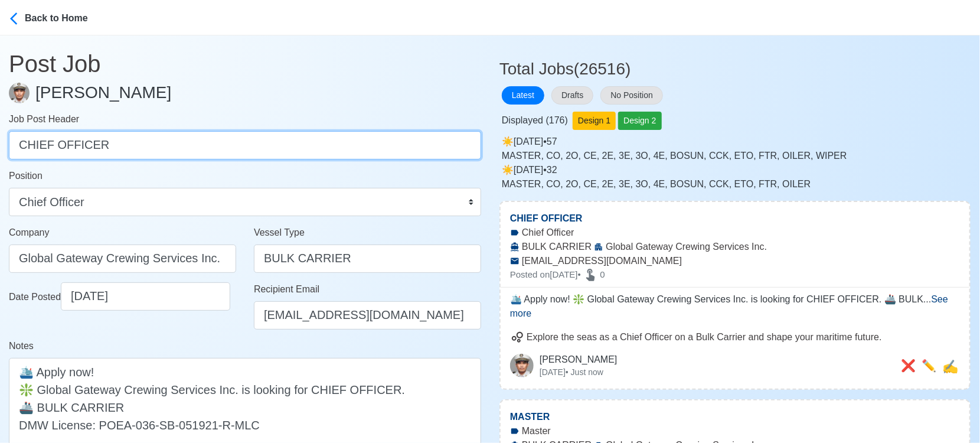
drag, startPoint x: 200, startPoint y: 133, endPoint x: 0, endPoint y: 145, distance: 199.8
click at [0, 145] on main "Post Job Jeyner Gil Job Post Header CHIEF OFFICER Position Master Chief Officer…" at bounding box center [245, 280] width 490 height 491
paste input "3RD OFFICER, CHIEF ENGINEER, 2ND ENGINEER, 3RD ENGINEER, ELECTRICIAN(ETO), FITT…"
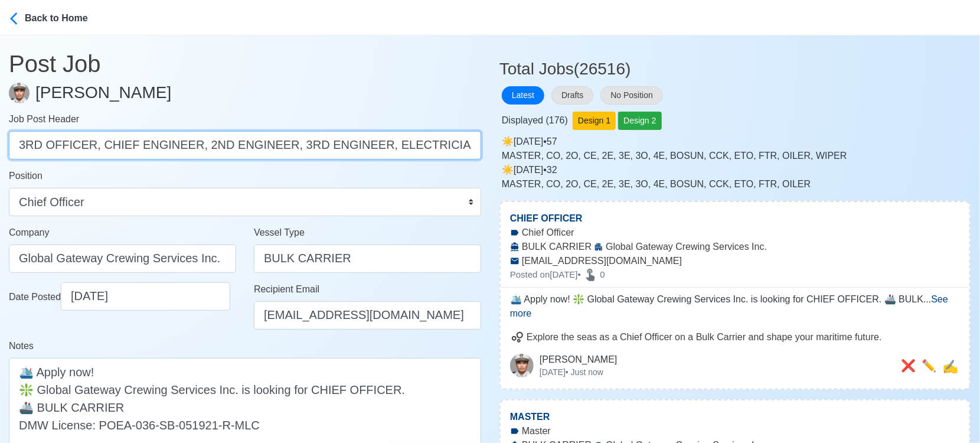
scroll to position [0, 130]
drag, startPoint x: 96, startPoint y: 146, endPoint x: 561, endPoint y: 143, distance: 465.7
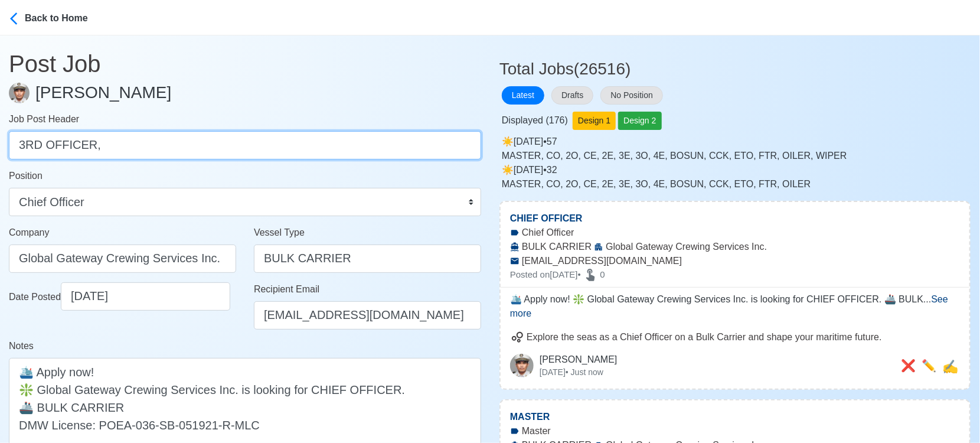
scroll to position [0, 0]
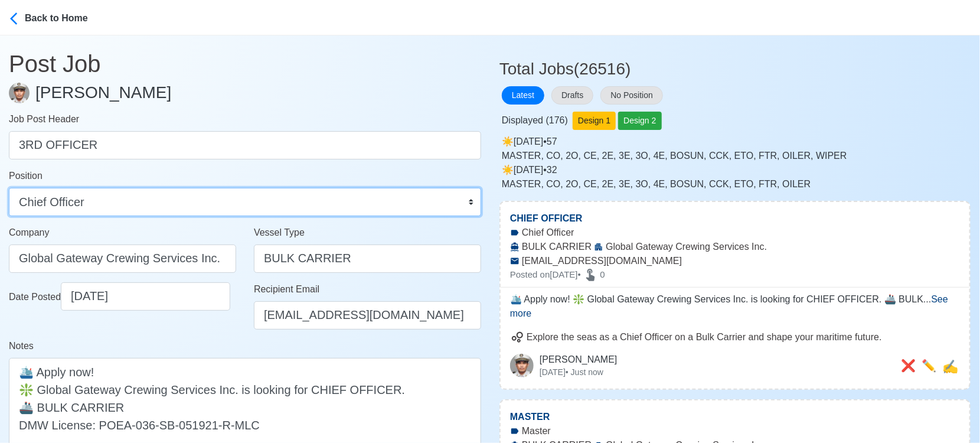
click at [312, 199] on select "Master Chief Officer 2nd Officer 3rd Officer Junior Officer Chief Engineer 2nd …" at bounding box center [245, 202] width 472 height 28
click at [9, 188] on select "Master Chief Officer 2nd Officer 3rd Officer Junior Officer Chief Engineer 2nd …" at bounding box center [245, 202] width 472 height 28
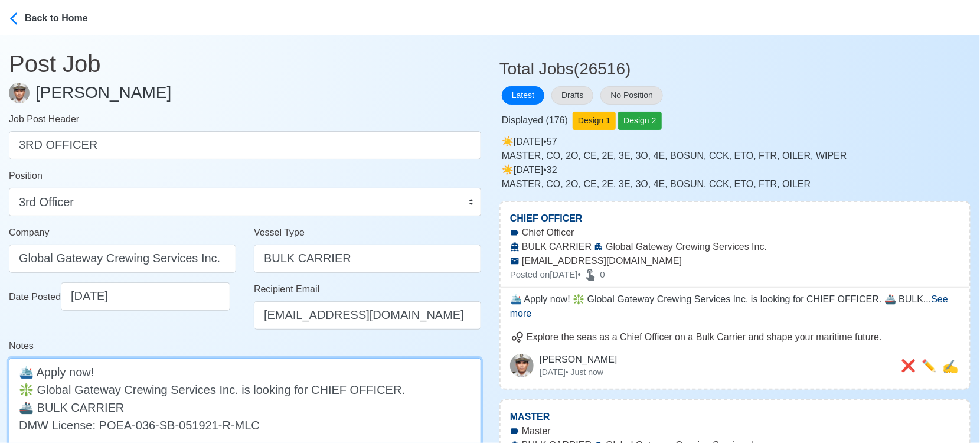
click at [321, 388] on textarea "🛳️ Apply now! ❇️ Global Gateway Crewing Services Inc. is looking for CHIEF OFFI…" at bounding box center [245, 407] width 472 height 98
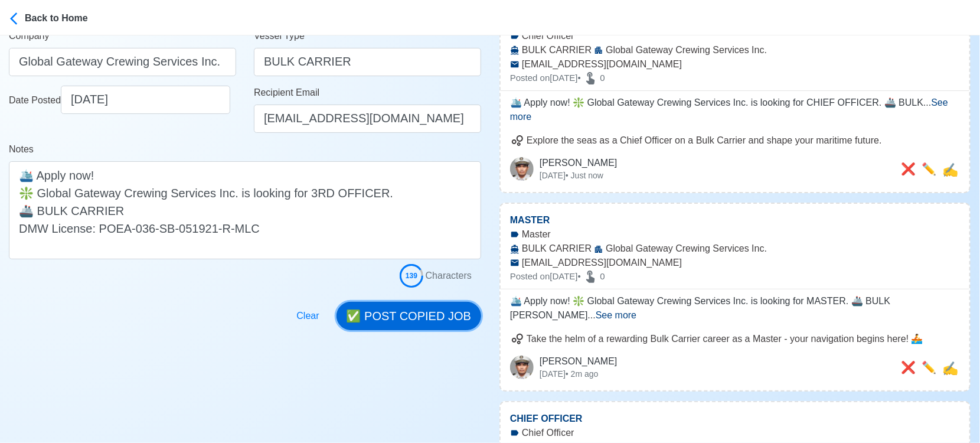
click at [423, 318] on button "✅ POST COPIED JOB" at bounding box center [408, 316] width 145 height 28
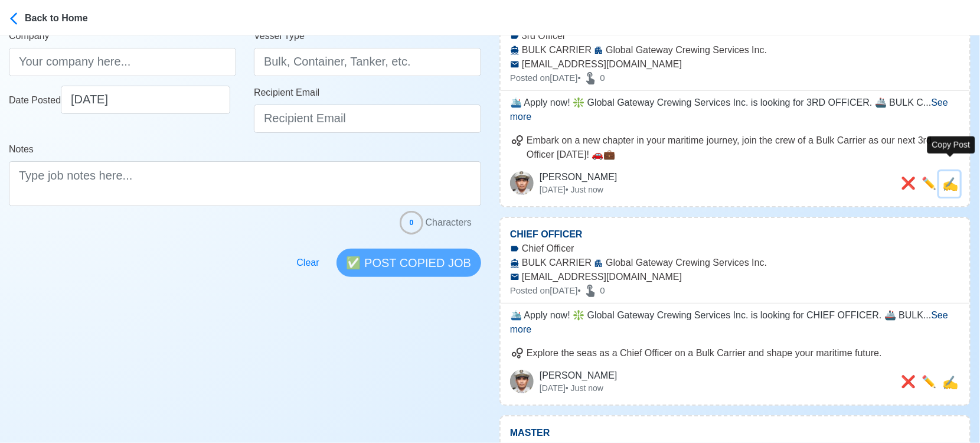
click at [950, 176] on span "✍️" at bounding box center [950, 183] width 16 height 15
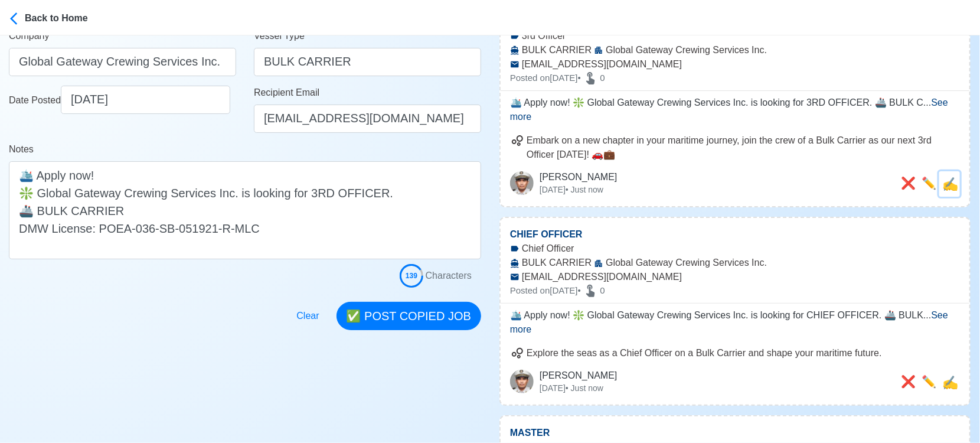
scroll to position [0, 0]
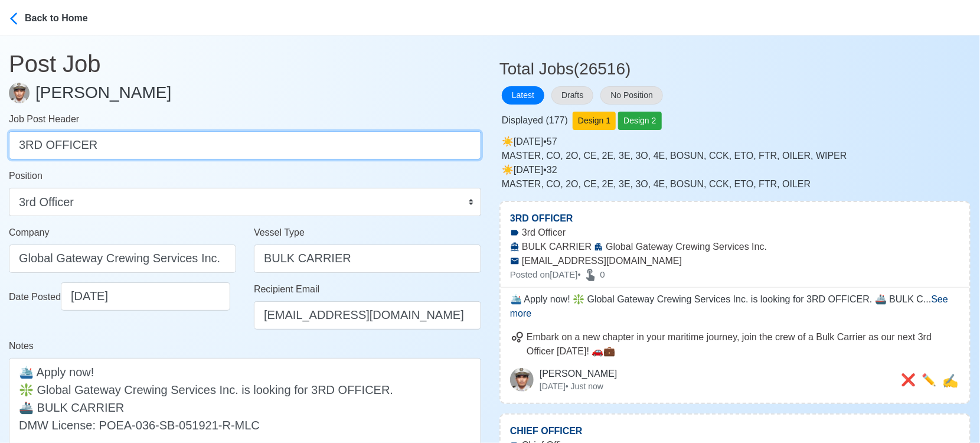
drag, startPoint x: 116, startPoint y: 148, endPoint x: -17, endPoint y: 142, distance: 132.9
click at [0, 142] on html "Back to Home Post Job Jeyner Gil Job Post Header 3RD OFFICER Position Master Ch…" at bounding box center [490, 221] width 980 height 443
paste input "CHIEF ENGINEER, 2ND ENGINEER, 3RD ENGINEER, ELECTRICIAN(ETO), FITTER, OILER, CH…"
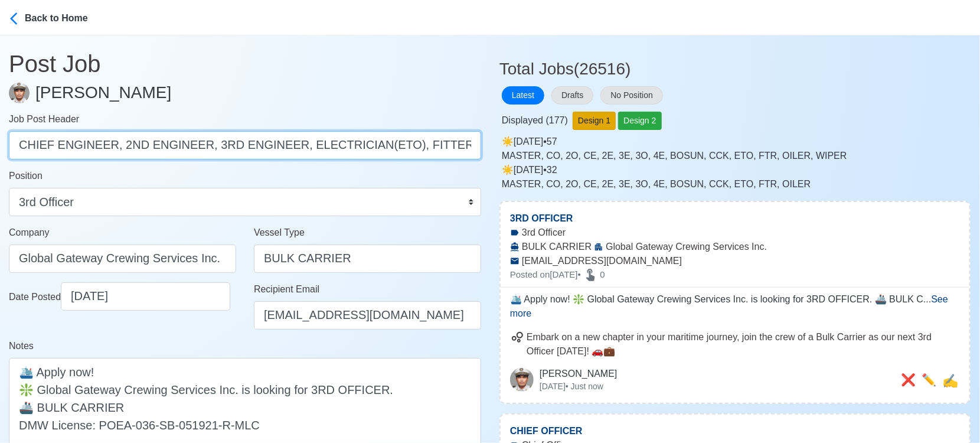
scroll to position [0, 56]
drag, startPoint x: 113, startPoint y: 146, endPoint x: 583, endPoint y: 129, distance: 470.8
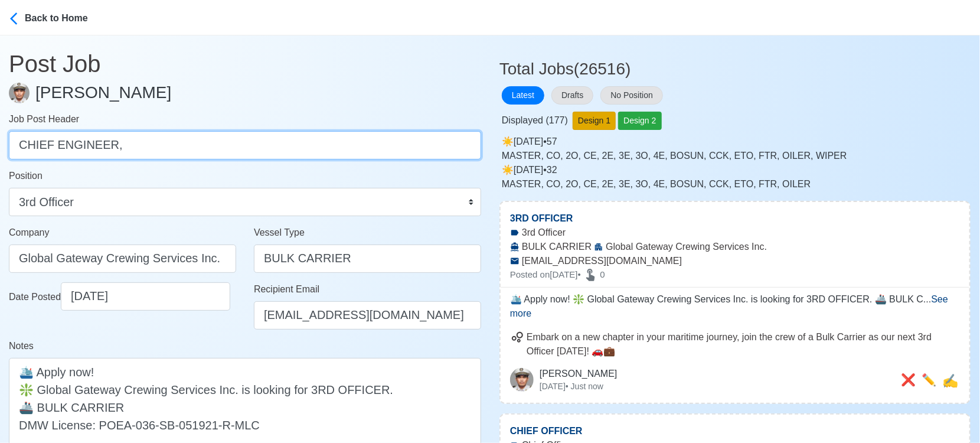
scroll to position [0, 0]
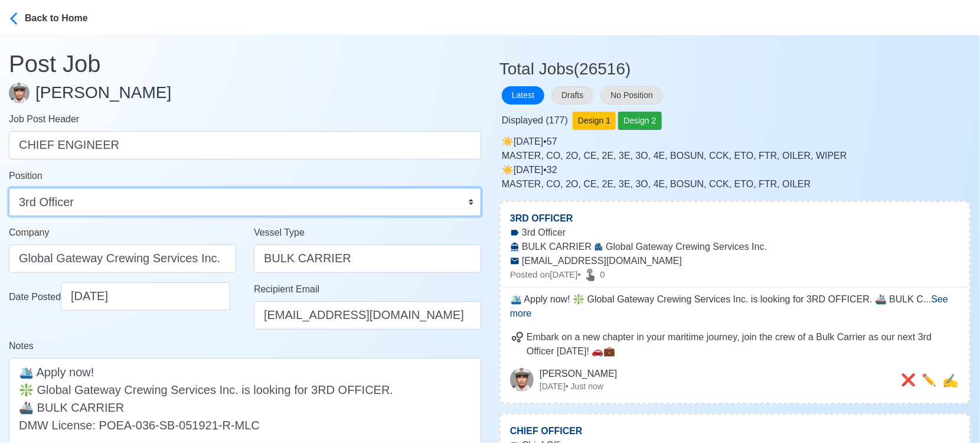
click at [387, 204] on select "Master Chief Officer 2nd Officer 3rd Officer Junior Officer Chief Engineer 2nd …" at bounding box center [245, 202] width 472 height 28
click at [9, 188] on select "Master Chief Officer 2nd Officer 3rd Officer Junior Officer Chief Engineer 2nd …" at bounding box center [245, 202] width 472 height 28
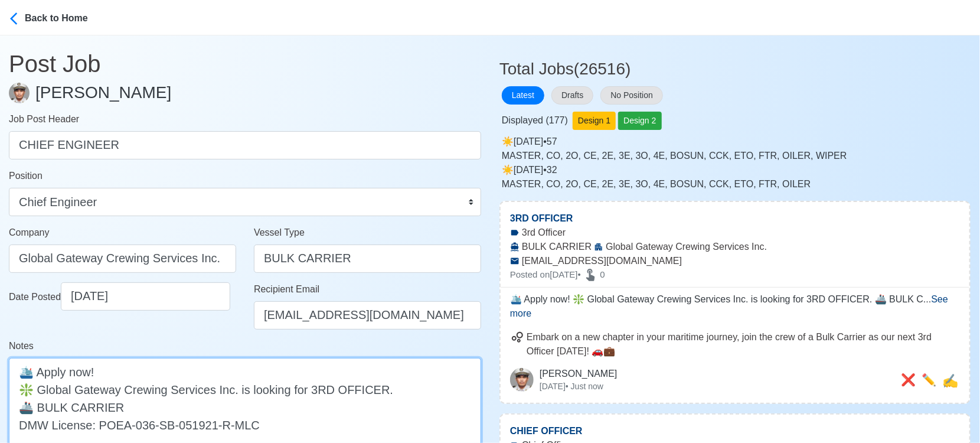
click at [319, 389] on textarea "🛳️ Apply now! ❇️ Global Gateway Crewing Services Inc. is looking for 3RD OFFICE…" at bounding box center [245, 407] width 472 height 98
click at [424, 391] on textarea "🛳️ Apply now! ❇️ Global Gateway Crewing Services Inc. is looking for CHIEF ENGI…" at bounding box center [245, 407] width 472 height 98
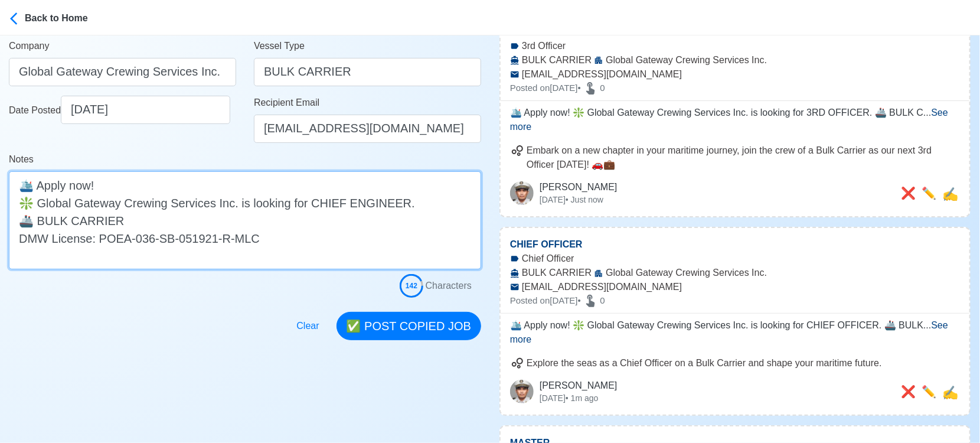
scroll to position [197, 0]
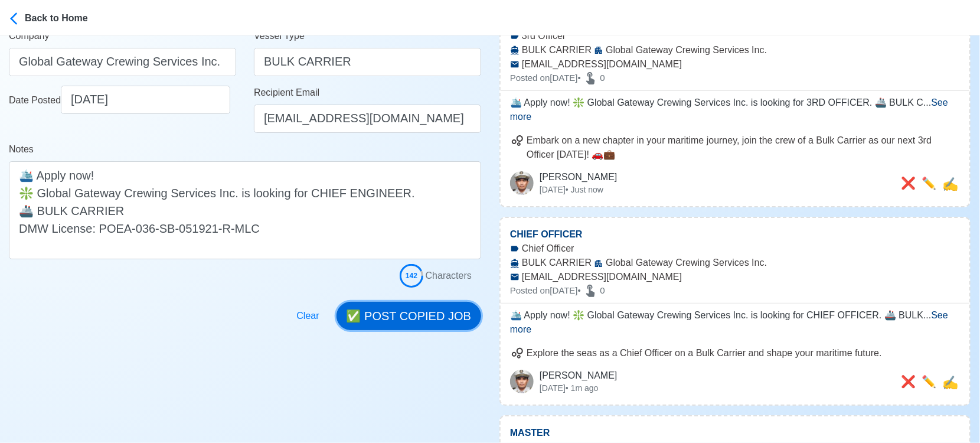
click at [434, 326] on button "✅ POST COPIED JOB" at bounding box center [408, 316] width 145 height 28
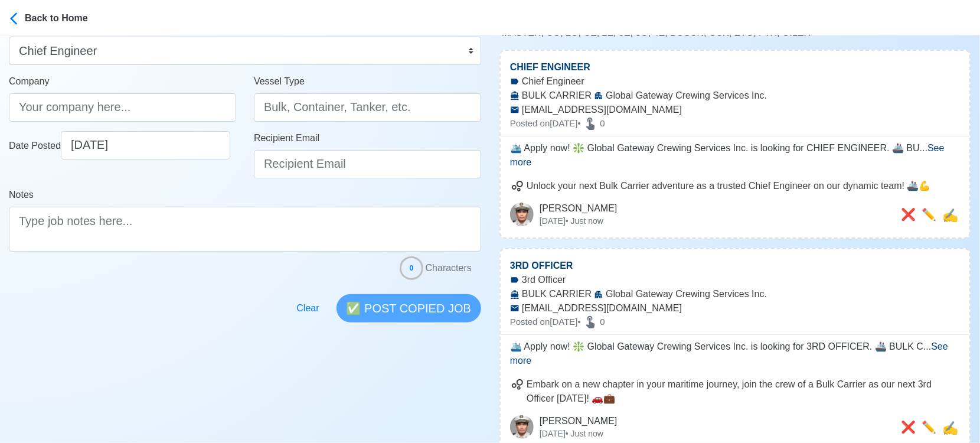
scroll to position [0, 0]
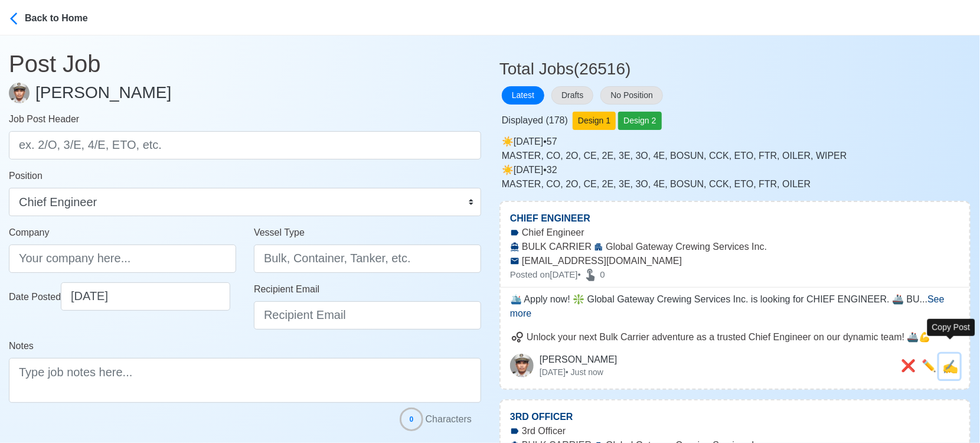
click at [953, 359] on span "✍️" at bounding box center [950, 366] width 16 height 15
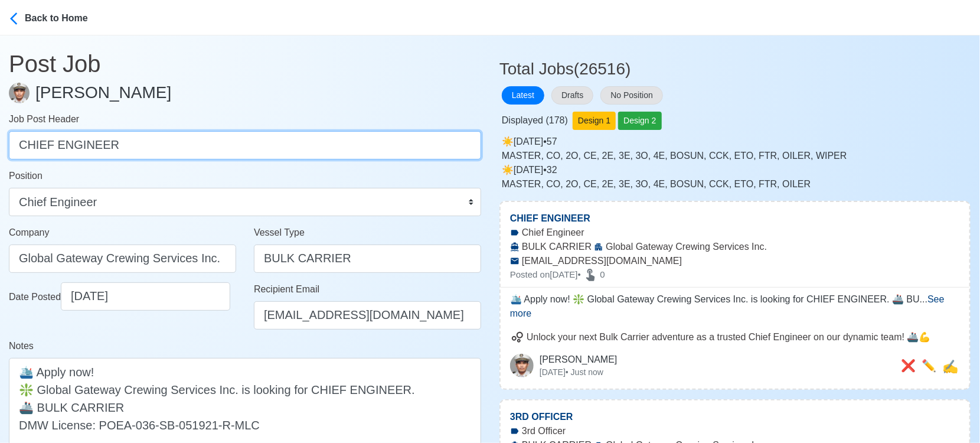
drag, startPoint x: 152, startPoint y: 136, endPoint x: -17, endPoint y: 164, distance: 171.2
click at [0, 164] on html "Back to Home Post Job Jeyner Gil Job Post Header CHIEF ENGINEER Position Master…" at bounding box center [490, 221] width 980 height 443
paste input "2ND ENGINEER, 3RD ENGINEER, ELECTRICIAN(ETO), FITTER, OILER, CHIEF COOK"
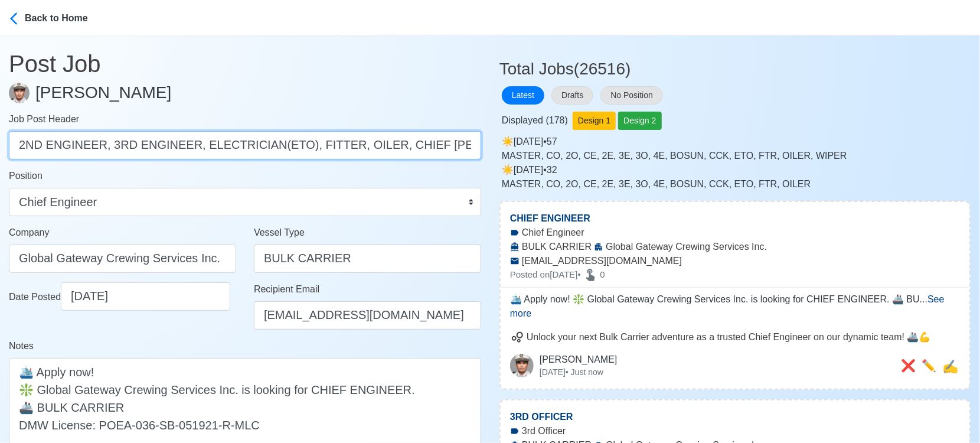
drag, startPoint x: 106, startPoint y: 145, endPoint x: 510, endPoint y: 137, distance: 403.8
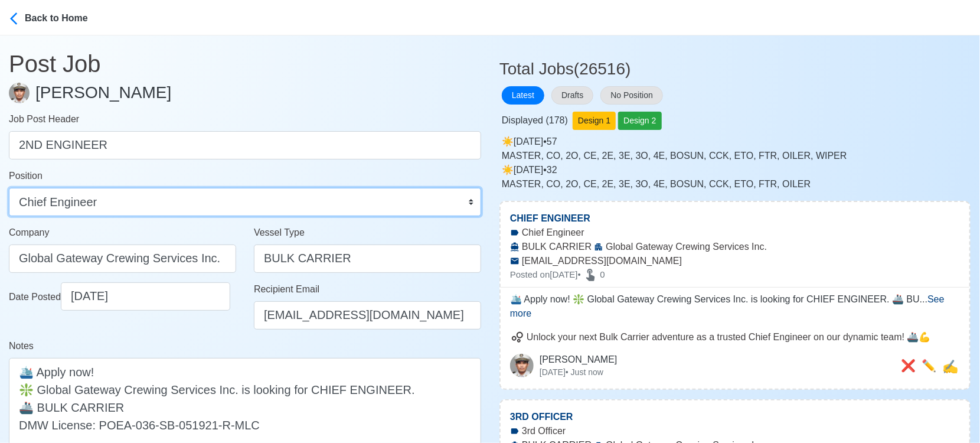
click at [368, 202] on select "Master Chief Officer 2nd Officer 3rd Officer Junior Officer Chief Engineer 2nd …" at bounding box center [245, 202] width 472 height 28
click at [9, 188] on select "Master Chief Officer 2nd Officer 3rd Officer Junior Officer Chief Engineer 2nd …" at bounding box center [245, 202] width 472 height 28
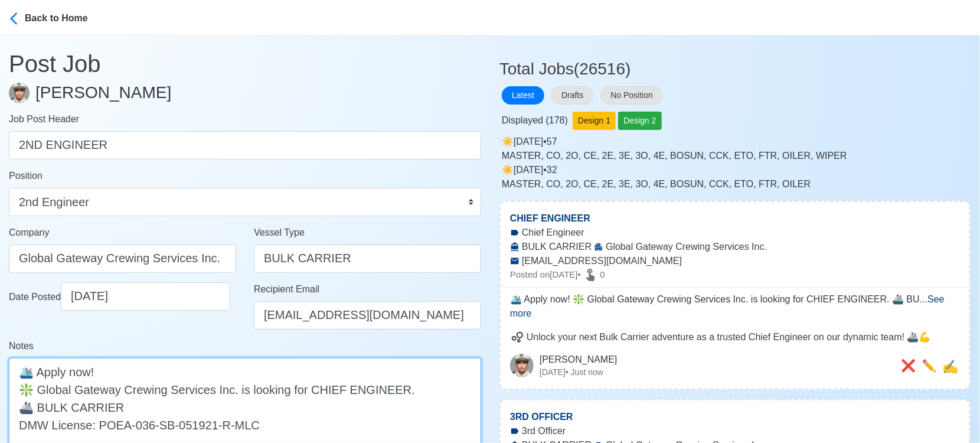
click at [329, 381] on textarea "🛳️ Apply now! ❇️ Global Gateway Crewing Services Inc. is looking for CHIEF ENGI…" at bounding box center [245, 407] width 472 height 98
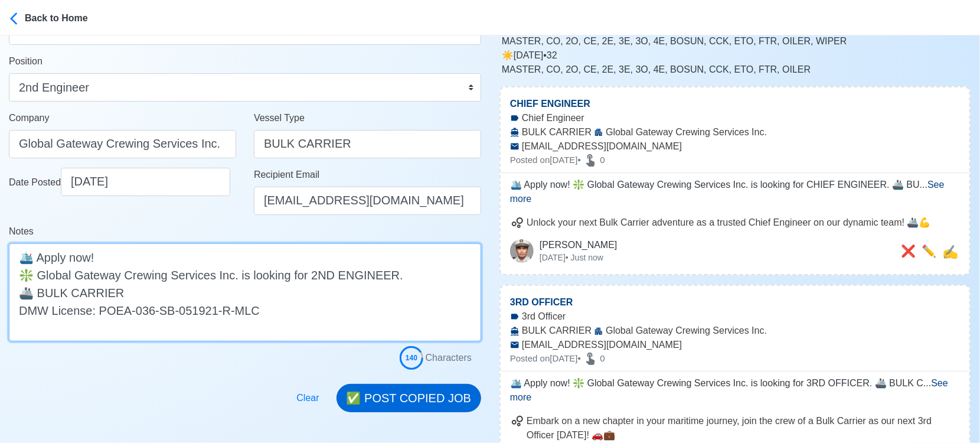
scroll to position [197, 0]
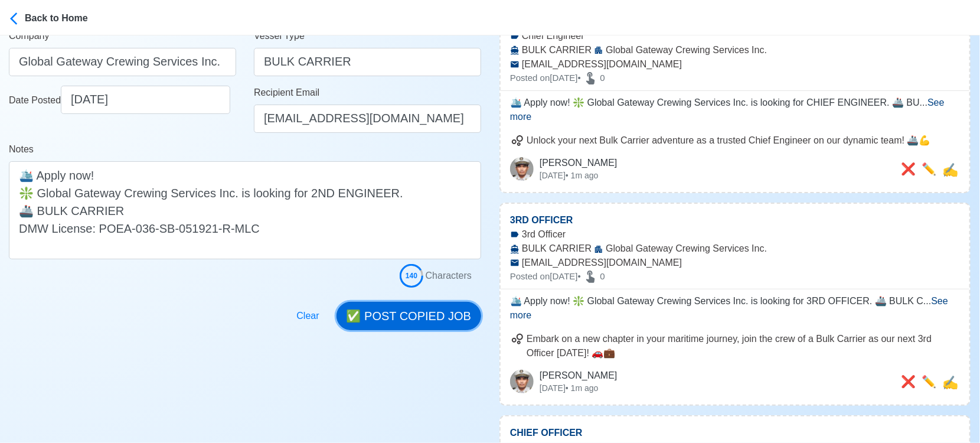
click at [406, 310] on button "✅ POST COPIED JOB" at bounding box center [408, 316] width 145 height 28
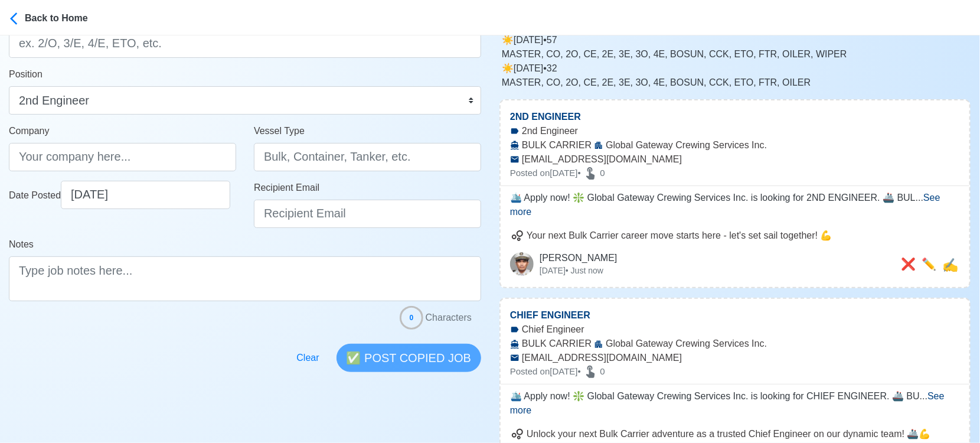
scroll to position [0, 0]
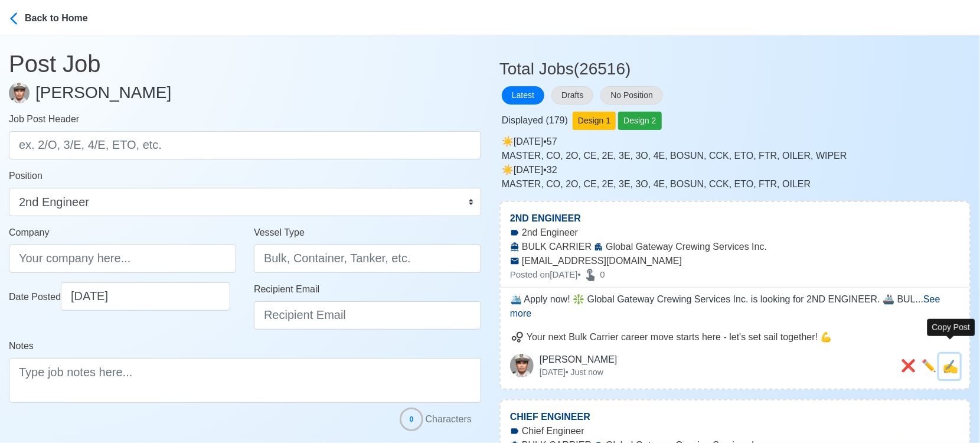
click at [953, 359] on span "✍️" at bounding box center [950, 366] width 16 height 15
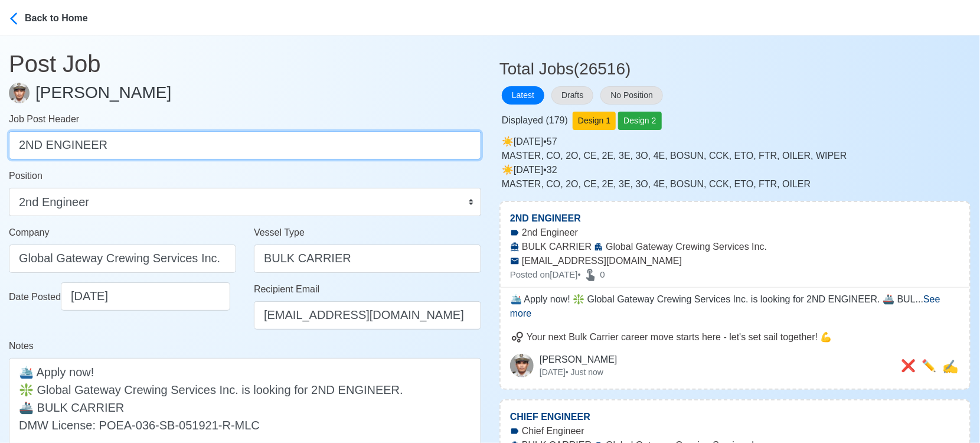
drag, startPoint x: 201, startPoint y: 155, endPoint x: -17, endPoint y: 148, distance: 217.9
click at [0, 148] on html "Back to Home Post Job Jeyner Gil Job Post Header 2ND ENGINEER Position Master C…" at bounding box center [490, 221] width 980 height 443
paste input "3RD ENGINEER, ELECTRICIAN(ETO), FITTER, OILER, CHIEF COOK"
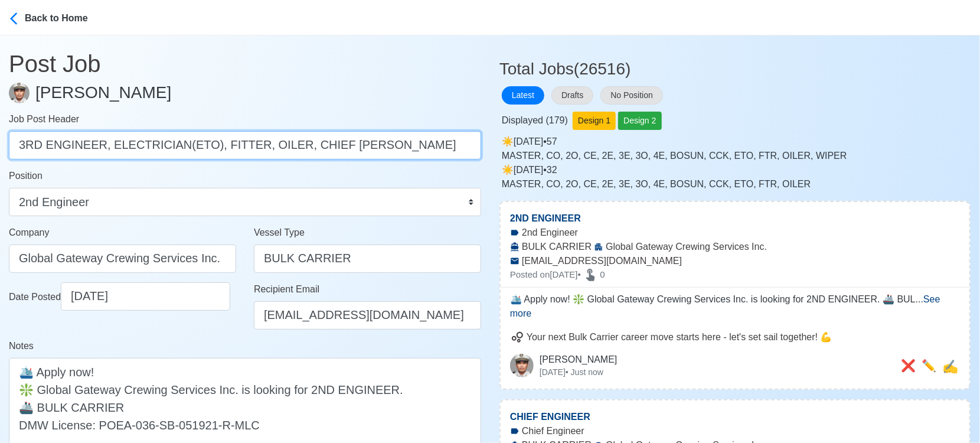
drag, startPoint x: 104, startPoint y: 142, endPoint x: 453, endPoint y: 143, distance: 349.4
click at [453, 143] on input "3RD ENGINEER, ELECTRICIAN(ETO), FITTER, OILER, CHIEF COOK" at bounding box center [245, 145] width 472 height 28
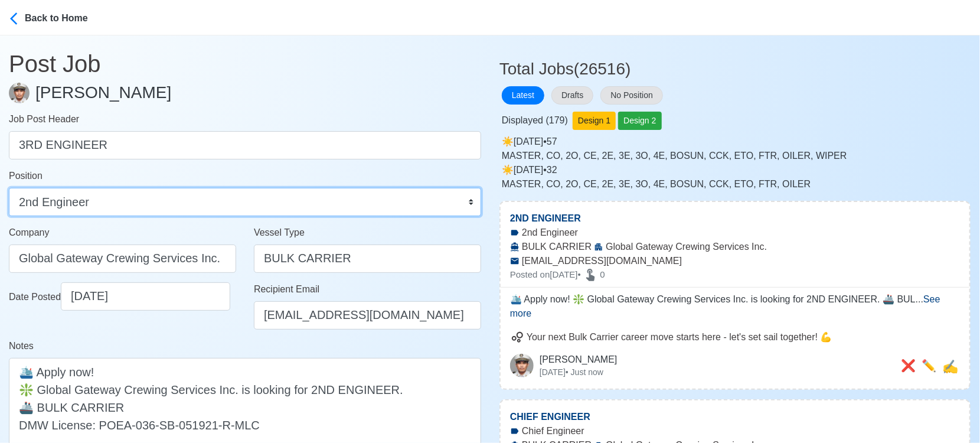
click at [312, 198] on select "Master Chief Officer 2nd Officer 3rd Officer Junior Officer Chief Engineer 2nd …" at bounding box center [245, 202] width 472 height 28
click at [9, 188] on select "Master Chief Officer 2nd Officer 3rd Officer Junior Officer Chief Engineer 2nd …" at bounding box center [245, 202] width 472 height 28
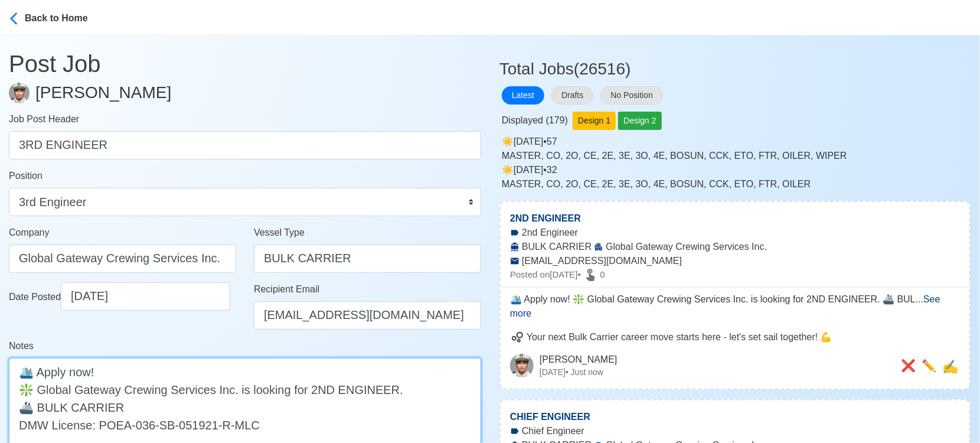
click at [320, 393] on textarea "🛳️ Apply now! ❇️ Global Gateway Crewing Services Inc. is looking for 2ND ENGINE…" at bounding box center [245, 407] width 472 height 98
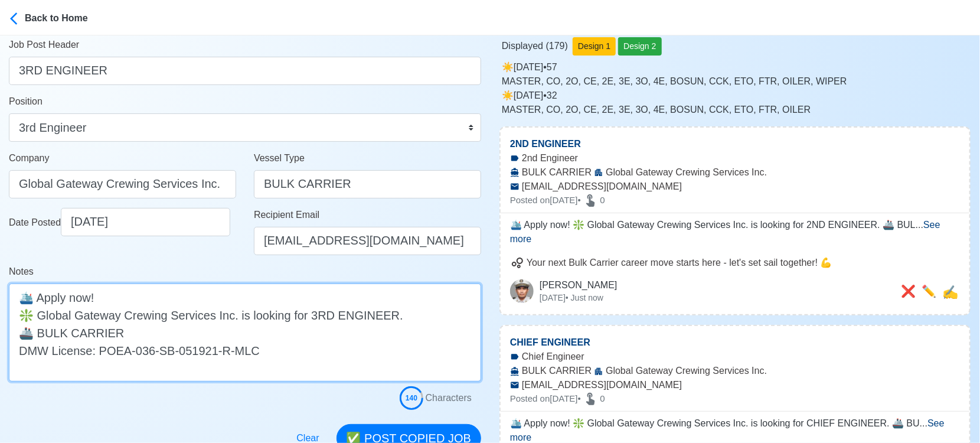
scroll to position [197, 0]
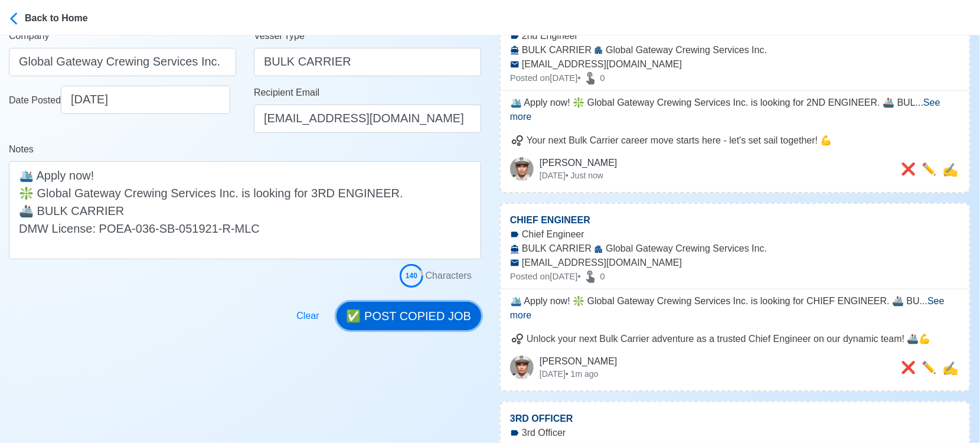
click at [434, 319] on button "✅ POST COPIED JOB" at bounding box center [408, 316] width 145 height 28
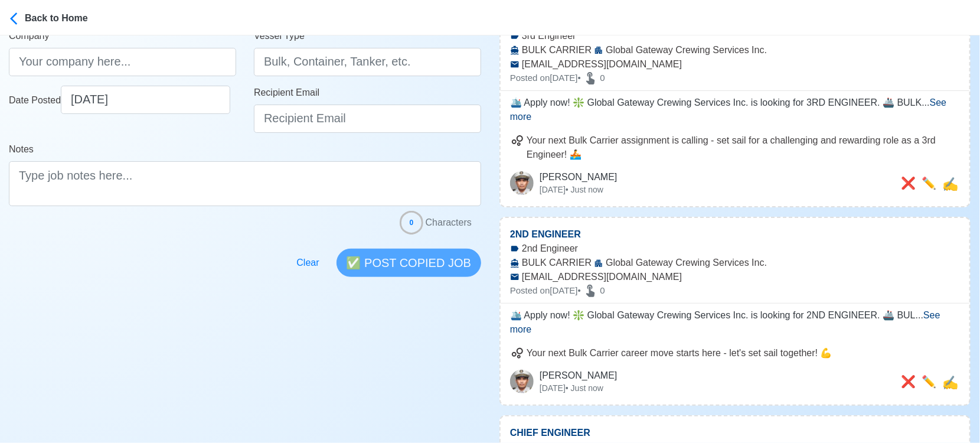
scroll to position [0, 0]
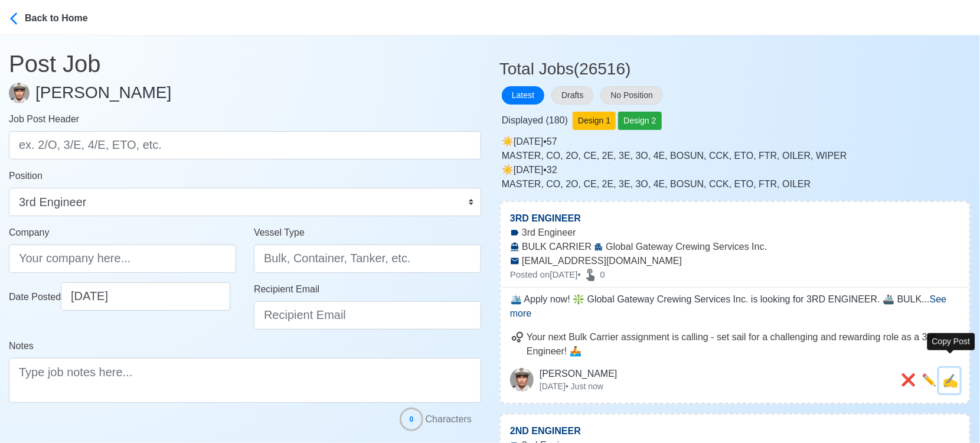
click at [948, 373] on span "✍️" at bounding box center [950, 380] width 16 height 15
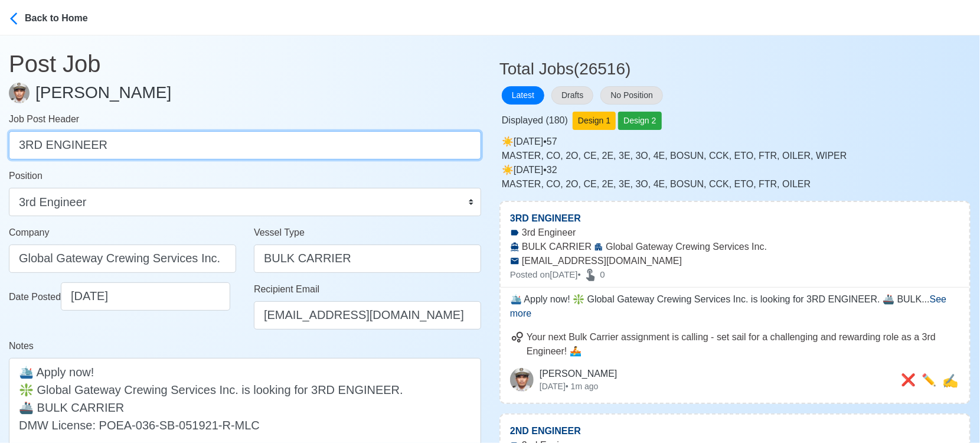
drag, startPoint x: 110, startPoint y: 149, endPoint x: -17, endPoint y: 140, distance: 127.2
click at [0, 140] on html "Back to Home Post Job Jeyner Gil Job Post Header 3RD ENGINEER Position Master C…" at bounding box center [490, 221] width 980 height 443
paste input "ELECTRICIAN(ETO), FITTER, OILER, CHIEF COOK"
drag, startPoint x: 118, startPoint y: 148, endPoint x: 399, endPoint y: 142, distance: 281.0
click at [399, 142] on input "ELECTRICIAN(ETO), FITTER, OILER, CHIEF COOK" at bounding box center [245, 145] width 472 height 28
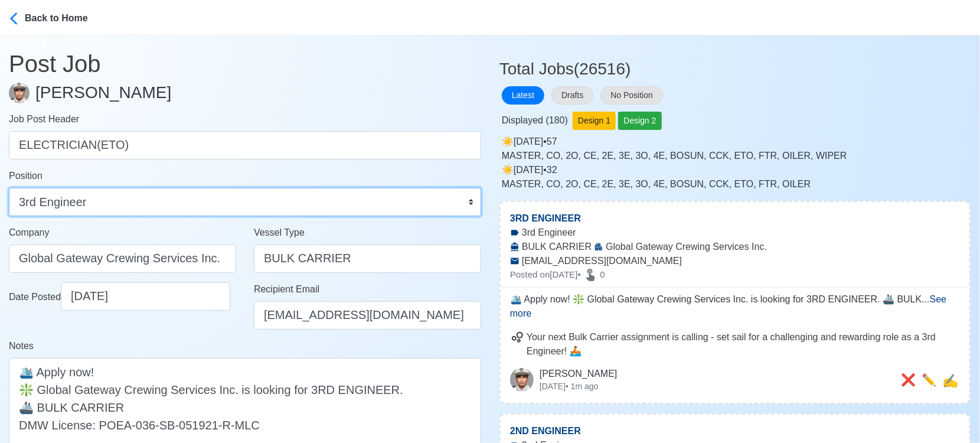
click at [148, 208] on select "Master Chief Officer 2nd Officer 3rd Officer Junior Officer Chief Engineer 2nd …" at bounding box center [245, 202] width 472 height 28
click at [9, 188] on select "Master Chief Officer 2nd Officer 3rd Officer Junior Officer Chief Engineer 2nd …" at bounding box center [245, 202] width 472 height 28
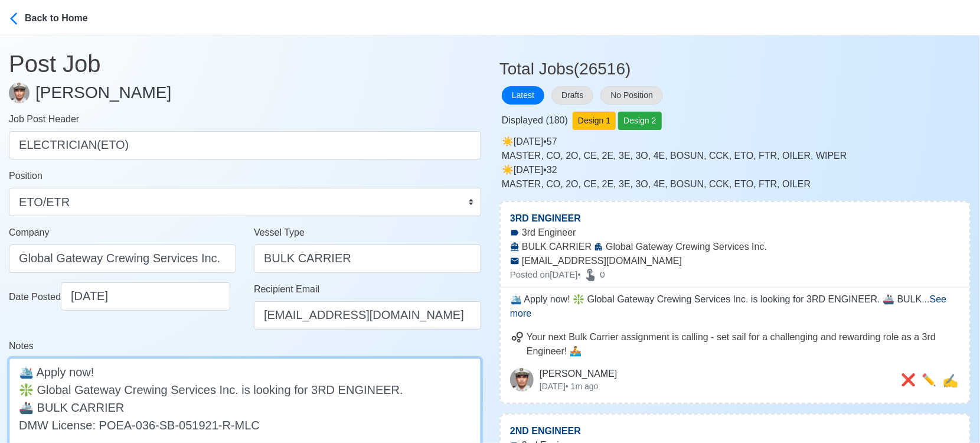
drag, startPoint x: 307, startPoint y: 390, endPoint x: 384, endPoint y: 381, distance: 77.8
click at [384, 381] on textarea "🛳️ Apply now! ❇️ Global Gateway Crewing Services Inc. is looking for 3RD ENGINE…" at bounding box center [245, 407] width 472 height 98
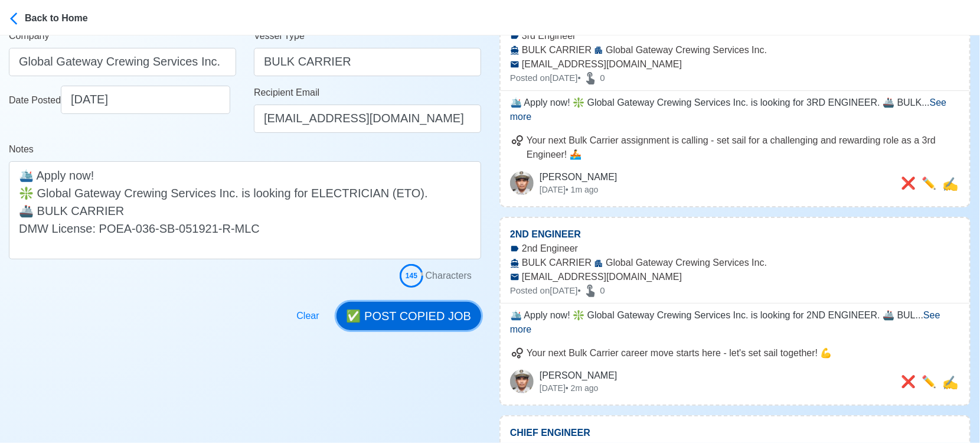
click at [395, 322] on button "✅ POST COPIED JOB" at bounding box center [408, 316] width 145 height 28
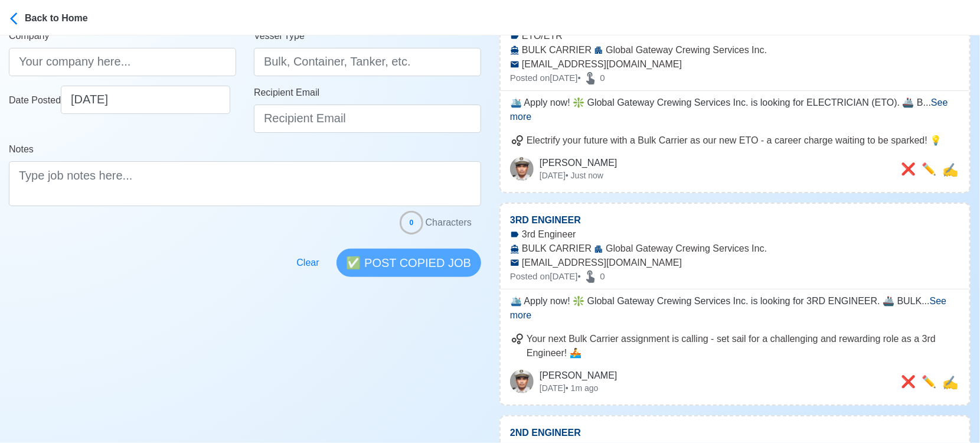
scroll to position [0, 0]
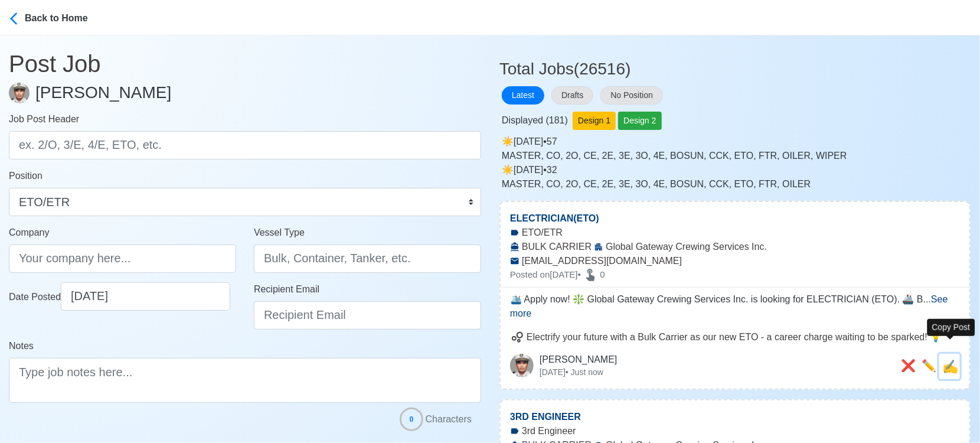
click at [953, 359] on span "✍️" at bounding box center [950, 366] width 16 height 15
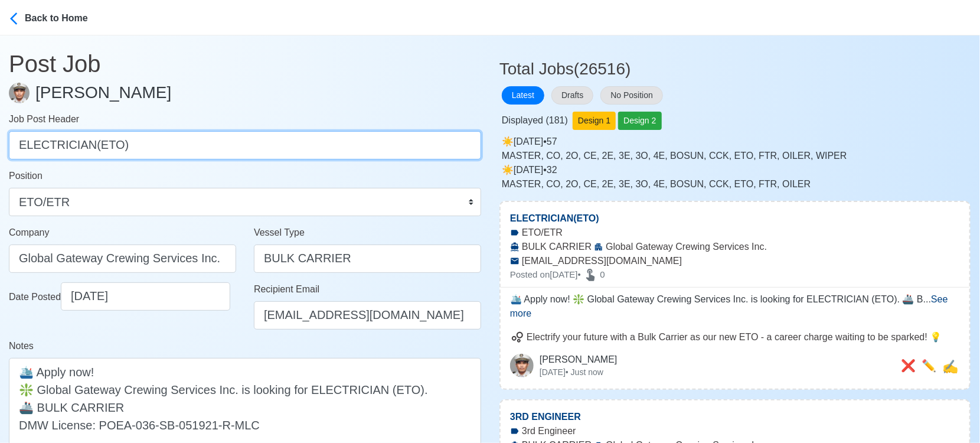
drag, startPoint x: 135, startPoint y: 140, endPoint x: -17, endPoint y: 148, distance: 151.9
click at [0, 148] on html "Back to Home Post Job Jeyner Gil Job Post Header ELECTRICIAN(ETO) Position Mast…" at bounding box center [490, 221] width 980 height 443
paste input "FITTER, OILER, CHIEF COOK"
drag, startPoint x: 63, startPoint y: 146, endPoint x: 239, endPoint y: 146, distance: 176.5
click at [239, 146] on input "FITTER, OILER, CHIEF COOK" at bounding box center [245, 145] width 472 height 28
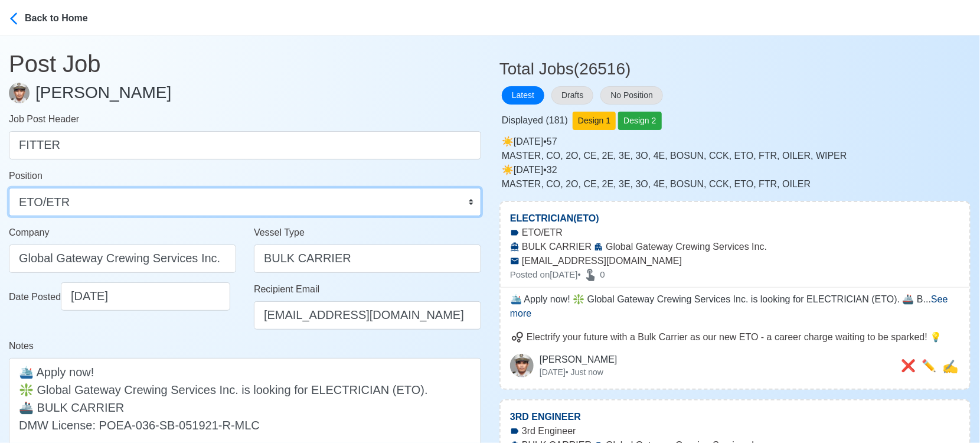
click at [189, 200] on select "Master Chief Officer 2nd Officer 3rd Officer Junior Officer Chief Engineer 2nd …" at bounding box center [245, 202] width 472 height 28
click at [9, 188] on select "Master Chief Officer 2nd Officer 3rd Officer Junior Officer Chief Engineer 2nd …" at bounding box center [245, 202] width 472 height 28
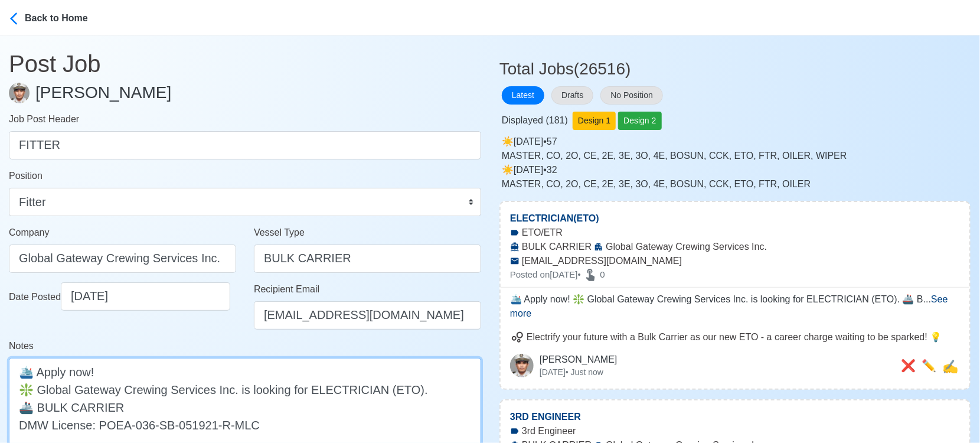
click at [341, 388] on textarea "🛳️ Apply now! ❇️ Global Gateway Crewing Services Inc. is looking for ELECTRICIA…" at bounding box center [245, 407] width 472 height 98
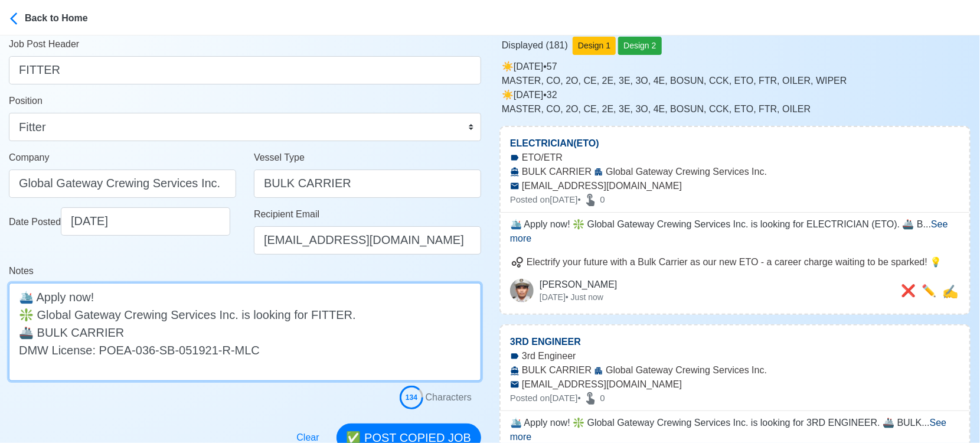
scroll to position [131, 0]
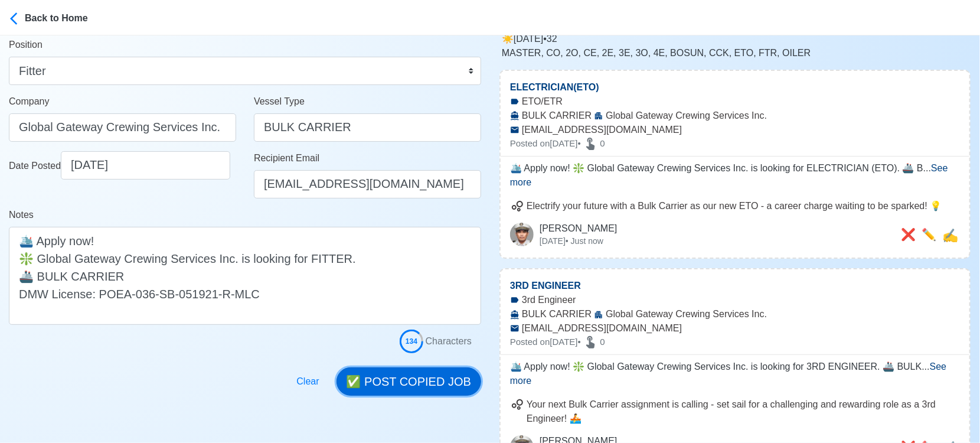
click at [418, 376] on button "✅ POST COPIED JOB" at bounding box center [408, 381] width 145 height 28
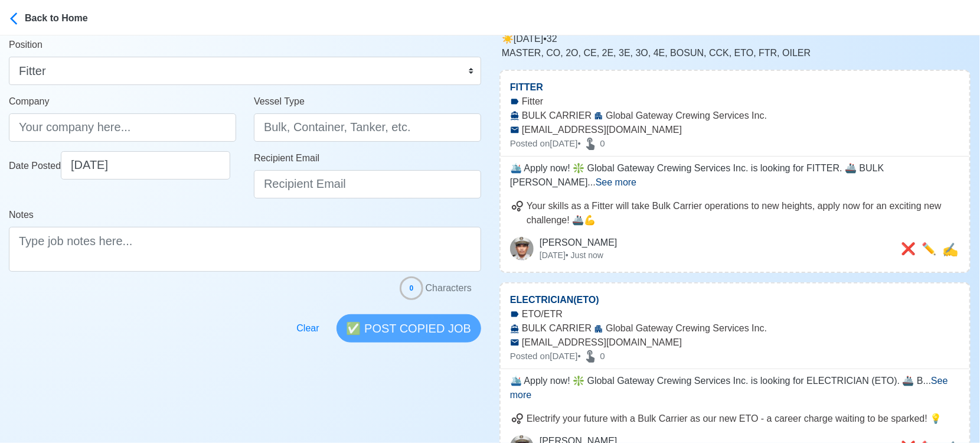
click at [963, 230] on div "Your skills as a Fitter will take Bulk Carrier operations to new heights, apply…" at bounding box center [735, 230] width 469 height 82
click at [946, 242] on span "✍️" at bounding box center [950, 249] width 16 height 15
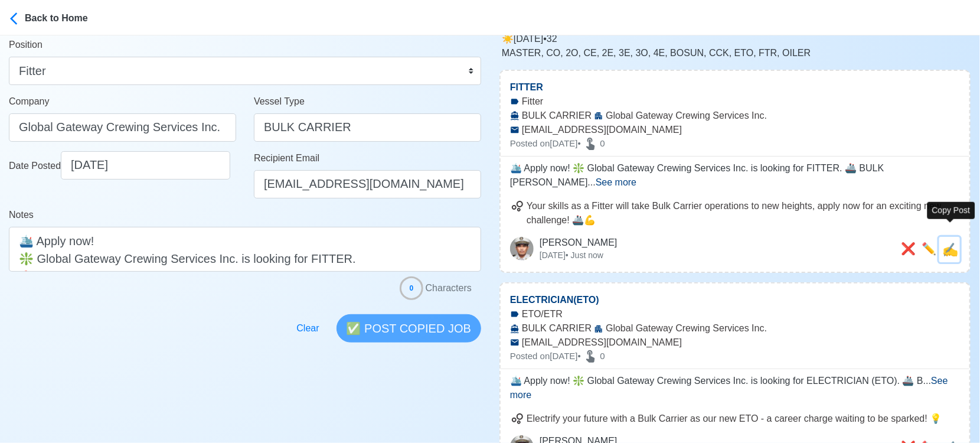
scroll to position [0, 0]
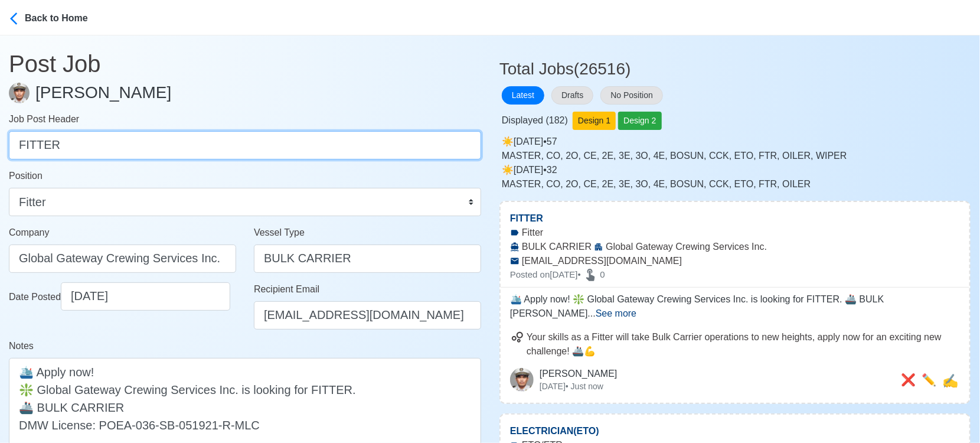
drag, startPoint x: 162, startPoint y: 136, endPoint x: -17, endPoint y: 140, distance: 178.9
click at [0, 140] on html "Back to Home Post Job Jeyner Gil Job Post Header FITTER Position Master Chief O…" at bounding box center [490, 221] width 980 height 443
paste input "OILER, CHIEF COOK"
drag, startPoint x: 55, startPoint y: 148, endPoint x: 270, endPoint y: 136, distance: 215.2
click at [270, 136] on input "OILER, CHIEF COOK" at bounding box center [245, 145] width 472 height 28
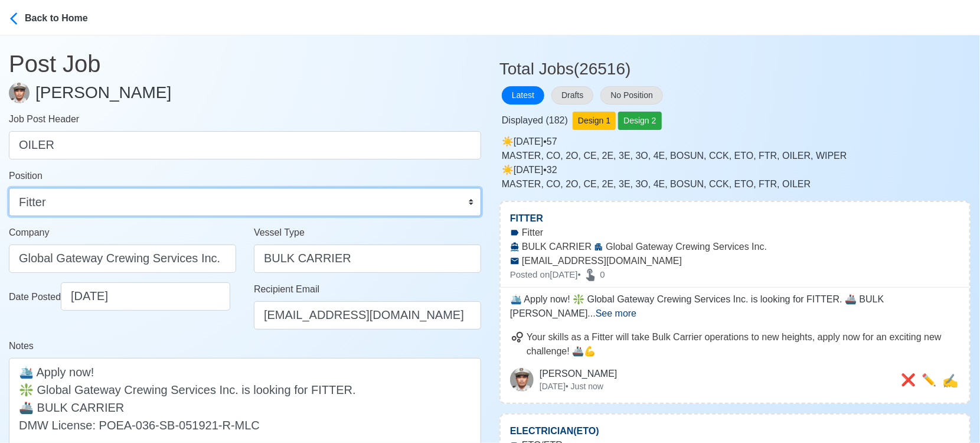
click at [198, 198] on select "Master Chief Officer 2nd Officer 3rd Officer Junior Officer Chief Engineer 2nd …" at bounding box center [245, 202] width 472 height 28
click at [9, 188] on select "Master Chief Officer 2nd Officer 3rd Officer Junior Officer Chief Engineer 2nd …" at bounding box center [245, 202] width 472 height 28
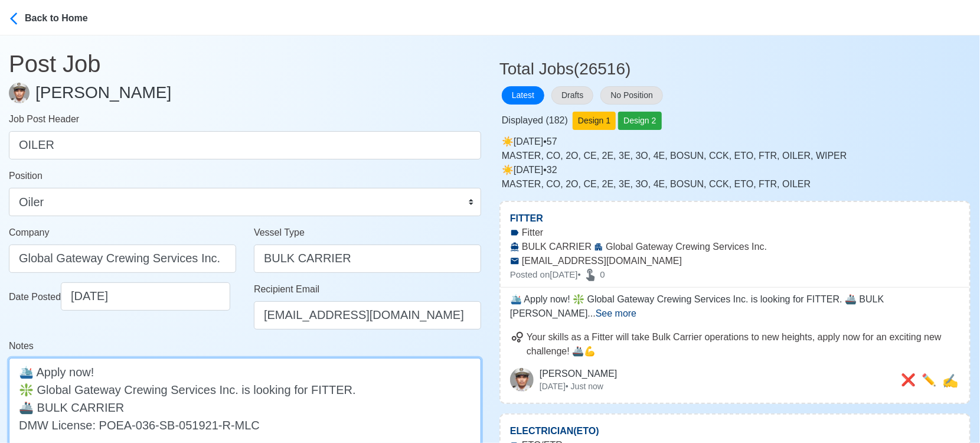
click at [326, 390] on textarea "🛳️ Apply now! ❇️ Global Gateway Crewing Services Inc. is looking for FITTER. 🚢 …" at bounding box center [245, 407] width 472 height 98
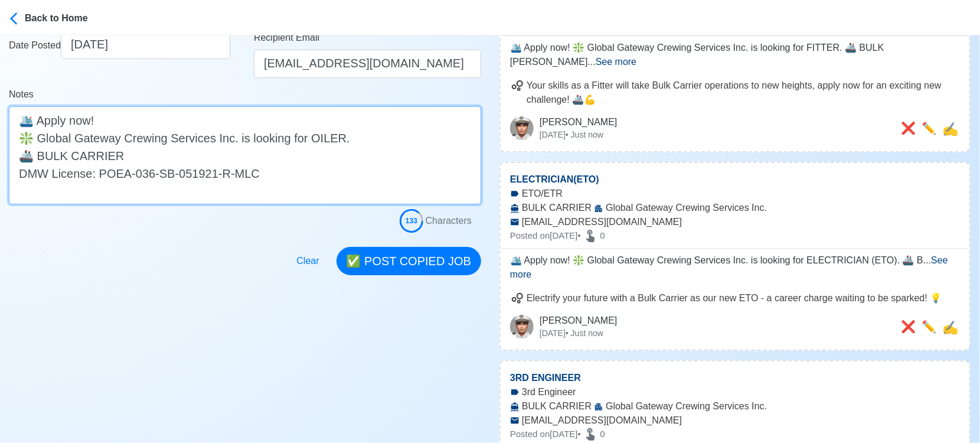
scroll to position [262, 0]
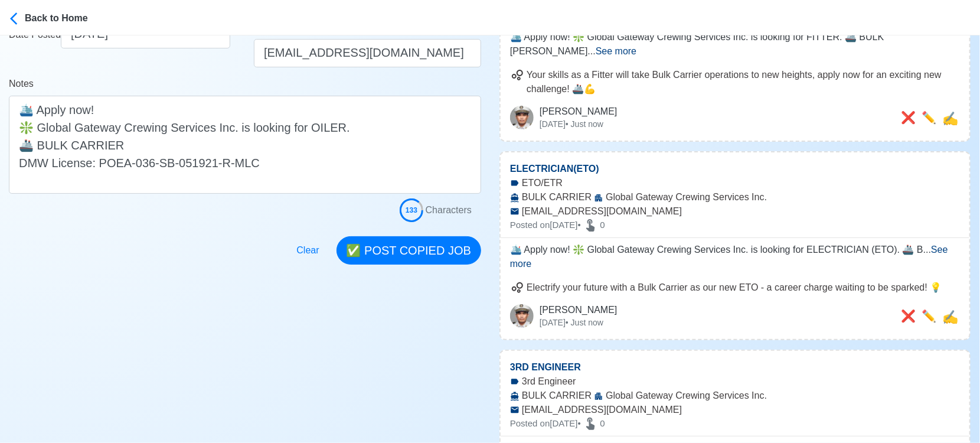
click at [402, 231] on div "Clear ✅ POST COPIED JOB" at bounding box center [385, 243] width 192 height 42
click at [402, 243] on button "✅ POST COPIED JOB" at bounding box center [408, 250] width 145 height 28
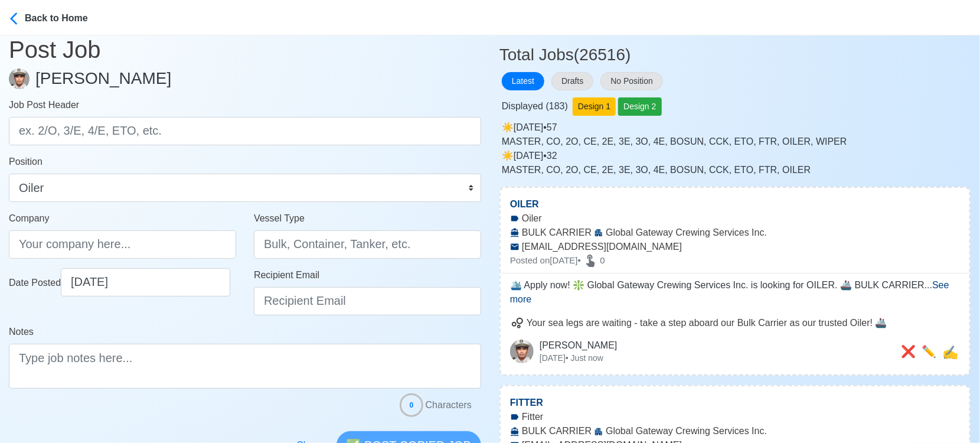
scroll to position [0, 0]
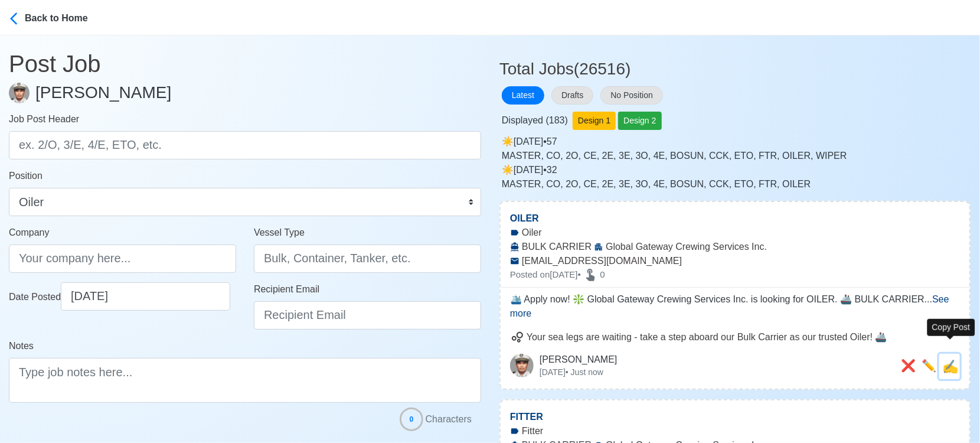
click at [947, 359] on span "✍️" at bounding box center [950, 366] width 16 height 15
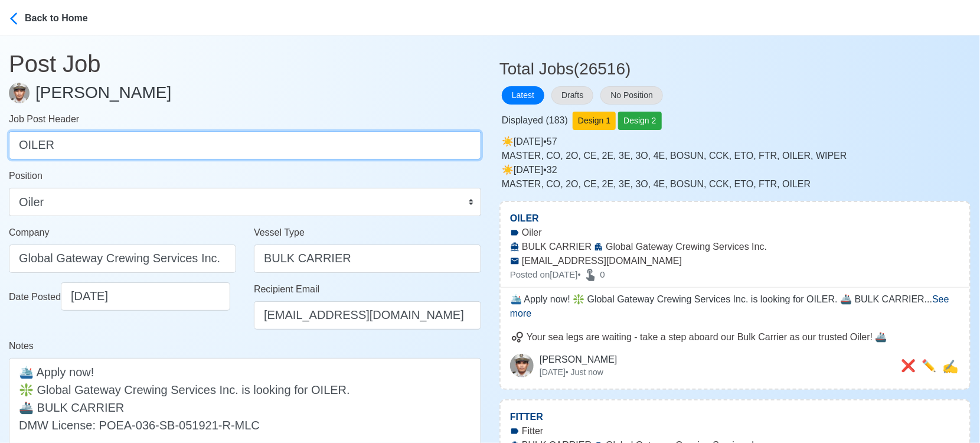
drag, startPoint x: 109, startPoint y: 145, endPoint x: -6, endPoint y: 145, distance: 115.1
click at [0, 145] on html "Back to Home Post Job Jeyner Gil Job Post Header OILER Position Master Chief Of…" at bounding box center [490, 221] width 980 height 443
paste input "CHIEF [PERSON_NAME]"
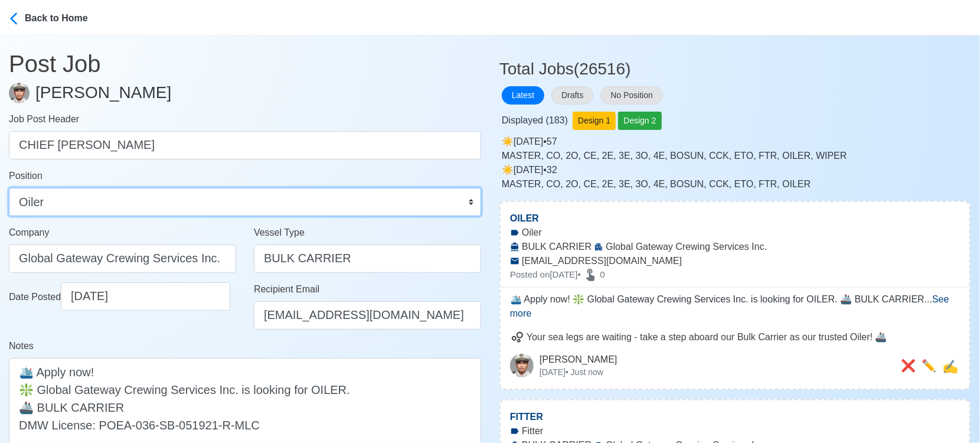
click at [91, 209] on select "Master Chief Officer 2nd Officer 3rd Officer Junior Officer Chief Engineer 2nd …" at bounding box center [245, 202] width 472 height 28
click at [9, 188] on select "Master Chief Officer 2nd Officer 3rd Officer Junior Officer Chief Engineer 2nd …" at bounding box center [245, 202] width 472 height 28
click at [143, 204] on select "Master Chief Officer 2nd Officer 3rd Officer Junior Officer Chief Engineer 2nd …" at bounding box center [245, 202] width 472 height 28
click at [9, 188] on select "Master Chief Officer 2nd Officer 3rd Officer Junior Officer Chief Engineer 2nd …" at bounding box center [245, 202] width 472 height 28
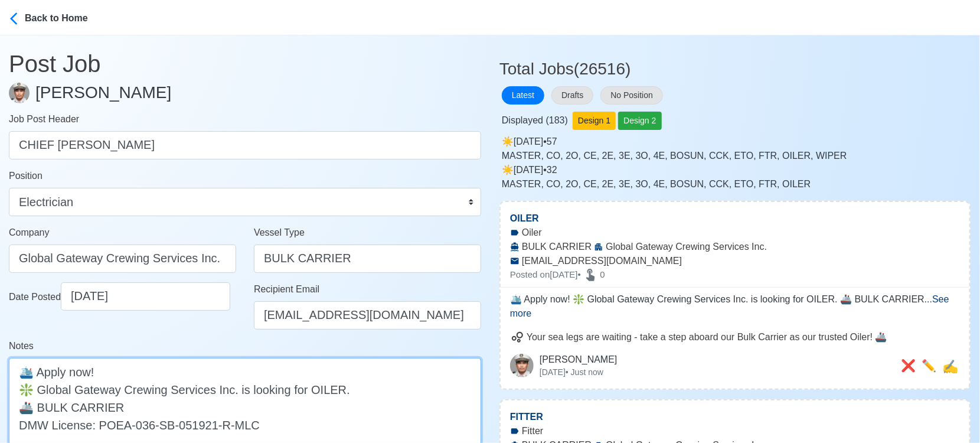
click at [325, 385] on textarea "🛳️ Apply now! ❇️ Global Gateway Crewing Services Inc. is looking for OILER. 🚢 B…" at bounding box center [245, 407] width 472 height 98
paste textarea "CHIEF [PERSON_NAME]"
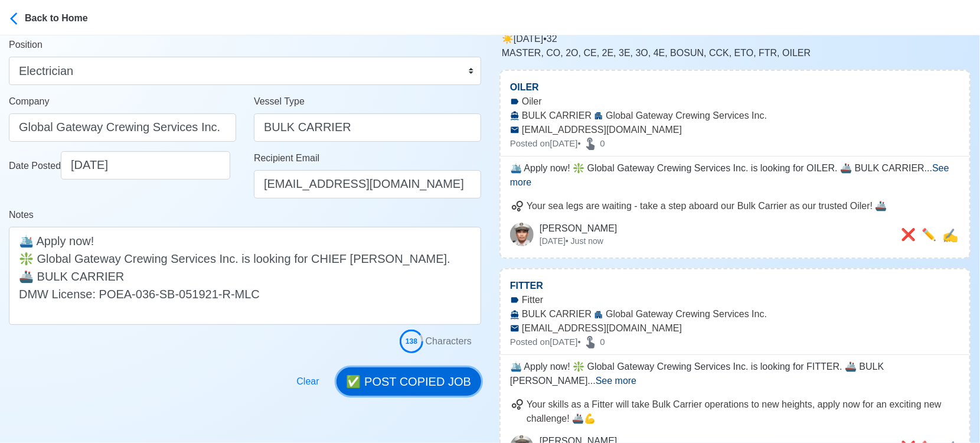
click at [430, 394] on button "✅ POST COPIED JOB" at bounding box center [408, 381] width 145 height 28
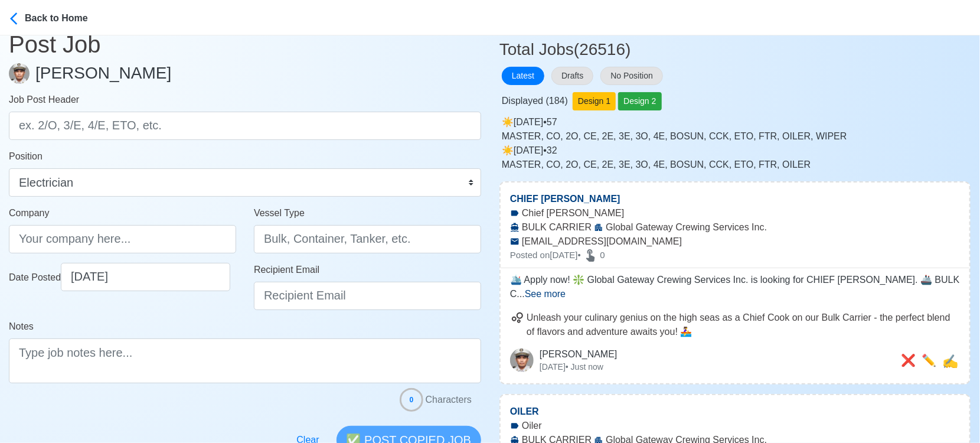
scroll to position [0, 0]
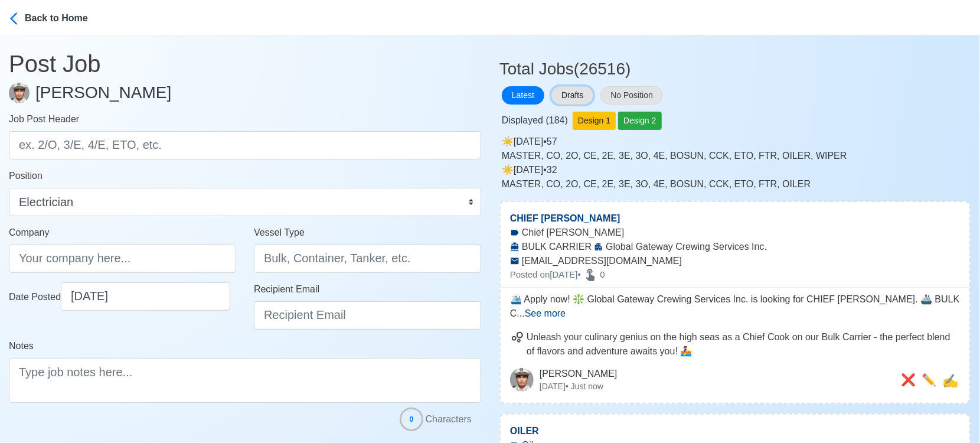
click at [585, 94] on button "Drafts" at bounding box center [572, 95] width 42 height 18
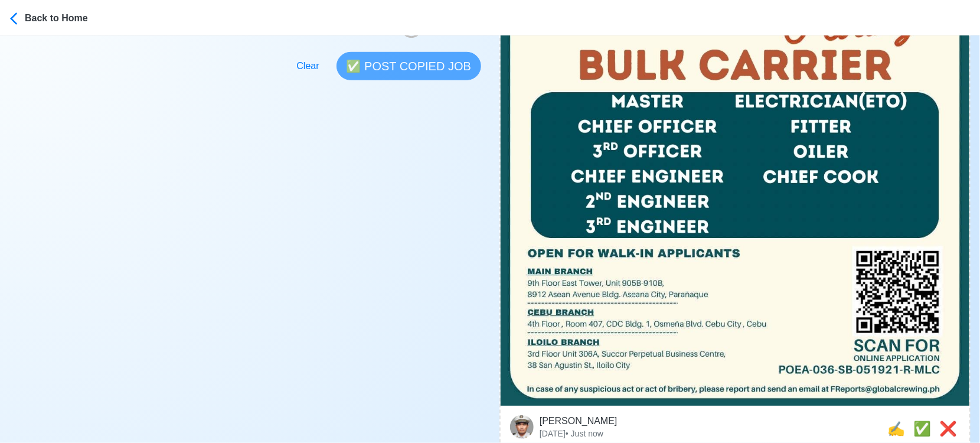
scroll to position [459, 0]
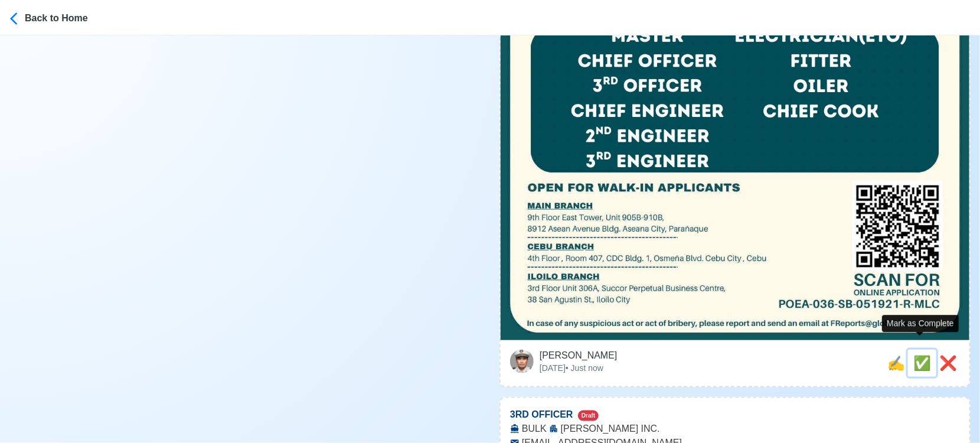
click at [920, 355] on span "✅" at bounding box center [922, 363] width 18 height 16
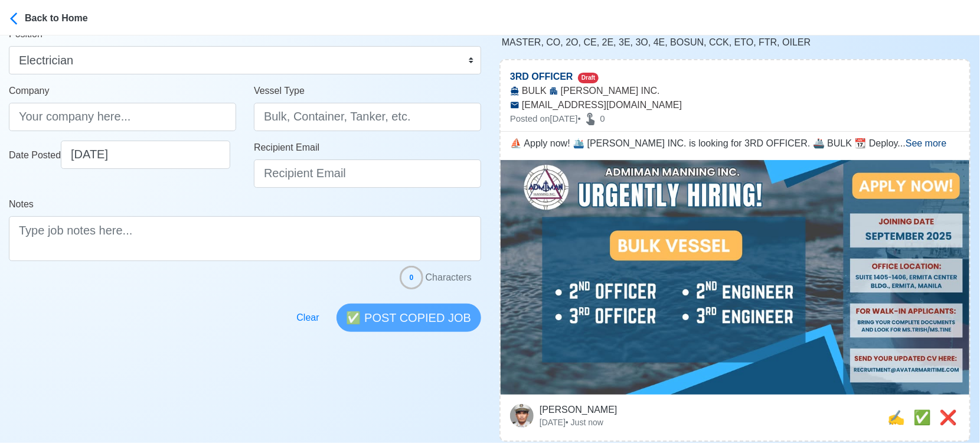
scroll to position [197, 0]
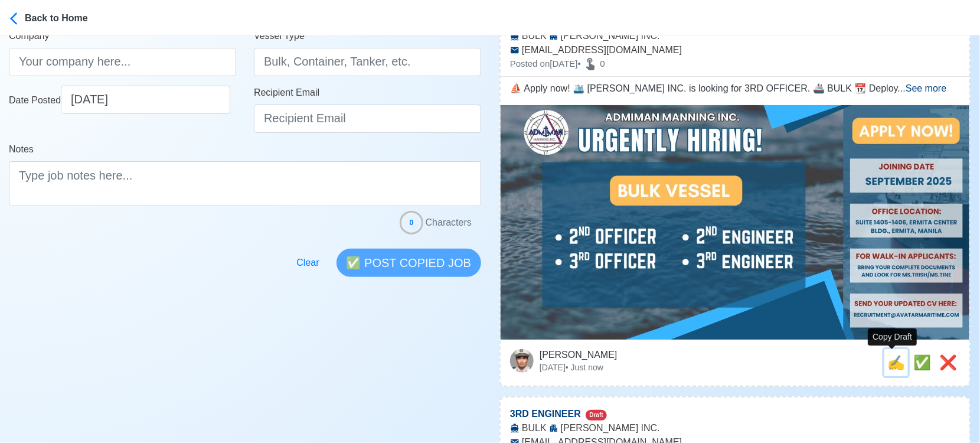
click at [892, 362] on span "✍️" at bounding box center [896, 362] width 18 height 16
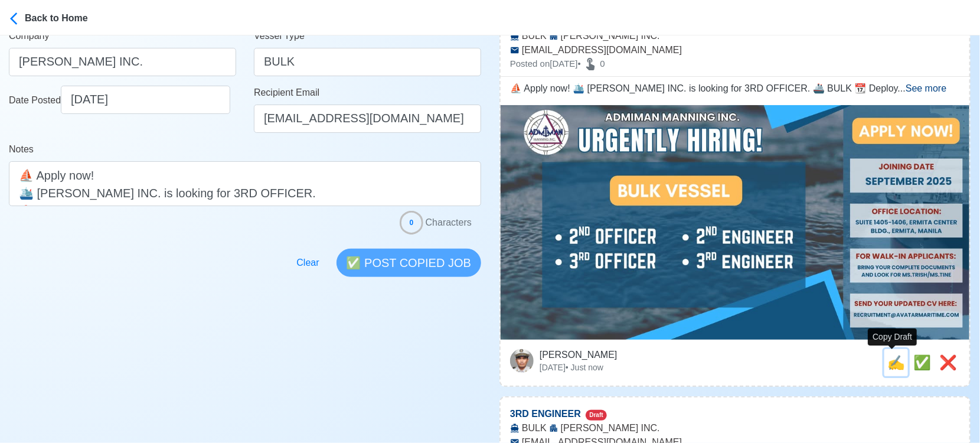
scroll to position [0, 0]
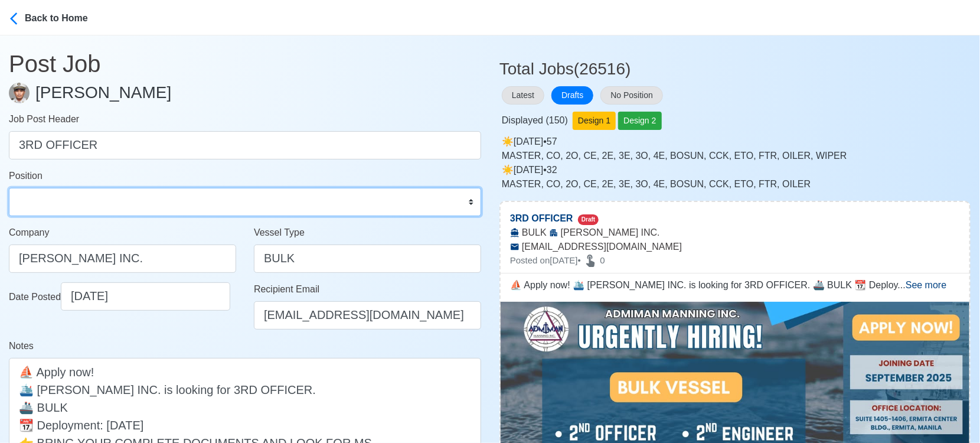
click at [92, 194] on select "Master Chief Officer 2nd Officer 3rd Officer Junior Officer Chief Engineer 2nd …" at bounding box center [245, 202] width 472 height 28
click at [9, 188] on select "Master Chief Officer 2nd Officer 3rd Officer Junior Officer Chief Engineer 2nd …" at bounding box center [245, 202] width 472 height 28
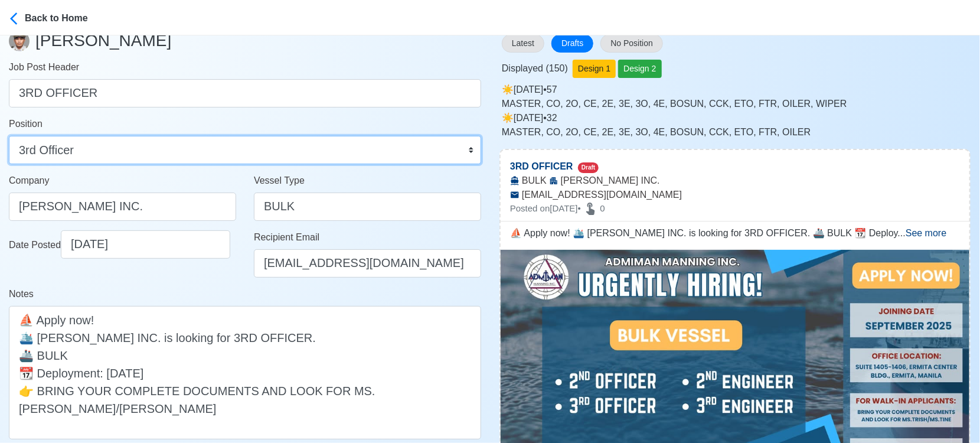
scroll to position [262, 0]
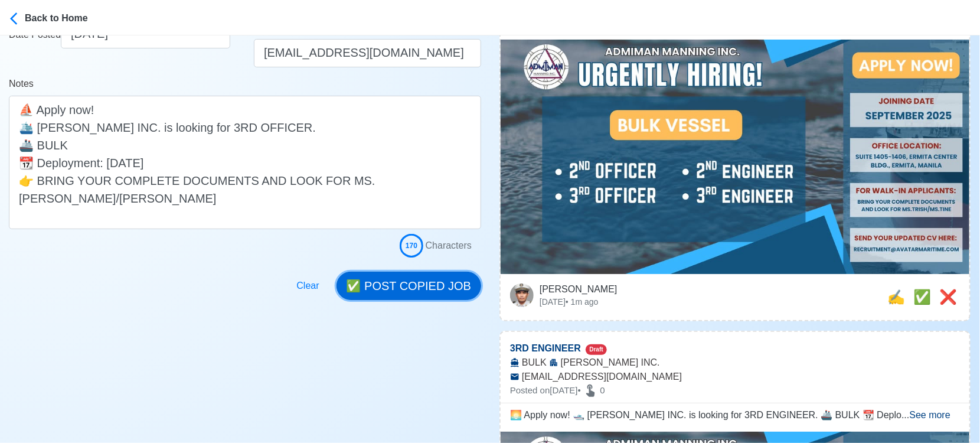
click at [447, 287] on button "✅ POST COPIED JOB" at bounding box center [408, 286] width 145 height 28
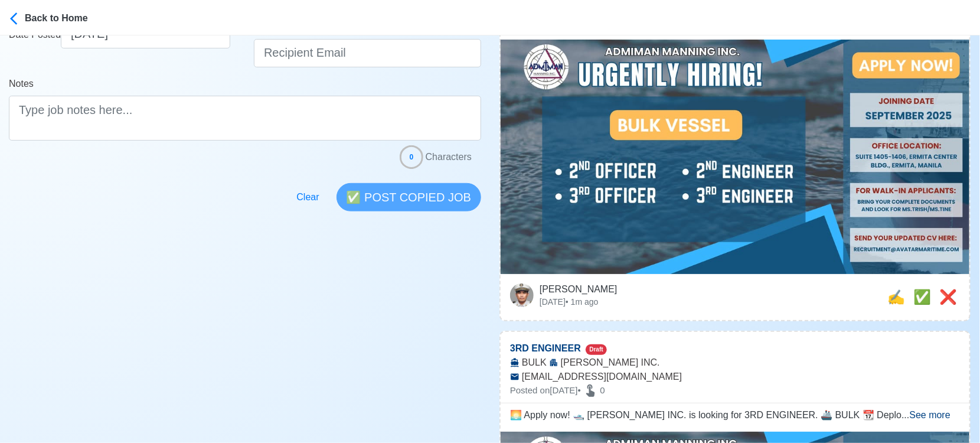
scroll to position [649, 0]
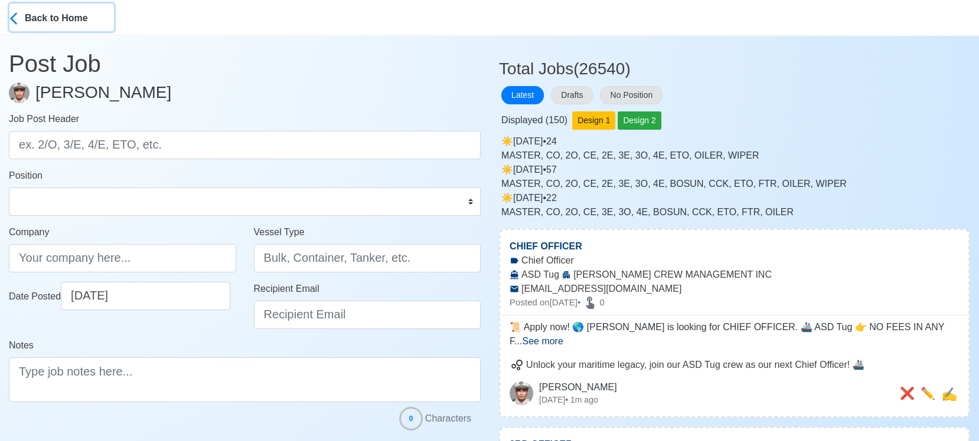
click at [60, 19] on div "Back to Home" at bounding box center [69, 17] width 89 height 17
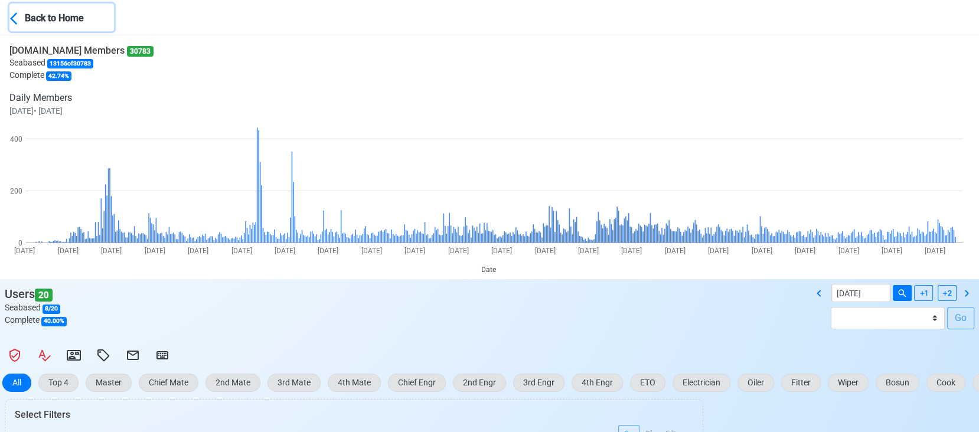
click at [57, 13] on div "Back to Home" at bounding box center [69, 17] width 89 height 17
click at [27, 13] on div "Back to Home" at bounding box center [69, 17] width 89 height 17
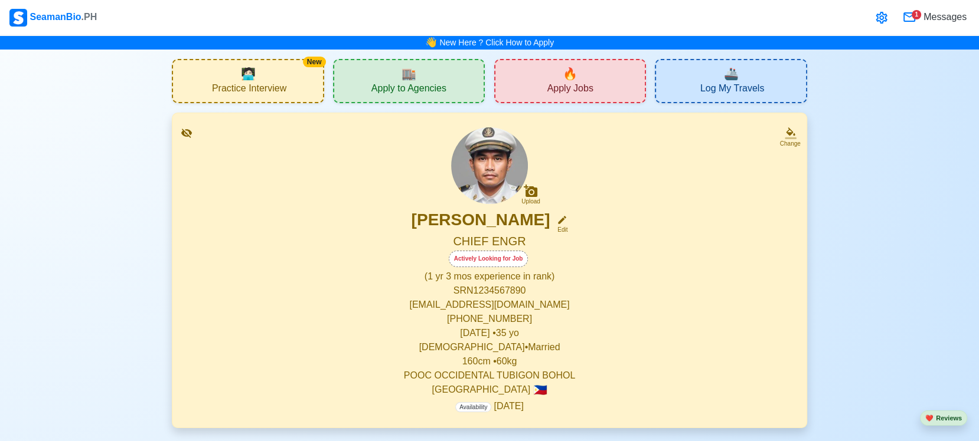
click at [575, 84] on span "Apply Jobs" at bounding box center [570, 90] width 46 height 15
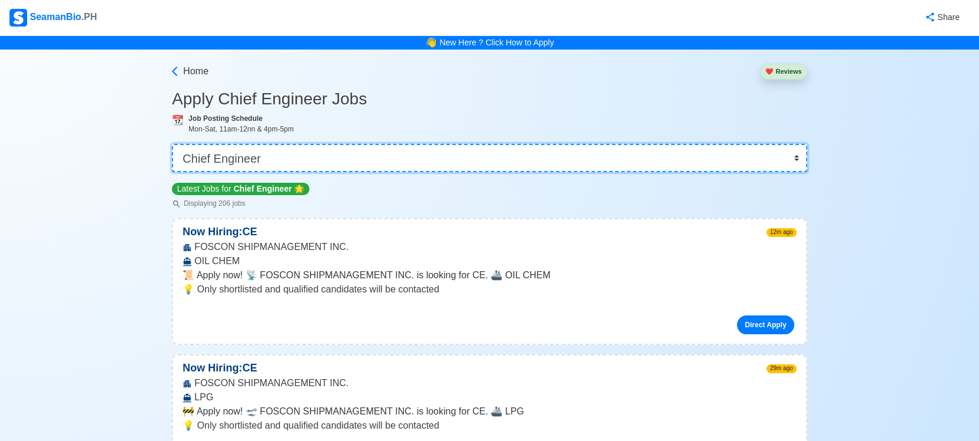
click at [534, 161] on select "👉 Select Rank or Position Master Chief Officer 2nd Officer 3rd Officer Junior O…" at bounding box center [489, 158] width 635 height 28
select select "Master"
click at [174, 144] on select "👉 Select Rank or Position Master Chief Officer 2nd Officer 3rd Officer Junior O…" at bounding box center [489, 158] width 635 height 28
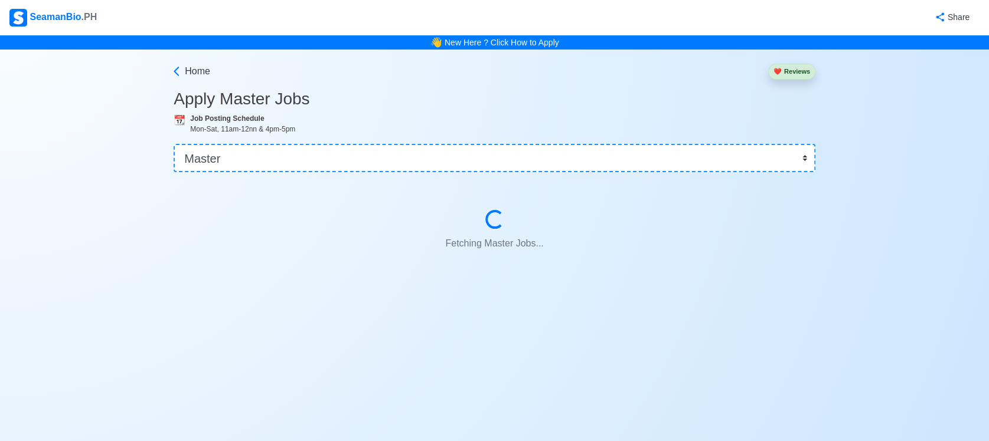
click at [601, 100] on h3 "Apply Master Jobs" at bounding box center [495, 99] width 642 height 20
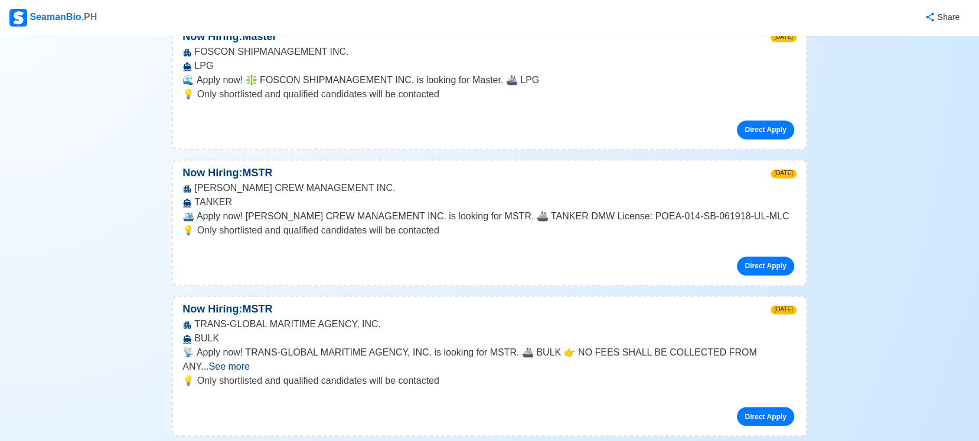
scroll to position [2337, 0]
